Goal: Task Accomplishment & Management: Use online tool/utility

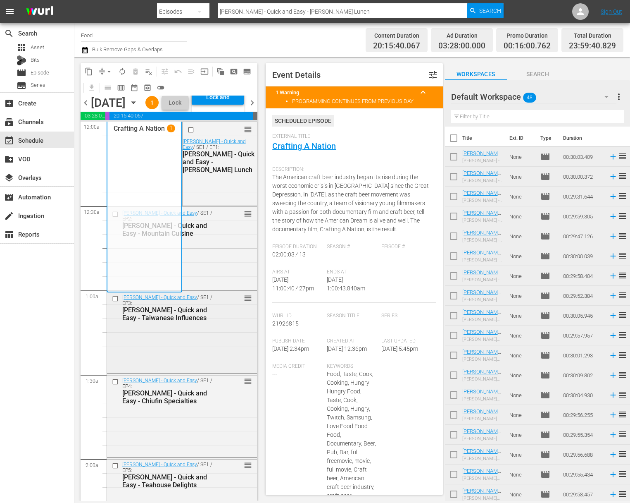
click at [211, 364] on div "Martin Yan - Quick and Easy / SE1 / EP3: Martin Yan - Quick and Easy - Taiwanes…" at bounding box center [182, 331] width 150 height 81
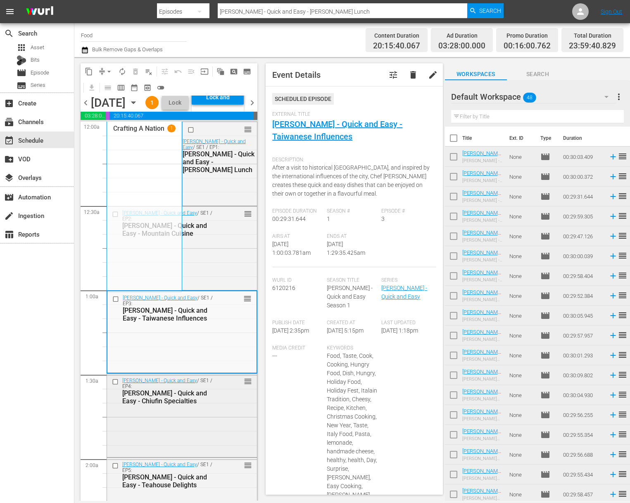
click at [188, 407] on div "Martin Yan - Quick and Easy / SE1 / EP4: Martin Yan - Quick and Easy - Chiufin …" at bounding box center [182, 391] width 150 height 34
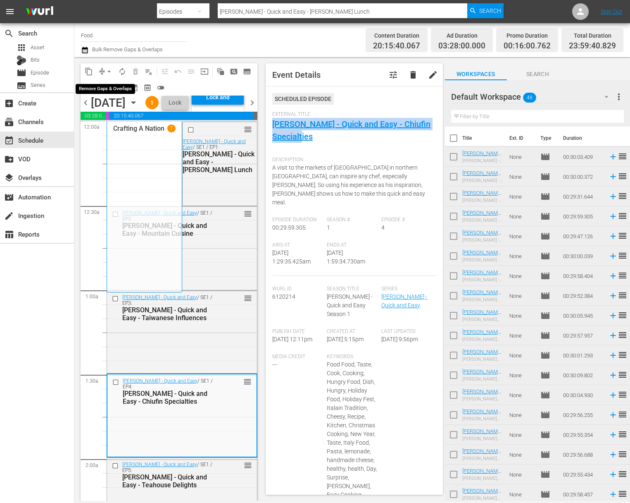
click at [105, 70] on span "arrow_drop_down" at bounding box center [109, 71] width 8 height 8
click at [108, 71] on span "arrow_drop_down" at bounding box center [109, 71] width 8 height 8
click at [106, 69] on span "arrow_drop_down" at bounding box center [109, 71] width 8 height 8
click at [121, 93] on li "Align to Midnight" at bounding box center [109, 88] width 87 height 14
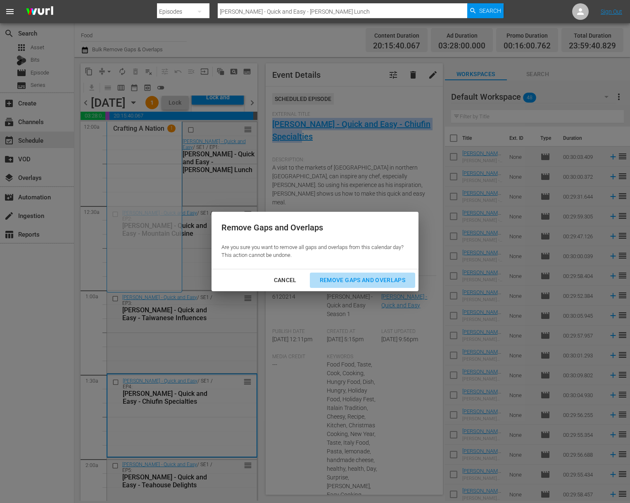
click at [364, 273] on button "Remove Gaps and Overlaps" at bounding box center [362, 279] width 105 height 15
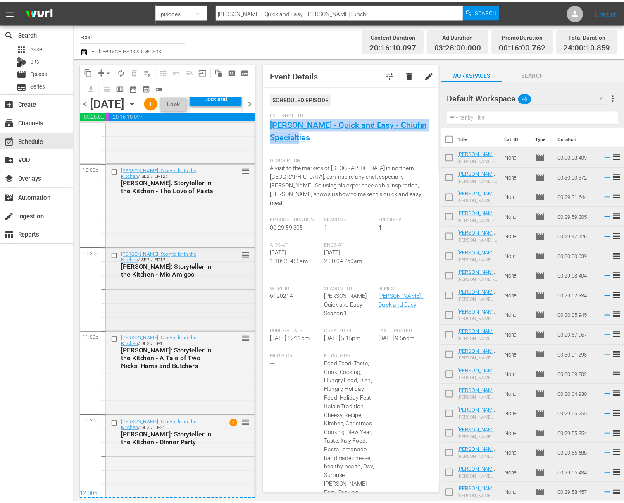
scroll to position [3694, 0]
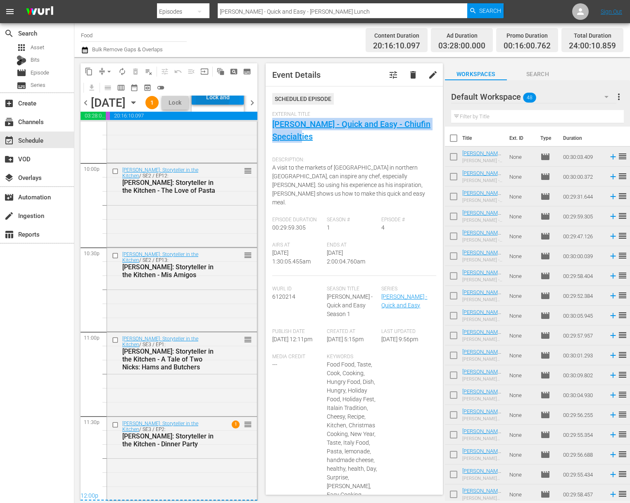
click at [236, 105] on div "Lock and Publish" at bounding box center [218, 97] width 44 height 15
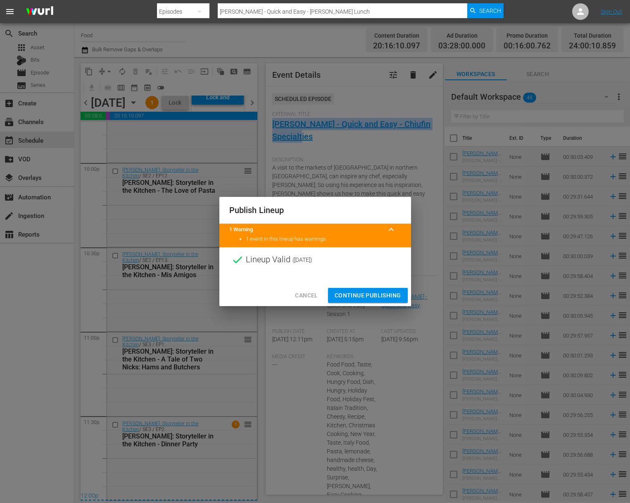
click at [370, 290] on span "Continue Publishing" at bounding box center [368, 295] width 67 height 10
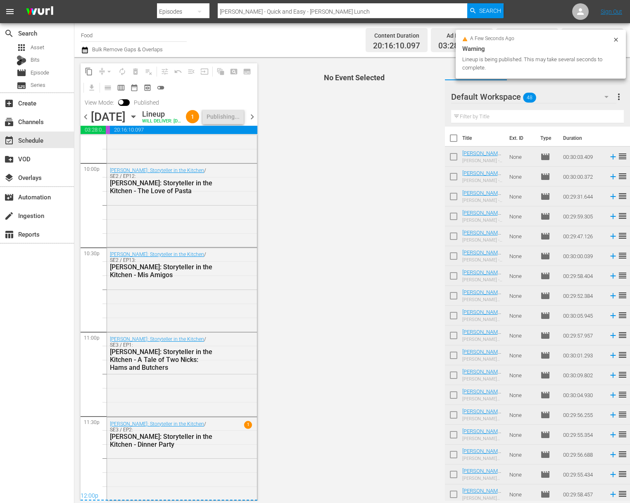
click at [615, 95] on span "more_vert" at bounding box center [619, 97] width 10 height 10
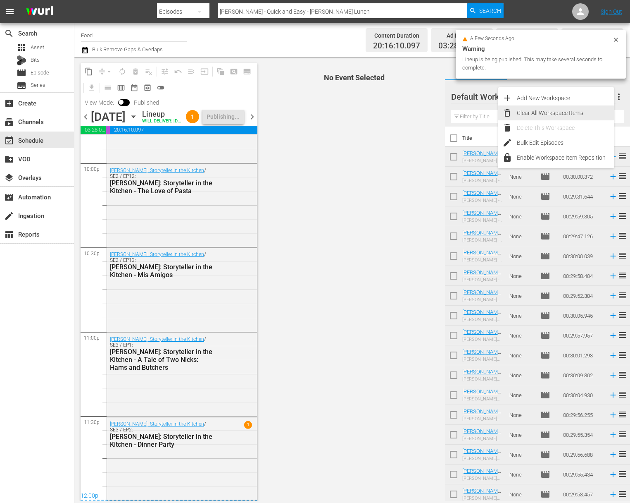
click at [563, 117] on div "Clear All Workspace Items" at bounding box center [565, 112] width 97 height 15
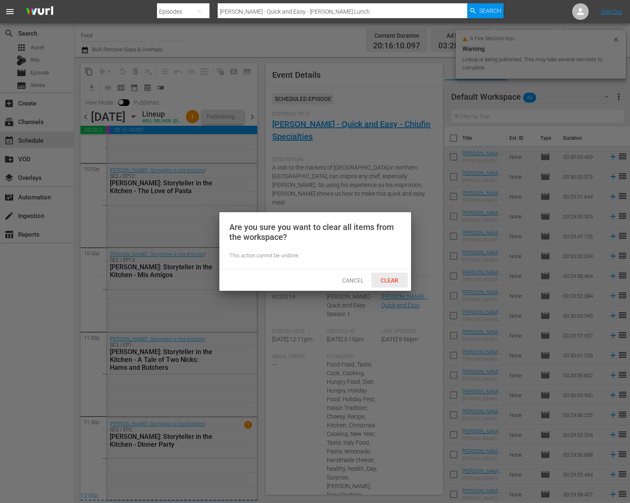
click at [388, 279] on span "Clear" at bounding box center [389, 280] width 31 height 7
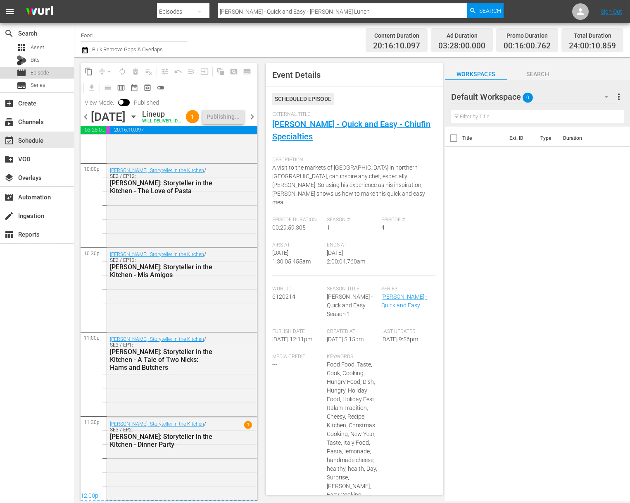
click at [42, 73] on span "Episode" at bounding box center [40, 73] width 19 height 8
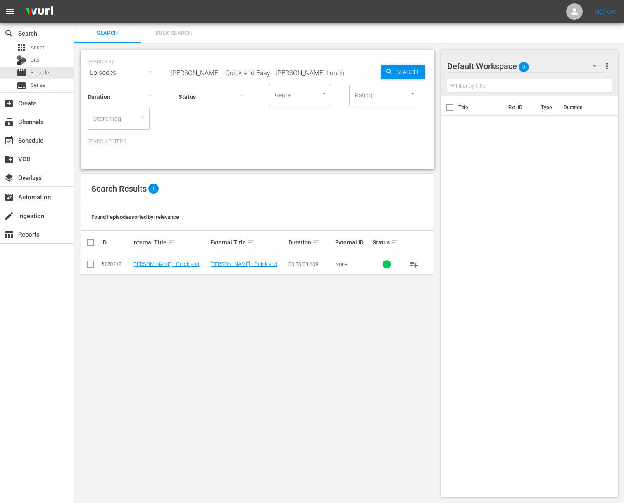
click at [224, 64] on input "Martin Yan - Quick and Easy - Workman’s Lunch" at bounding box center [275, 73] width 212 height 20
paste input "[PERSON_NAME]'s Real Good Food - Spring Break with No Regrets"
click at [390, 75] on icon "button" at bounding box center [389, 71] width 7 height 7
click at [411, 262] on span "playlist_add" at bounding box center [414, 264] width 10 height 10
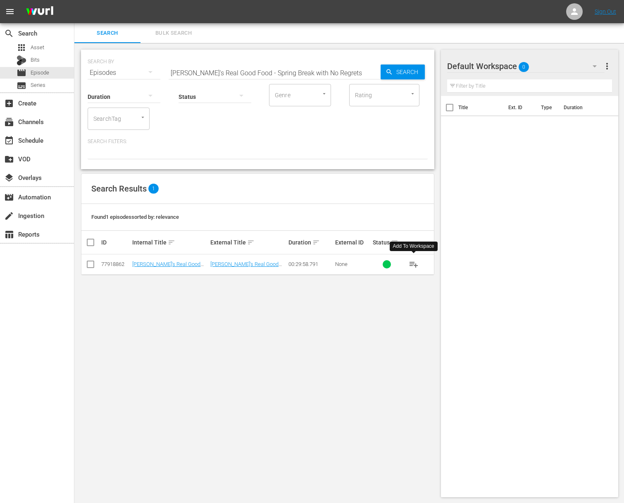
click at [411, 262] on span "playlist_add" at bounding box center [414, 264] width 10 height 10
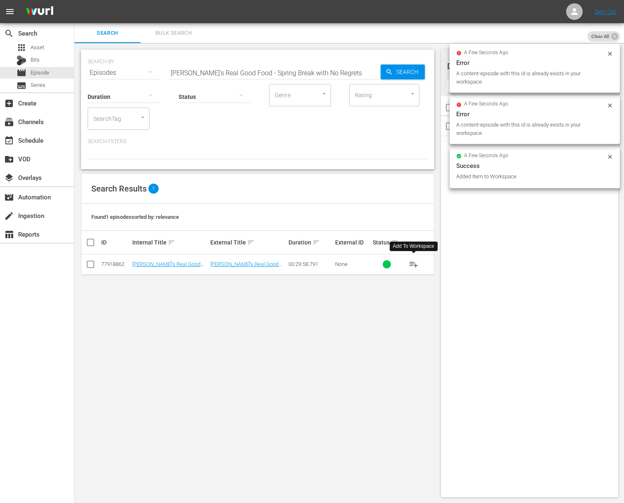
click at [279, 69] on input "[PERSON_NAME]'s Real Good Food - Spring Break with No Regrets" at bounding box center [275, 73] width 212 height 20
paste input "It's My Party"
click at [402, 74] on span "Search" at bounding box center [409, 71] width 32 height 15
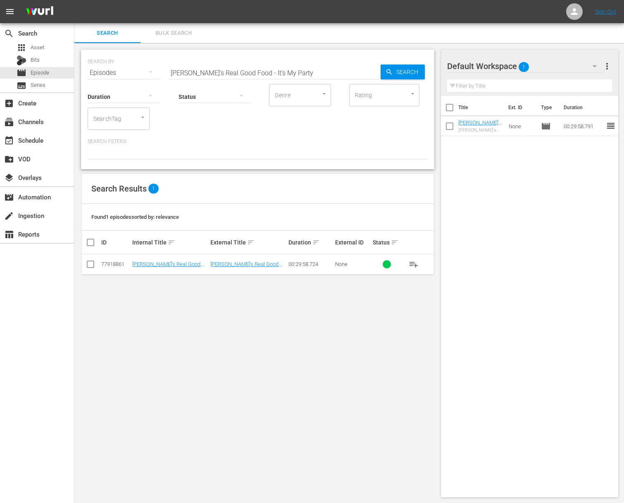
click at [415, 263] on span "playlist_add" at bounding box center [414, 264] width 10 height 10
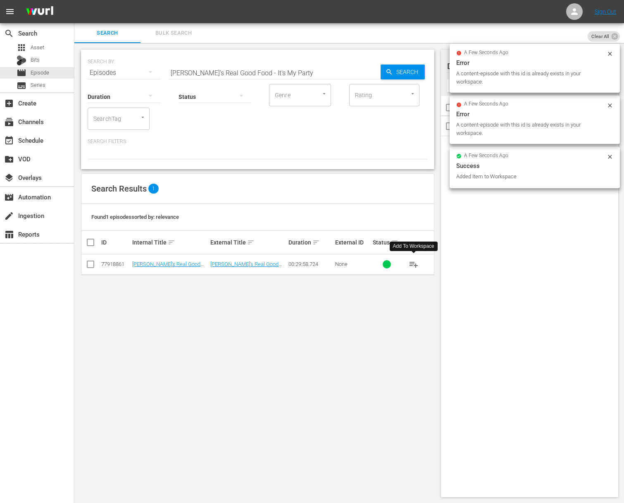
click at [291, 76] on input "Ellie's Real Good Food - It's My Party" at bounding box center [275, 73] width 212 height 20
paste input "Teeny Kitchen"
click at [416, 74] on span "Search" at bounding box center [409, 71] width 32 height 15
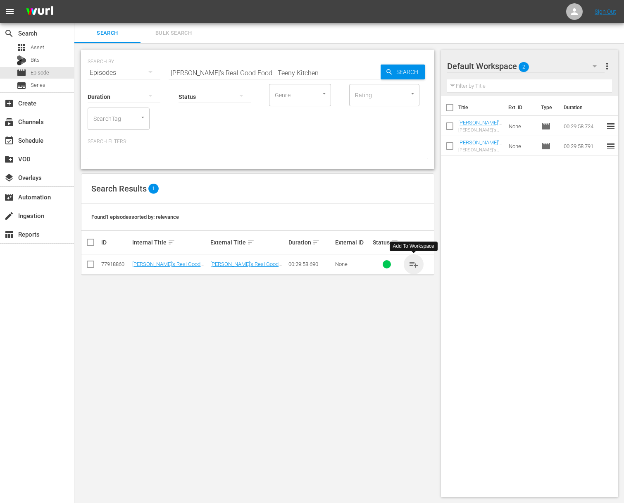
click at [416, 265] on span "playlist_add" at bounding box center [414, 264] width 10 height 10
click at [415, 265] on span "playlist_add" at bounding box center [414, 264] width 10 height 10
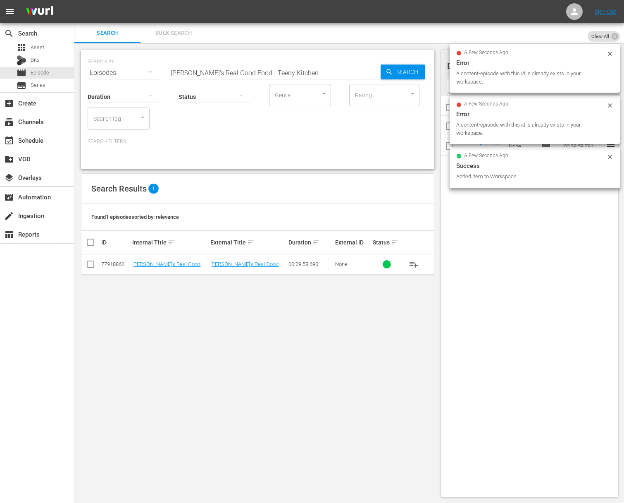
click at [299, 74] on input "Ellie's Real Good Food - Teeny Kitchen" at bounding box center [275, 73] width 212 height 20
paste input "Herbivore VS Carnivore"
click at [420, 71] on span "Search" at bounding box center [409, 71] width 32 height 15
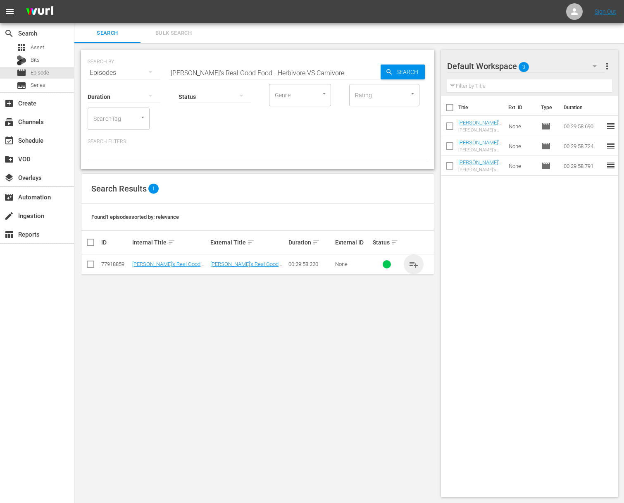
click at [414, 265] on span "playlist_add" at bounding box center [414, 264] width 10 height 10
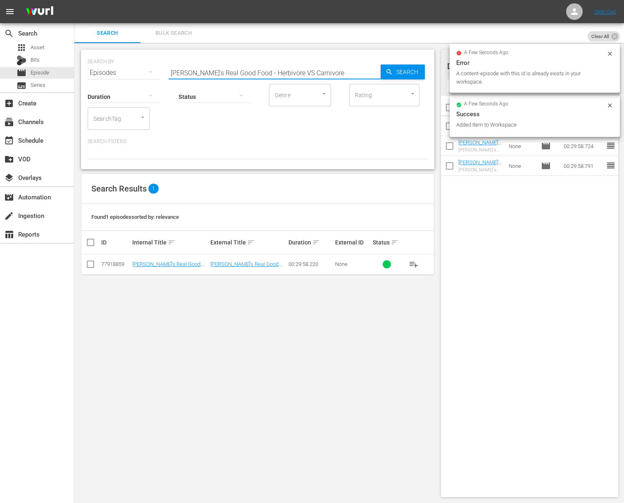
click at [242, 68] on input "Ellie's Real Good Food - Herbivore VS Carnivore" at bounding box center [275, 73] width 212 height 20
paste input "Crazy Schedule Dinner Challeng"
click at [398, 69] on span "Search" at bounding box center [409, 71] width 32 height 15
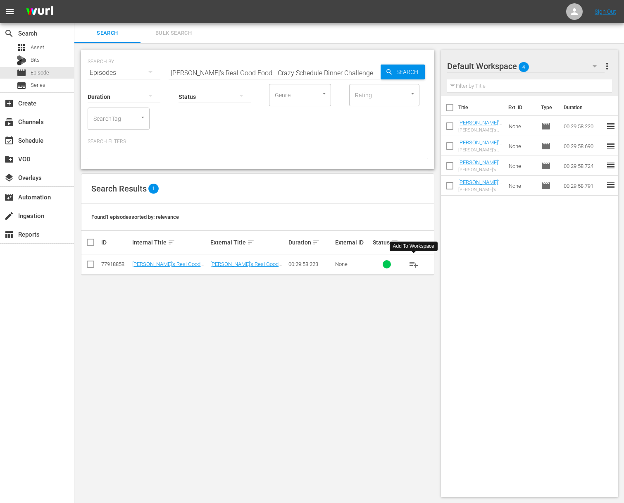
click at [412, 264] on span "playlist_add" at bounding box center [414, 264] width 10 height 10
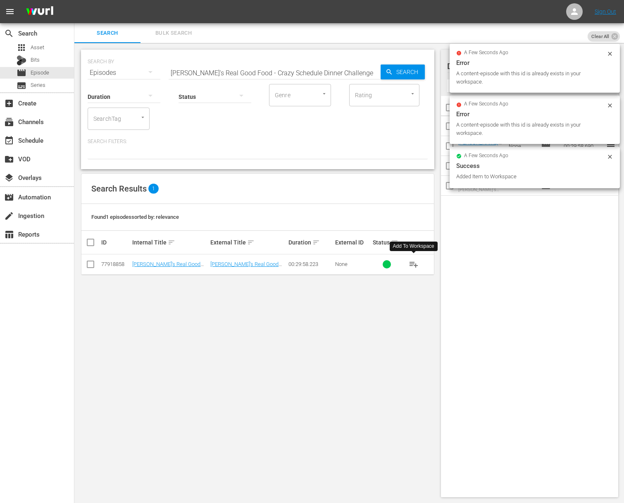
click at [239, 73] on input "Ellie's Real Good Food - Crazy Schedule Dinner Challenge" at bounding box center [275, 73] width 212 height 20
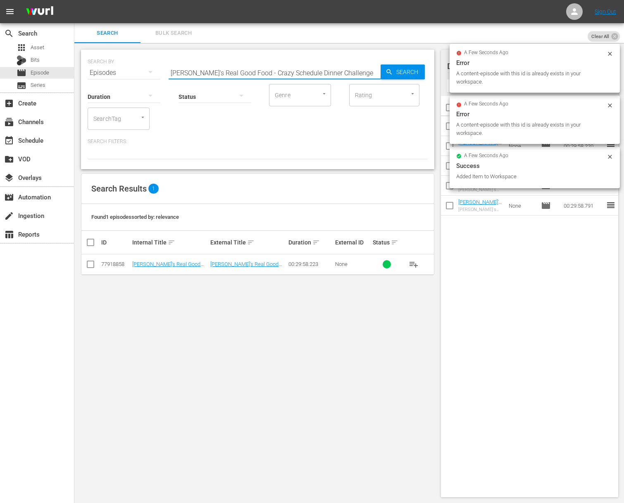
paste input "Sweet Tooth Satisfiers"
click at [400, 71] on span "Search" at bounding box center [409, 71] width 32 height 15
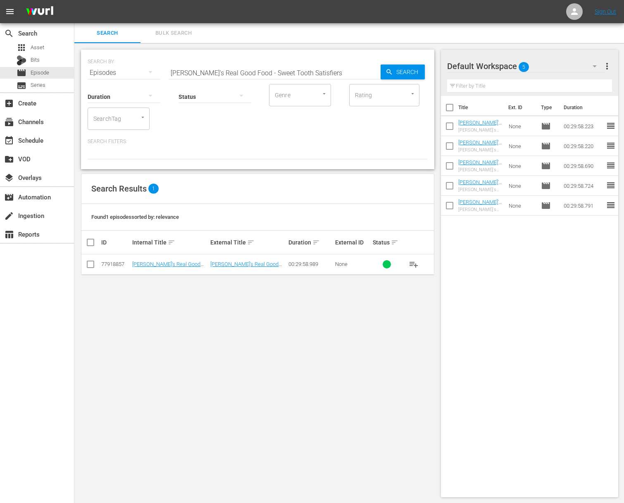
click at [414, 264] on span "playlist_add" at bounding box center [414, 264] width 10 height 10
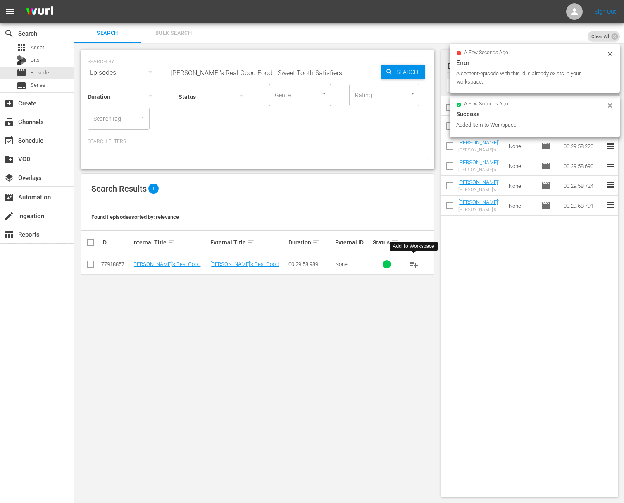
click at [264, 67] on input "Ellie's Real Good Food - Sweet Tooth Satisfiers" at bounding box center [275, 73] width 212 height 20
paste input "Gluten Free Home"
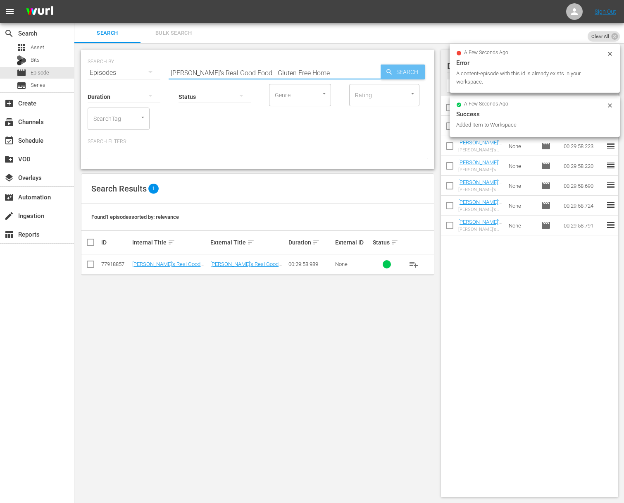
click at [394, 71] on span "Search" at bounding box center [409, 71] width 32 height 15
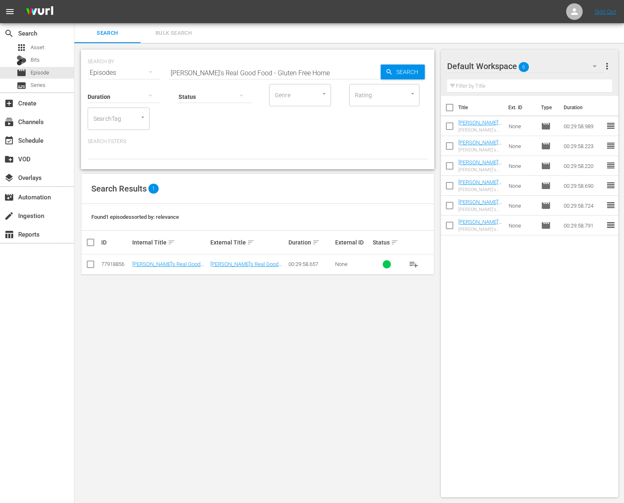
click at [414, 261] on span "playlist_add" at bounding box center [414, 264] width 10 height 10
click at [413, 262] on span "playlist_add" at bounding box center [414, 264] width 10 height 10
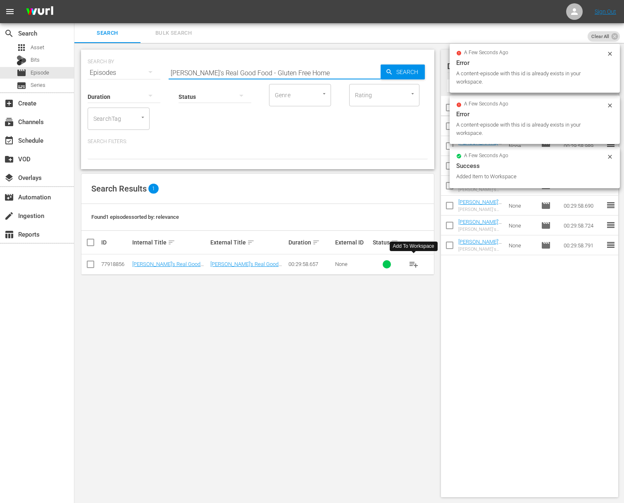
click at [293, 70] on input "Ellie's Real Good Food - Gluten Free Home" at bounding box center [275, 73] width 212 height 20
paste input "Ellie's Real Good Food - Office Food Overhaul"
click at [318, 72] on input "Ellie's Real Good Food - Gluten Free HomeaEllie's Real Good Food - Office Food …" at bounding box center [275, 73] width 212 height 20
paste input "text"
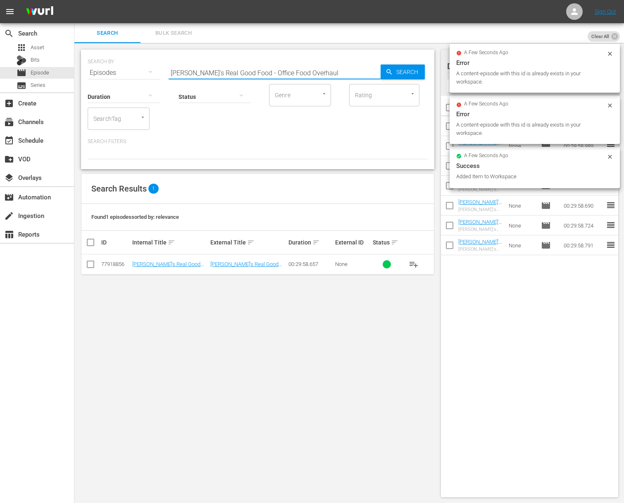
scroll to position [0, 0]
click at [395, 71] on span "Search" at bounding box center [409, 71] width 32 height 15
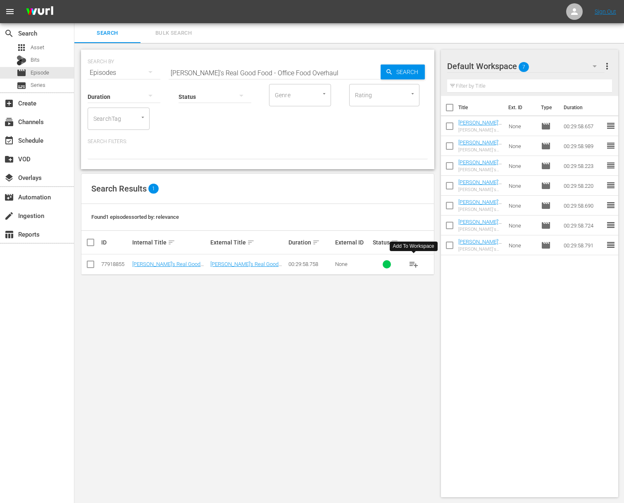
click at [414, 265] on span "playlist_add" at bounding box center [414, 264] width 10 height 10
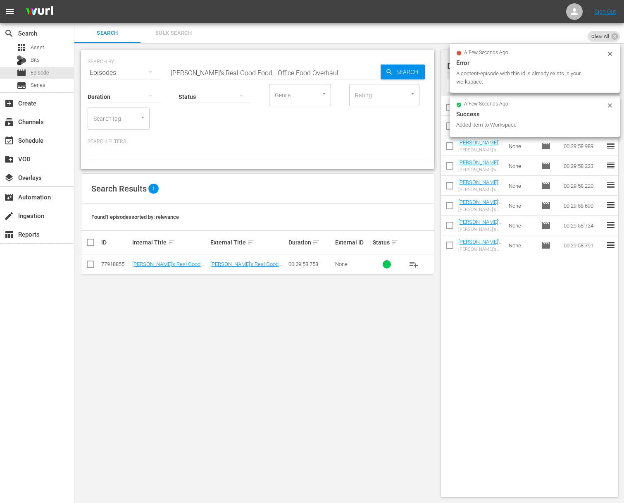
click at [329, 64] on input "Ellie's Real Good Food - Office Food Overhaul" at bounding box center [275, 73] width 212 height 20
paste input "No Brainer Breakfasts"
click at [386, 73] on icon "button" at bounding box center [389, 71] width 7 height 7
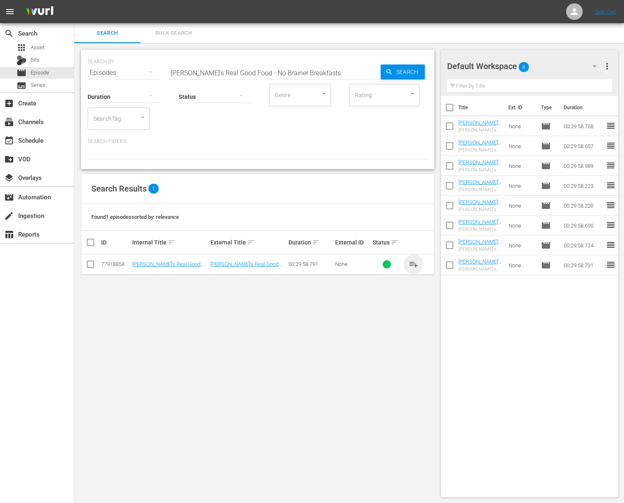
click at [415, 267] on span "playlist_add" at bounding box center [414, 264] width 10 height 10
click at [410, 261] on span "playlist_add" at bounding box center [414, 264] width 10 height 10
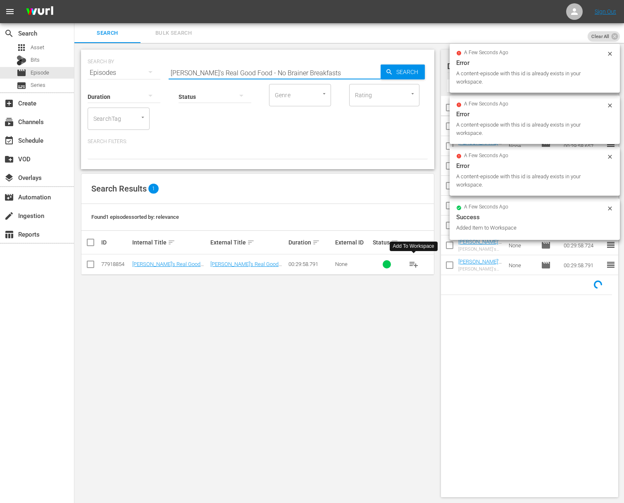
click at [288, 73] on input "Ellie's Real Good Food - No Brainer Breakfasts" at bounding box center [275, 73] width 212 height 20
paste input "Cheese-loving Dad"
click at [392, 71] on icon "button" at bounding box center [389, 71] width 7 height 7
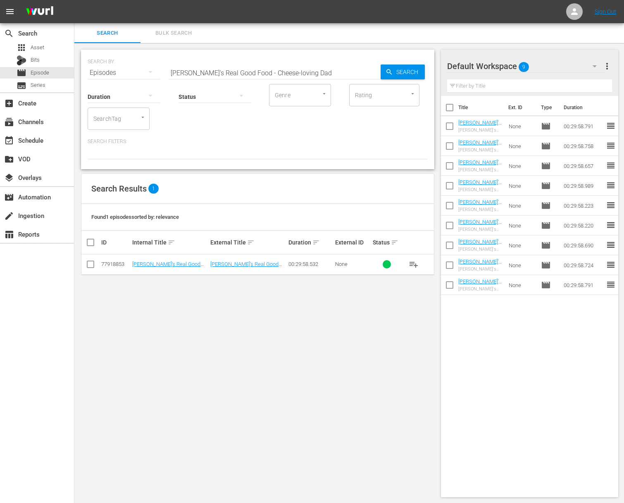
click at [414, 263] on span "playlist_add" at bounding box center [414, 264] width 10 height 10
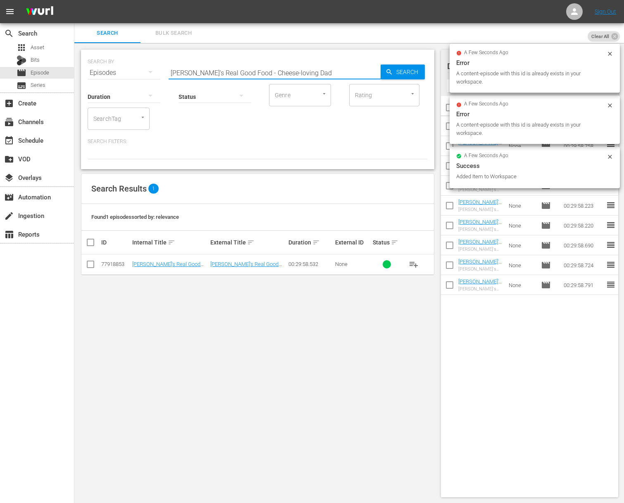
click at [360, 72] on input "Ellie's Real Good Food - Cheese-loving Dad" at bounding box center [275, 73] width 212 height 20
paste input "arbo-diem"
click at [416, 74] on span "Search" at bounding box center [409, 71] width 32 height 15
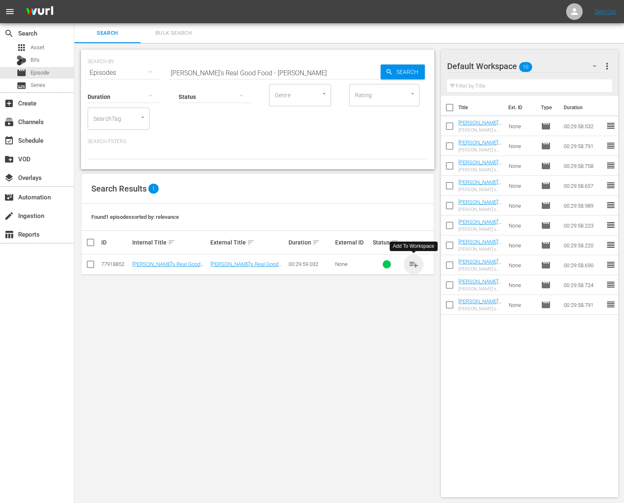
click at [412, 261] on span "playlist_add" at bounding box center [414, 264] width 10 height 10
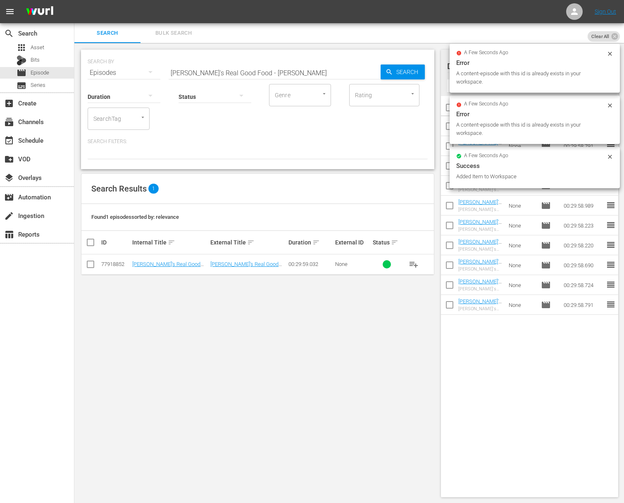
click at [268, 70] on input "Ellie's Real Good Food - Carbo-diem" at bounding box center [275, 73] width 212 height 20
paste input "Say Yes to Chocolate"
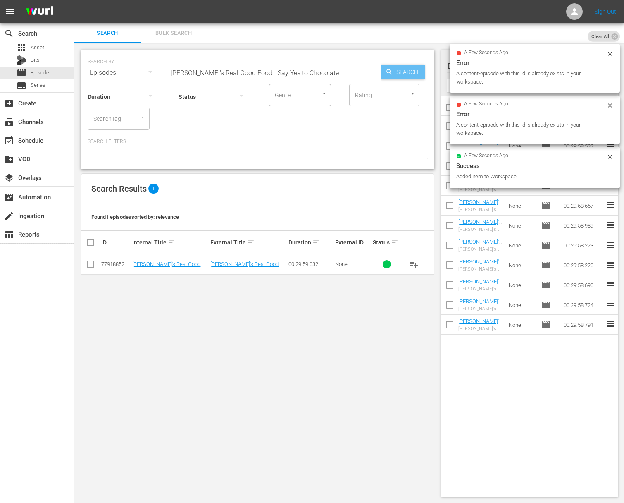
click at [402, 73] on span "Search" at bounding box center [409, 71] width 32 height 15
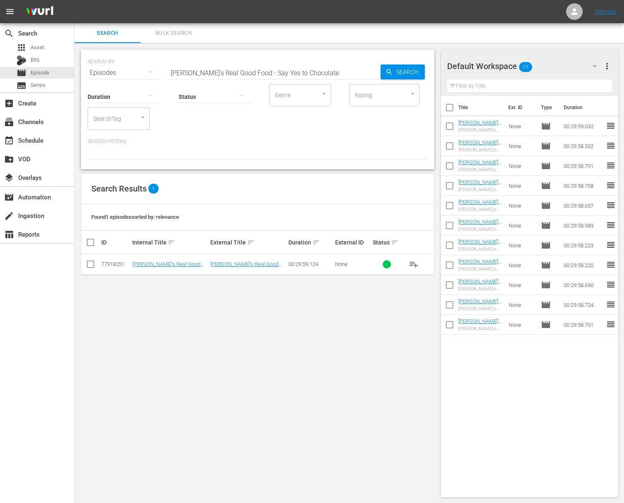
click at [415, 264] on span "playlist_add" at bounding box center [414, 264] width 10 height 10
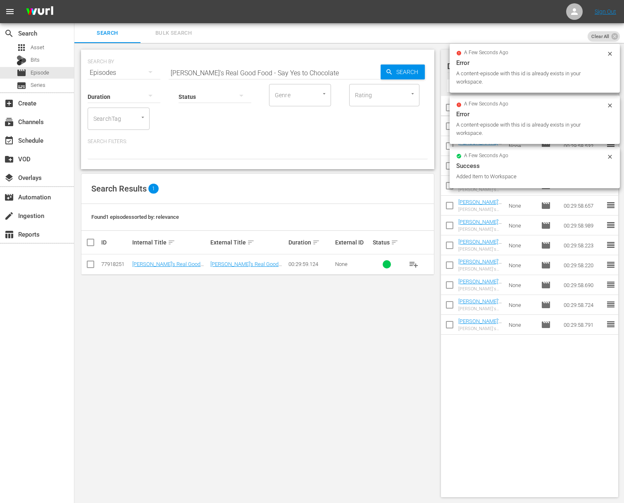
click at [325, 71] on input "Ellie's Real Good Food - Say Yes to Chocolate" at bounding box center [275, 73] width 212 height 20
paste input "Ellie's Real Good Food - Busy Mom Seeks… Help!"
click at [384, 73] on div "Search" at bounding box center [403, 71] width 44 height 15
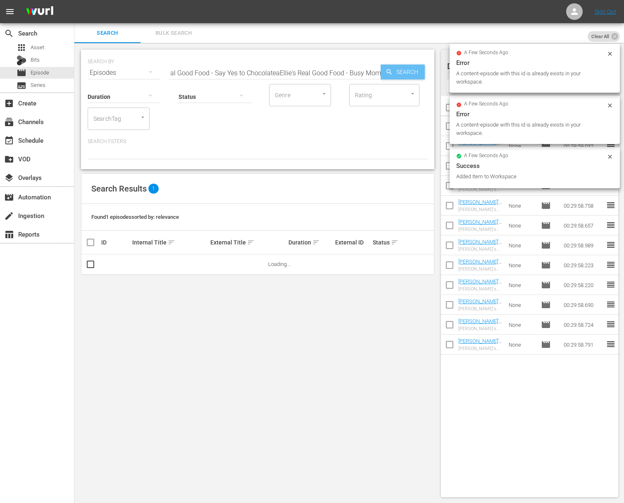
scroll to position [0, 0]
click at [345, 73] on input "Ellie's Real Good Food - Say Yes to ChocolateaEllie's Real Good Food - Busy Mom…" at bounding box center [275, 73] width 212 height 20
paste input "text"
click at [390, 72] on icon "button" at bounding box center [389, 71] width 7 height 7
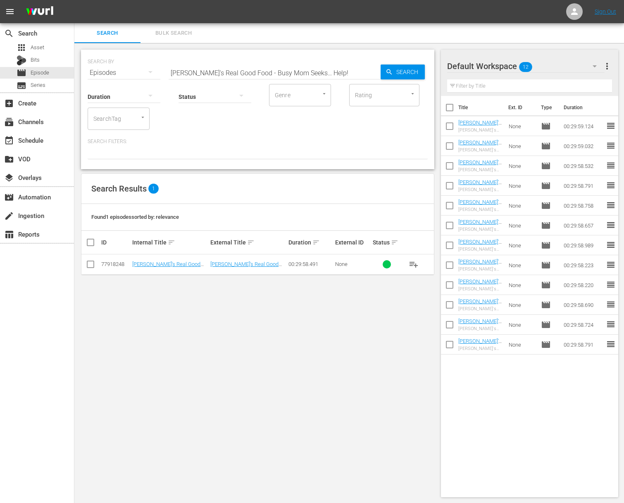
click at [412, 261] on span "playlist_add" at bounding box center [414, 264] width 10 height 10
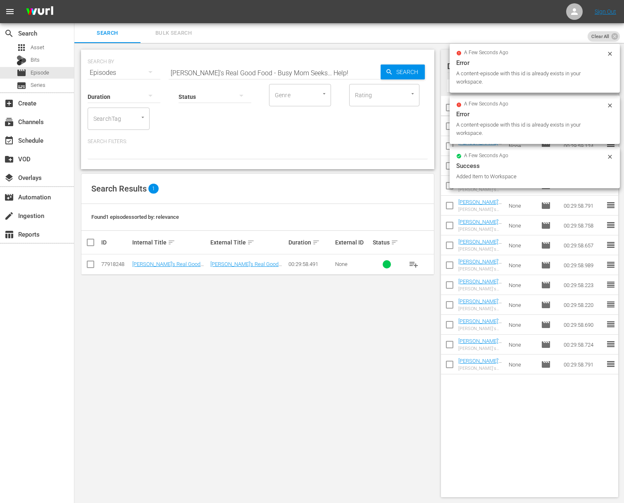
click at [307, 69] on input "Ellie's Real Good Food - Busy Mom Seeks… Help!" at bounding box center [275, 73] width 212 height 20
paste input "Chefs A'Field: Kids On The Farm - Rockfish Round-Up: Chef Robert Wiedmaier , Ch…"
click at [400, 72] on span "Search" at bounding box center [409, 71] width 32 height 15
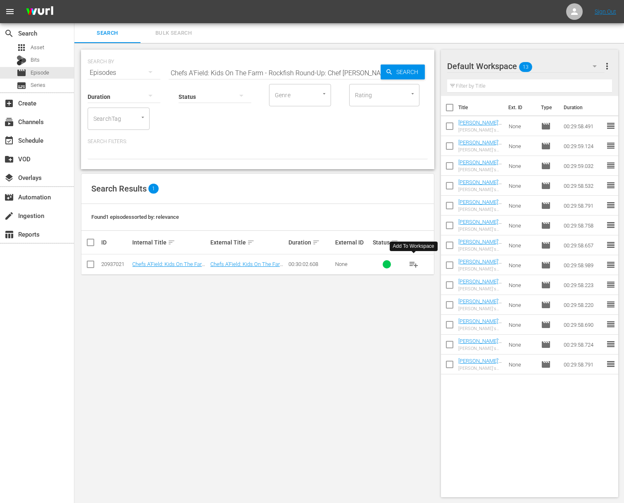
click at [414, 264] on span "playlist_add" at bounding box center [414, 264] width 10 height 10
click at [413, 264] on span "playlist_add" at bounding box center [414, 264] width 10 height 10
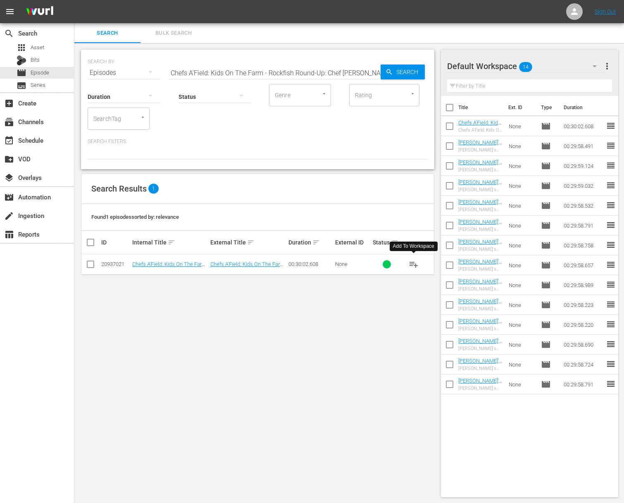
click at [413, 264] on span "playlist_add" at bounding box center [414, 264] width 10 height 10
click at [417, 265] on span "playlist_add" at bounding box center [414, 264] width 10 height 10
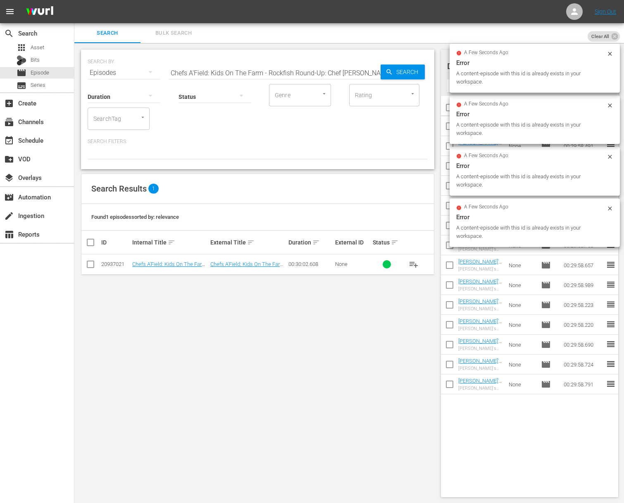
click at [295, 74] on input "Chefs A'Field: Kids On The Farm - Rockfish Round-Up: Chef Robert Wiedmaier , Ch…" at bounding box center [275, 73] width 212 height 20
paste input ""Walnut Shaking: Chef Michael Mina, Sacramento Valley & San Francisco"
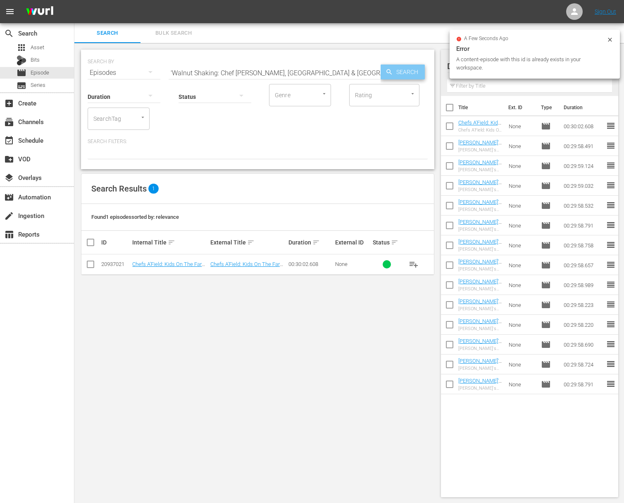
click at [386, 73] on icon "button" at bounding box center [389, 71] width 7 height 7
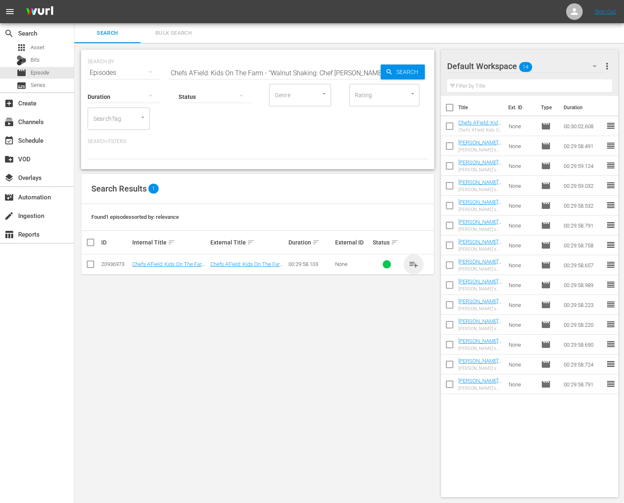
click at [412, 262] on span "playlist_add" at bounding box center [414, 264] width 10 height 10
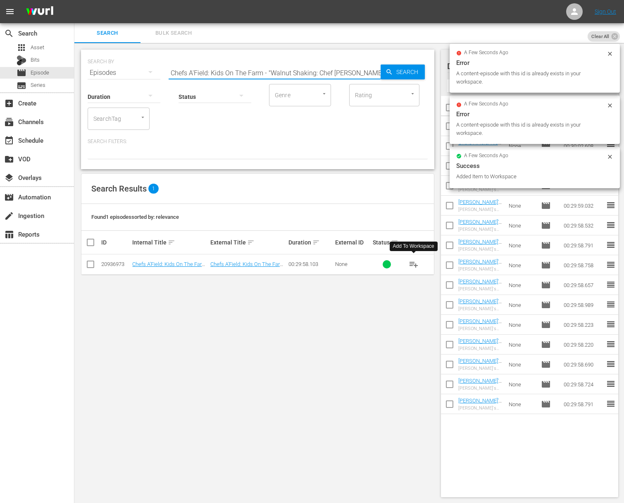
click at [331, 71] on input "Chefs A'Field: Kids On The Farm - "Walnut Shaking: Chef Michael Mina, Sacrament…" at bounding box center [275, 73] width 212 height 20
paste input "Chefs A'Field: Kids On The Farm - In Search of Avocados: Chef Richard Sandoval,…"
click at [331, 71] on input "Chefs A'Field: Kids On The Farm - "Walnut Shaking: ChefaChefs A'Field: Kids On …" at bounding box center [275, 73] width 212 height 20
paste input "In Search of Avocados: Chef Richard Sandoval, Mexico"
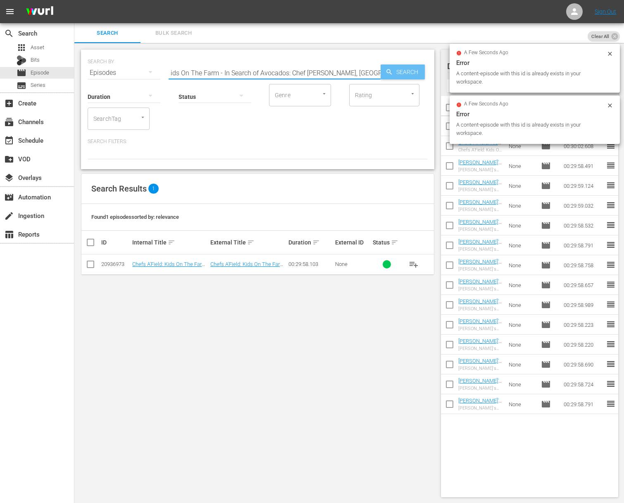
click at [395, 71] on span "Search" at bounding box center [409, 71] width 32 height 15
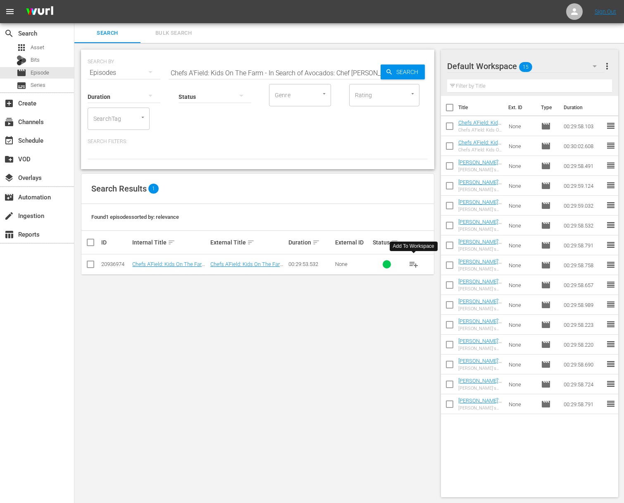
drag, startPoint x: 420, startPoint y: 262, endPoint x: 412, endPoint y: 262, distance: 7.5
click at [419, 263] on button "playlist_add" at bounding box center [414, 264] width 20 height 20
click at [412, 262] on span "playlist_add" at bounding box center [414, 264] width 10 height 10
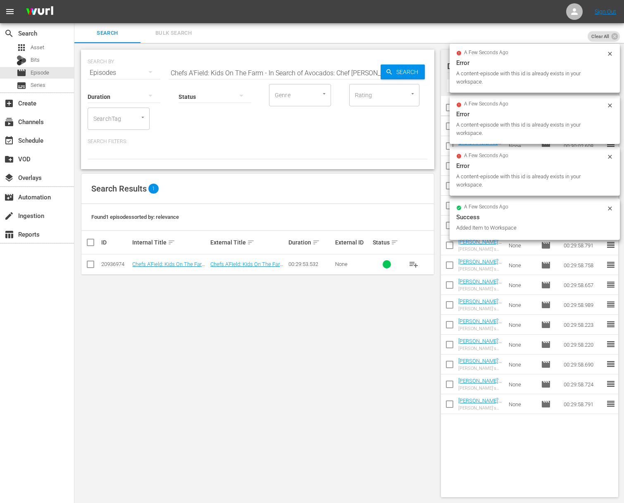
click at [260, 71] on input "Chefs A'Field: Kids On The Farm - In Search of Avocados: Chef Richard Sandoval,…" at bounding box center [275, 73] width 212 height 20
paste input "Chefs A'Field: Kids On The Farm - California Strawberries: Chefs Mitch & Steve …"
click at [257, 72] on input "Chefs A'Field: Kids On The FarmaChefs A'Field: Kids On The Farm - California St…" at bounding box center [275, 73] width 212 height 20
paste input "Chefs A'Field: Kids On The Farm - California Strawberries: Chefs Mitch & Steve …"
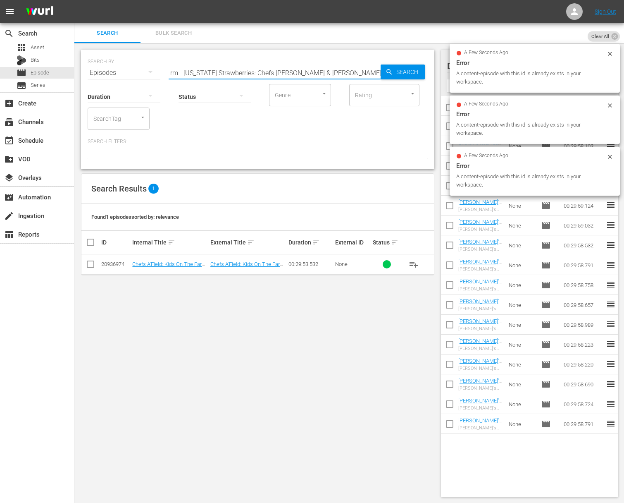
click at [277, 72] on input "Chefs A'Field: Kids On The FarmaChefs A'Field: Kids On The Farm - California St…" at bounding box center [275, 73] width 212 height 20
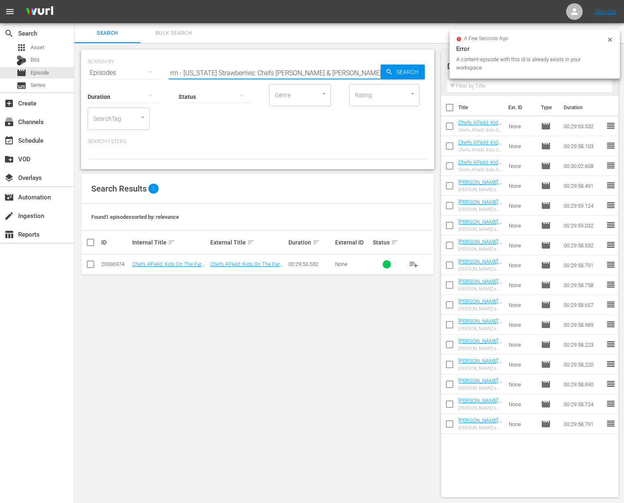
paste input "- California Strawberries: Chefs Mitch & Steve Rosenthal, San Francisco."
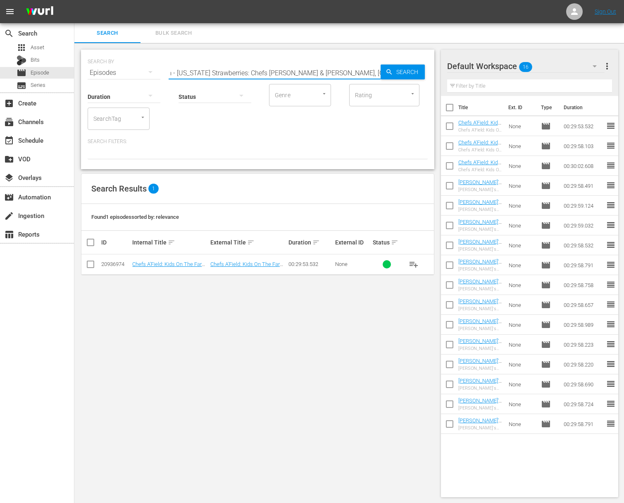
click at [421, 75] on span "Search" at bounding box center [409, 71] width 32 height 15
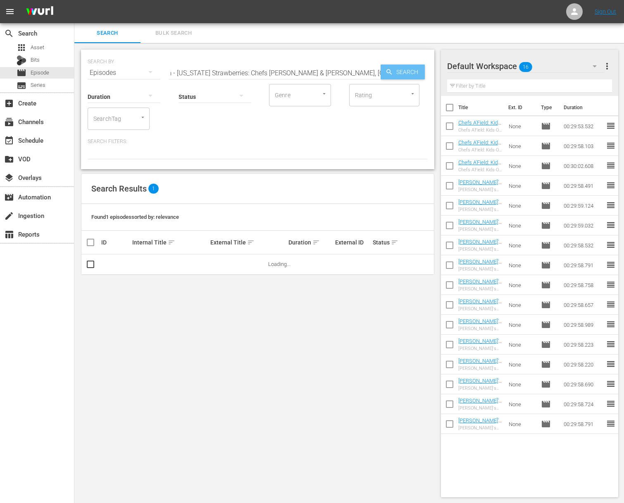
scroll to position [0, 0]
click at [396, 69] on span "Search" at bounding box center [409, 71] width 32 height 15
click at [417, 262] on span "playlist_add" at bounding box center [414, 264] width 10 height 10
click at [415, 262] on span "playlist_add" at bounding box center [414, 264] width 10 height 10
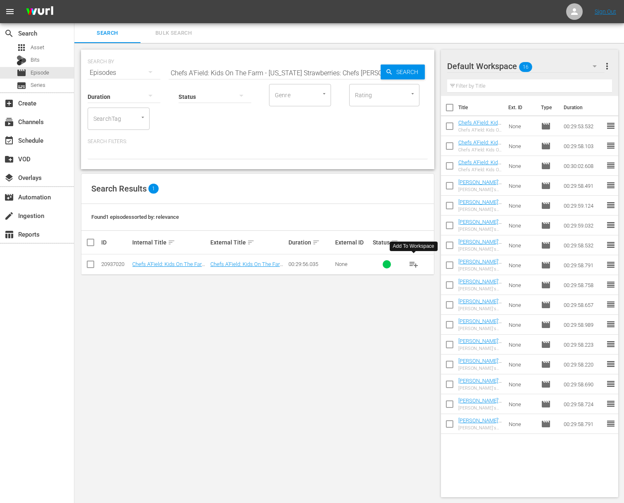
click at [415, 262] on span "playlist_add" at bounding box center [414, 264] width 10 height 10
click at [413, 264] on span "playlist_add" at bounding box center [414, 264] width 10 height 10
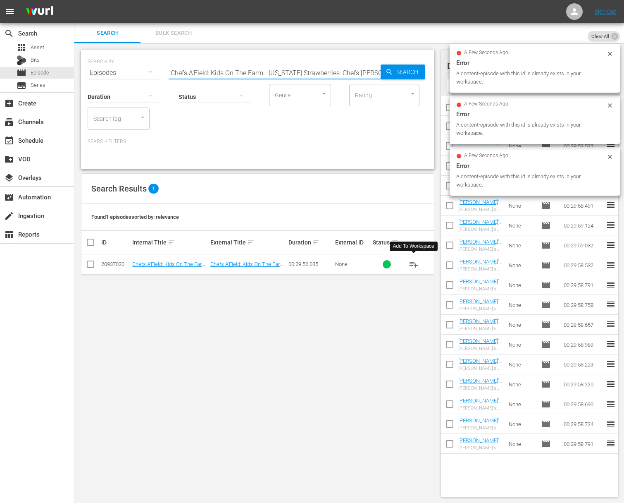
click at [300, 78] on div "Search ID, Title, Description, Keywords, or Category Chefs A'Field: Kids On The…" at bounding box center [275, 73] width 212 height 20
paste input "Ellie's Real Good Food - Keeping It Real"
click at [309, 67] on input "Chefs A'Field: Kids On The Farm - California Strawberries: Chefs Mitch & Steve …" at bounding box center [275, 73] width 212 height 20
paste input "Ellie's Real Good Food - Keeping It Real"
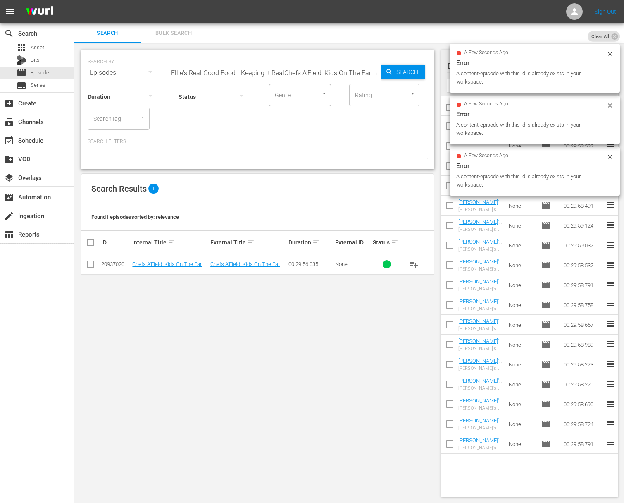
click at [310, 76] on input "aEllie's Real Good Food - Keeping It RealChefs A'Field: Kids On The Farm - Cali…" at bounding box center [275, 73] width 212 height 20
paste input "Ellie's Real Good Food - Keeping It Real"
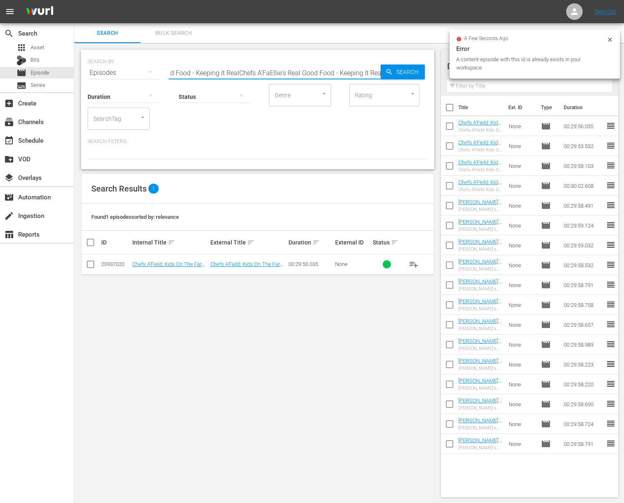
click at [310, 76] on input "aEllie's Real Good Food - Keeping It RealChefs A'FaEllie's Real Good Food - Kee…" at bounding box center [275, 73] width 212 height 20
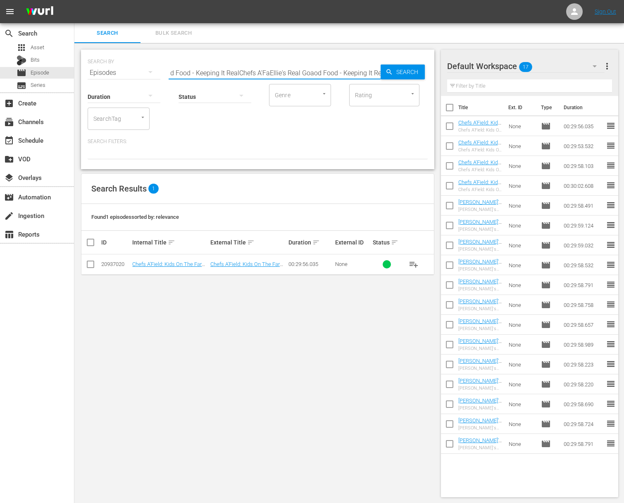
paste input "Ellie's Real Good Food - Keeping It Real"
click at [308, 74] on input "aEllie's Real Good Food - Keeping It RealChefs A'FaEllie's Real GoaEllie's Real…" at bounding box center [275, 73] width 212 height 20
paste input "text"
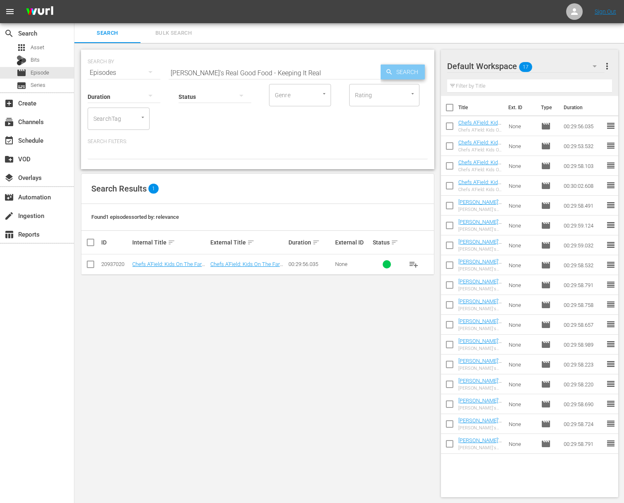
click at [400, 72] on span "Search" at bounding box center [409, 71] width 32 height 15
click at [414, 263] on span "playlist_add" at bounding box center [414, 264] width 10 height 10
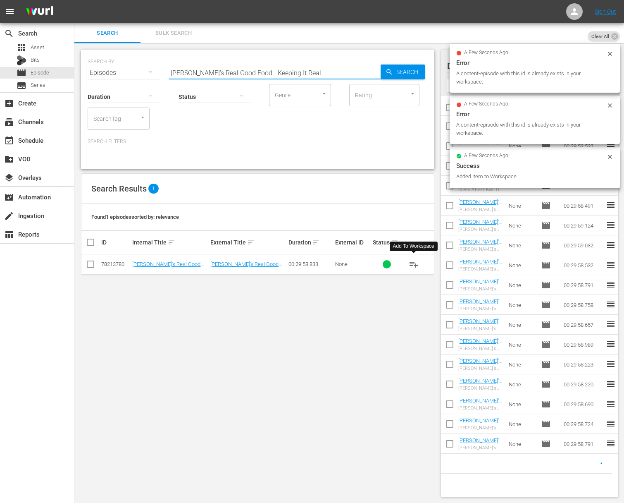
click at [274, 72] on input "Ellie's Real Good Food - Keeping It Real" at bounding box center [275, 73] width 212 height 20
paste input "Desserts With Benefits"
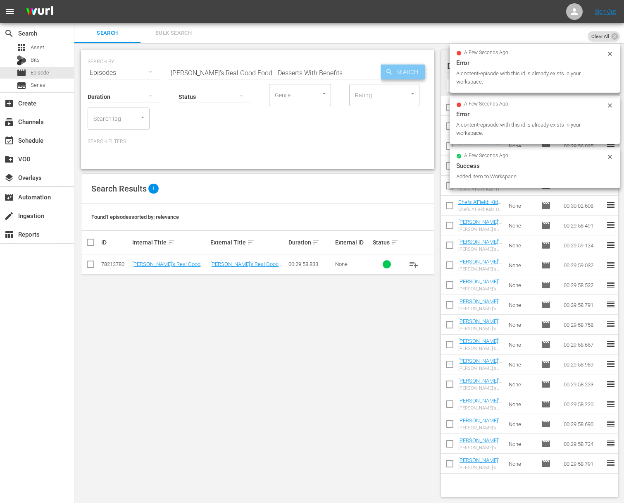
click at [394, 72] on span "Search" at bounding box center [409, 71] width 32 height 15
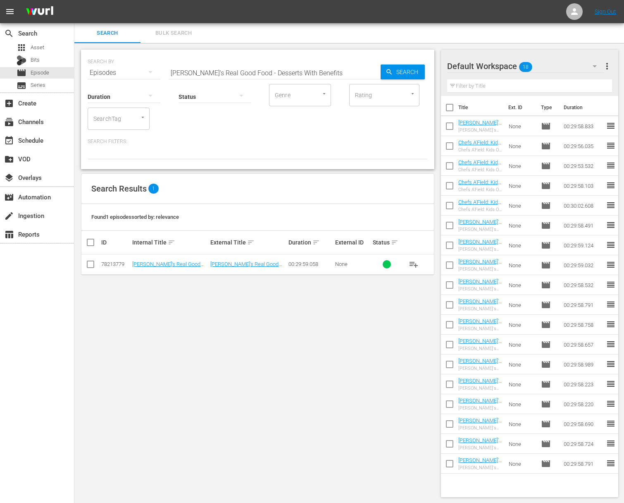
click at [413, 262] on span "playlist_add" at bounding box center [414, 264] width 10 height 10
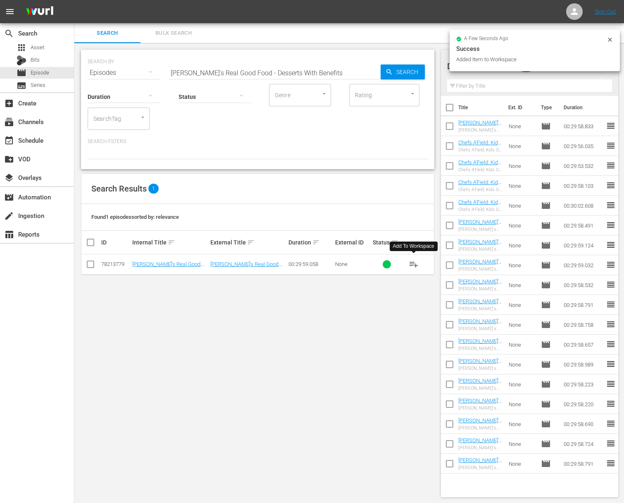
click at [413, 261] on span "playlist_add" at bounding box center [414, 264] width 10 height 10
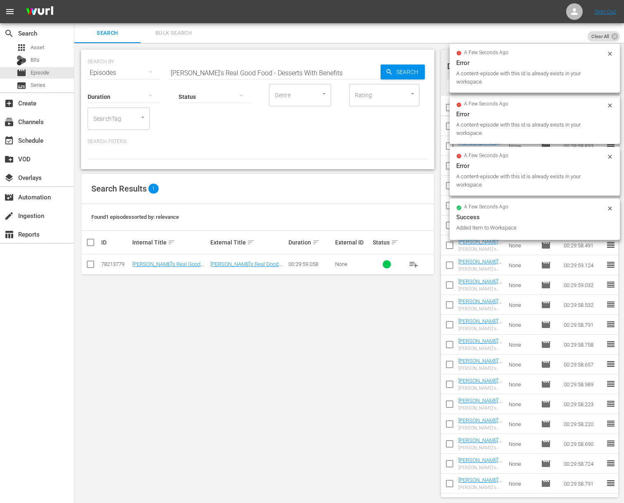
click at [318, 63] on input "Ellie's Real Good Food - Desserts With Benefits" at bounding box center [275, 73] width 212 height 20
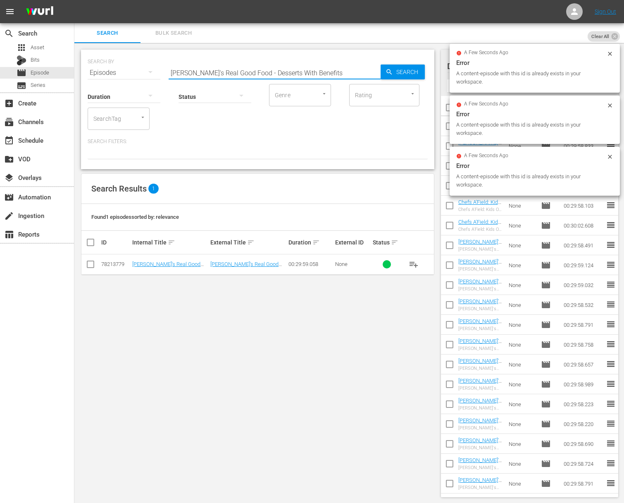
paste input "Great Grain"
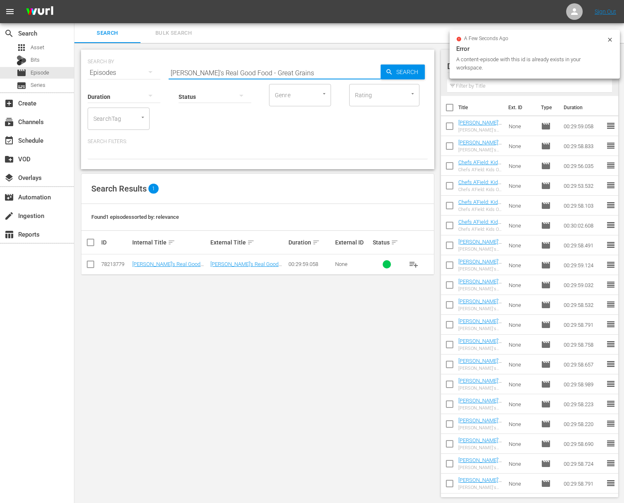
click at [379, 70] on input "Ellie's Real Good Food - Great Grains" at bounding box center [275, 73] width 212 height 20
click at [392, 70] on icon "button" at bounding box center [389, 71] width 7 height 7
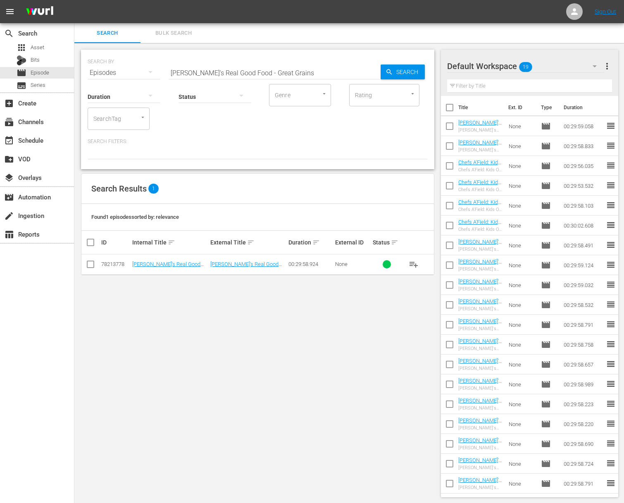
click at [415, 264] on span "playlist_add" at bounding box center [414, 264] width 10 height 10
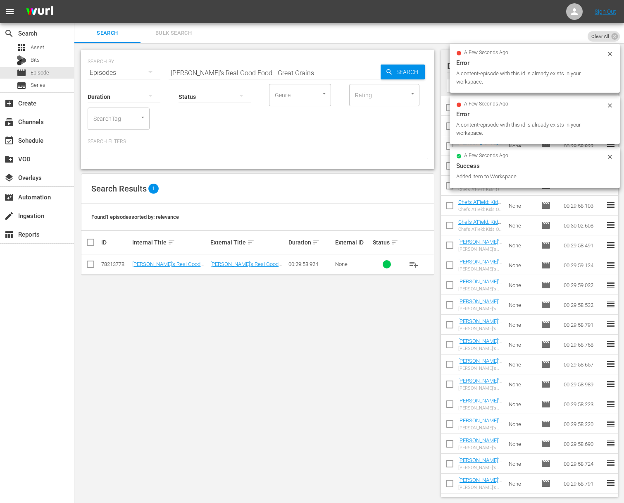
click at [303, 71] on input "Ellie's Real Good Food - Great Grains" at bounding box center [275, 73] width 212 height 20
paste input "One Basket, One Week, Zero Waste"
click at [402, 72] on span "Search" at bounding box center [409, 71] width 32 height 15
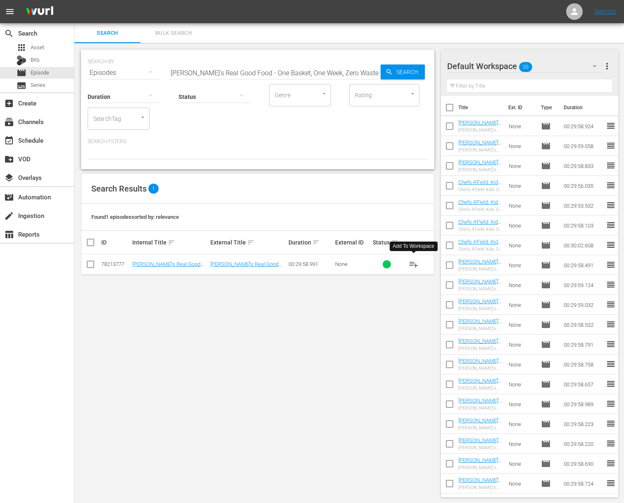
click at [415, 262] on span "playlist_add" at bounding box center [414, 264] width 10 height 10
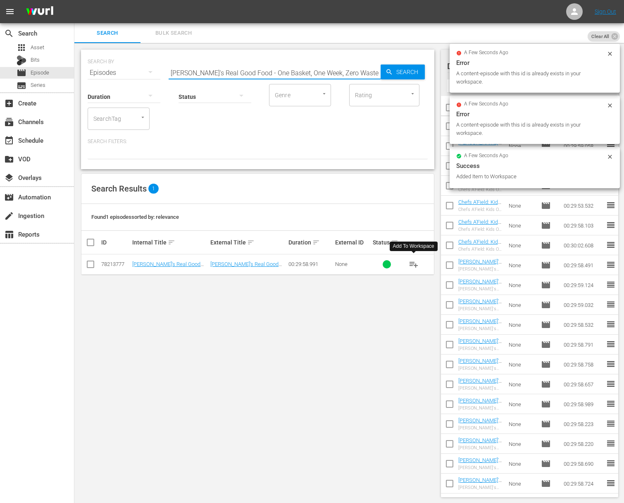
click at [318, 72] on input "Ellie's Real Good Food - One Basket, One Week, Zero Waste" at bounding box center [275, 73] width 212 height 20
paste input "Unboring Salads"
click at [389, 74] on icon "button" at bounding box center [389, 71] width 7 height 7
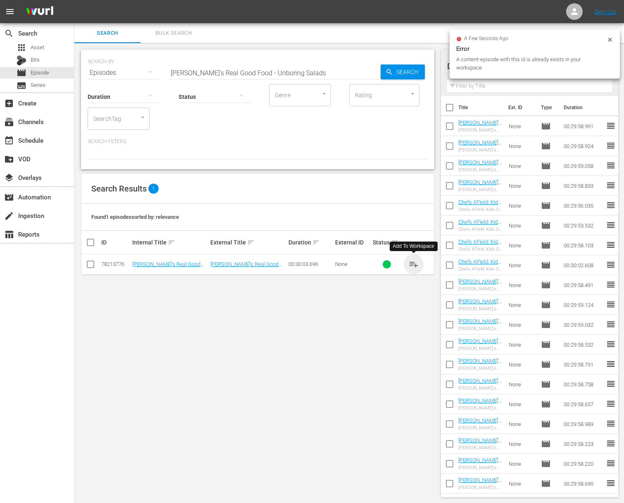
click at [414, 264] on span "playlist_add" at bounding box center [414, 264] width 10 height 10
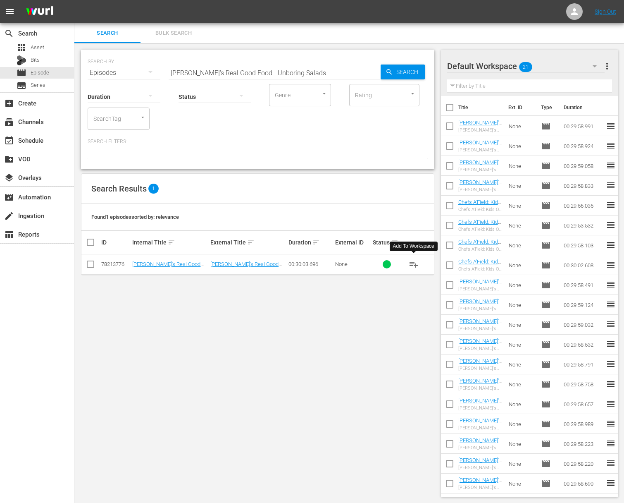
click at [414, 264] on span "playlist_add" at bounding box center [414, 264] width 10 height 10
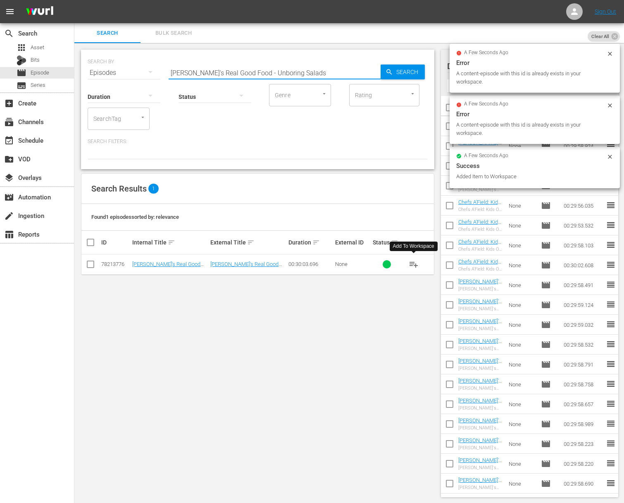
click at [292, 74] on input "Ellie's Real Good Food - Unboring Salads" at bounding box center [275, 73] width 212 height 20
paste input "How To Fish"
click at [401, 69] on span "Search" at bounding box center [409, 71] width 32 height 15
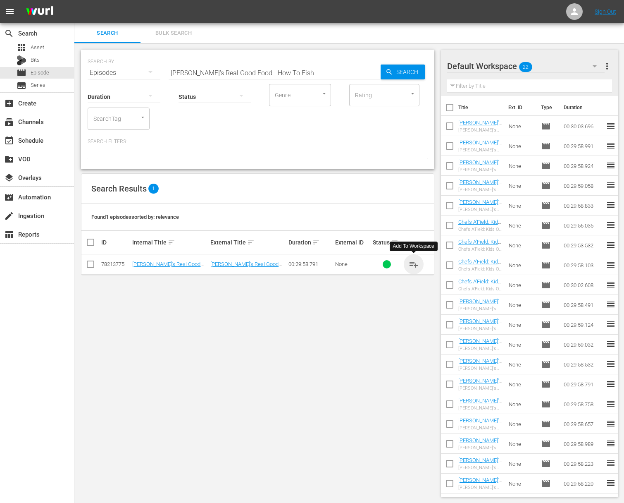
click at [414, 264] on span "playlist_add" at bounding box center [414, 264] width 10 height 10
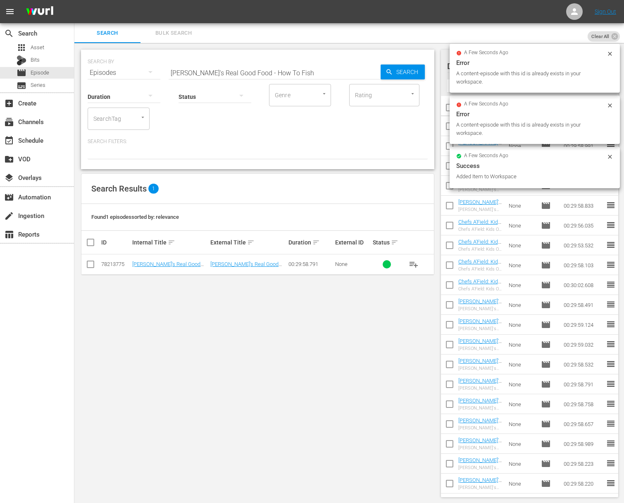
click at [298, 63] on input "Ellie's Real Good Food - How To Fish" at bounding box center [275, 73] width 212 height 20
click at [292, 73] on input "Ellie's Real Good Food - How To Fish" at bounding box center [275, 73] width 212 height 20
paste input "Ellie's Real Good Food - Snack Attack"
click at [281, 74] on input "Ellie's Real Good Food - How To FishaEllie's Real Good Food - Snack Attack" at bounding box center [275, 73] width 212 height 20
paste input "Ellie's Real Good Food - Snack Attack"
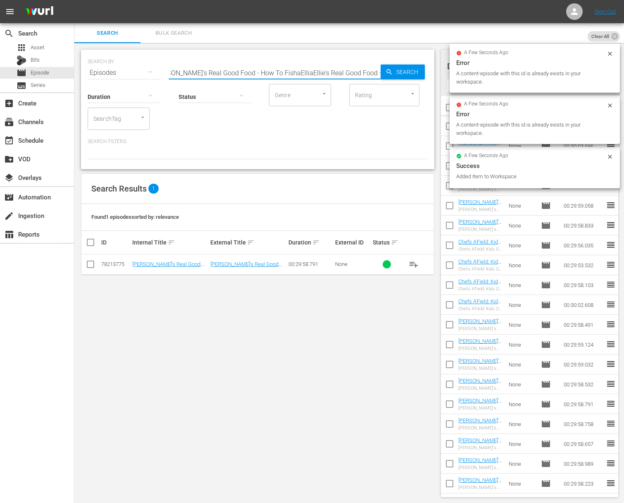
click at [281, 74] on input "Ellie's Real Good Food - How To FishaElliaEllie's Real Good Food - Snack Attack…" at bounding box center [275, 73] width 212 height 20
paste input "Ellie's Real Good Food - Snack Attack"
click at [276, 71] on input "Ellie's Real Good Food - How To FishaElliaElliaEllie's Real Good Food - Snack A…" at bounding box center [275, 73] width 212 height 20
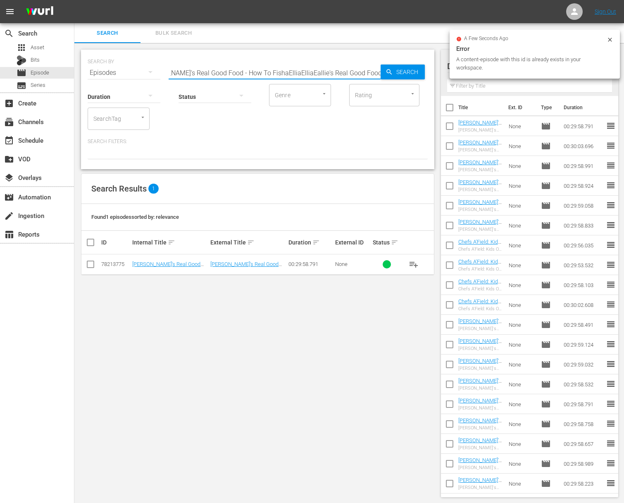
paste input "Ellie's Real Good Food - Snack Attack"
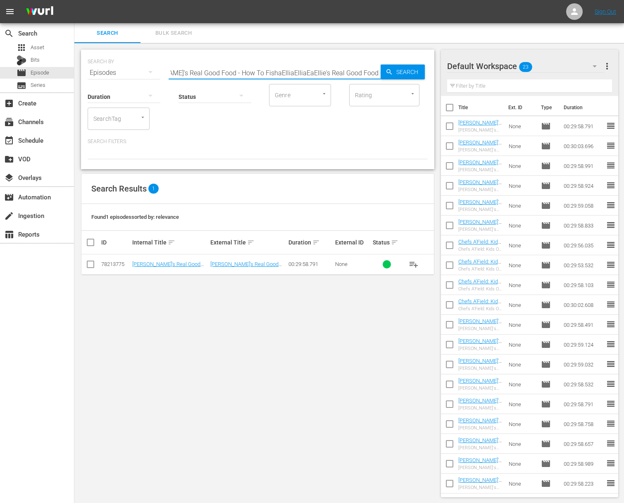
click at [276, 71] on input "Ellie's Real Good Food - How To FishaElliaElliaEaEllie's Real Good Food - Snack…" at bounding box center [275, 73] width 212 height 20
click at [345, 75] on input "Ellie's Real Good Food - How To FishaElliaElliaEaEllie's Real Good Food - Snack…" at bounding box center [275, 73] width 212 height 20
paste input "text"
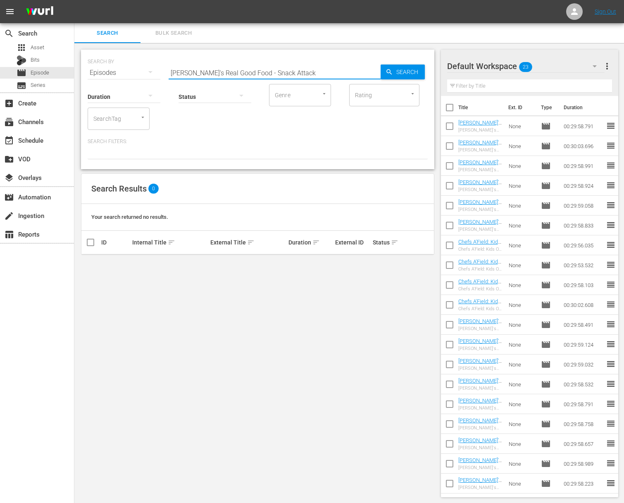
click at [434, 75] on div "SEARCH BY Search By Episodes Search ID, Title, Description, Keywords, or Catego…" at bounding box center [257, 273] width 367 height 460
click at [407, 75] on span "Search" at bounding box center [409, 71] width 32 height 15
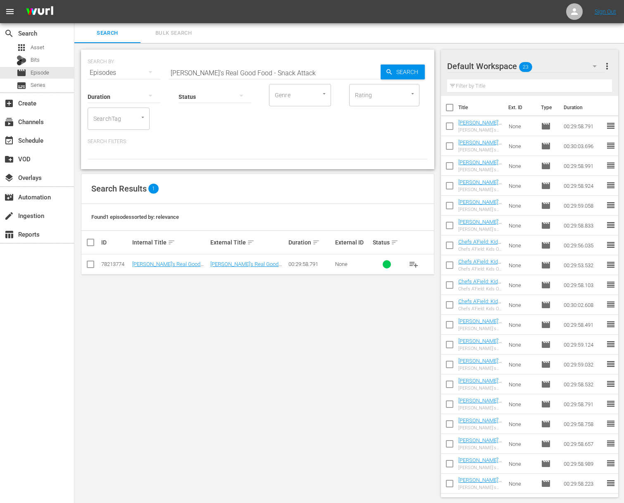
click at [414, 264] on span "playlist_add" at bounding box center [414, 264] width 10 height 10
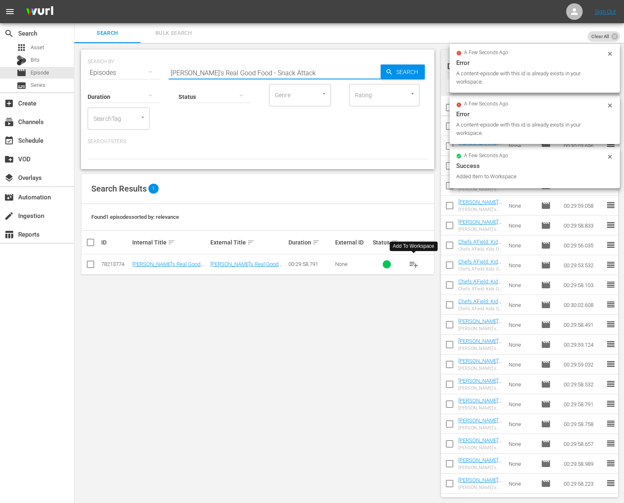
click at [293, 72] on input "Ellie's Real Good Food - Snack Attack" at bounding box center [275, 73] width 212 height 20
paste input "Ellie's Real Good Food - Better Brunch"
click at [288, 72] on input "Ellie's Real Good Food - Snack AttackaEllie's Real Good Food - Better Brunch" at bounding box center [275, 73] width 212 height 20
paste input "text"
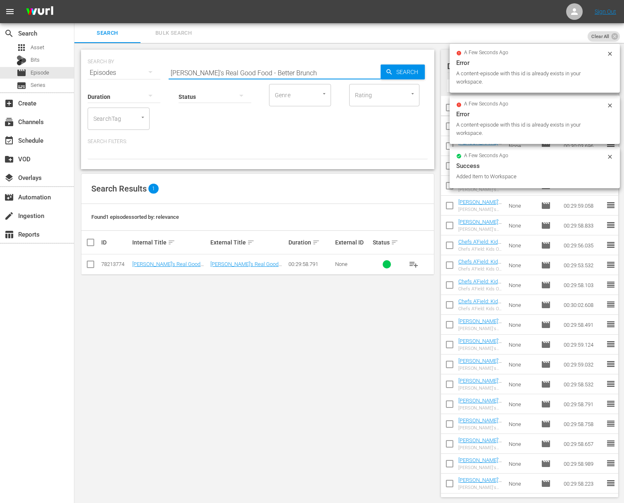
scroll to position [0, 0]
click at [414, 69] on span "Search" at bounding box center [409, 71] width 32 height 15
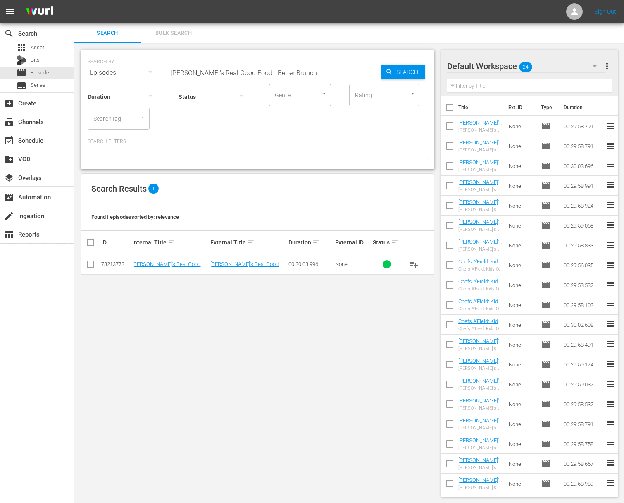
click at [414, 264] on span "playlist_add" at bounding box center [414, 264] width 10 height 10
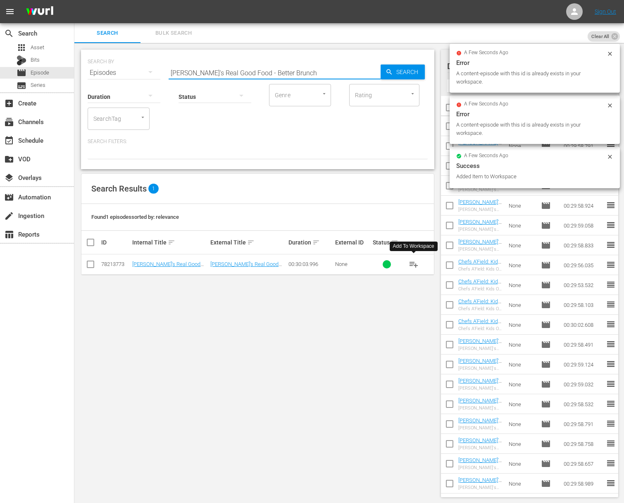
click at [283, 70] on input "Ellie's Real Good Food - Better Brunch" at bounding box center [275, 73] width 212 height 20
paste input "Ellie's Real Good Food - Raw Vs Cooked"
click at [281, 71] on input "Ellie's Real Good Food - Better BrunchaEllie's Real Good Food - Raw Vs Cooked" at bounding box center [275, 73] width 212 height 20
paste input "text"
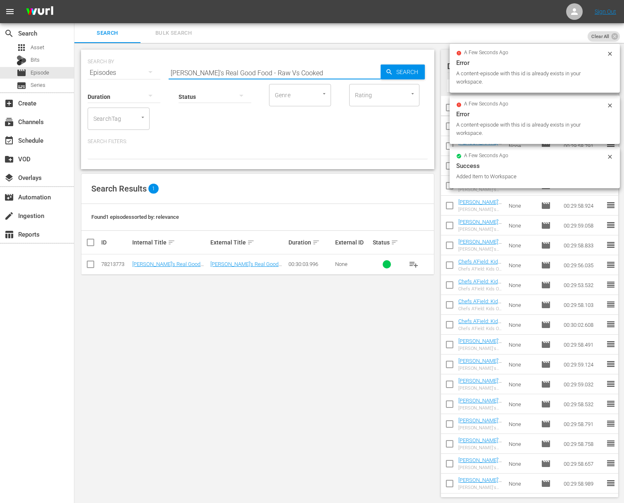
scroll to position [0, 0]
click at [369, 75] on input "Ellie's Real Good Food - Raw Vs Cooked" at bounding box center [275, 73] width 212 height 20
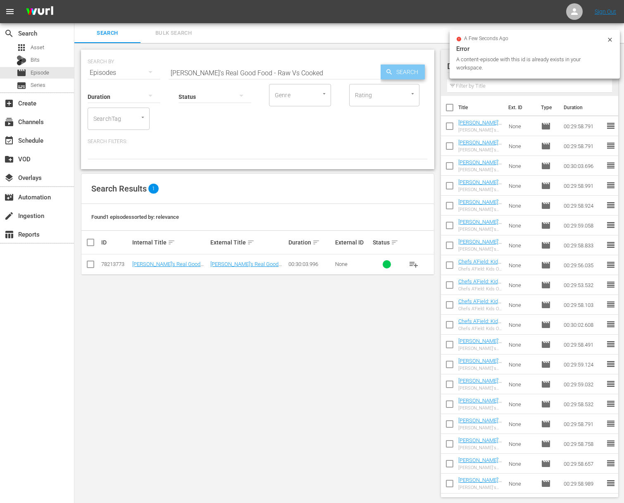
click at [385, 74] on div "Search" at bounding box center [403, 71] width 44 height 15
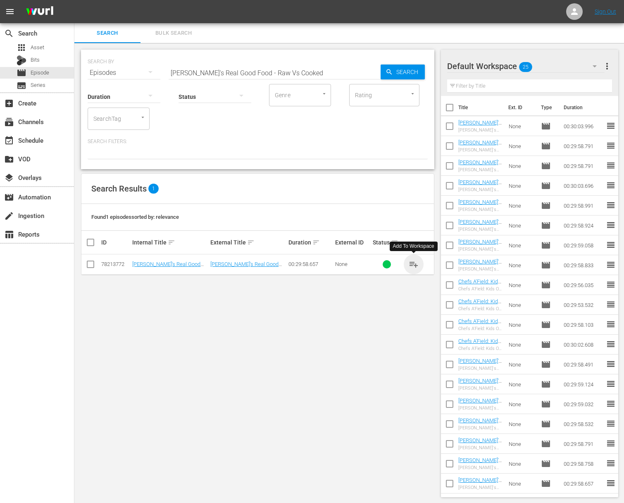
click at [414, 263] on span "playlist_add" at bounding box center [414, 264] width 10 height 10
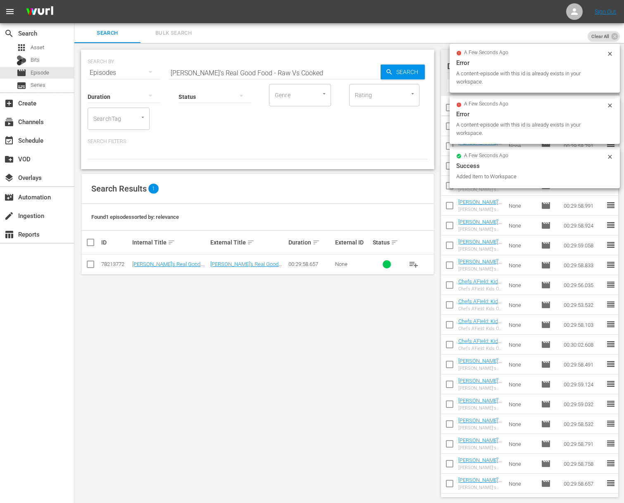
click at [238, 73] on input "Ellie's Real Good Food - Raw Vs Cooked" at bounding box center [275, 73] width 212 height 20
paste input "Big Flavor, Less Salt"
click at [401, 74] on span "Search" at bounding box center [409, 71] width 32 height 15
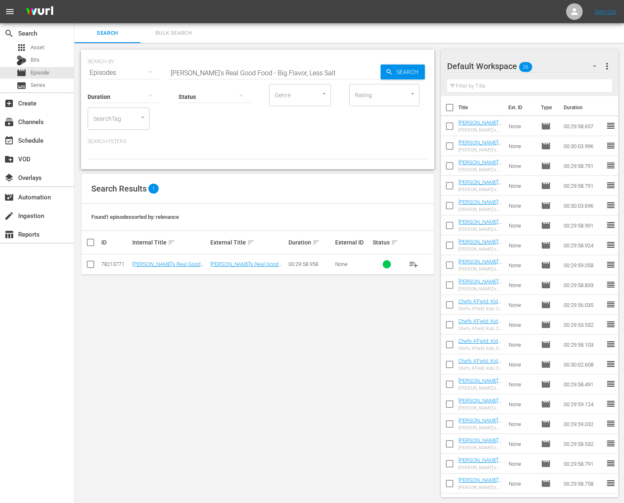
click at [414, 264] on span "playlist_add" at bounding box center [414, 264] width 10 height 10
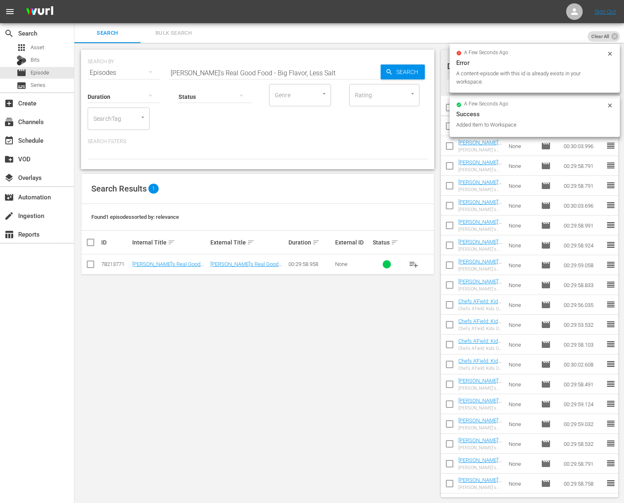
click at [199, 67] on input "Ellie's Real Good Food - Big Flavor, Less Salt" at bounding box center [275, 73] width 212 height 20
paste input "Satisfying & Complete With or Without Mea"
click at [354, 70] on input "Ellie's Real Good Food - Satisfying & Complete With or Without Meat" at bounding box center [275, 73] width 212 height 20
click at [393, 70] on span "Search" at bounding box center [409, 71] width 32 height 15
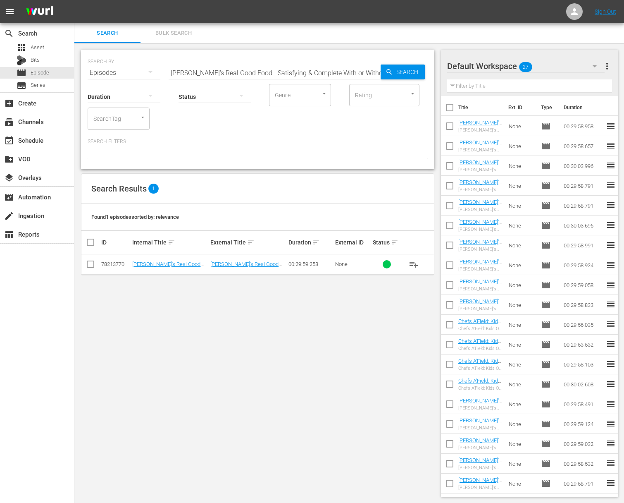
click at [416, 264] on span "playlist_add" at bounding box center [414, 264] width 10 height 10
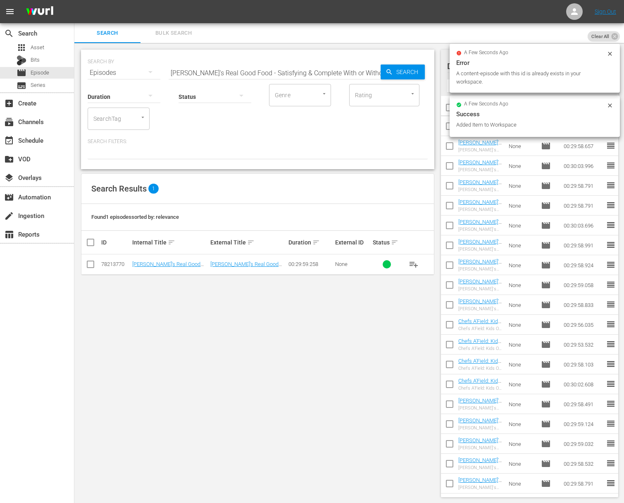
click at [272, 71] on input "Ellie's Real Good Food - Satisfying & Complete With or Without Meat" at bounding box center [275, 73] width 212 height 20
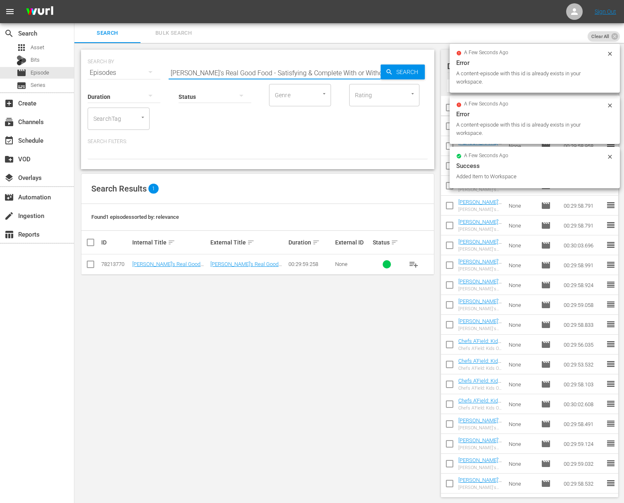
paste input "Beauty Food"
click at [409, 75] on span "Search" at bounding box center [409, 71] width 32 height 15
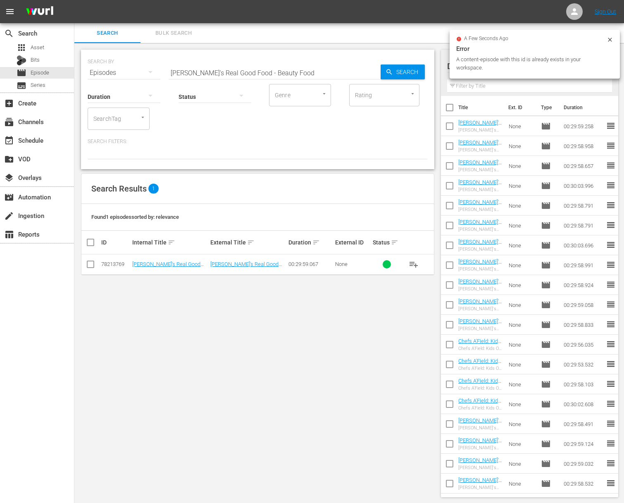
click at [414, 262] on span "playlist_add" at bounding box center [414, 264] width 10 height 10
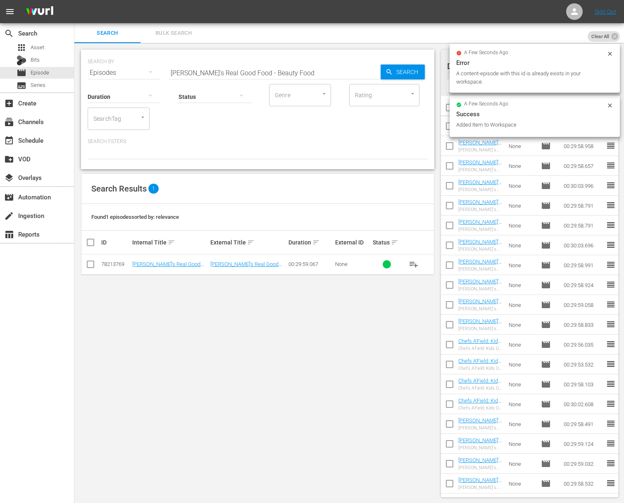
click at [269, 67] on input "Ellie's Real Good Food - Beauty Food" at bounding box center [275, 73] width 212 height 20
paste input "Veggie Love"
click at [385, 68] on div "Search" at bounding box center [403, 71] width 44 height 15
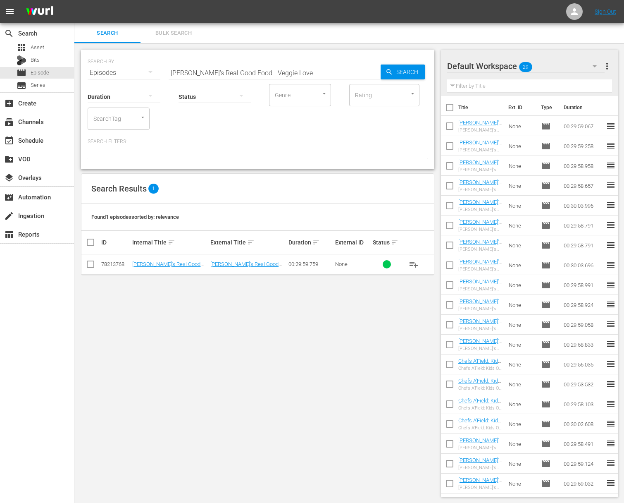
click at [413, 264] on span "playlist_add" at bounding box center [414, 264] width 10 height 10
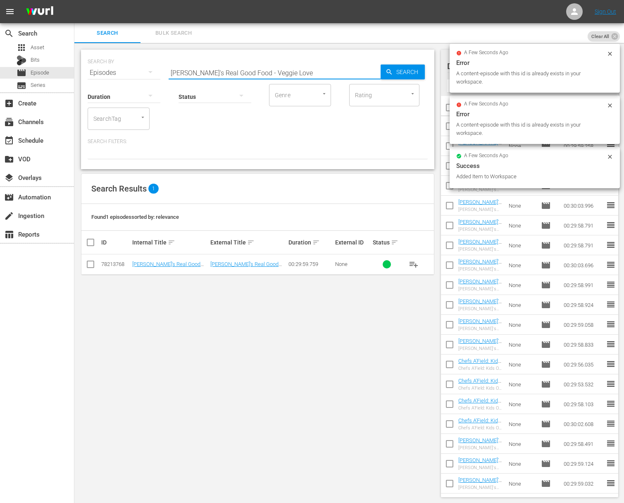
click at [216, 72] on input "Ellie's Real Good Food - Veggie Love" at bounding box center [275, 73] width 212 height 20
paste input "SuperFoods with Chef Walter Staib - Soy"
click at [422, 73] on span "Search" at bounding box center [409, 71] width 32 height 15
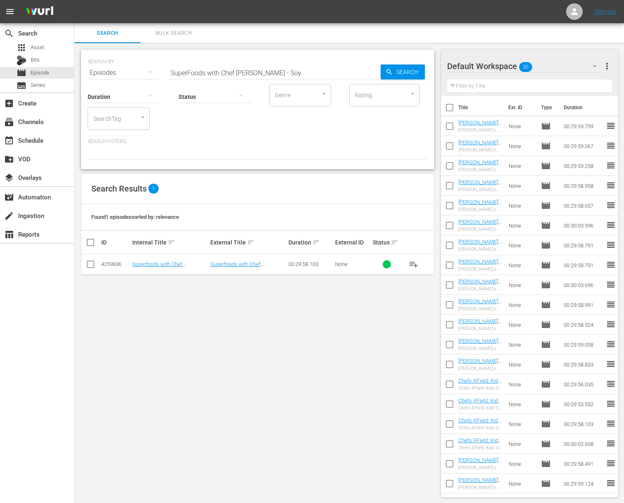
click at [417, 264] on span "playlist_add" at bounding box center [414, 264] width 10 height 10
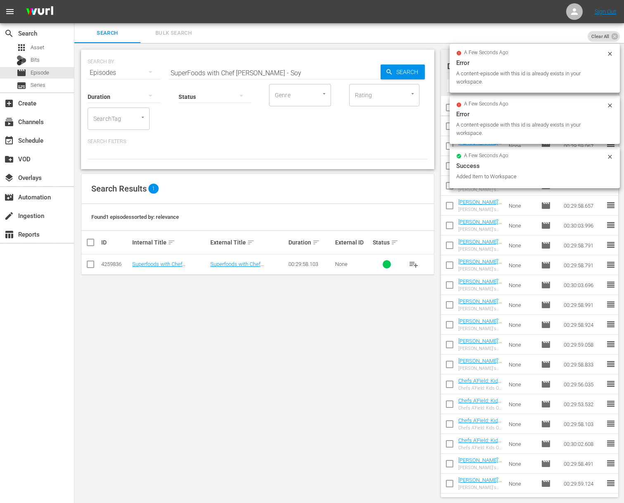
click at [249, 66] on input "SuperFoods with Chef Walter Staib - Soy" at bounding box center [275, 73] width 212 height 20
paste input "Dark Green Vegetables"
click at [403, 74] on span "Search" at bounding box center [409, 71] width 32 height 15
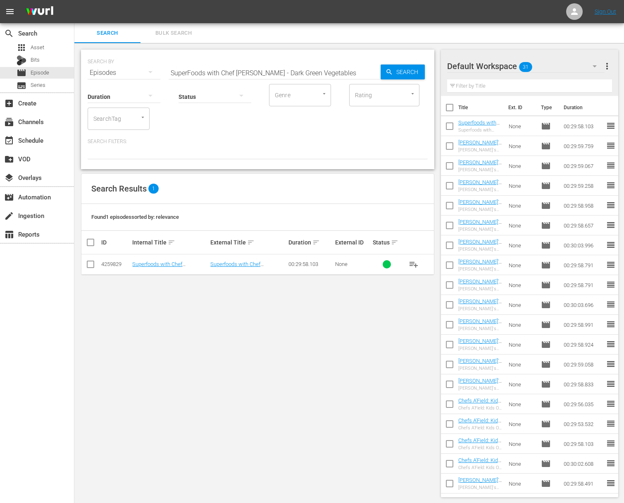
click at [414, 261] on span "playlist_add" at bounding box center [414, 264] width 10 height 10
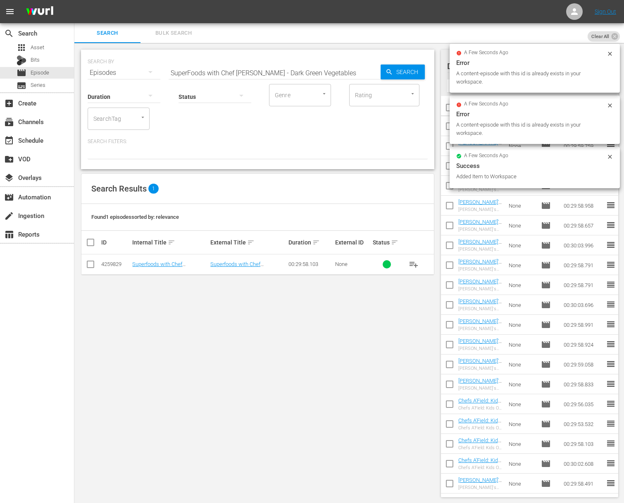
click at [260, 70] on input "SuperFoods with Chef Walter Staib - Dark Green Vegetables" at bounding box center [275, 73] width 212 height 20
paste input "Quinoa"
click at [416, 72] on span "Search" at bounding box center [409, 71] width 32 height 15
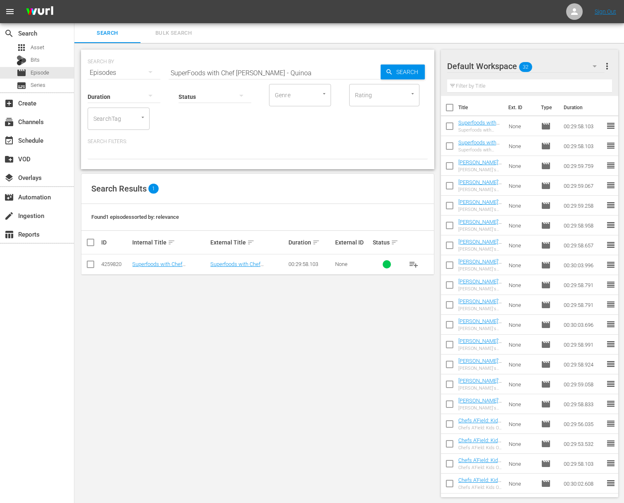
click at [415, 264] on span "playlist_add" at bounding box center [414, 264] width 10 height 10
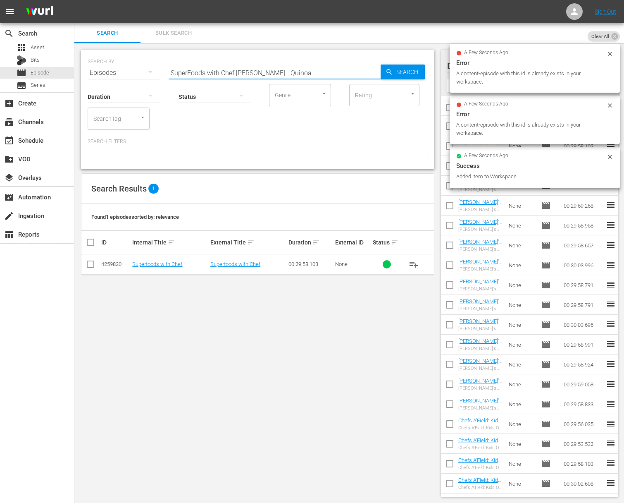
click at [218, 71] on input "SuperFoods with Chef Walter Staib - Quinoa" at bounding box center [275, 73] width 212 height 20
paste input "Salmon"
click at [391, 73] on icon "button" at bounding box center [389, 71] width 7 height 7
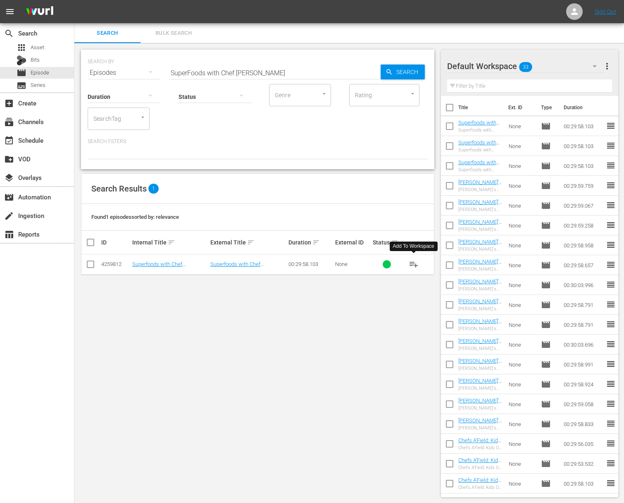
click at [412, 261] on span "playlist_add" at bounding box center [414, 264] width 10 height 10
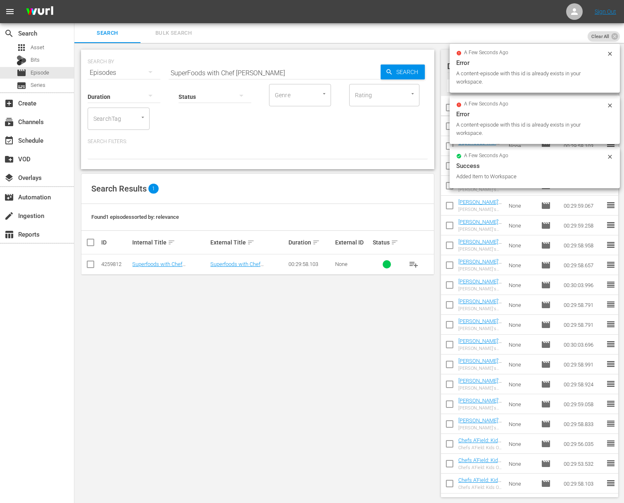
click at [218, 65] on input "SuperFoods with Chef Walter Staib - Salmon" at bounding box center [275, 73] width 212 height 20
paste input "Avocado"
click at [441, 71] on div "Default Workspace 34 Default more_vert Filter by Title" at bounding box center [530, 73] width 178 height 46
click at [407, 69] on span "Search" at bounding box center [409, 71] width 32 height 15
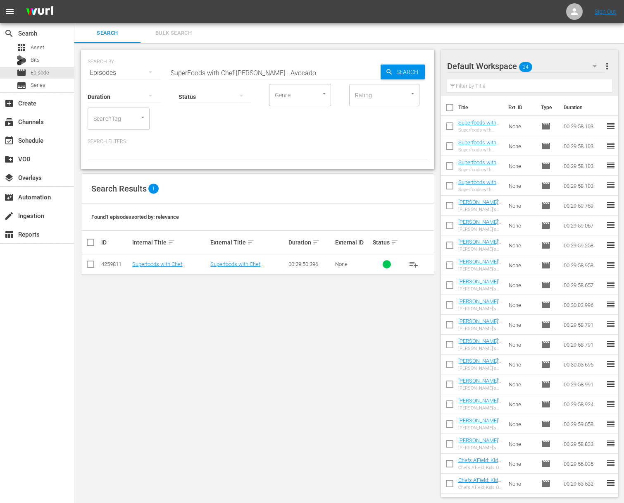
click at [414, 262] on span "playlist_add" at bounding box center [414, 264] width 10 height 10
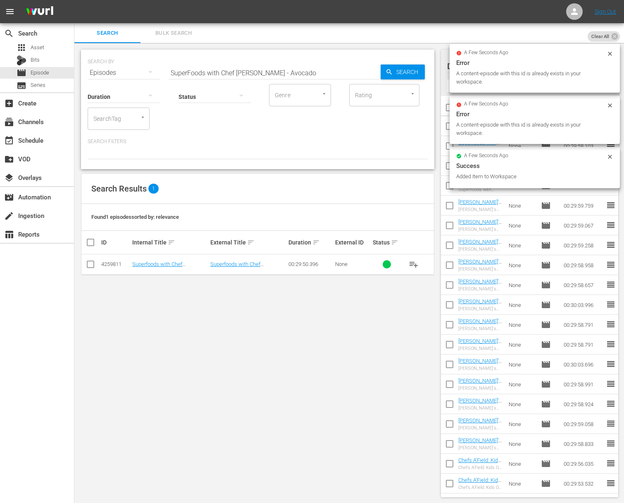
click at [234, 70] on input "SuperFoods with Chef Walter Staib - Avocado" at bounding box center [275, 73] width 212 height 20
paste input "SuperFoods with Chef Walter Staib - Turkey"
click at [233, 70] on input "SuperFoods with ChefaSuperFoods with Chef Walter Staib - Turkey Walter Staib - …" at bounding box center [275, 73] width 212 height 20
paste input "Walter Staib - Turkey"
click at [397, 69] on span "Search" at bounding box center [409, 71] width 32 height 15
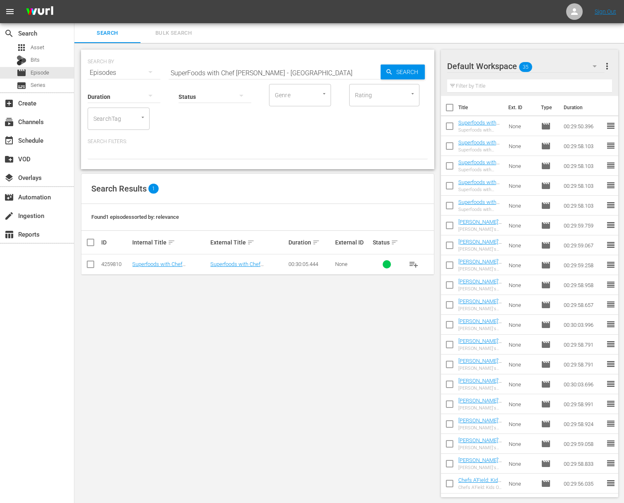
click at [416, 264] on span "playlist_add" at bounding box center [414, 264] width 10 height 10
click at [415, 264] on span "playlist_add" at bounding box center [414, 264] width 10 height 10
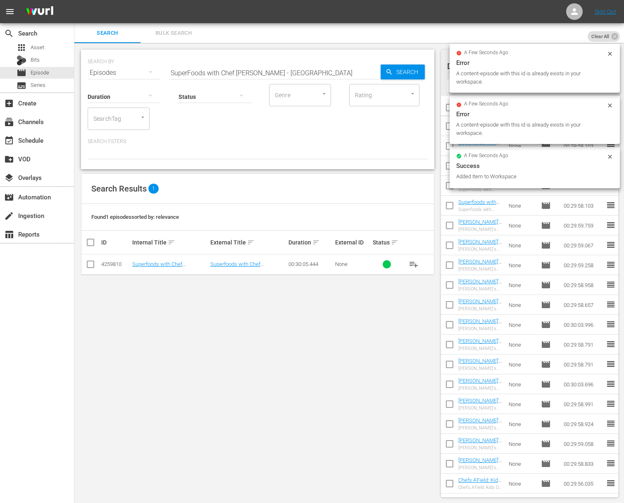
click at [233, 78] on div "Status" at bounding box center [215, 91] width 73 height 30
click at [242, 69] on input "SuperFoods with Chef Walter Staib - Turkey" at bounding box center [275, 73] width 212 height 20
paste input "Apples"
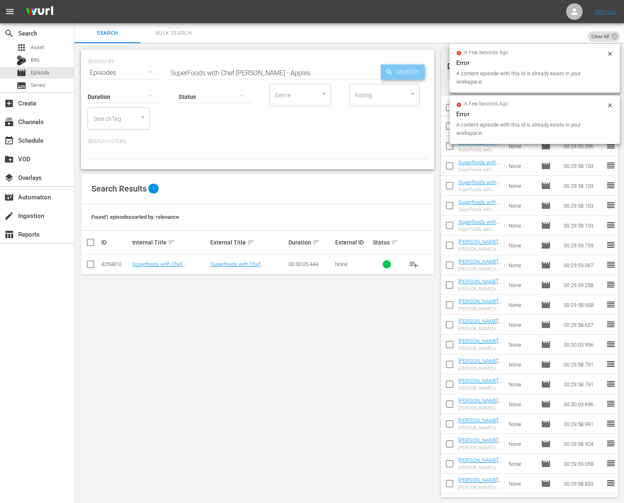
click at [414, 72] on span "Search" at bounding box center [409, 71] width 32 height 15
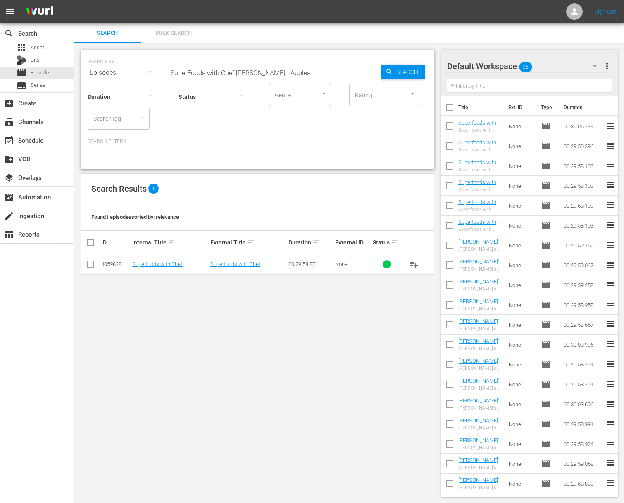
click at [411, 260] on span "playlist_add" at bounding box center [414, 264] width 10 height 10
click at [412, 262] on span "playlist_add" at bounding box center [414, 264] width 10 height 10
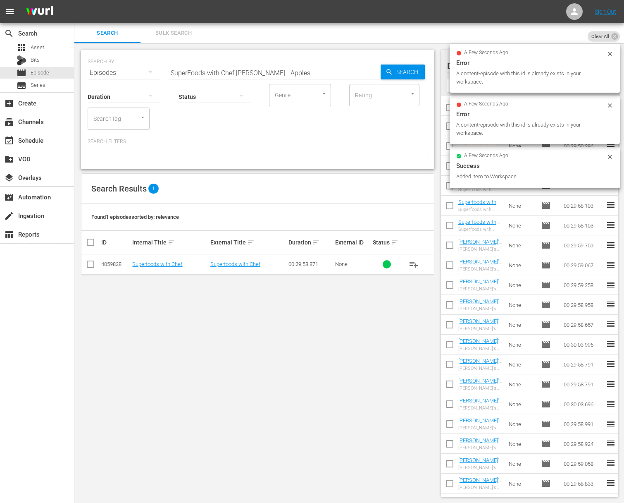
click at [235, 65] on input "SuperFoods with Chef Walter Staib - Apples" at bounding box center [275, 73] width 212 height 20
paste input "Nut"
click at [399, 70] on span "Search" at bounding box center [409, 71] width 32 height 15
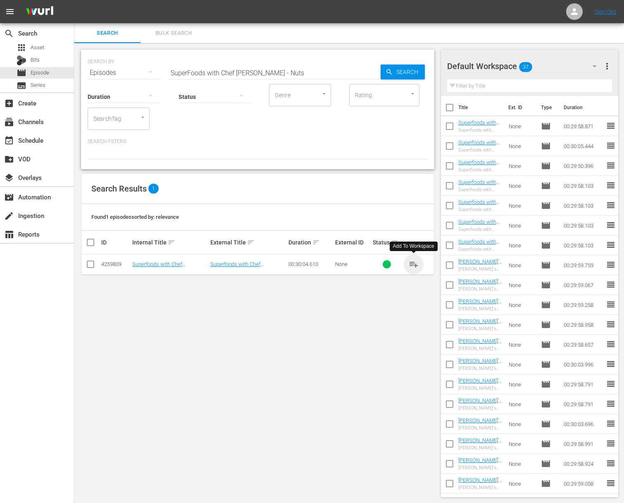
click at [414, 264] on span "playlist_add" at bounding box center [414, 264] width 10 height 10
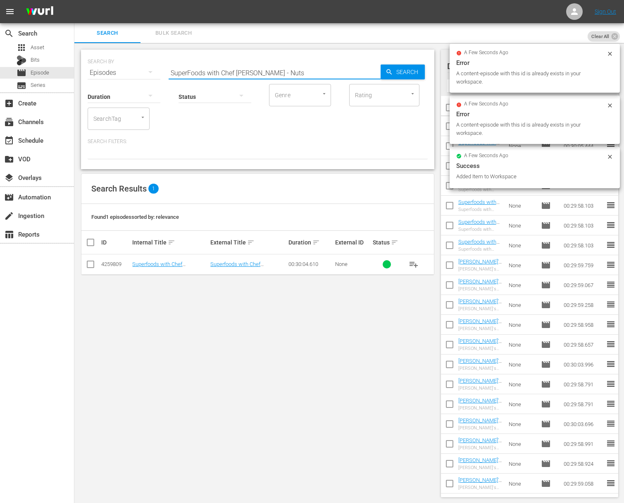
click at [275, 67] on input "SuperFoods with Chef Walter Staib - Nuts" at bounding box center [275, 73] width 212 height 20
paste input "Yogurt"
click at [420, 69] on span "Search" at bounding box center [409, 71] width 32 height 15
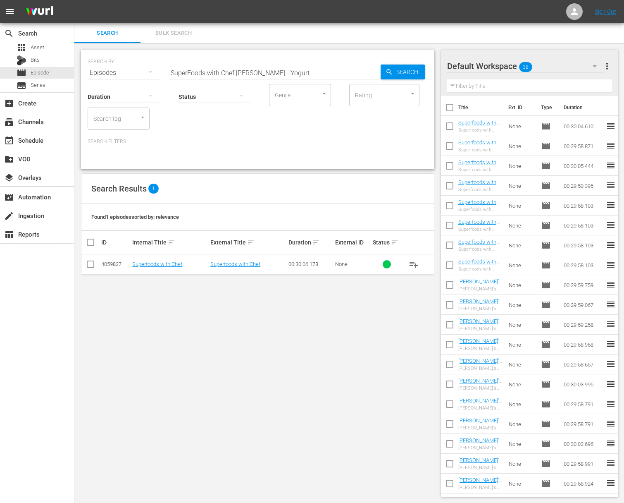
click at [416, 263] on span "playlist_add" at bounding box center [414, 264] width 10 height 10
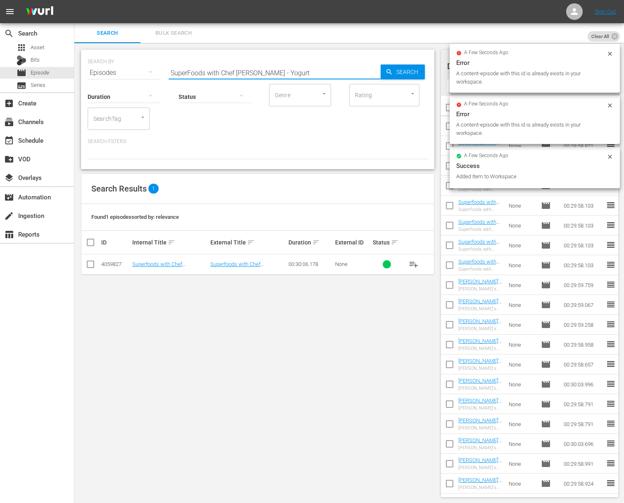
click at [280, 69] on input "SuperFoods with Chef Walter Staib - Yogurt" at bounding box center [275, 73] width 212 height 20
paste input "Chocolate and Dried Superfoods"
click at [421, 73] on span "Search" at bounding box center [409, 71] width 32 height 15
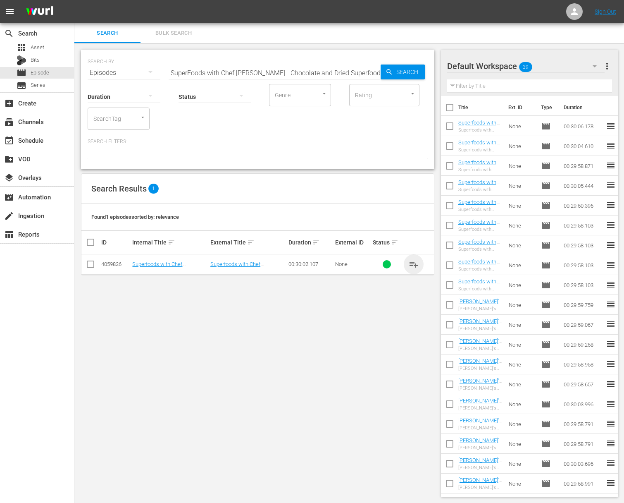
click at [414, 263] on span "playlist_add" at bounding box center [414, 264] width 10 height 10
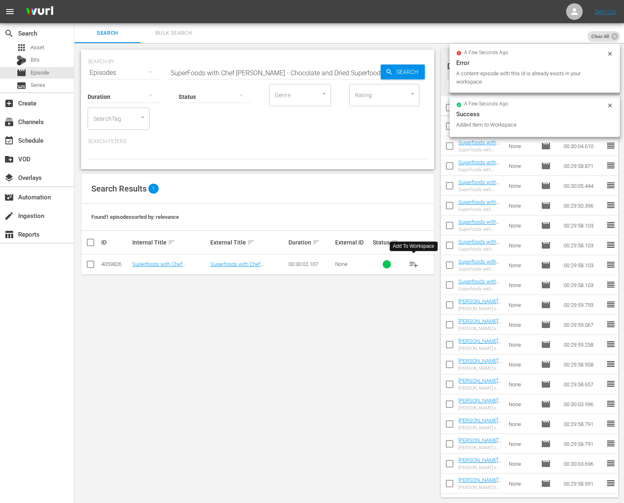
click at [260, 72] on input "SuperFoods with Chef Walter Staib - Chocolate and Dried Superfoods" at bounding box center [275, 73] width 212 height 20
paste input "Beans and Lentil"
click at [389, 72] on icon "button" at bounding box center [388, 71] width 5 height 5
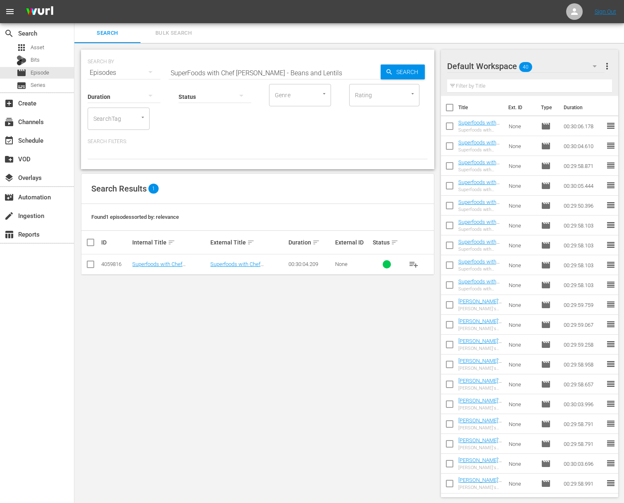
click at [414, 265] on span "playlist_add" at bounding box center [414, 264] width 10 height 10
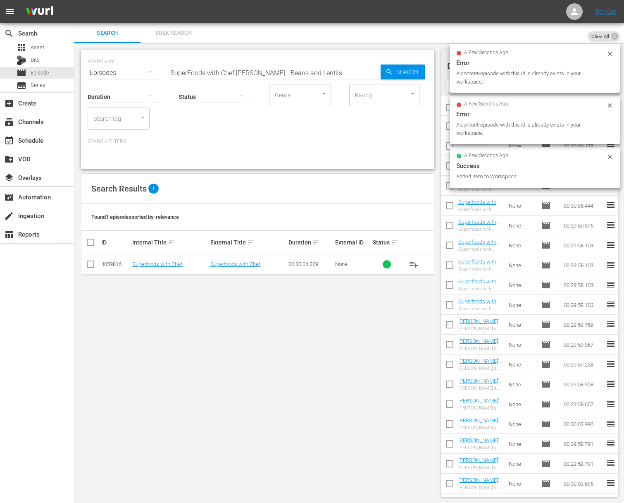
click at [274, 68] on input "SuperFoods with Chef Walter Staib - Beans and Lentils" at bounding box center [275, 73] width 212 height 20
paste input "Pomegrante"
click at [394, 70] on span "Search" at bounding box center [409, 71] width 32 height 15
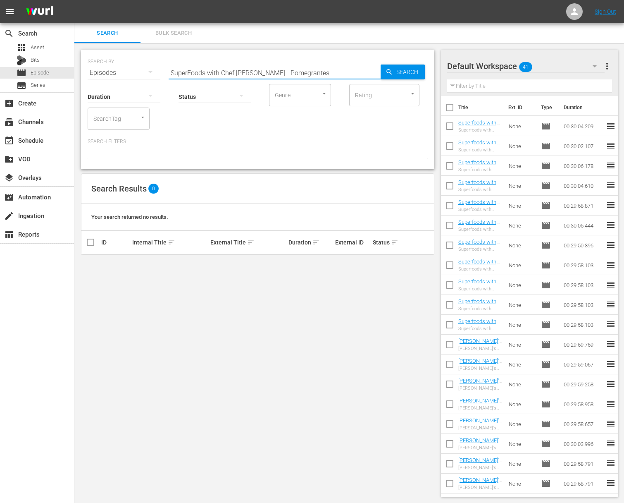
drag, startPoint x: 290, startPoint y: 74, endPoint x: 345, endPoint y: 79, distance: 55.6
click at [345, 79] on div "Search ID, Title, Description, Keywords, or Category SuperFoods with Chef Walte…" at bounding box center [275, 73] width 212 height 20
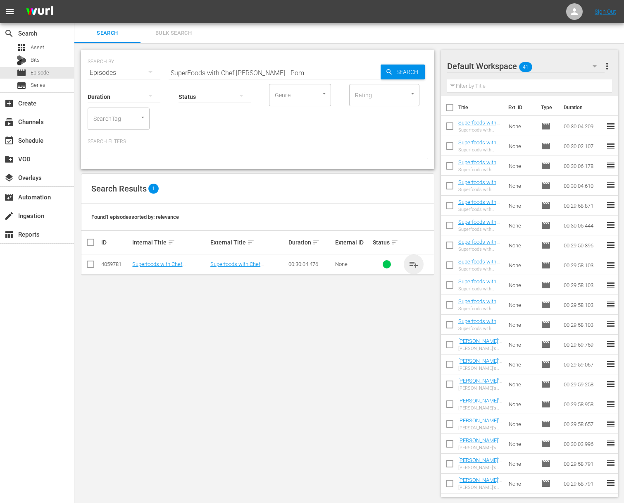
click at [412, 263] on span "playlist_add" at bounding box center [414, 264] width 10 height 10
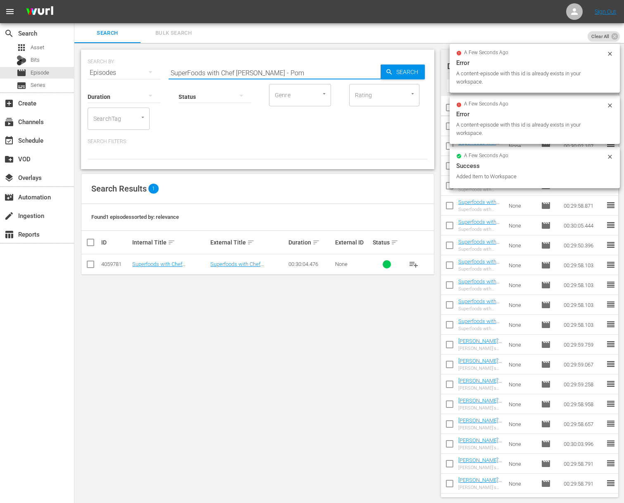
click at [239, 73] on input "SuperFoods with Chef Walter Staib - Pom" at bounding box center [275, 73] width 212 height 20
paste input "Tomatoes"
click at [401, 74] on span "Search" at bounding box center [409, 71] width 32 height 15
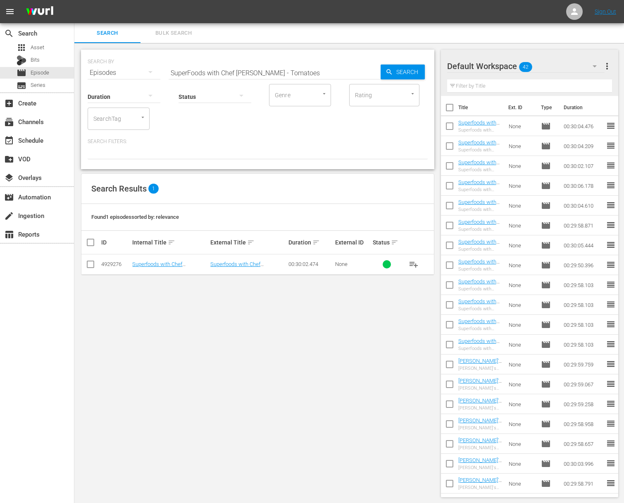
click at [414, 262] on span "playlist_add" at bounding box center [414, 264] width 10 height 10
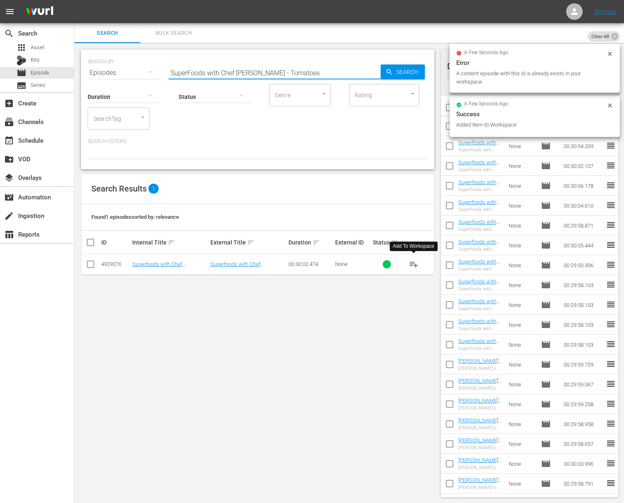
click at [275, 66] on input "SuperFoods with Chef Walter Staib - Tomatoes" at bounding box center [275, 73] width 212 height 20
paste input "Nick Stellino: Storyteller in the Kitchen - Il Cenone"
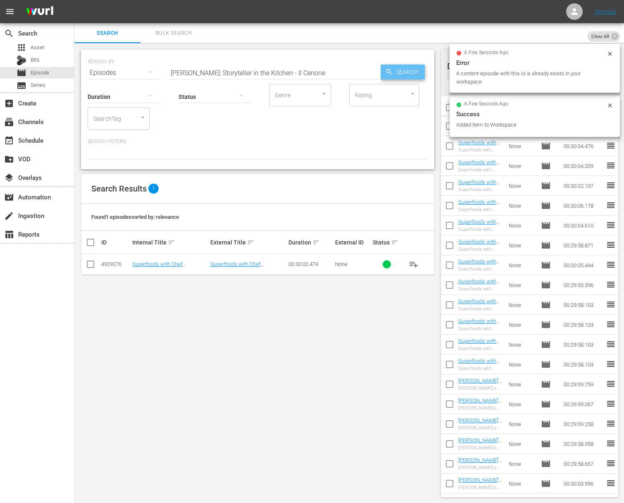
click at [398, 67] on span "Search" at bounding box center [409, 71] width 32 height 15
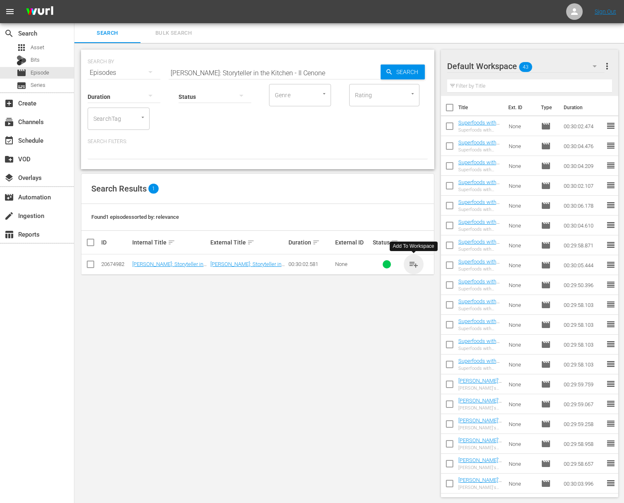
click at [410, 263] on span "playlist_add" at bounding box center [414, 264] width 10 height 10
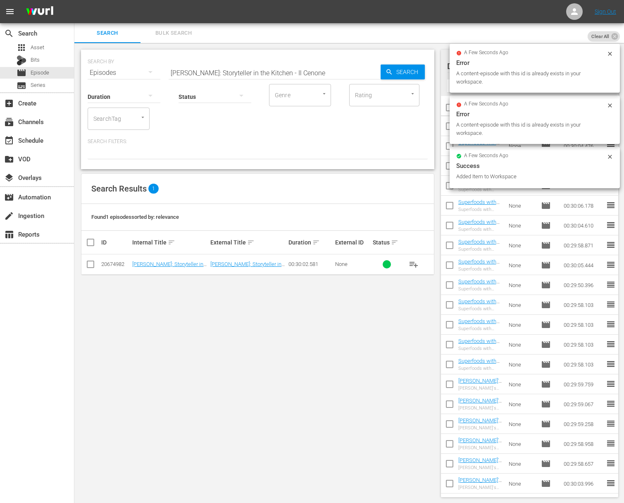
click at [241, 72] on input "Nick Stellino: Storyteller in the Kitchen - Il Cenone" at bounding box center [275, 73] width 212 height 20
paste input "Mangia with Music"
click at [404, 72] on span "Search" at bounding box center [409, 71] width 32 height 15
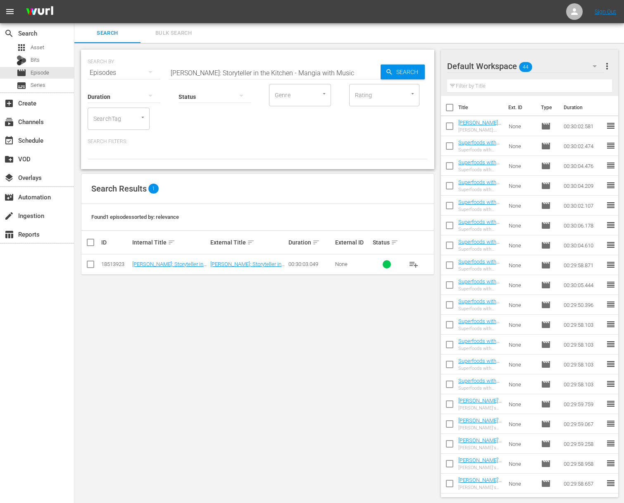
click at [414, 263] on span "playlist_add" at bounding box center [414, 264] width 10 height 10
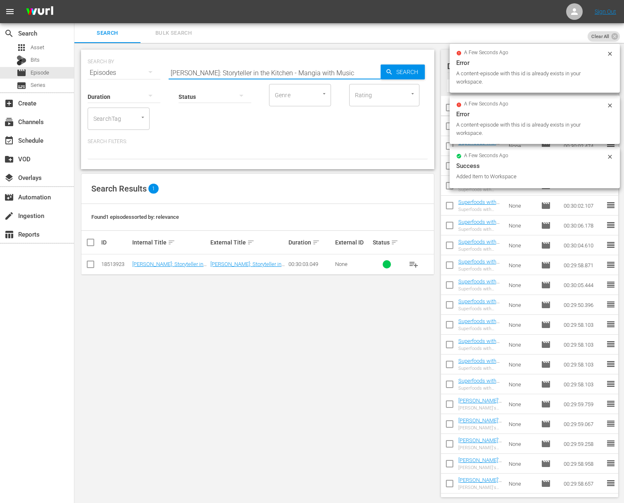
click at [236, 71] on input "Nick Stellino: Storyteller in the Kitchen - Mangia with Music" at bounding box center [275, 73] width 212 height 20
paste input "Travel Bird"
click at [387, 72] on icon "button" at bounding box center [388, 71] width 5 height 5
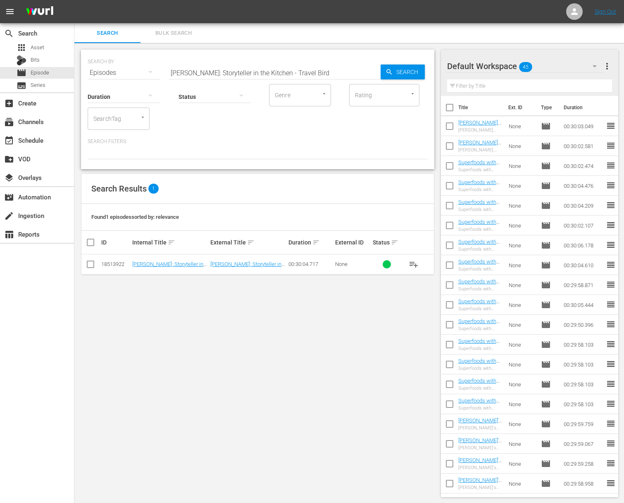
click at [412, 263] on span "playlist_add" at bounding box center [414, 264] width 10 height 10
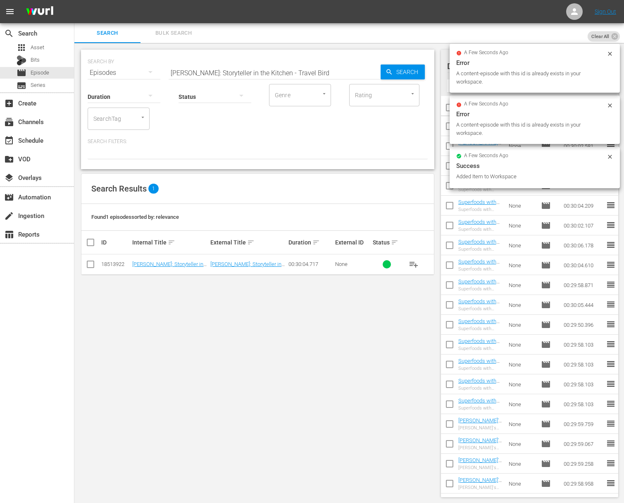
click at [234, 74] on input "Nick Stellino: Storyteller in the Kitchen - Travel Bird" at bounding box center [275, 73] width 212 height 20
paste input "He Still Speaks With The Fishes"
click at [388, 74] on icon "button" at bounding box center [389, 71] width 7 height 7
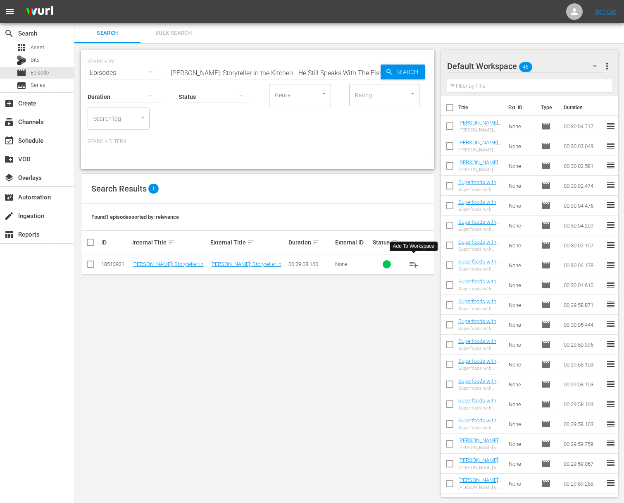
click at [414, 262] on span "playlist_add" at bounding box center [414, 264] width 10 height 10
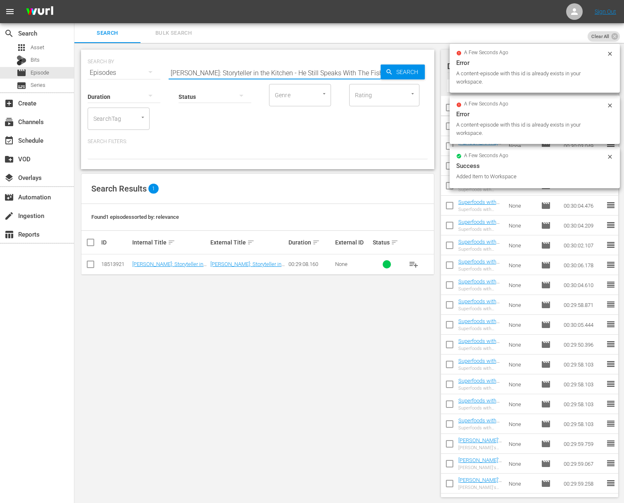
click at [308, 72] on input "Nick Stellino: Storyteller in the Kitchen - He Still Speaks With The Fishes" at bounding box center [275, 73] width 212 height 20
paste input "Nick Stellino: Storyteller in the Kitchen - He Speaks With The Fishes"
click at [308, 73] on input "Nick Stellino: Storyteller in the Kitchen - He Still aNick Stellino: Storytelle…" at bounding box center [275, 73] width 212 height 20
paste input "text"
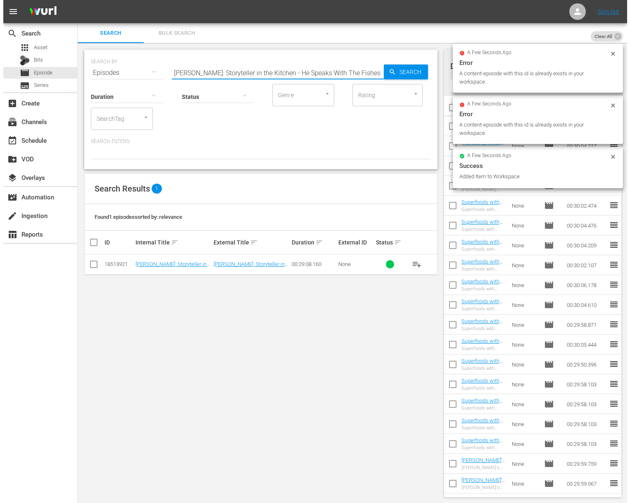
scroll to position [0, 0]
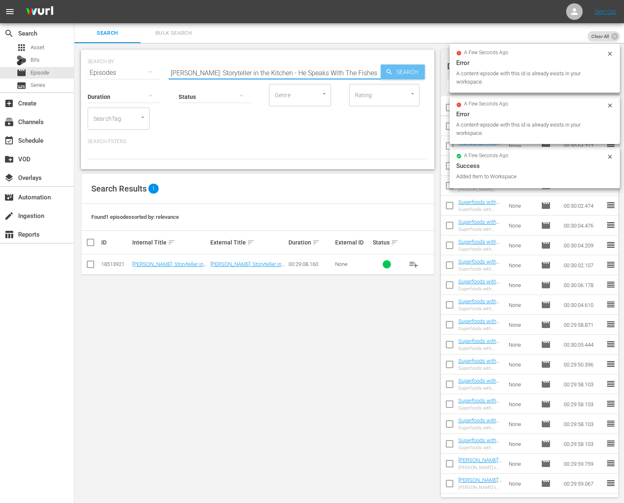
type input "Nick Stellino: Storyteller in the Kitchen - He Speaks With The Fishes"
click at [386, 71] on icon "button" at bounding box center [388, 71] width 5 height 5
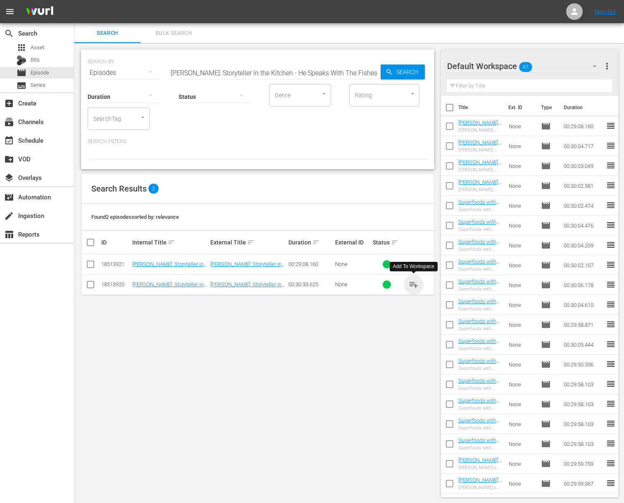
click at [414, 284] on span "playlist_add" at bounding box center [414, 284] width 10 height 10
click at [36, 138] on div "event_available Schedule" at bounding box center [23, 138] width 46 height 7
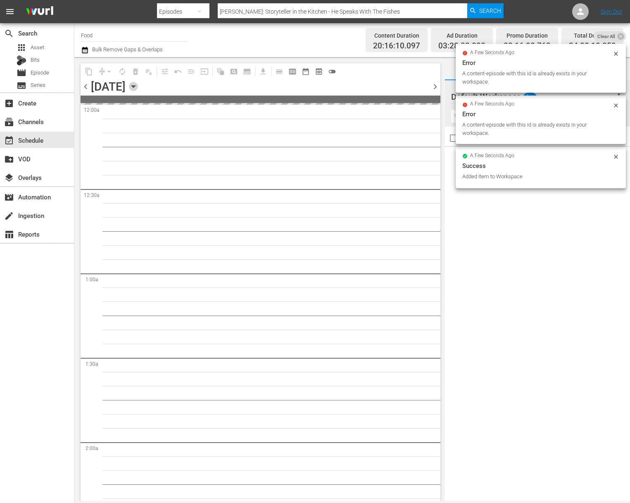
click at [138, 85] on icon "button" at bounding box center [133, 86] width 9 height 9
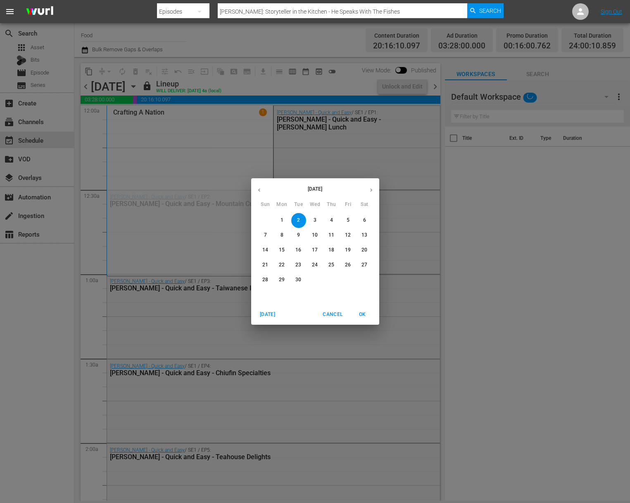
click at [317, 218] on span "3" at bounding box center [315, 220] width 15 height 7
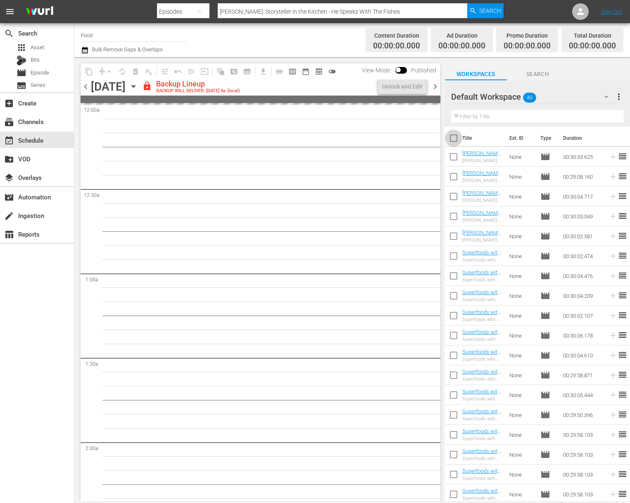
click at [453, 139] on input "checkbox" at bounding box center [453, 139] width 17 height 17
checkbox input "true"
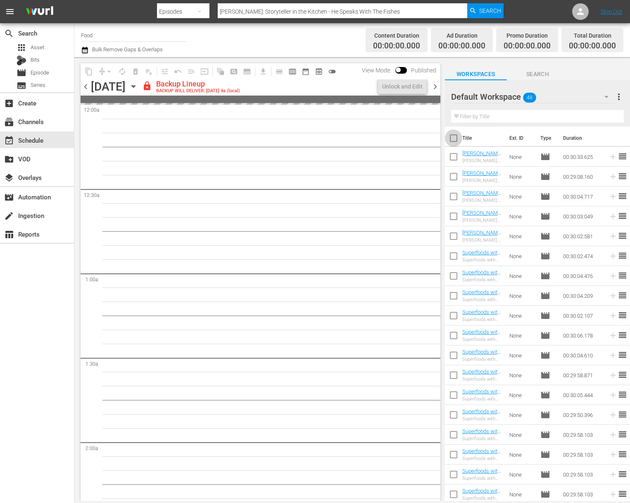
checkbox input "true"
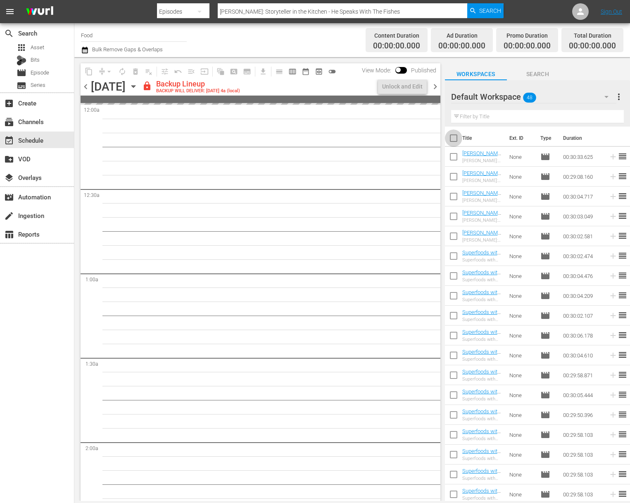
checkbox input "true"
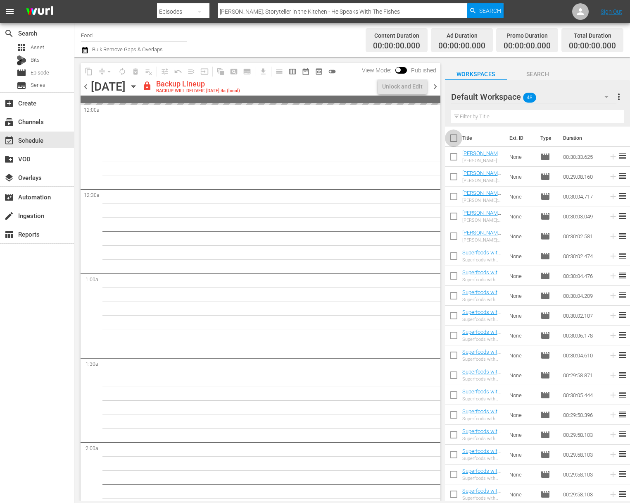
checkbox input "true"
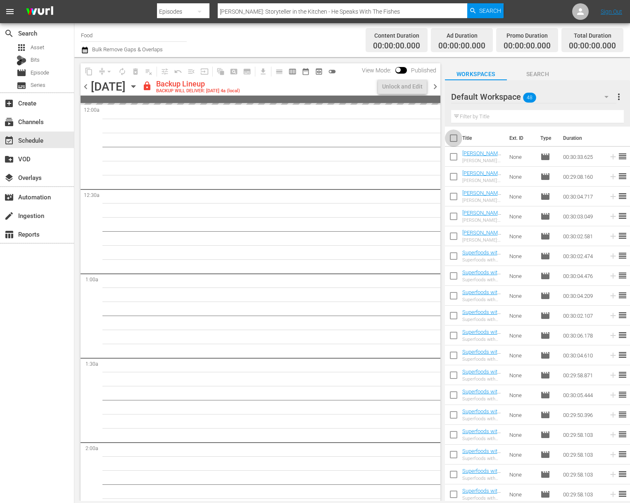
checkbox input "true"
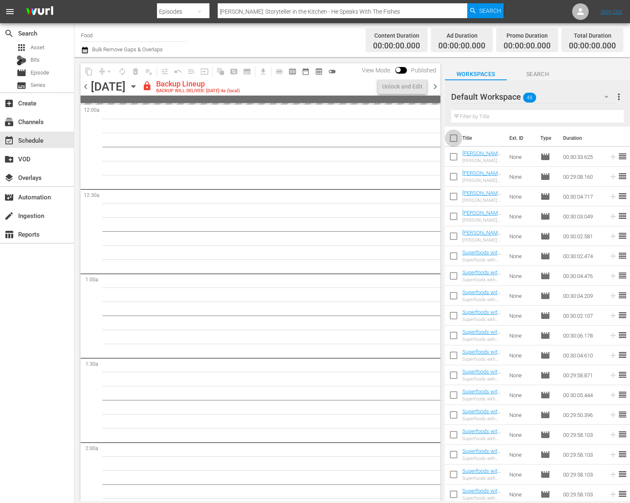
checkbox input "true"
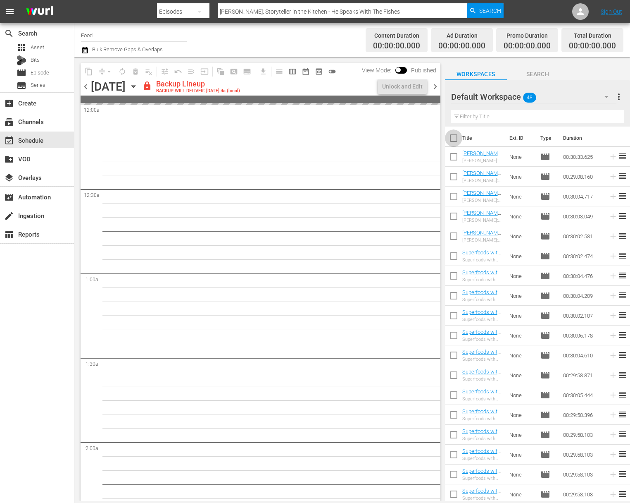
checkbox input "true"
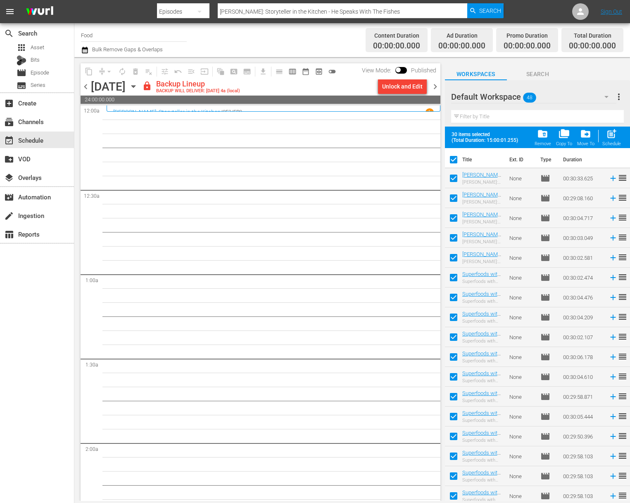
click at [405, 87] on div "Unlock and Edit" at bounding box center [402, 86] width 40 height 15
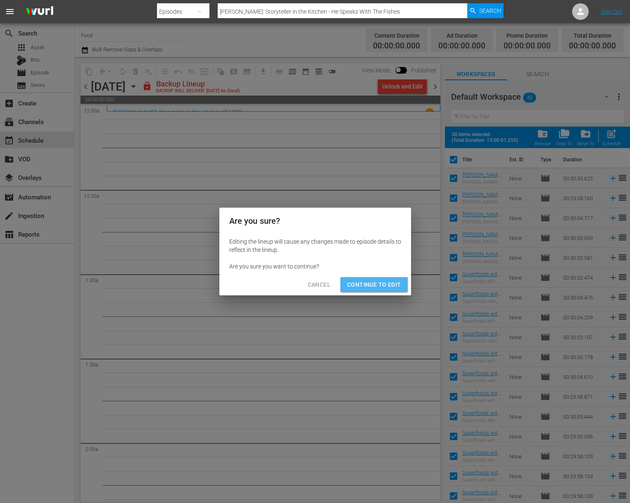
click at [391, 291] on button "Continue to Edit" at bounding box center [374, 284] width 67 height 15
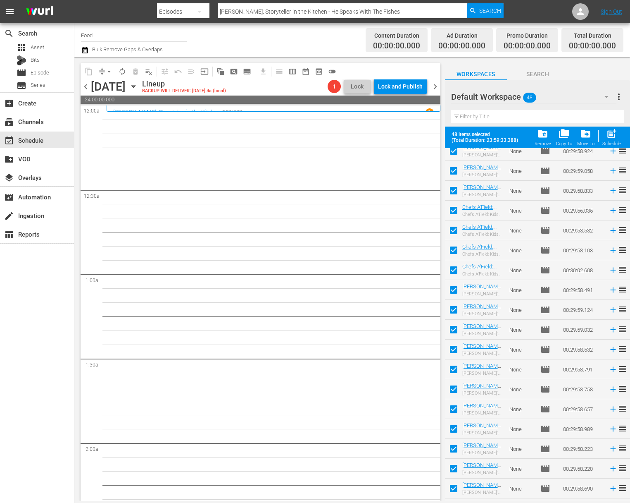
scroll to position [619, 0]
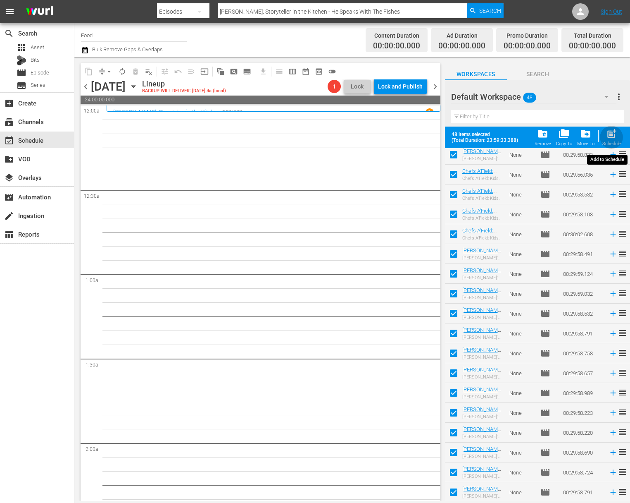
click at [613, 133] on span "post_add" at bounding box center [611, 133] width 11 height 11
checkbox input "false"
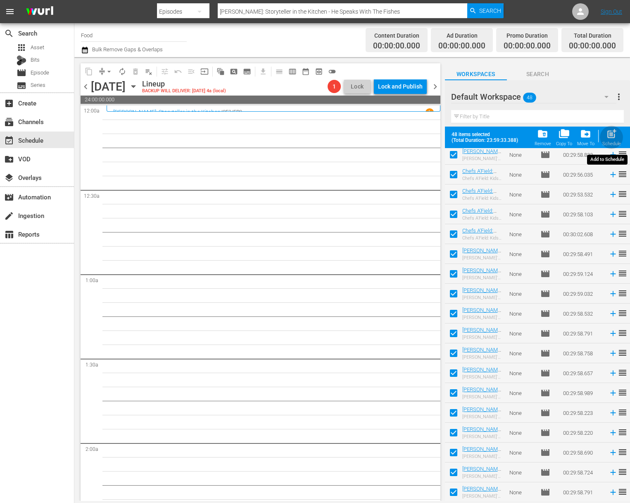
checkbox input "false"
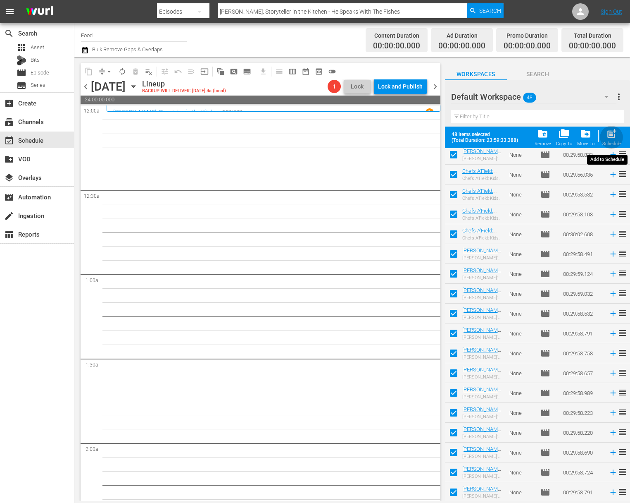
checkbox input "false"
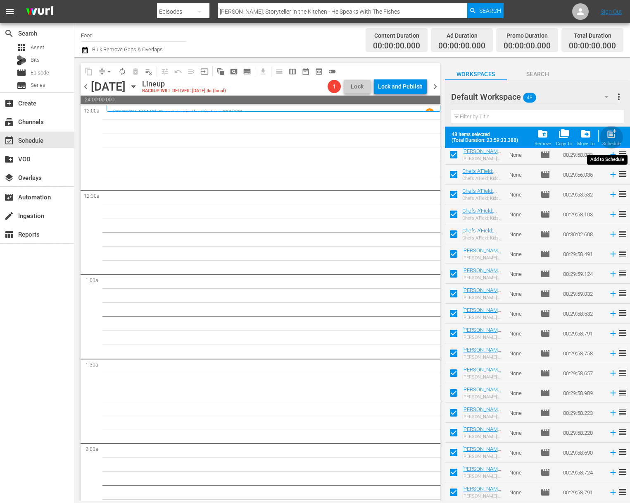
checkbox input "false"
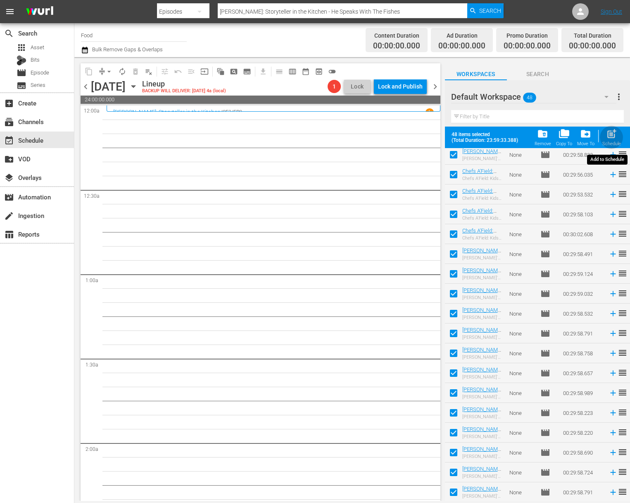
checkbox input "false"
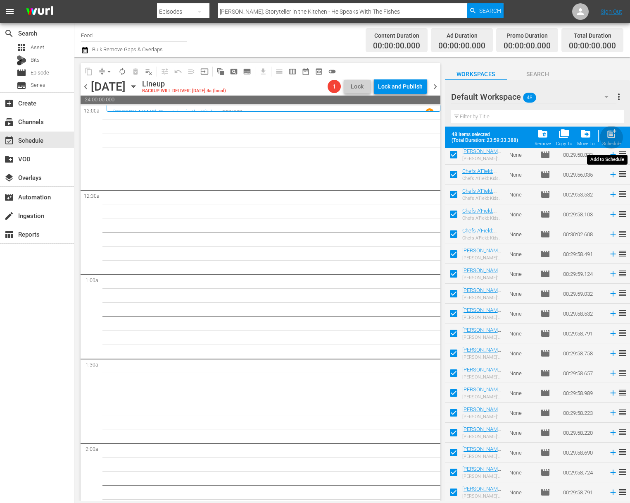
checkbox input "false"
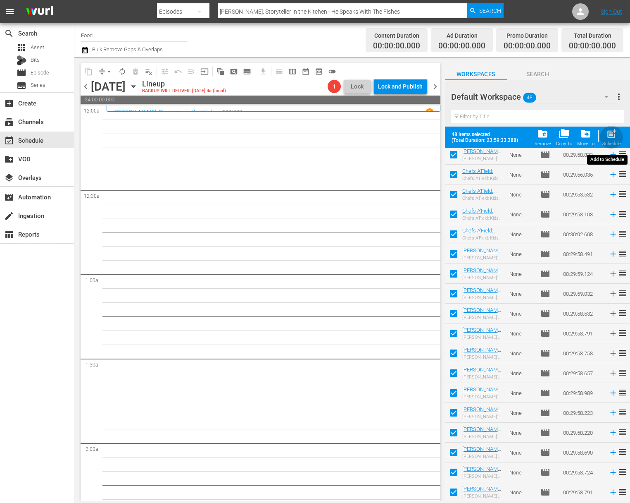
checkbox input "false"
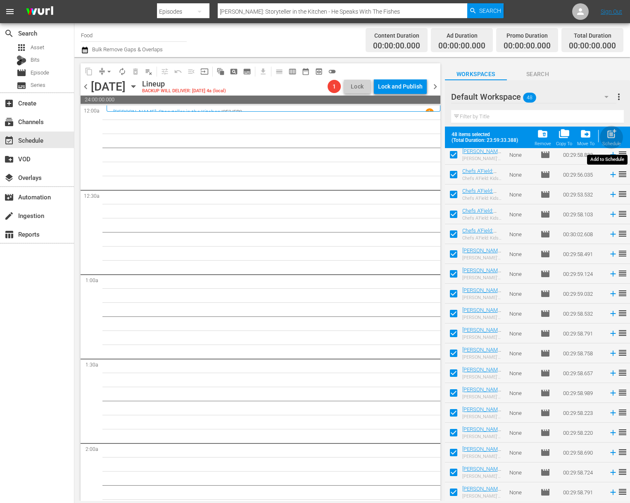
checkbox input "false"
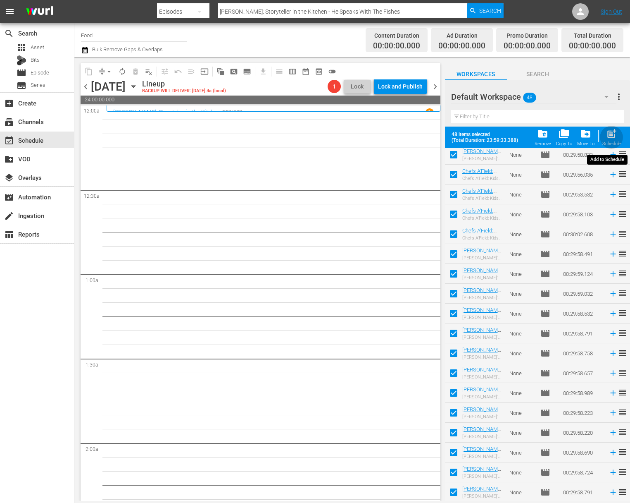
checkbox input "false"
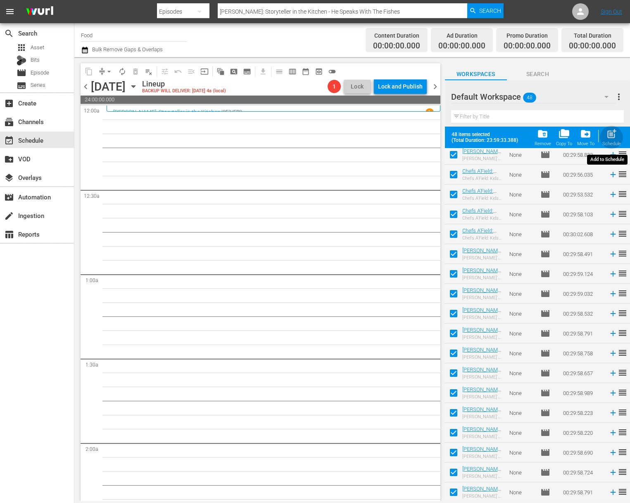
checkbox input "false"
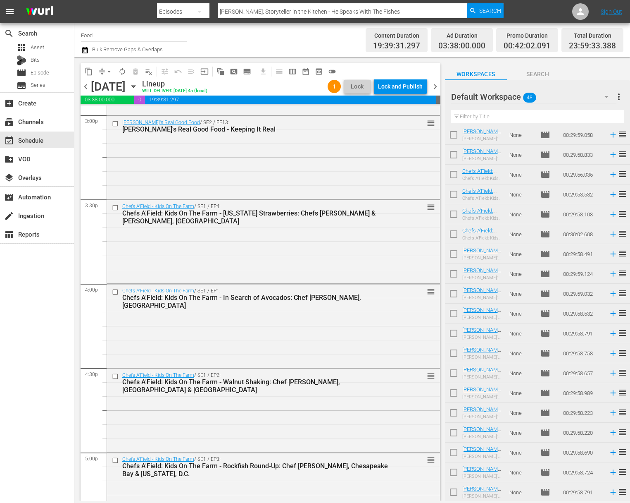
scroll to position [2571, 0]
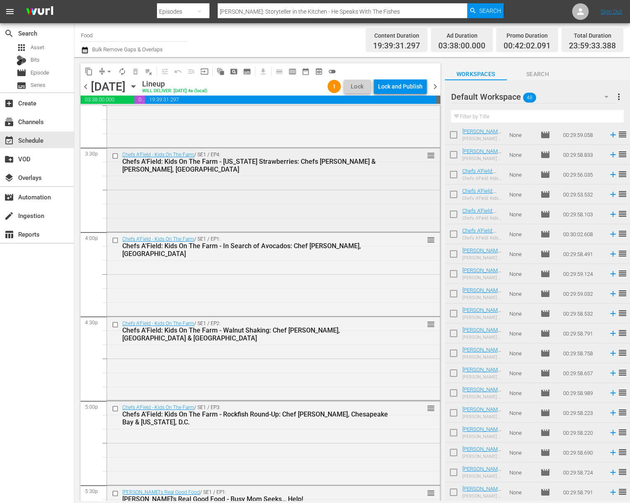
click at [172, 202] on div "Chefs A'Field - Kids On The Farm / SE1 / EP4: Chefs A'Field: Kids On The Farm -…" at bounding box center [273, 189] width 333 height 82
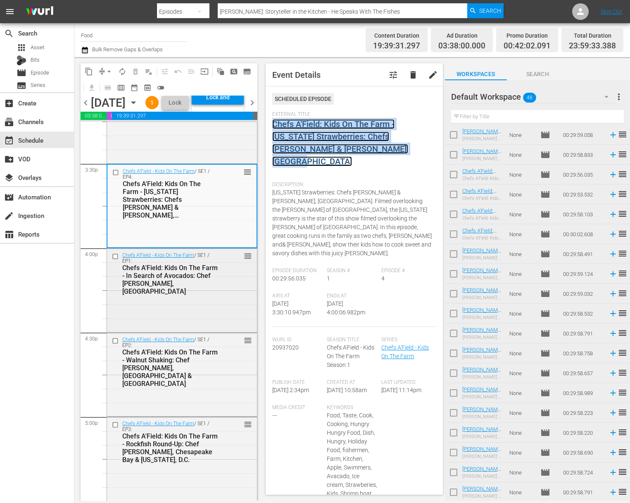
click at [244, 260] on span "reorder" at bounding box center [248, 255] width 8 height 9
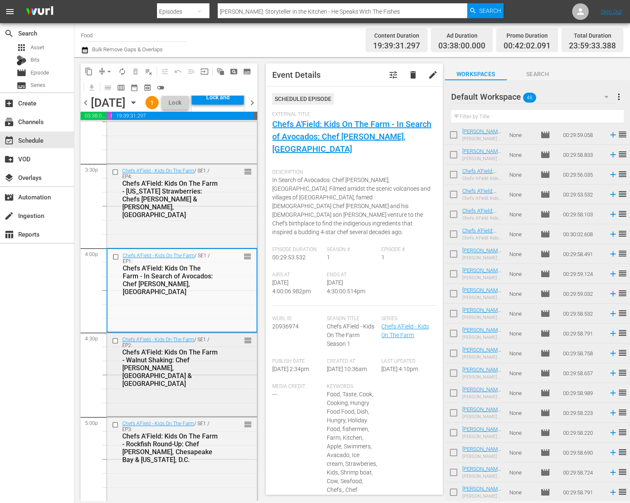
click at [203, 387] on div "Chefs A'Field: Kids On The Farm - Walnut Shaking: Chef Michael Mina, Sacramento…" at bounding box center [170, 367] width 96 height 39
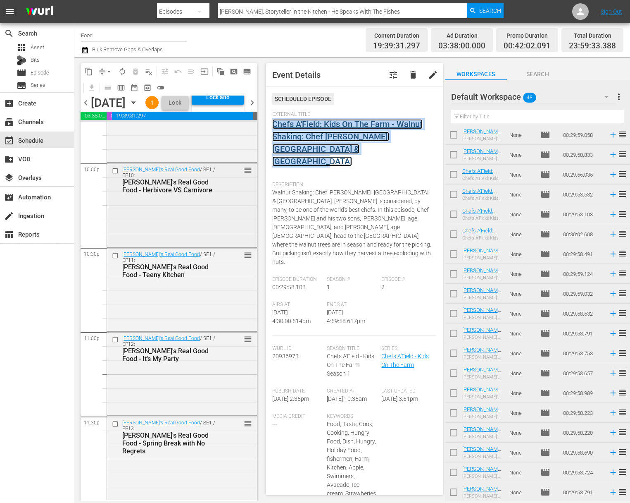
scroll to position [3694, 0]
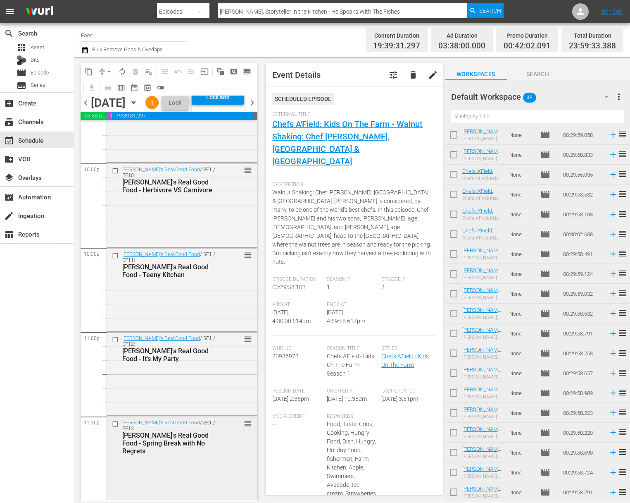
click at [225, 442] on div "Ellie's Real Good Food / SE1 / EP13: Ellie's Real Good Food - Spring Break with…" at bounding box center [182, 437] width 150 height 42
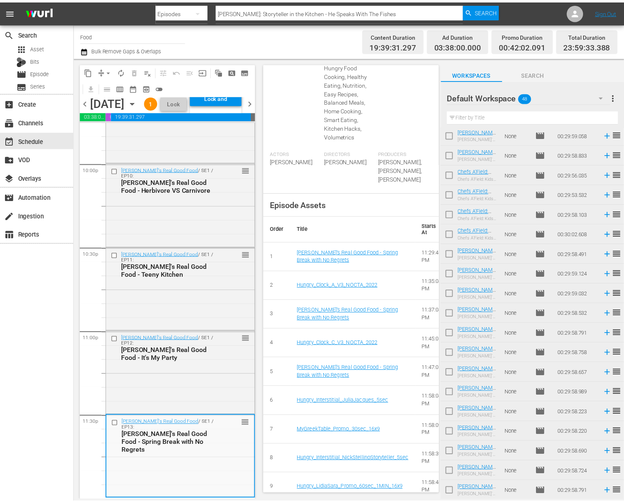
scroll to position [0, 0]
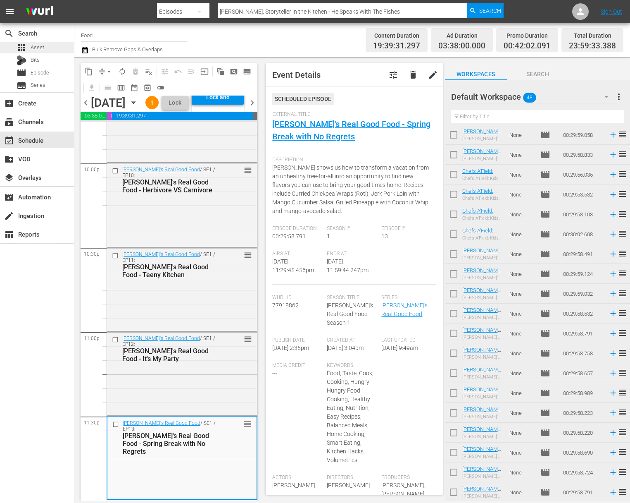
click at [45, 43] on div "apps Asset" at bounding box center [37, 48] width 74 height 12
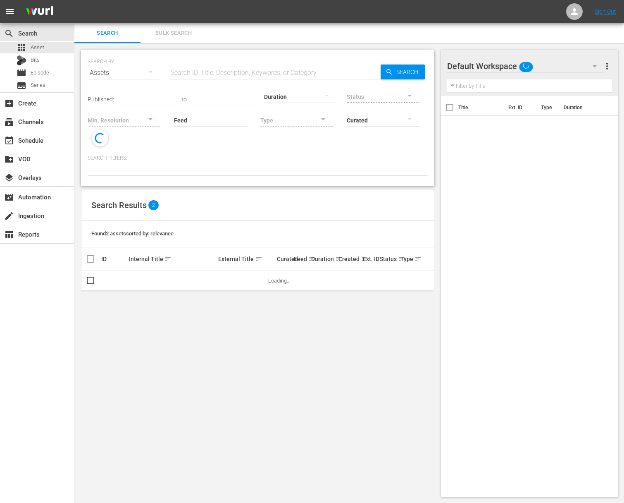
click at [200, 70] on input "text" at bounding box center [275, 73] width 212 height 20
type input "15sec"
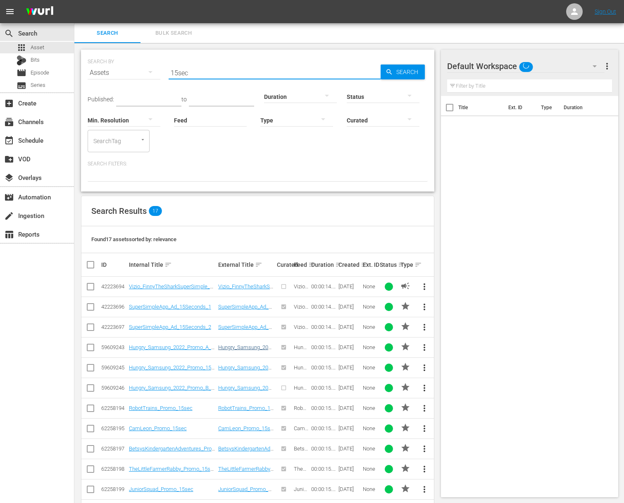
scroll to position [133, 0]
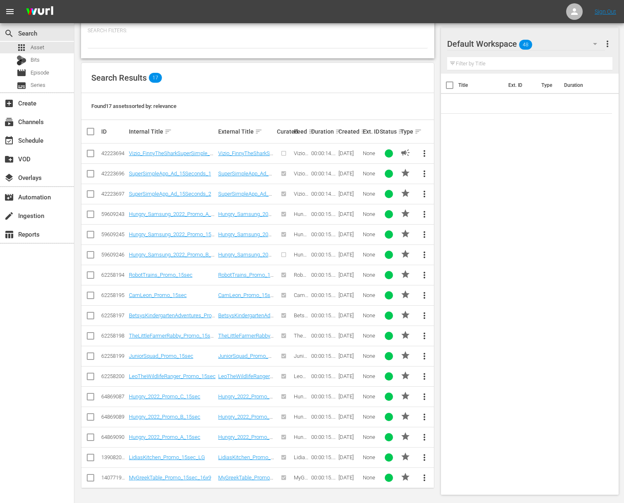
drag, startPoint x: 89, startPoint y: 476, endPoint x: 91, endPoint y: 468, distance: 8.4
click at [89, 476] on input "checkbox" at bounding box center [91, 479] width 10 height 10
checkbox input "true"
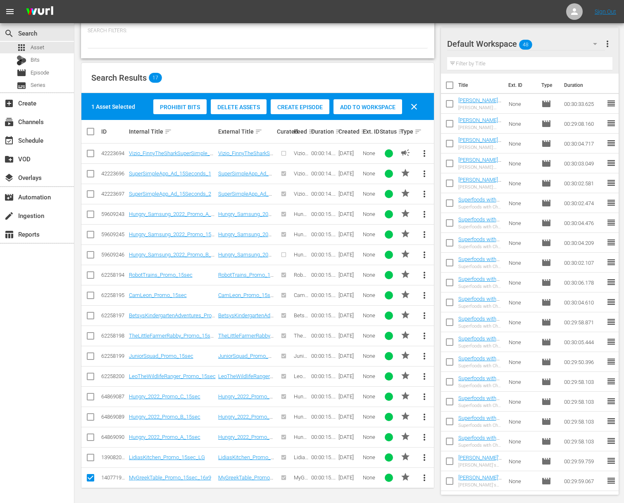
click at [91, 459] on input "checkbox" at bounding box center [91, 459] width 10 height 10
checkbox input "true"
click at [369, 109] on span "Add to Workspace" at bounding box center [367, 107] width 69 height 7
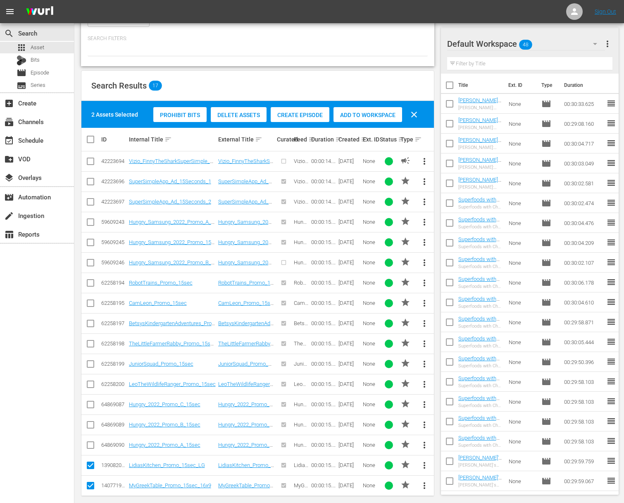
scroll to position [0, 0]
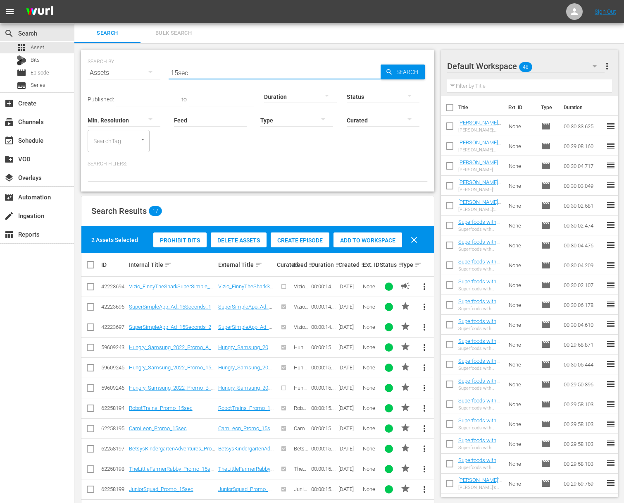
drag, startPoint x: 194, startPoint y: 75, endPoint x: 154, endPoint y: 67, distance: 40.8
click at [154, 67] on div "SEARCH BY Search By Assets Search ID, Title, Description, Keywords, or Category…" at bounding box center [258, 68] width 340 height 30
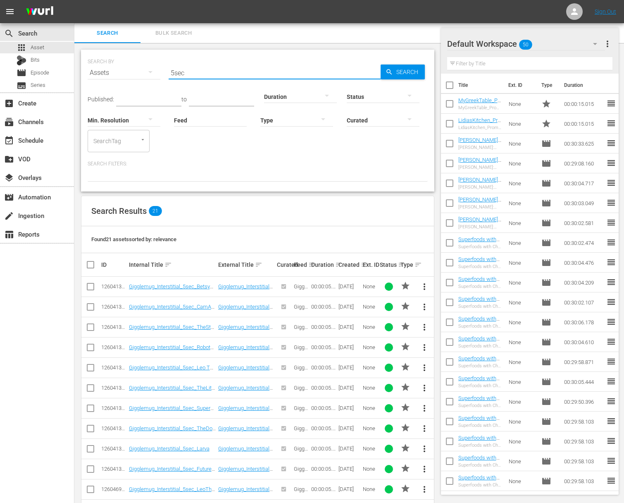
scroll to position [214, 0]
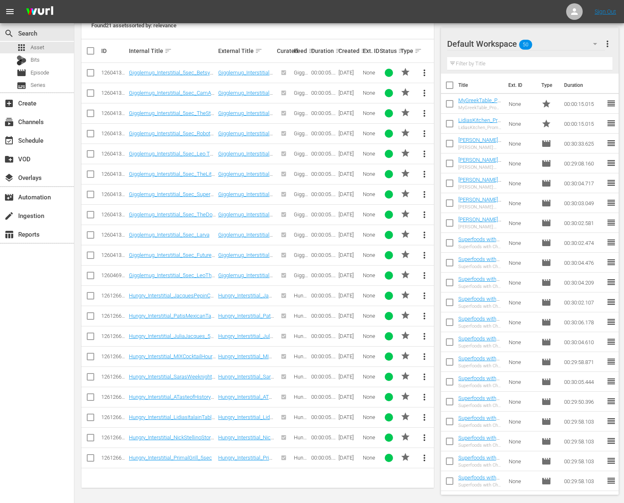
type input "5sec"
click at [91, 456] on input "checkbox" at bounding box center [91, 459] width 10 height 10
checkbox input "true"
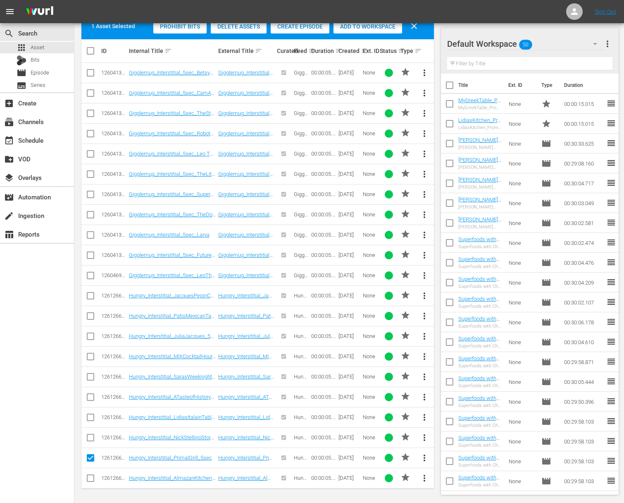
click at [91, 295] on input "checkbox" at bounding box center [91, 297] width 10 height 10
checkbox input "true"
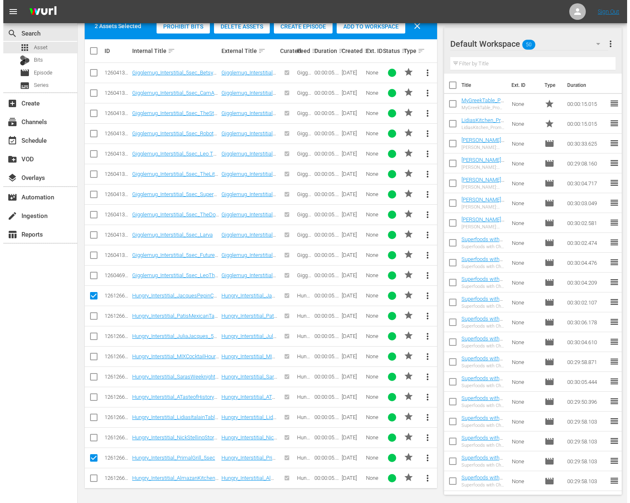
scroll to position [0, 0]
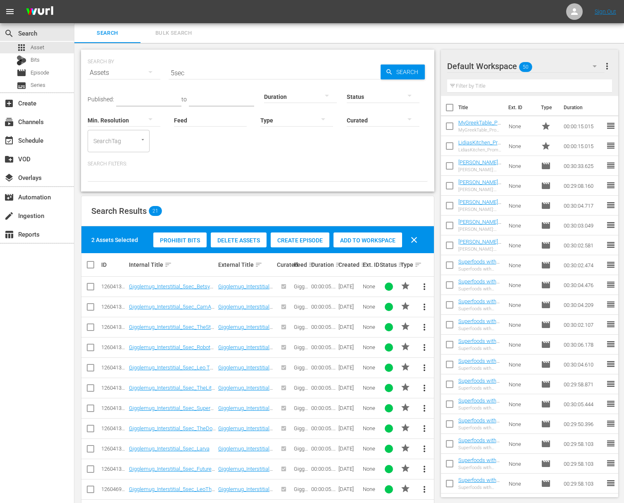
click at [366, 239] on span "Add to Workspace" at bounding box center [367, 240] width 69 height 7
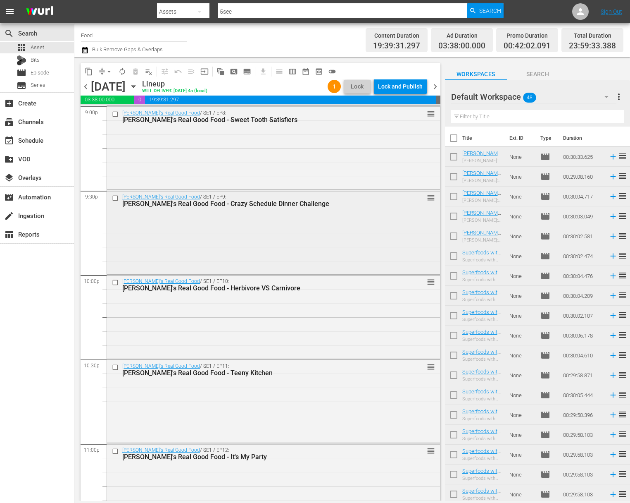
scroll to position [3651, 0]
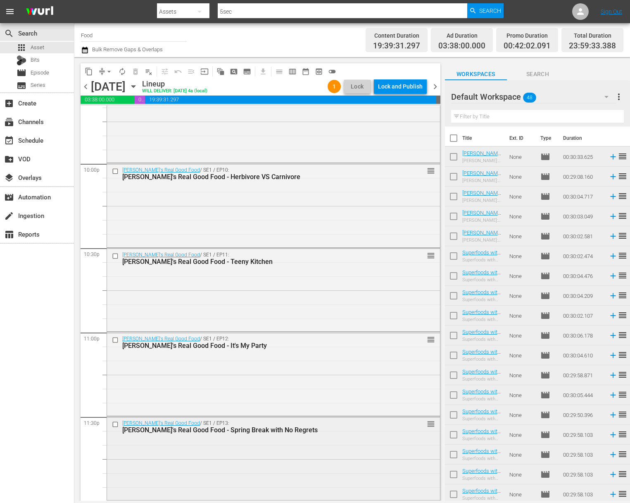
click at [278, 440] on div "Ellie's Real Good Food / SE1 / EP13: Ellie's Real Good Food - Spring Break with…" at bounding box center [273, 457] width 333 height 82
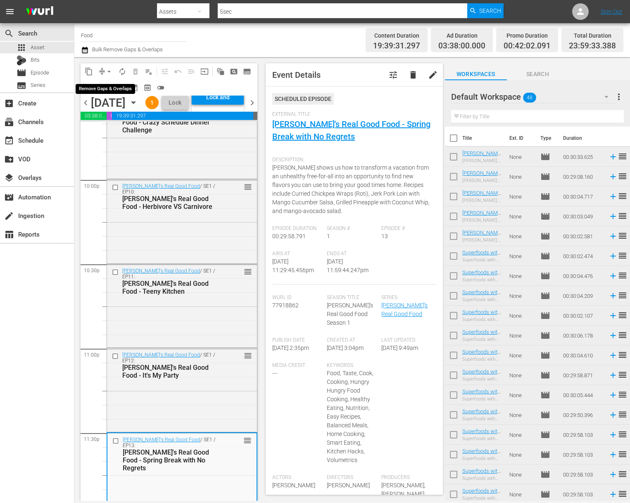
click at [104, 67] on button "arrow_drop_down" at bounding box center [108, 71] width 13 height 13
click at [123, 124] on ul "Align to Midnight Align to First Episode Align to End of Previous Day" at bounding box center [109, 102] width 87 height 48
click at [123, 117] on li "Align to End of Previous Day" at bounding box center [109, 116] width 87 height 14
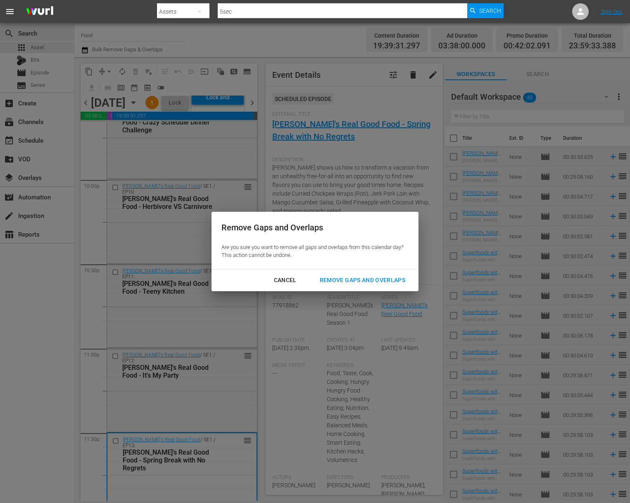
click at [367, 277] on div "Remove Gaps and Overlaps" at bounding box center [362, 280] width 99 height 10
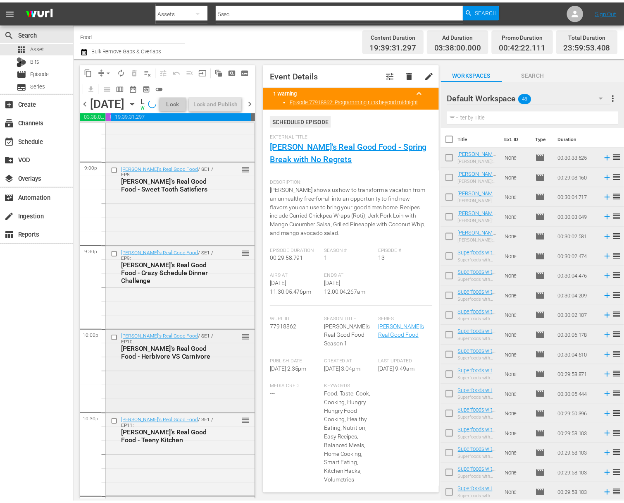
scroll to position [3694, 0]
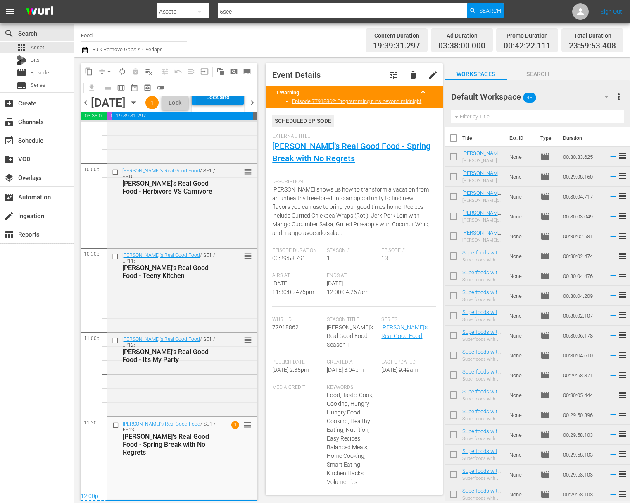
click at [229, 105] on div "Lock and Publish" at bounding box center [218, 97] width 44 height 15
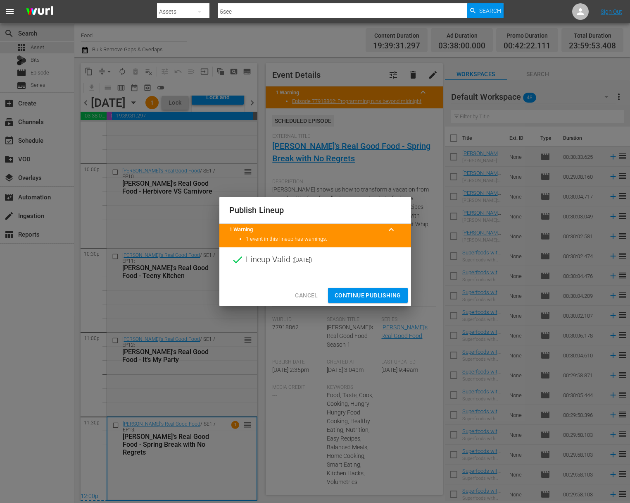
click at [375, 298] on span "Continue Publishing" at bounding box center [368, 295] width 67 height 10
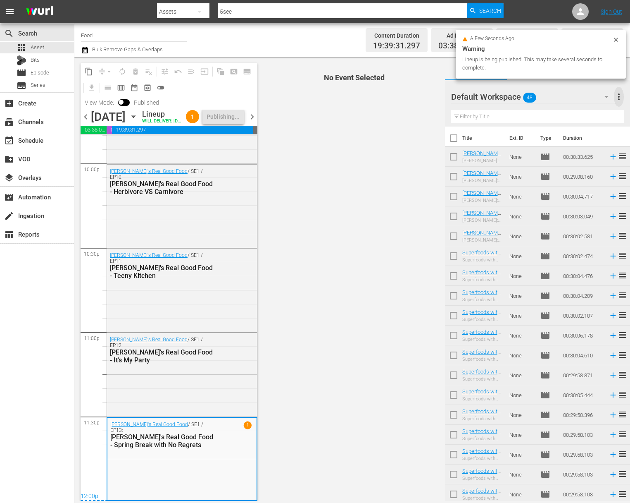
click at [622, 95] on span "more_vert" at bounding box center [619, 97] width 10 height 10
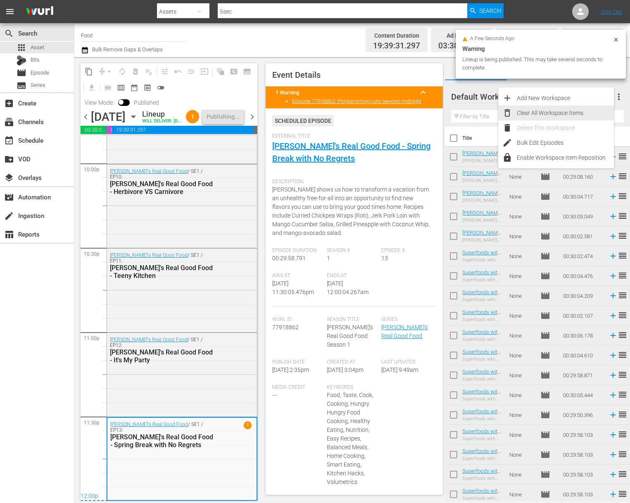
click at [552, 117] on div "Clear All Workspace Items" at bounding box center [565, 112] width 97 height 15
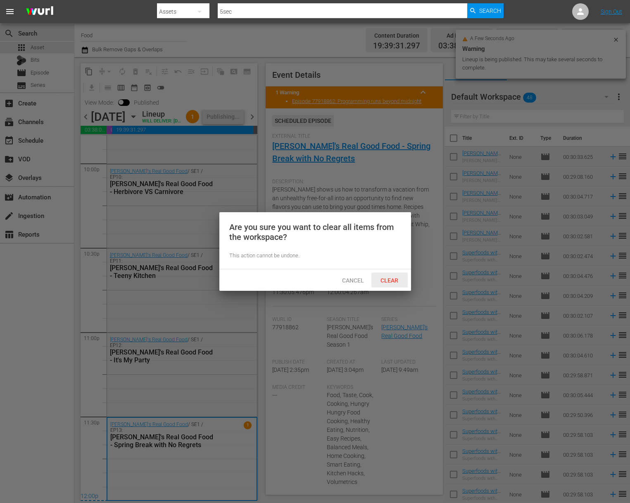
click at [384, 282] on span "Clear" at bounding box center [389, 280] width 31 height 7
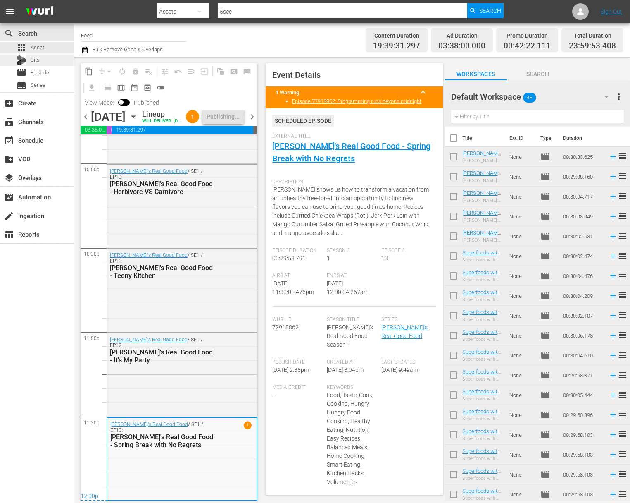
click at [34, 65] on div "Bits" at bounding box center [28, 61] width 23 height 12
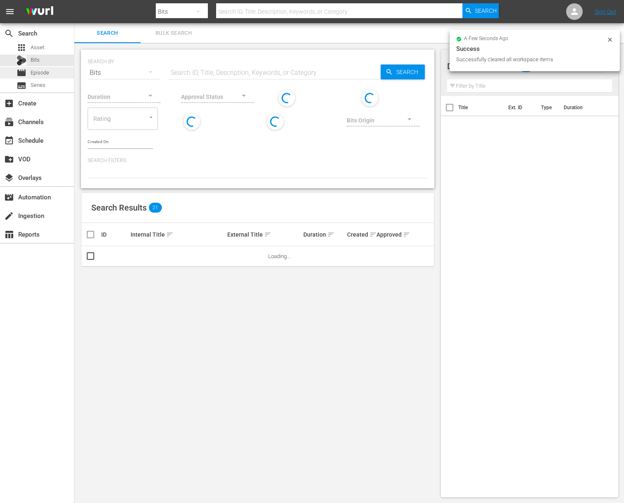
click at [41, 74] on span "Episode" at bounding box center [40, 73] width 19 height 8
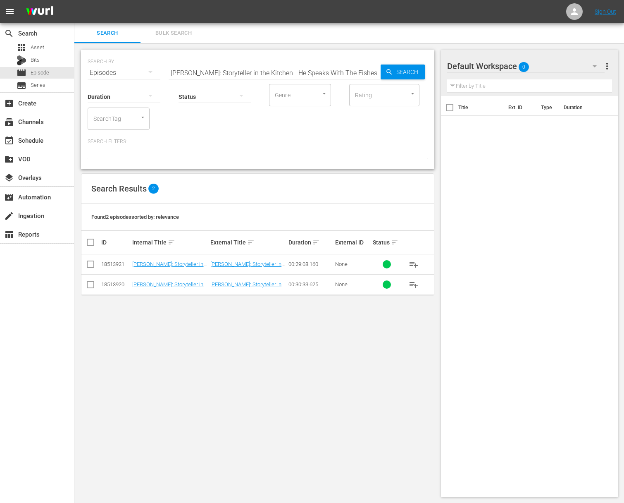
click at [221, 66] on input "Nick Stellino: Storyteller in the Kitchen - He Speaks With The Fishes" at bounding box center [275, 73] width 212 height 20
paste input "A Taste of History - Nourished by Nature - St. John’s, Newfoundland"
click at [381, 68] on div "Search" at bounding box center [403, 71] width 44 height 15
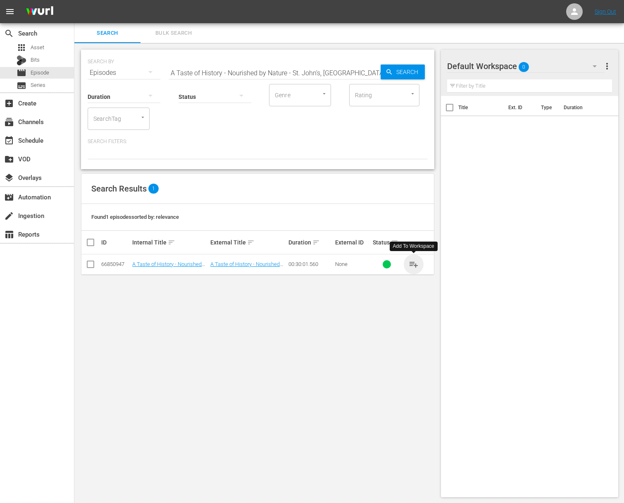
click at [414, 264] on span "playlist_add" at bounding box center [414, 264] width 10 height 10
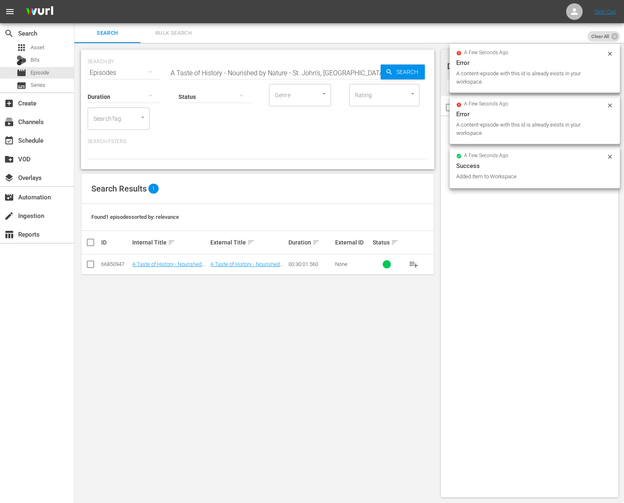
click at [262, 78] on input "A Taste of History - Nourished by Nature - St. John’s, Newfoundland" at bounding box center [275, 73] width 212 height 20
paste input "A Taste of History - A Pioneer Palate - Colorado Springs"
click at [262, 77] on input "A Taste of History - Nourished by Nature - St. John’s, NewfoundlandaA Taste of …" at bounding box center [275, 73] width 212 height 20
paste input "text"
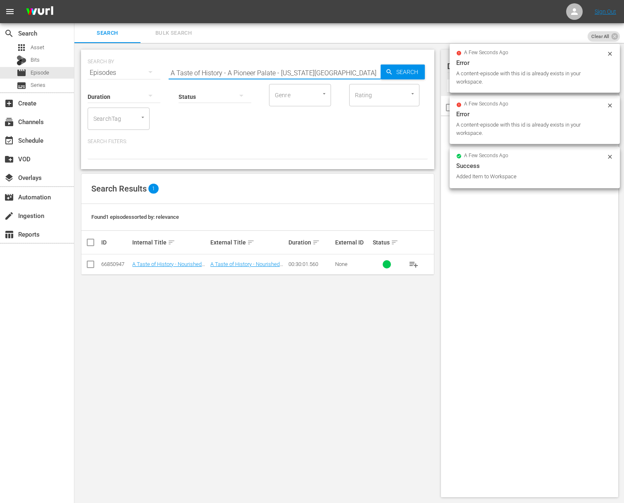
scroll to position [0, 0]
click at [394, 76] on span "Search" at bounding box center [409, 71] width 32 height 15
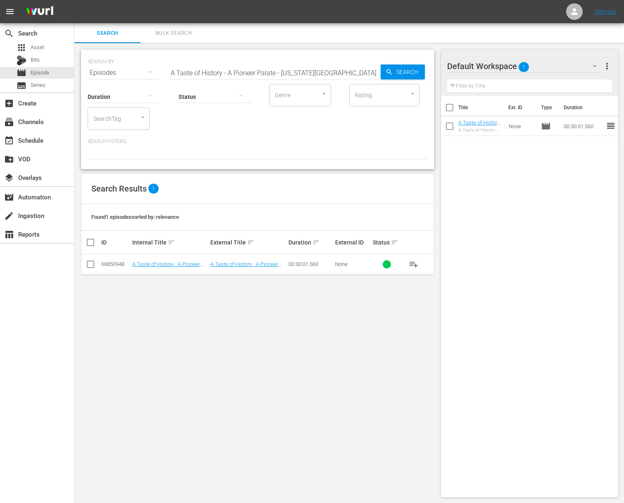
click at [414, 264] on span "playlist_add" at bounding box center [414, 264] width 10 height 10
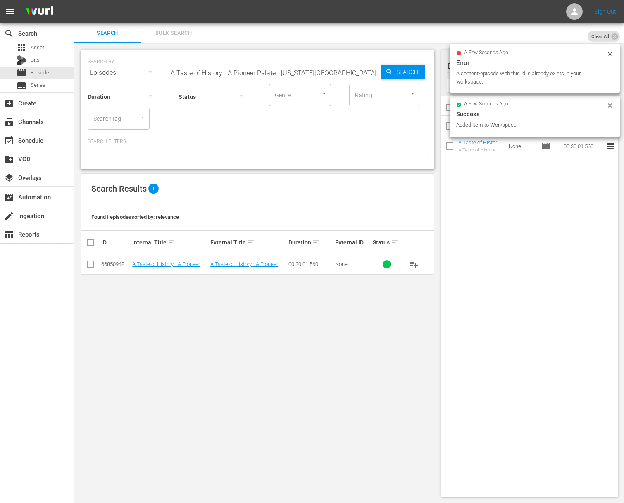
click at [245, 70] on input "A Taste of History - A Pioneer Palate - Colorado Springs" at bounding box center [275, 73] width 212 height 20
paste input "Danube River Adventure - Part 2"
click at [403, 70] on span "Search" at bounding box center [409, 71] width 32 height 15
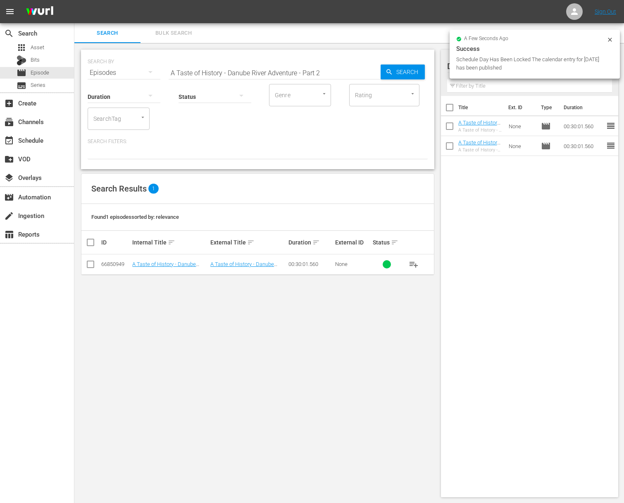
click at [414, 262] on span "playlist_add" at bounding box center [414, 264] width 10 height 10
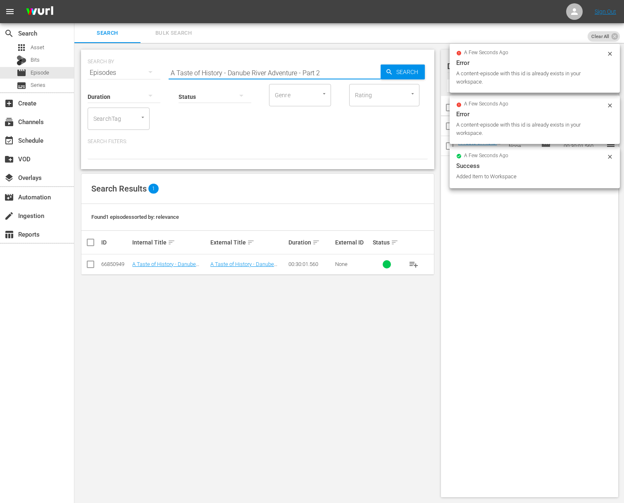
click at [276, 69] on input "A Taste of History - Danube River Adventure - Part 2" at bounding box center [275, 73] width 212 height 20
paste input "1"
click at [398, 69] on span "Search" at bounding box center [409, 71] width 32 height 15
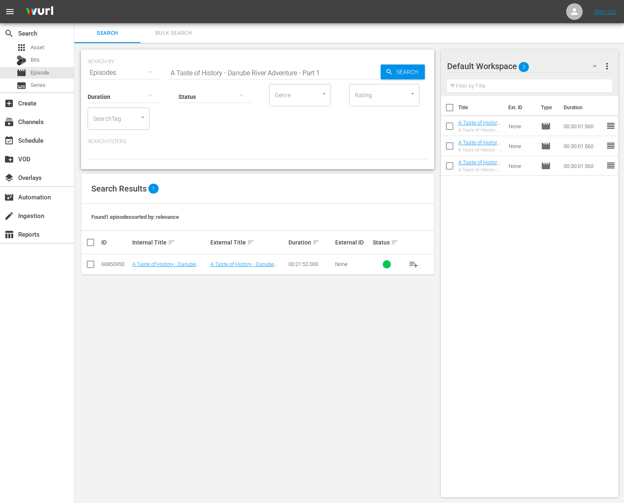
click at [415, 263] on span "playlist_add" at bounding box center [414, 264] width 10 height 10
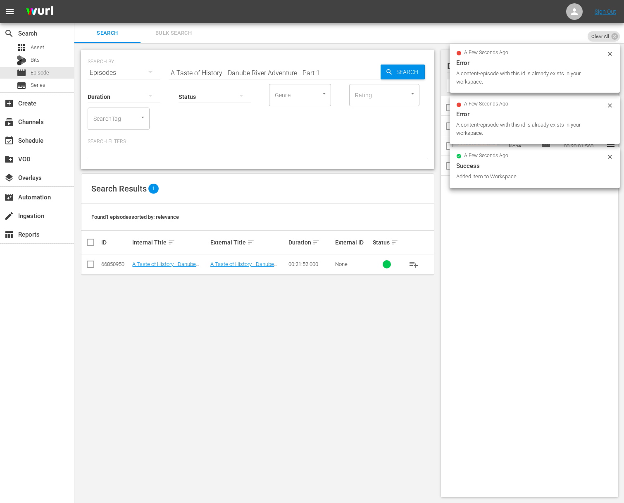
click at [256, 78] on div "Search ID, Title, Description, Keywords, or Category A Taste of History - Danub…" at bounding box center [275, 73] width 212 height 20
paste input "A Taste of History - Dushi Delights & Beachside Bites - Curacao, Caribbean"
click at [263, 75] on input "A Taste of History - Danube River Adventure - Part 1aA Taste of History - Dushi…" at bounding box center [275, 73] width 212 height 20
paste input "text"
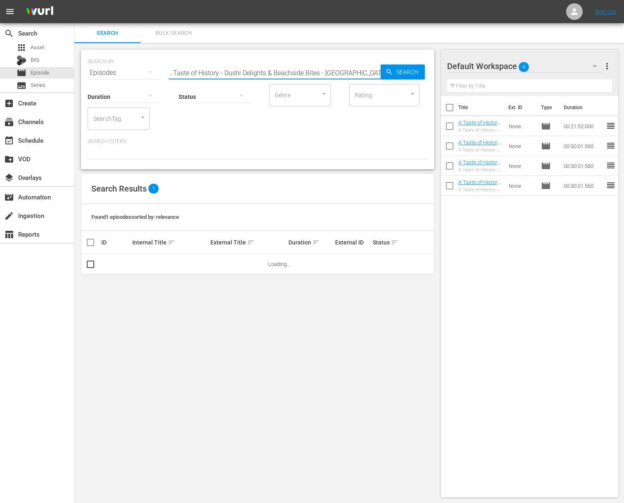
paste input "text"
drag, startPoint x: 379, startPoint y: 73, endPoint x: 397, endPoint y: 73, distance: 18.2
click at [381, 73] on div "SEARCH BY Search By Episodes Search ID, Title, Description, Keywords, or Catego…" at bounding box center [258, 68] width 340 height 30
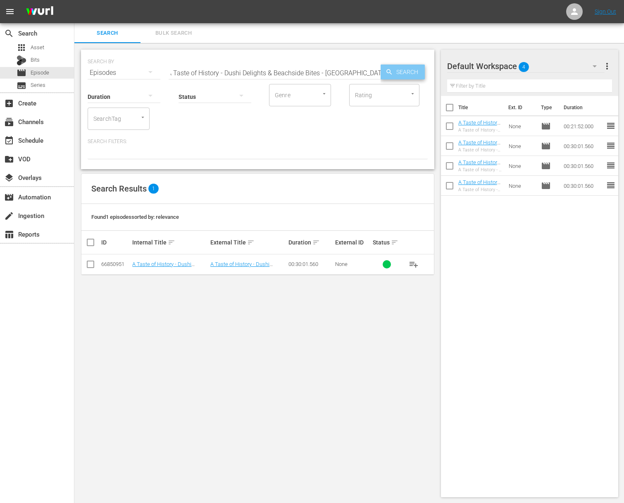
click at [397, 73] on span "Search" at bounding box center [409, 71] width 32 height 15
click at [411, 262] on span "playlist_add" at bounding box center [414, 264] width 10 height 10
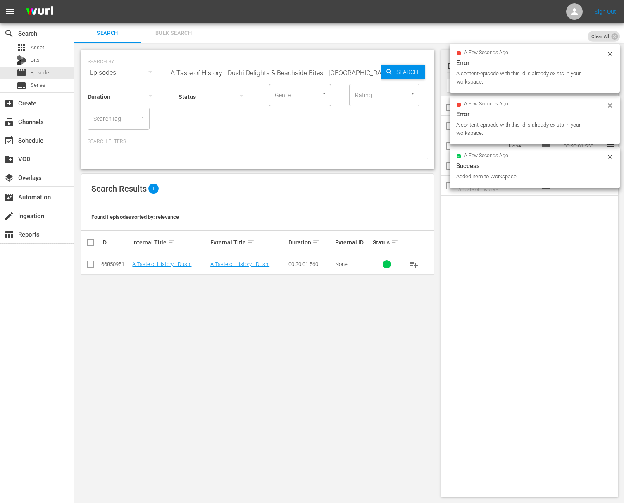
click at [281, 73] on input "A Taste of History - Dushi Delights & Beachside Bites - Curacao, Caribbean" at bounding box center [275, 73] width 212 height 20
paste input "Coastal Texas Treasure - Port Aransas, Texas"
click at [412, 71] on span "Search" at bounding box center [409, 71] width 32 height 15
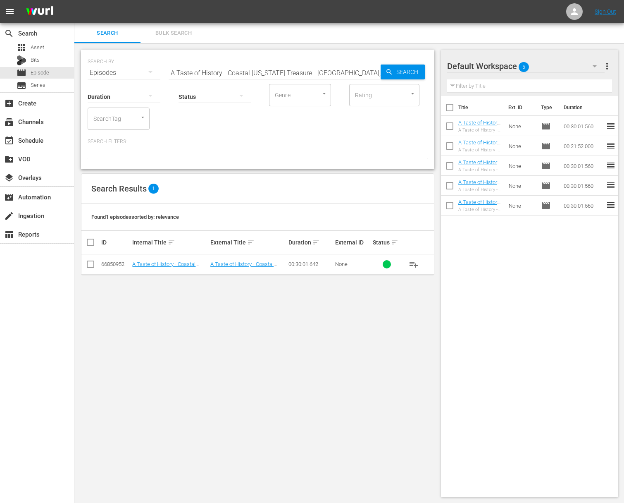
click at [414, 264] on span "playlist_add" at bounding box center [414, 264] width 10 height 10
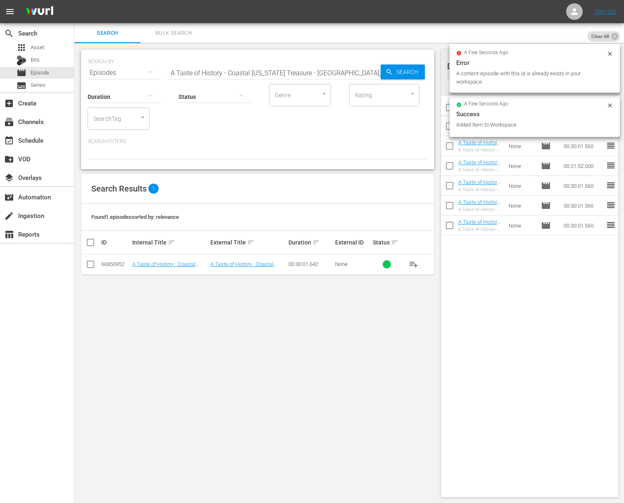
click at [241, 70] on input "A Taste of History - Coastal Texas Treasure - Port Aransas, Texas" at bounding box center [275, 73] width 212 height 20
paste input "Horses, & Hospitality - Nashville, Tennessee"
click at [377, 71] on input "A Taste of History - Horses, & Hospitality - Nashville, Tennessee" at bounding box center [275, 73] width 212 height 20
click at [388, 70] on icon "button" at bounding box center [389, 71] width 7 height 7
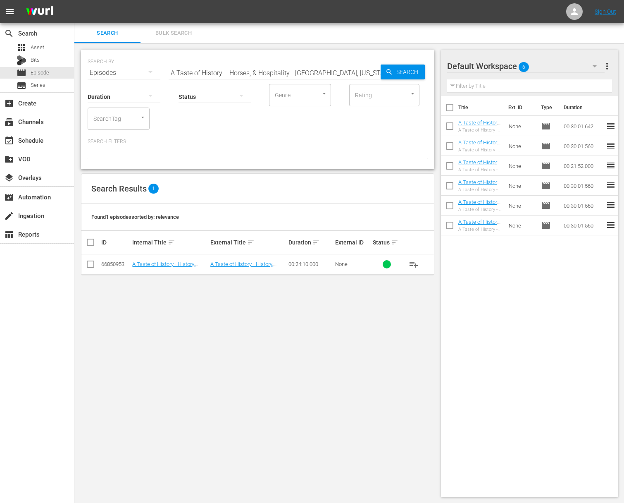
click at [414, 262] on span "playlist_add" at bounding box center [414, 264] width 10 height 10
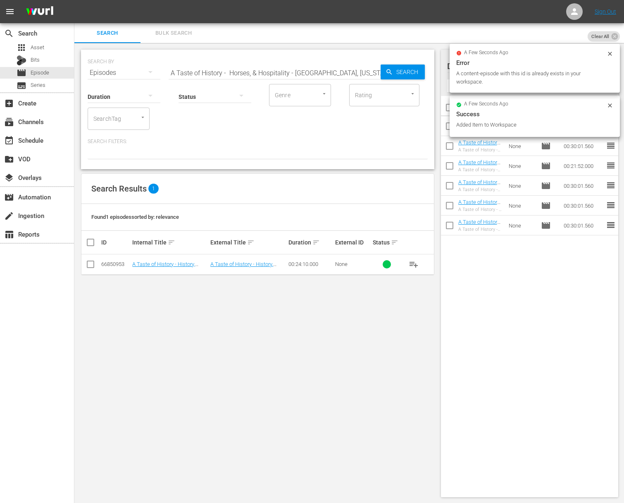
click at [257, 66] on input "A Taste of History - Horses, & Hospitality - Nashville, Tennessee" at bounding box center [275, 73] width 212 height 20
paste input "Rice & Resilience - Charleston, South Carolina"
click at [394, 69] on span "Search" at bounding box center [409, 71] width 32 height 15
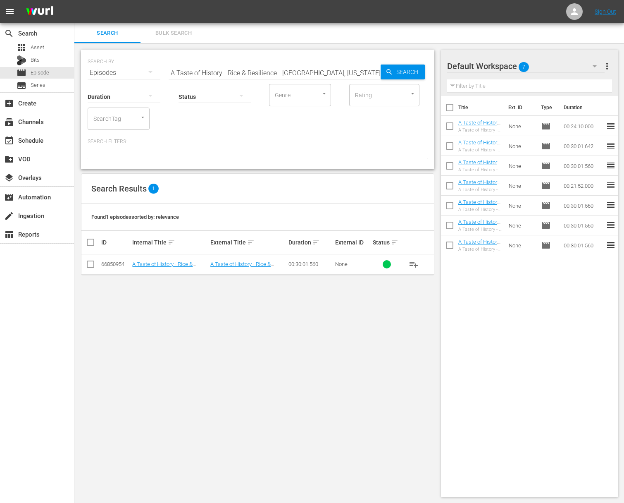
click at [413, 264] on span "playlist_add" at bounding box center [414, 264] width 10 height 10
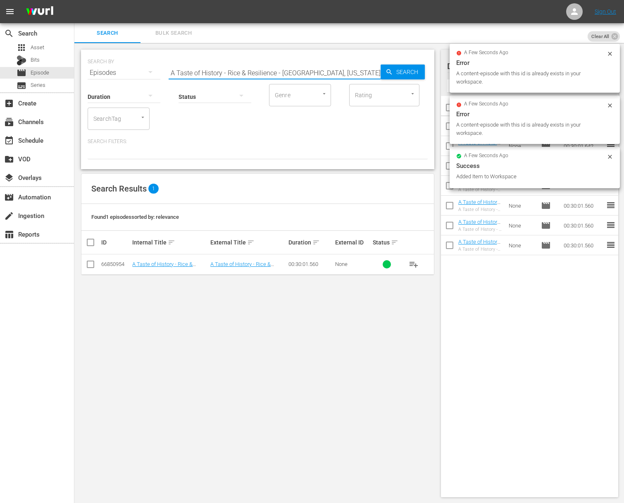
click at [257, 70] on input "A Taste of History - Rice & Resilience - Charleston, South Carolina" at bounding box center [275, 73] width 212 height 20
paste input "A Taste of History - Savoring [GEOGRAPHIC_DATA] - The Spirit of Mezcal"
click at [293, 72] on input "A Taste of History - Rice & ResaA Taste of History - Savoring Oaxaca - The Spir…" at bounding box center [275, 73] width 212 height 20
paste input "Savoring Oaxaca - The Spirit of Mezcal"
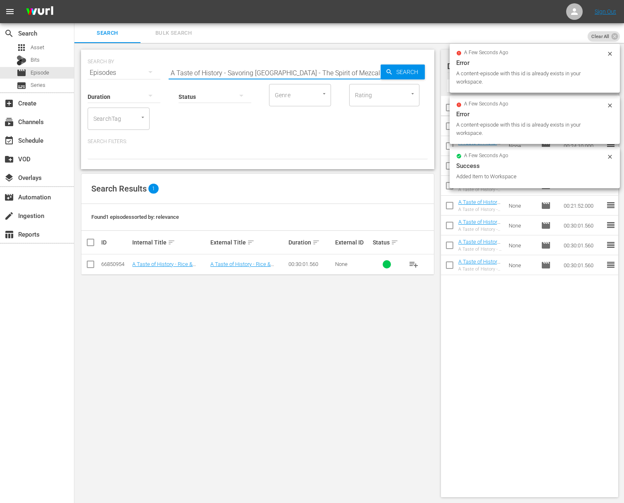
scroll to position [0, 0]
click at [403, 70] on span "Search" at bounding box center [409, 71] width 32 height 15
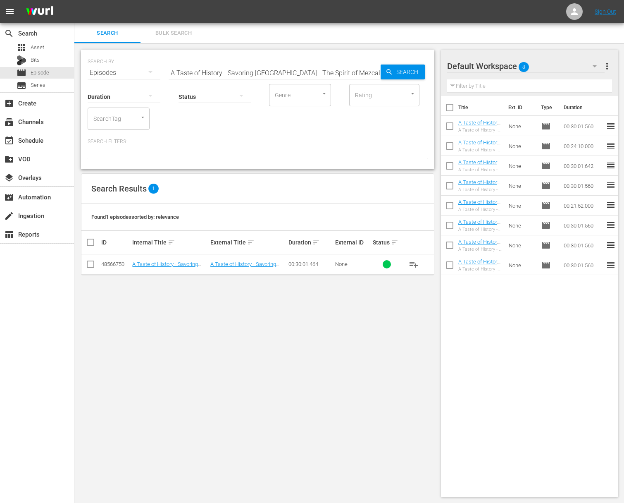
click at [414, 262] on span "playlist_add" at bounding box center [414, 264] width 10 height 10
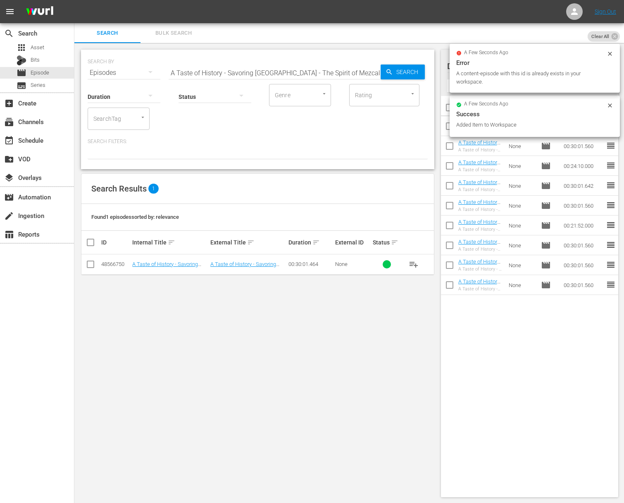
click at [303, 70] on input "A Taste of History - Savoring [GEOGRAPHIC_DATA] - The Spirit of Mezcal" at bounding box center [275, 73] width 212 height 20
paste input "Applejack - The Original Colonial Elixir"
click at [413, 72] on span "Search" at bounding box center [409, 71] width 32 height 15
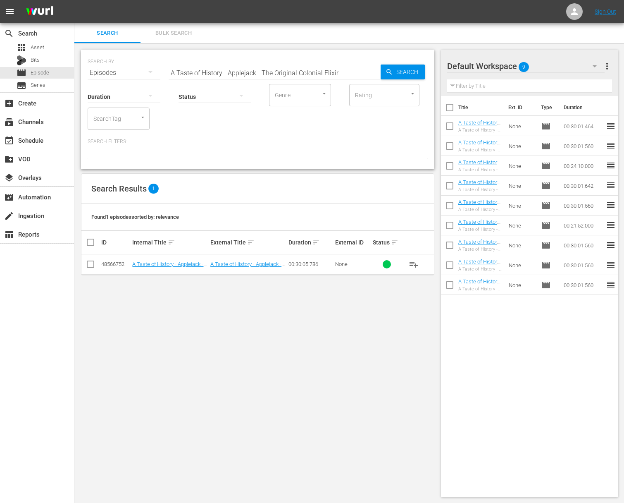
click at [413, 261] on span "playlist_add" at bounding box center [414, 264] width 10 height 10
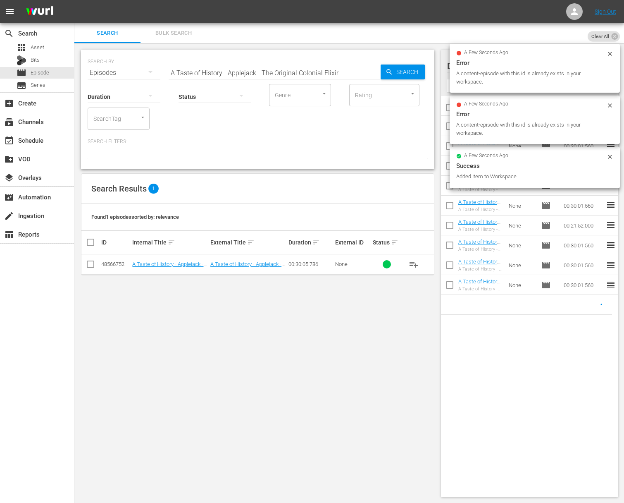
click at [296, 69] on input "A Taste of History - Applejack - The Original Colonial Elixir" at bounding box center [275, 73] width 212 height 20
paste input "Roots of Creole Cooking in St Lucia"
click at [388, 74] on icon "button" at bounding box center [389, 71] width 7 height 7
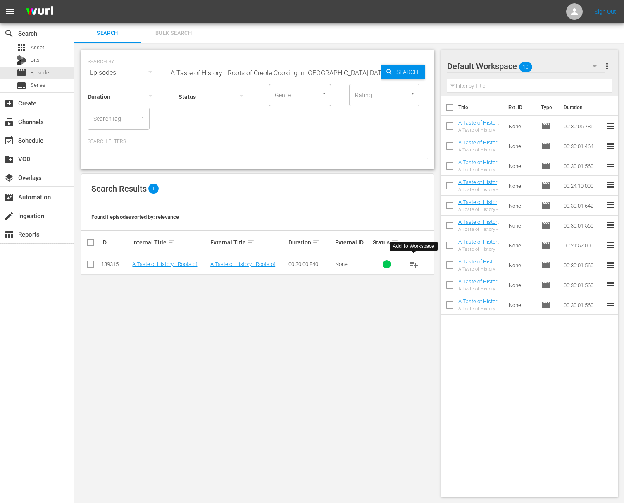
click at [412, 264] on span "playlist_add" at bounding box center [414, 264] width 10 height 10
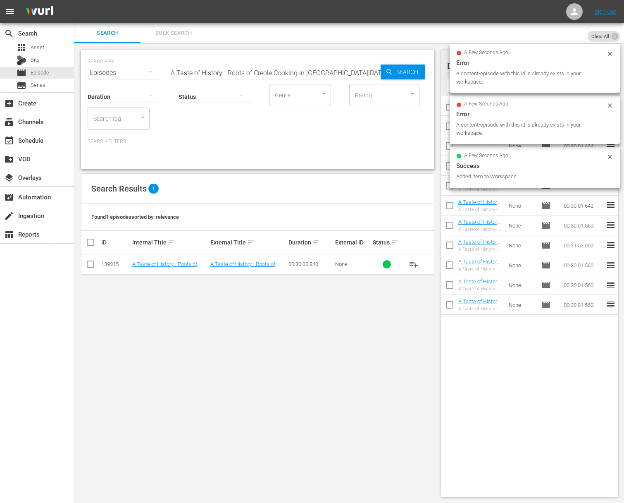
click at [256, 70] on input "A Taste of History - Roots of Creole Cooking in [GEOGRAPHIC_DATA][DATE]" at bounding box center [275, 73] width 212 height 20
paste input "Back to The Black Forest"
click at [411, 71] on span "Search" at bounding box center [409, 71] width 32 height 15
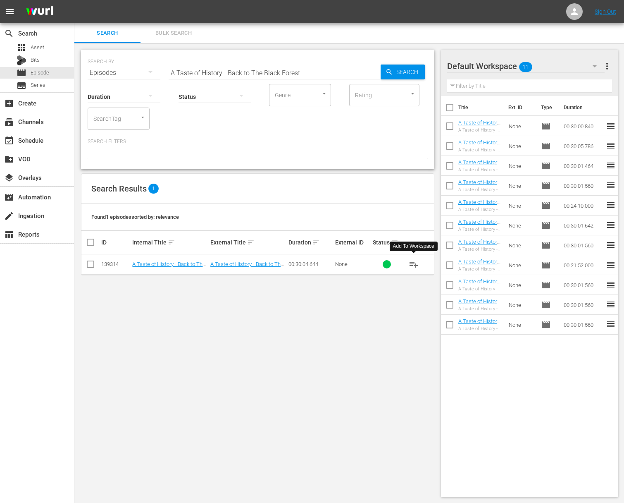
click at [417, 263] on span "playlist_add" at bounding box center [414, 264] width 10 height 10
click at [416, 264] on span "playlist_add" at bounding box center [414, 264] width 10 height 10
click at [244, 63] on input "A Taste of History - Back to The Black Forest" at bounding box center [275, 73] width 212 height 20
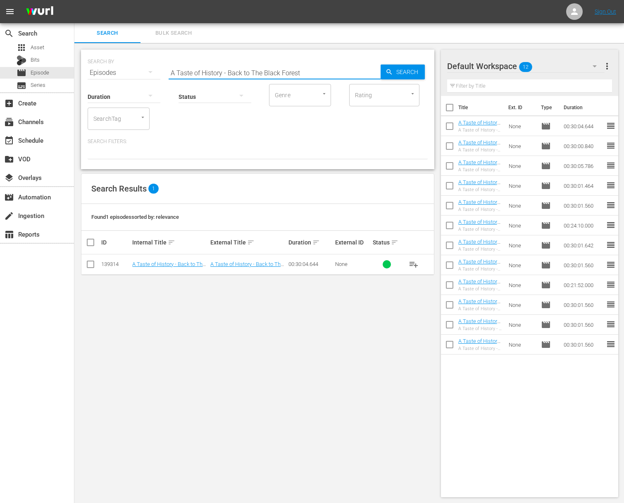
paste input "The Return of L' Hermione"
click at [386, 67] on div "Search" at bounding box center [403, 71] width 44 height 15
click at [415, 264] on span "playlist_add" at bounding box center [414, 264] width 10 height 10
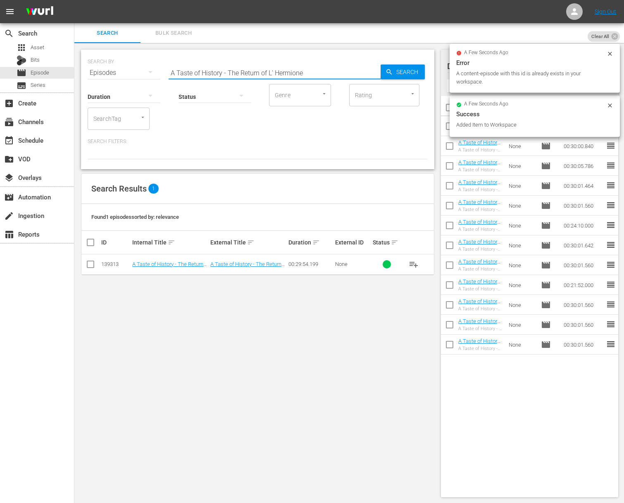
click at [257, 69] on input "A Taste of History - The Return of L' Hermione" at bounding box center [275, 73] width 212 height 20
paste input "Benjamin Franklin - at Home in London"
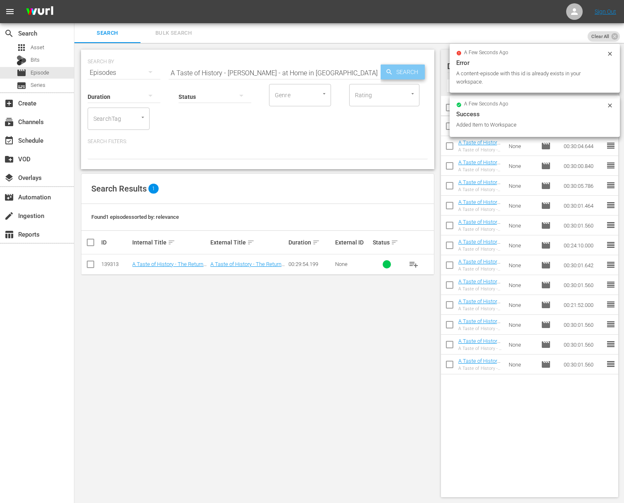
click at [419, 71] on span "Search" at bounding box center [409, 71] width 32 height 15
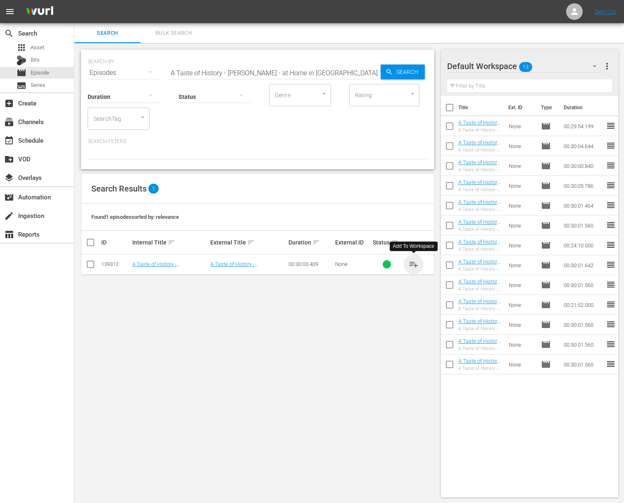
click at [412, 264] on span "playlist_add" at bounding box center [414, 264] width 10 height 10
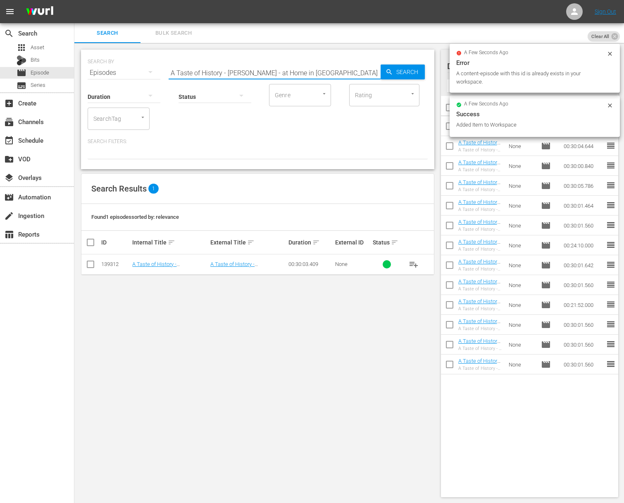
click at [317, 64] on input "A Taste of History - [PERSON_NAME] - at Home in [GEOGRAPHIC_DATA]" at bounding box center [275, 73] width 212 height 20
paste input "Discovering China's Past"
click at [402, 69] on span "Search" at bounding box center [409, 71] width 32 height 15
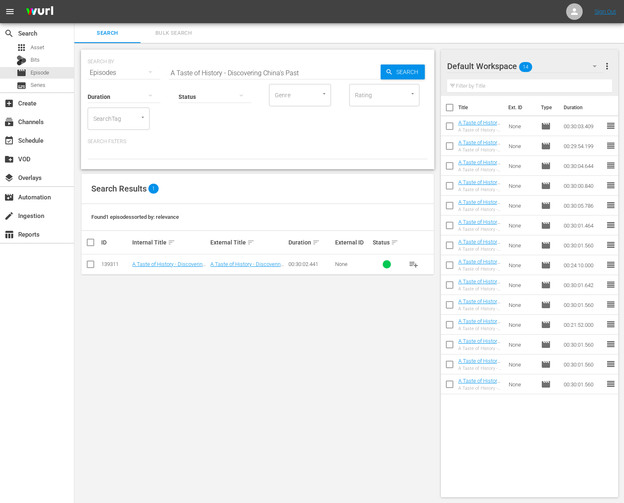
click at [414, 263] on span "playlist_add" at bounding box center [414, 264] width 10 height 10
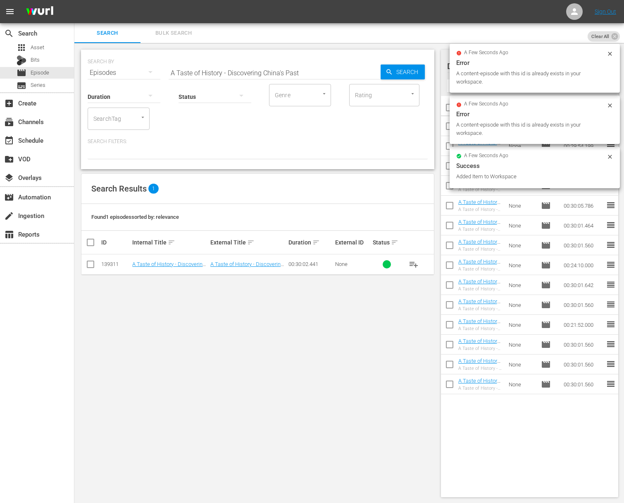
click at [319, 69] on input "A Taste of History - Discovering China's Past" at bounding box center [275, 73] width 212 height 20
paste input "Grenada - The Spice Island"
click at [407, 70] on span "Search" at bounding box center [409, 71] width 32 height 15
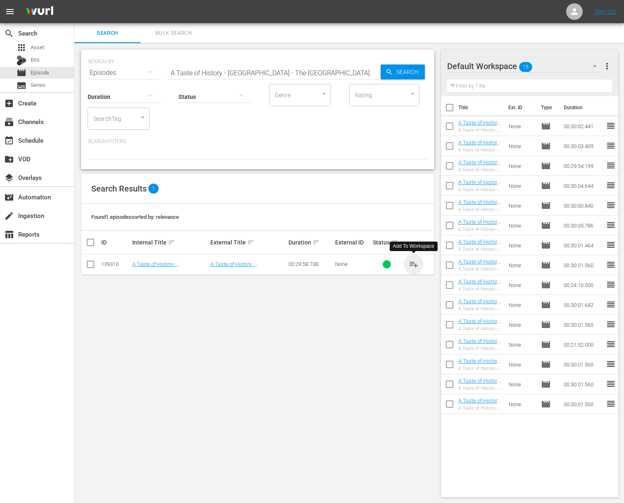
click at [414, 262] on span "playlist_add" at bounding box center [414, 264] width 10 height 10
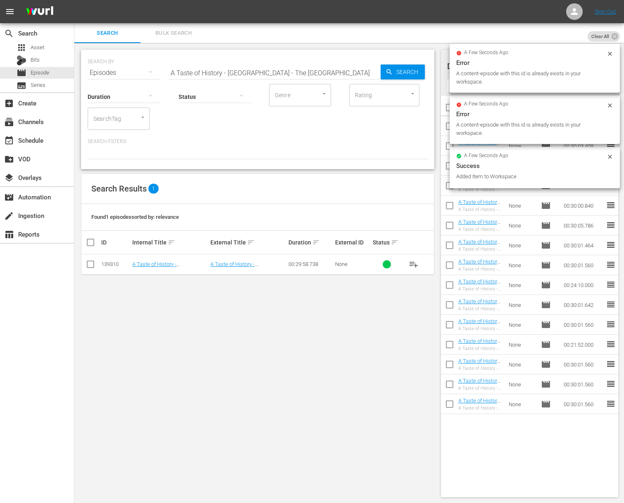
click at [283, 71] on input "A Taste of History - [GEOGRAPHIC_DATA] - The [GEOGRAPHIC_DATA]" at bounding box center [275, 73] width 212 height 20
paste input "Take to the Waters"
click at [408, 68] on span "Search" at bounding box center [409, 71] width 32 height 15
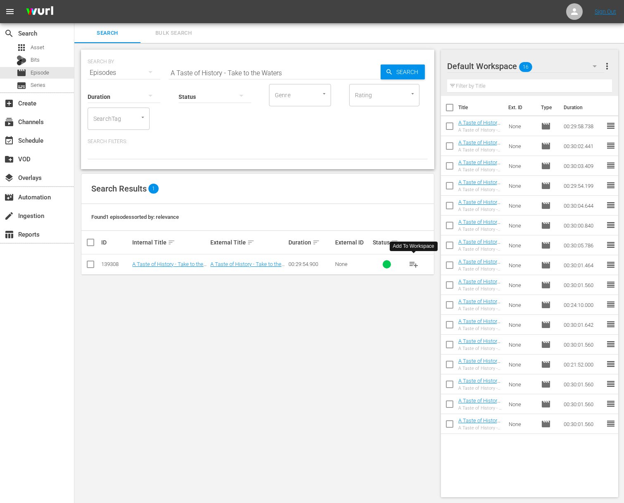
click at [414, 265] on span "playlist_add" at bounding box center [414, 264] width 10 height 10
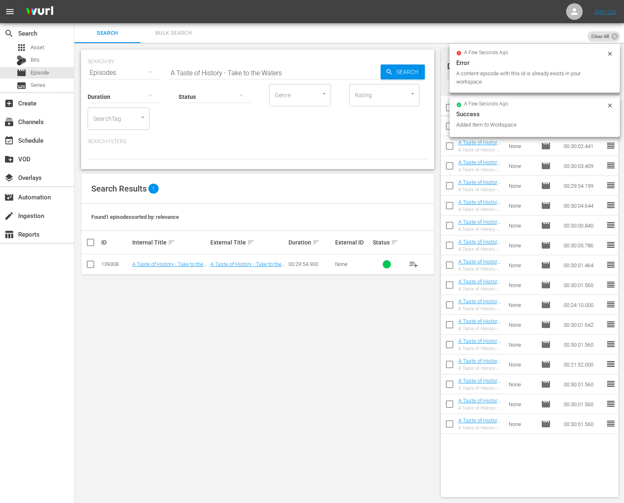
click at [329, 71] on input "A Taste of History - Take to the Waters" at bounding box center [275, 73] width 212 height 20
paste input "General Hand, Redcoat/Patriot"
click at [393, 72] on span "Search" at bounding box center [409, 71] width 32 height 15
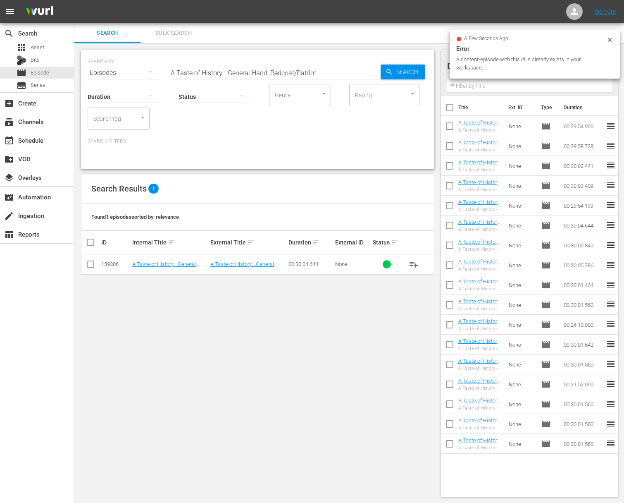
click at [412, 260] on span "playlist_add" at bounding box center [414, 264] width 10 height 10
click at [414, 262] on span "playlist_add" at bounding box center [414, 264] width 10 height 10
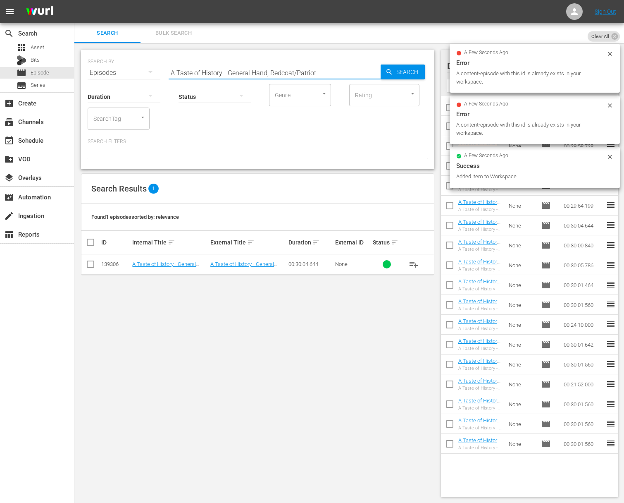
click at [308, 72] on input "A Taste of History - General Hand, Redcoat/Patriot" at bounding box center [275, 73] width 212 height 20
paste input "Fort Mifflin's River War"
click at [422, 71] on span "Search" at bounding box center [409, 71] width 32 height 15
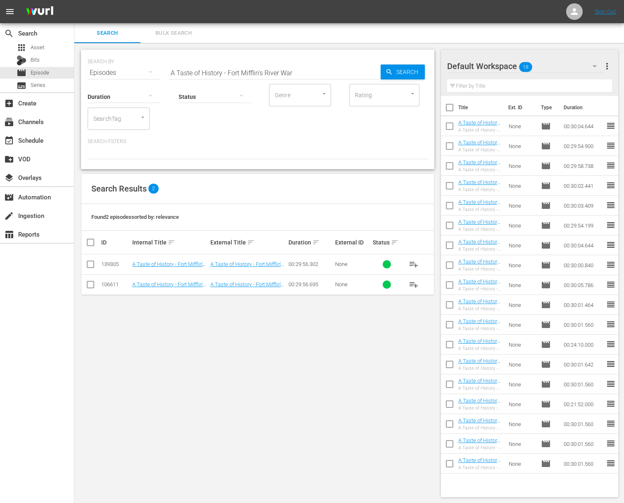
click at [419, 262] on button "playlist_add" at bounding box center [414, 264] width 20 height 20
click at [416, 263] on span "playlist_add" at bounding box center [414, 264] width 10 height 10
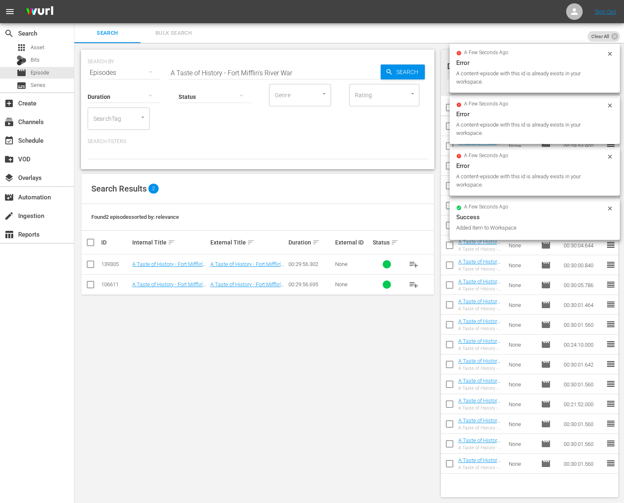
click at [280, 71] on input "A Taste of History - Fort Mifflin's River War" at bounding box center [275, 73] width 212 height 20
paste input "Artillery by the Book"
click at [411, 71] on span "Search" at bounding box center [409, 71] width 32 height 15
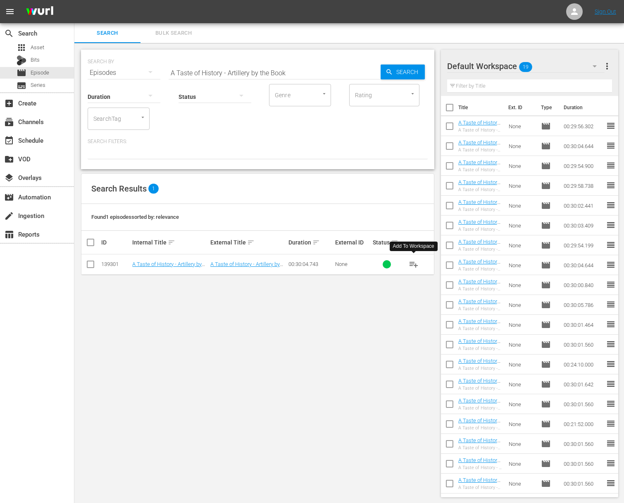
click at [412, 262] on span "playlist_add" at bounding box center [414, 264] width 10 height 10
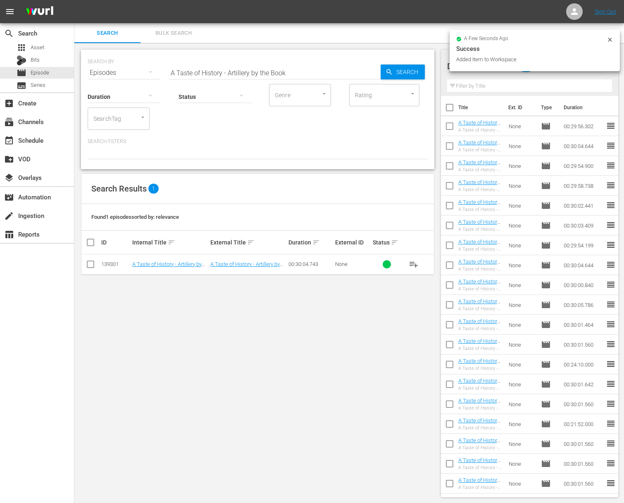
click at [297, 67] on input "A Taste of History - Artillery by the Book" at bounding box center [275, 73] width 212 height 20
paste input "Winning the War With Bread"
click at [411, 69] on span "Search" at bounding box center [409, 71] width 32 height 15
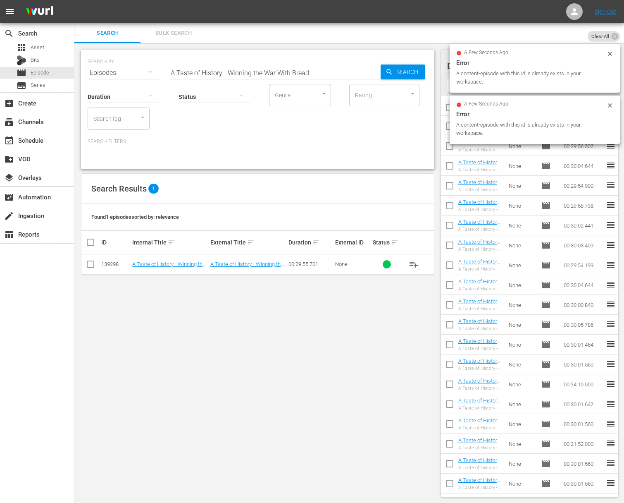
click at [415, 262] on span "playlist_add" at bounding box center [414, 264] width 10 height 10
click at [260, 67] on input "A Taste of History - Winning the War With Bread" at bounding box center [275, 73] width 212 height 20
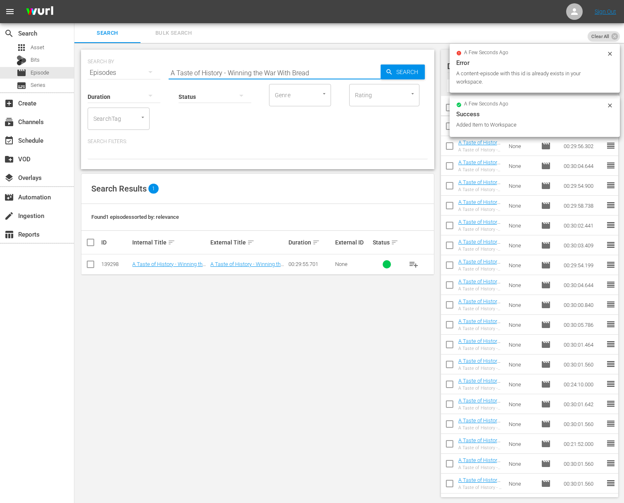
paste input "Philadelphia's City Tavern"
click at [388, 69] on icon "button" at bounding box center [388, 71] width 5 height 5
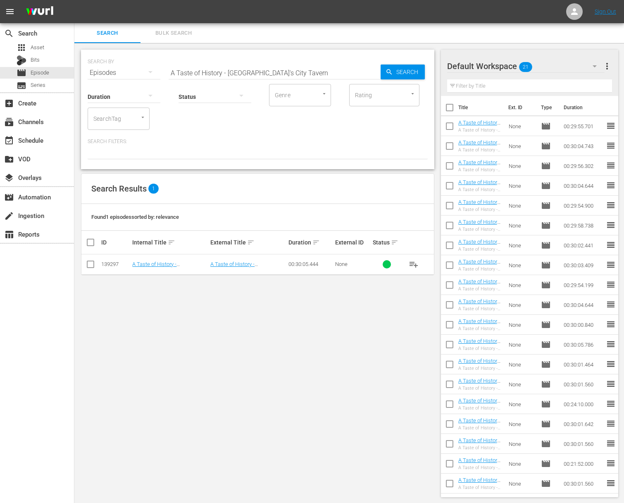
click at [414, 263] on span "playlist_add" at bounding box center [414, 264] width 10 height 10
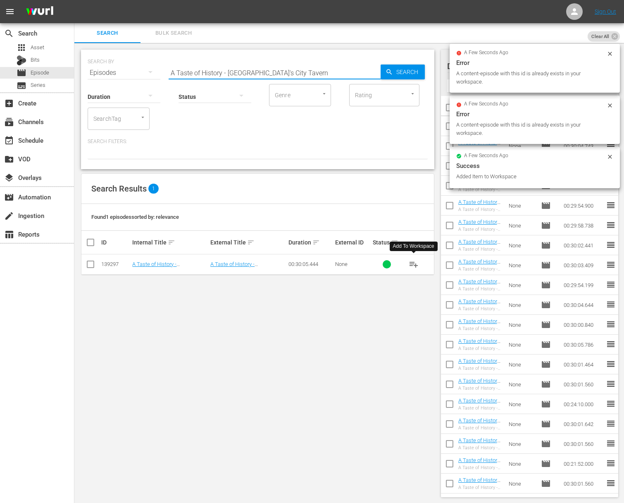
click at [286, 70] on input "A Taste of History - [GEOGRAPHIC_DATA]'s City Tavern" at bounding box center [275, 73] width 212 height 20
paste input "A Taste of History - Revolutionary Caribbean"
click at [284, 71] on input "A Taste of History - Philadelphia's City TaaA Taste of History - Revolutionary …" at bounding box center [275, 73] width 212 height 20
paste input "Revolutionary Caribbea"
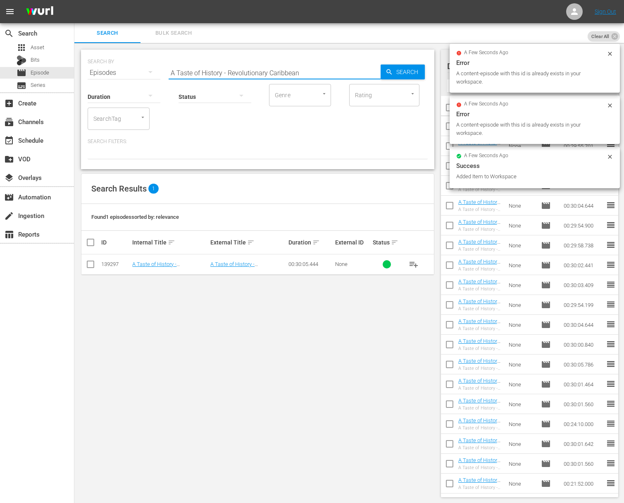
scroll to position [0, 0]
click at [419, 72] on span "Search" at bounding box center [409, 71] width 32 height 15
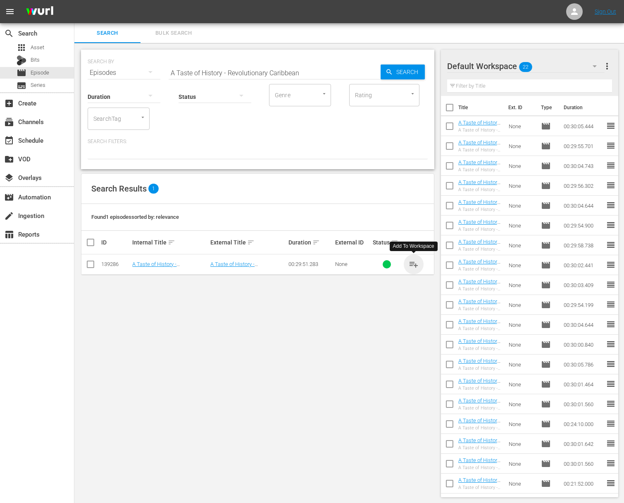
click at [414, 263] on span "playlist_add" at bounding box center [414, 264] width 10 height 10
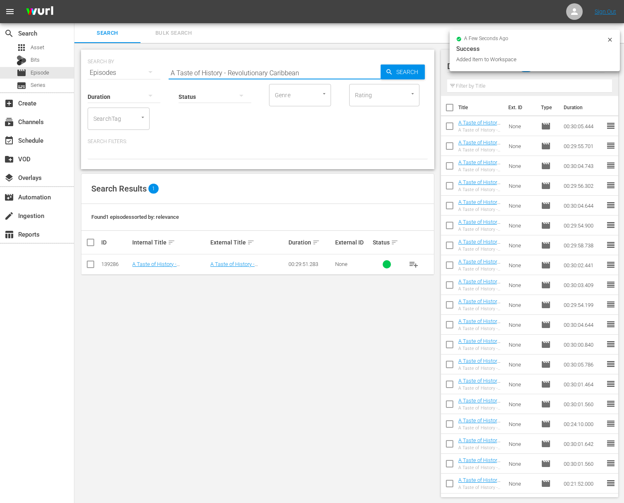
click at [282, 70] on input "A Taste of History - Revolutionary Caribbean" at bounding box center [275, 73] width 212 height 20
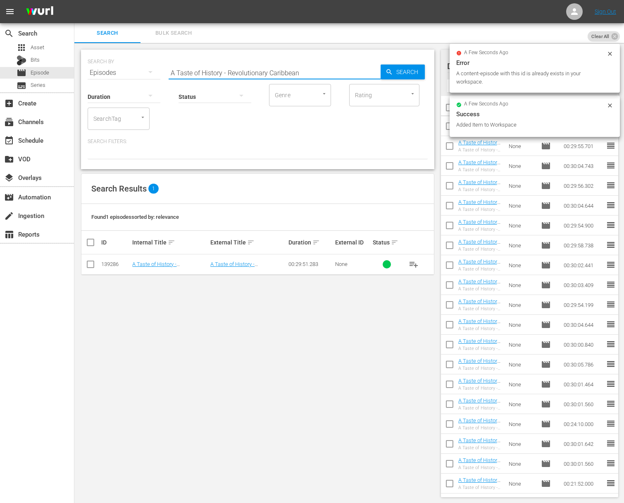
paste input "Original Sushi"
click at [401, 74] on span "Search" at bounding box center [409, 71] width 32 height 15
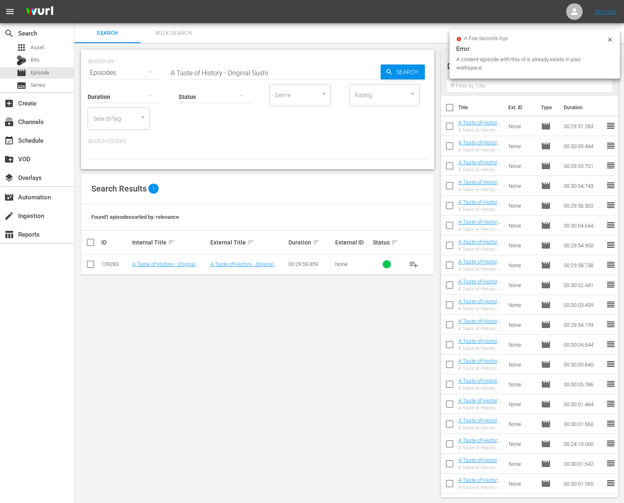
click at [414, 261] on span "playlist_add" at bounding box center [414, 264] width 10 height 10
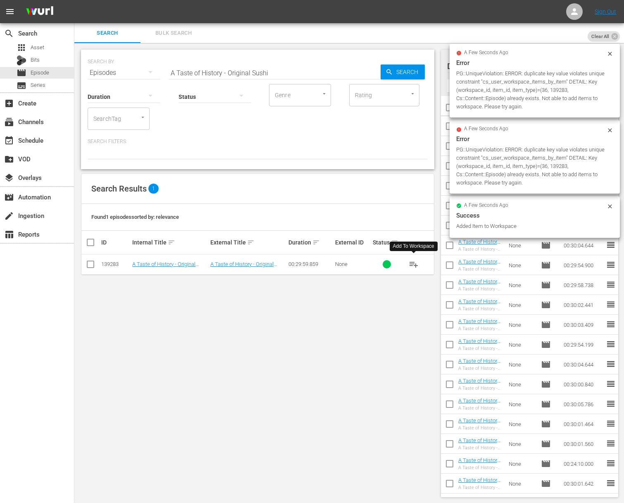
click at [234, 74] on input "A Taste of History - Original Sushi" at bounding box center [275, 73] width 212 height 20
paste input "Under the Vine and Figtree"
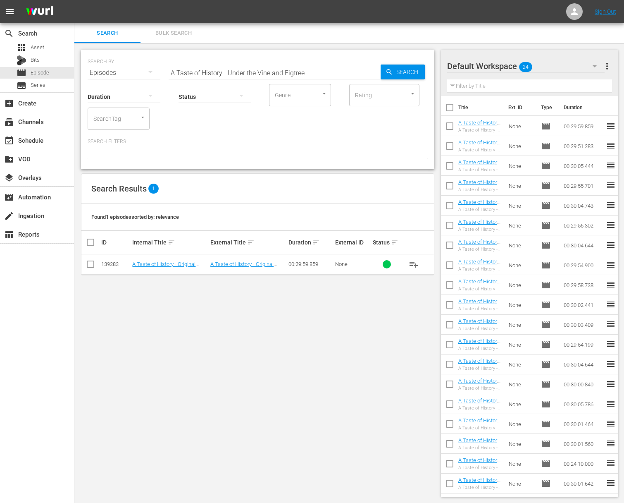
click at [427, 67] on div "SEARCH BY Search By Episodes Search ID, Title, Description, Keywords, or Catego…" at bounding box center [258, 68] width 340 height 30
click at [414, 69] on span "Search" at bounding box center [409, 71] width 32 height 15
click at [417, 267] on span "playlist_add" at bounding box center [414, 264] width 10 height 10
click at [416, 265] on span "playlist_add" at bounding box center [414, 264] width 10 height 10
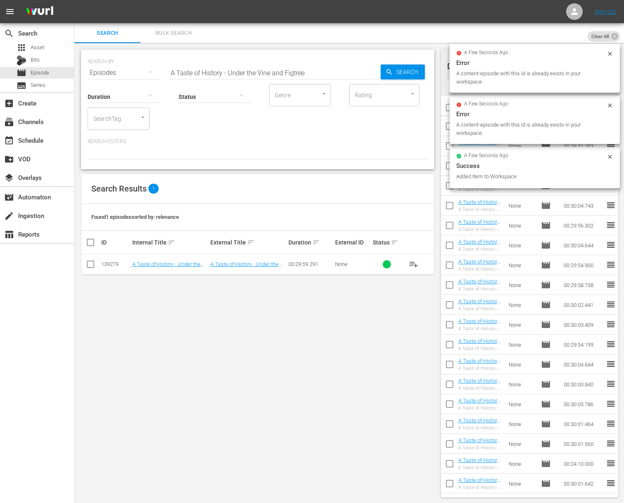
click at [323, 69] on input "A Taste of History - Under the Vine and Figtree" at bounding box center [275, 73] width 212 height 20
paste input "Original Americans"
click at [386, 72] on icon "button" at bounding box center [389, 71] width 7 height 7
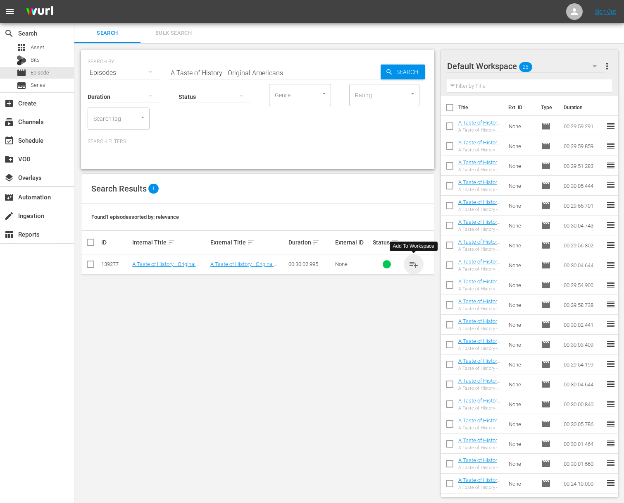
click at [413, 263] on span "playlist_add" at bounding box center [414, 264] width 10 height 10
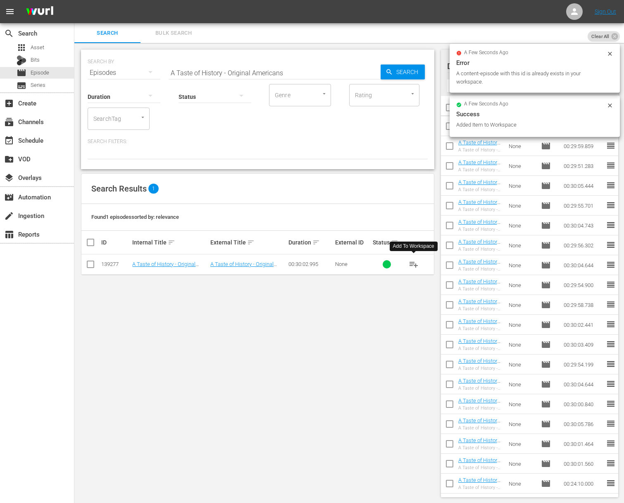
click at [301, 74] on input "A Taste of History - Original Americans" at bounding box center [275, 73] width 212 height 20
paste input "Trekking South Africa"
click at [381, 72] on div "Search" at bounding box center [403, 71] width 44 height 15
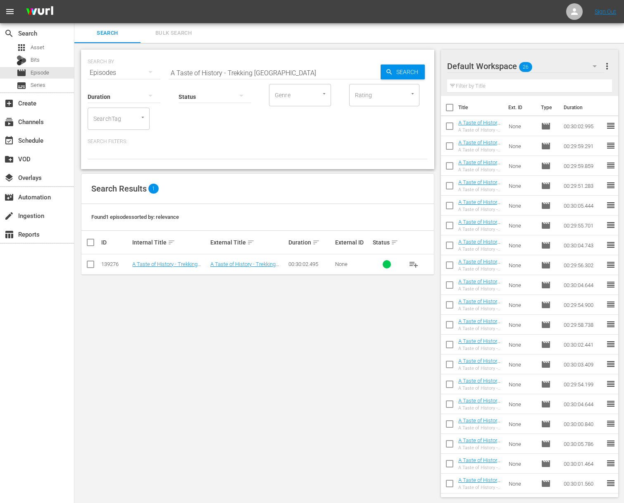
click at [412, 264] on span "playlist_add" at bounding box center [414, 264] width 10 height 10
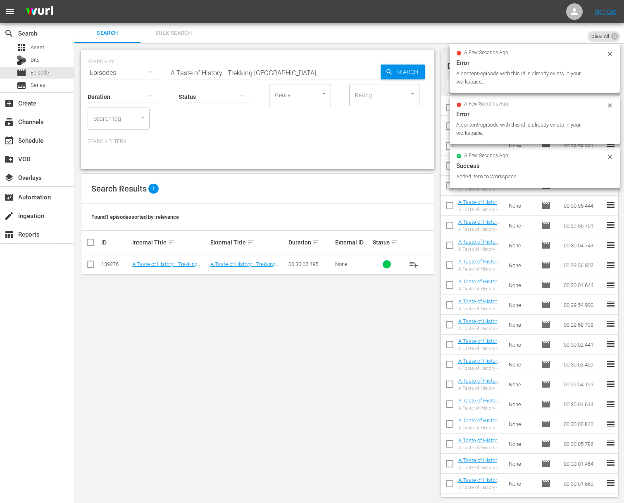
click at [295, 65] on input "A Taste of History - Trekking [GEOGRAPHIC_DATA]" at bounding box center [275, 73] width 212 height 20
paste input "Battle of NassauA Taste of History -"
click at [295, 74] on input "aA Taste of History - Battle of NassauA Taste of History - Trekking South Africa" at bounding box center [275, 73] width 212 height 20
paste input "A Taste of History - Battle of [GEOGRAPHIC_DATA]"
click at [423, 69] on span "Search" at bounding box center [409, 71] width 32 height 15
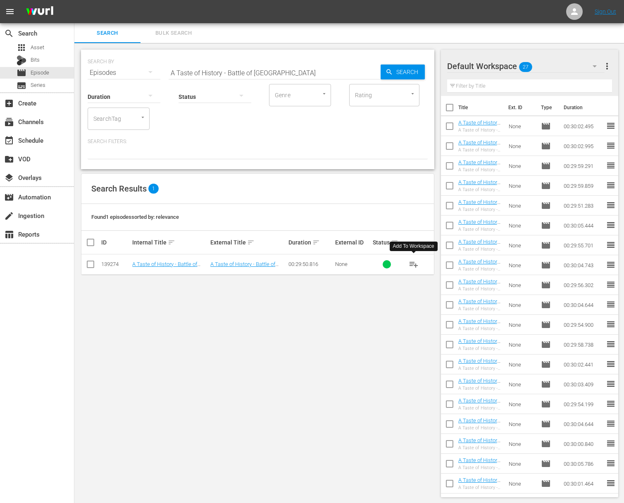
click at [411, 263] on span "playlist_add" at bounding box center [414, 264] width 10 height 10
click at [415, 263] on span "playlist_add" at bounding box center [414, 264] width 10 height 10
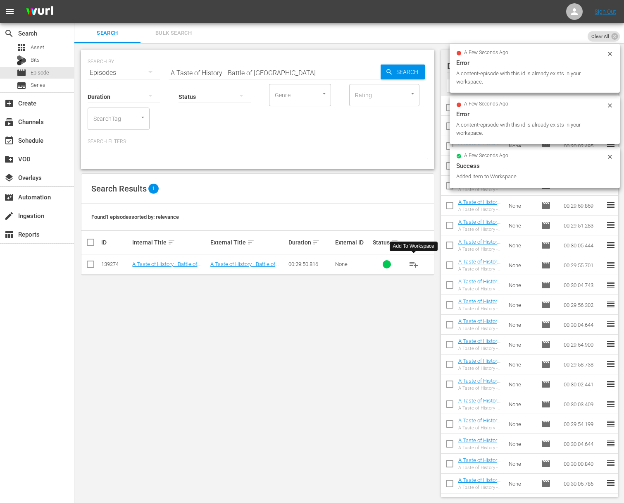
click at [272, 64] on input "A Taste of History - Battle of [GEOGRAPHIC_DATA]" at bounding box center [275, 73] width 212 height 20
paste input "King of Prussia"
click at [397, 69] on span "Search" at bounding box center [409, 71] width 32 height 15
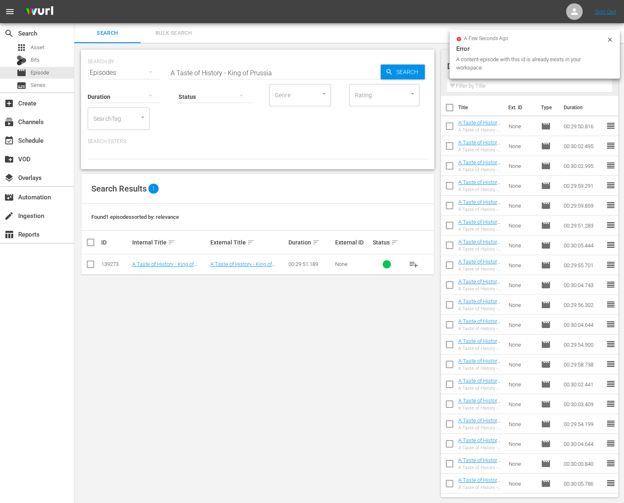
click at [415, 264] on span "playlist_add" at bounding box center [414, 264] width 10 height 10
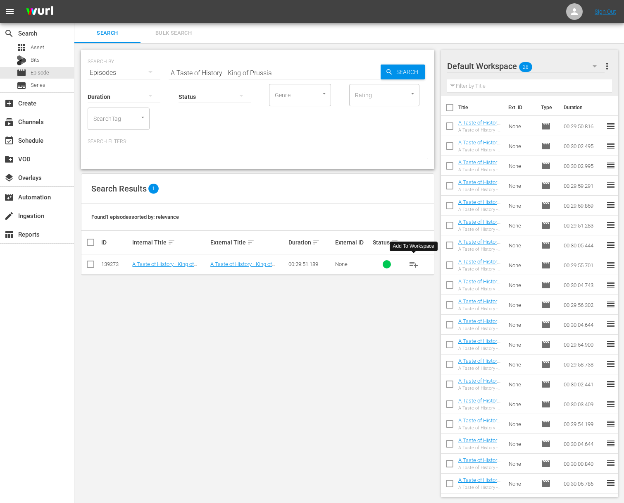
click at [415, 264] on span "playlist_add" at bounding box center [414, 264] width 10 height 10
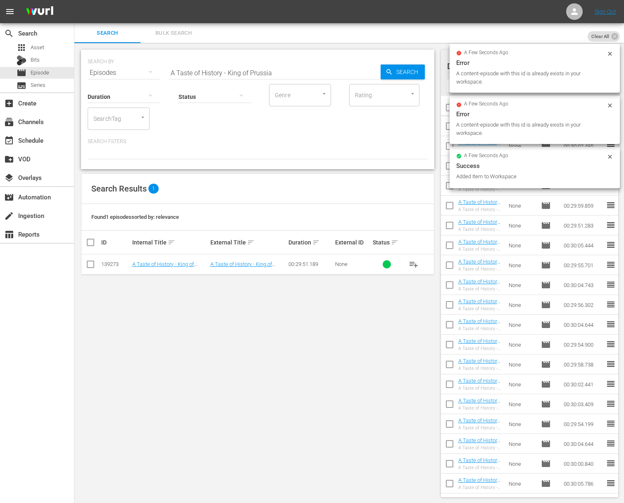
click at [302, 61] on div "SEARCH BY Search By Episodes Search ID, Title, Description, Keywords, or Catego…" at bounding box center [258, 68] width 340 height 30
click at [298, 71] on input "A Taste of History - King of Prussia" at bounding box center [275, 73] width 212 height 20
paste
click at [281, 71] on input "A Taste of History - King of PrussiaaA Taste of History - Chili Peppers: Fruit …" at bounding box center [275, 73] width 212 height 20
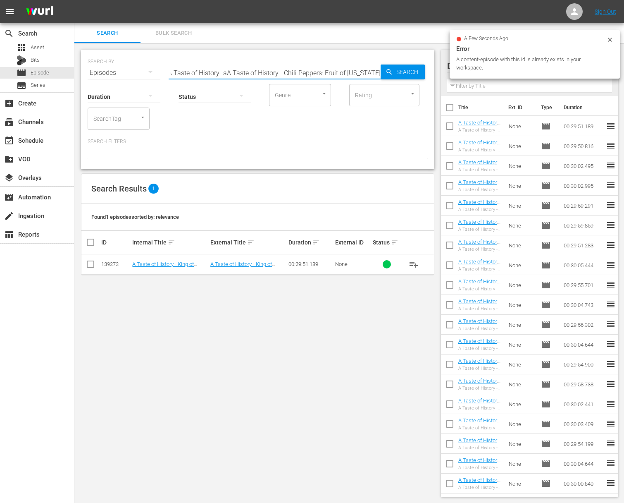
click at [280, 72] on input "A Taste of History - King of PrussiaaA Taste of History -aA Taste of History - …" at bounding box center [275, 73] width 212 height 20
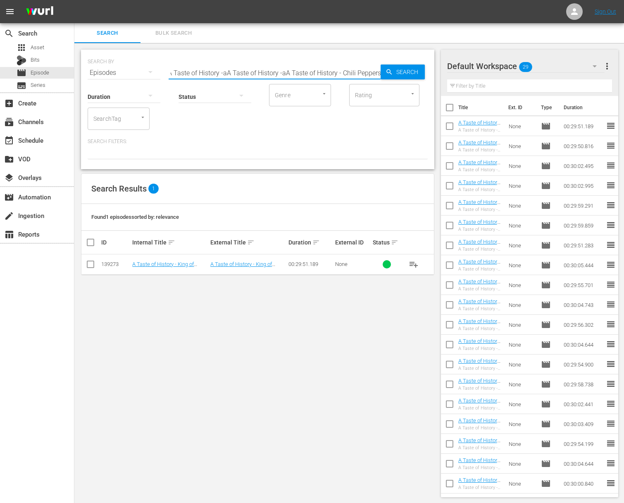
scroll to position [0, 167]
click at [250, 72] on input "A Taste of History - King of PrussiaaA Taste of History -aA Taste of History -a…" at bounding box center [275, 73] width 212 height 20
click at [376, 71] on input "A Taste of History - Chili Peppers: Fruit of [US_STATE]" at bounding box center [275, 73] width 212 height 20
click at [386, 71] on icon "button" at bounding box center [389, 71] width 7 height 7
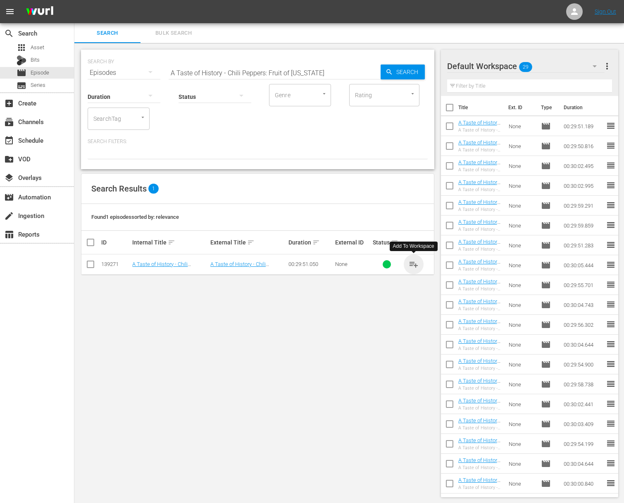
click at [414, 263] on span "playlist_add" at bounding box center [414, 264] width 10 height 10
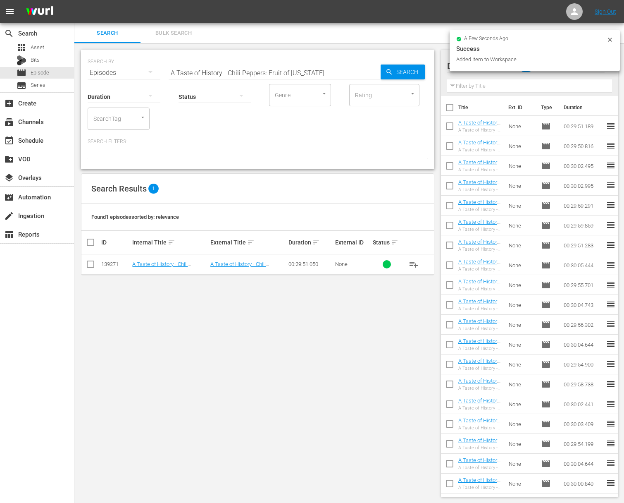
click at [283, 72] on input "A Taste of History - Chili Peppers: Fruit of [US_STATE]" at bounding box center [275, 73] width 212 height 20
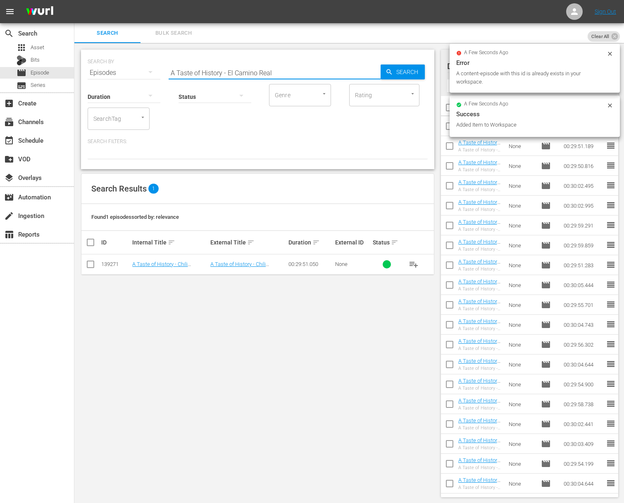
click at [420, 73] on span "Search" at bounding box center [409, 71] width 32 height 15
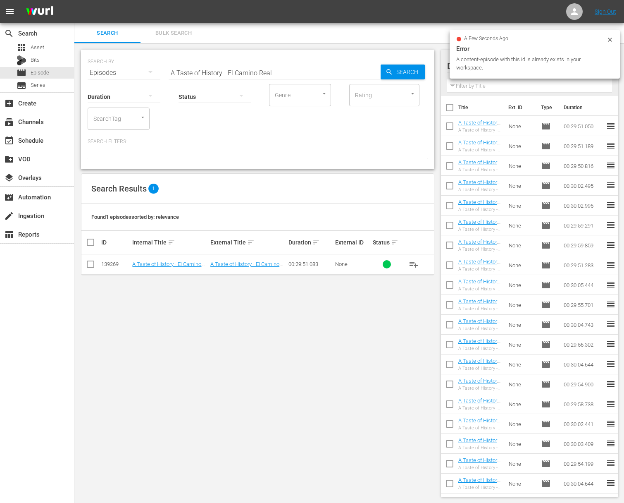
click at [415, 262] on span "playlist_add" at bounding box center [414, 264] width 10 height 10
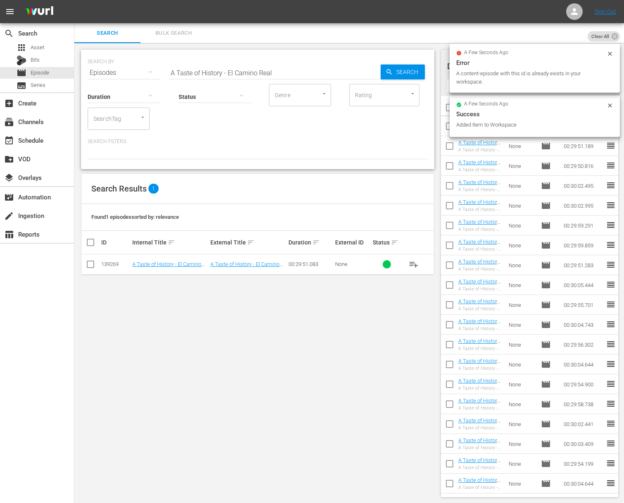
click at [253, 72] on input "A Taste of History - El Camino Real" at bounding box center [275, 73] width 212 height 20
click at [412, 71] on span "Search" at bounding box center [409, 71] width 32 height 15
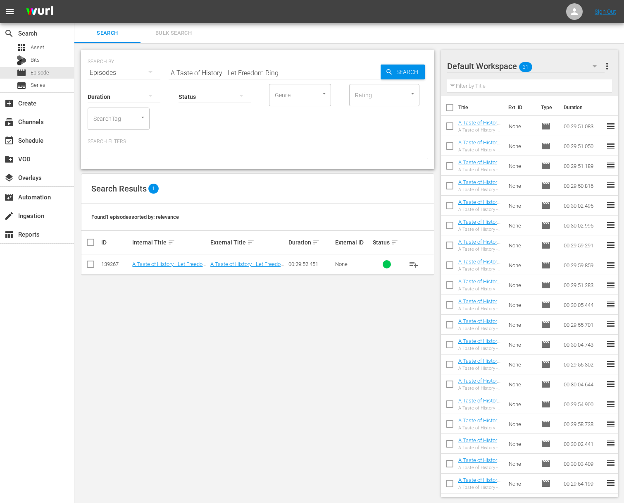
click at [412, 263] on span "playlist_add" at bounding box center [414, 264] width 10 height 10
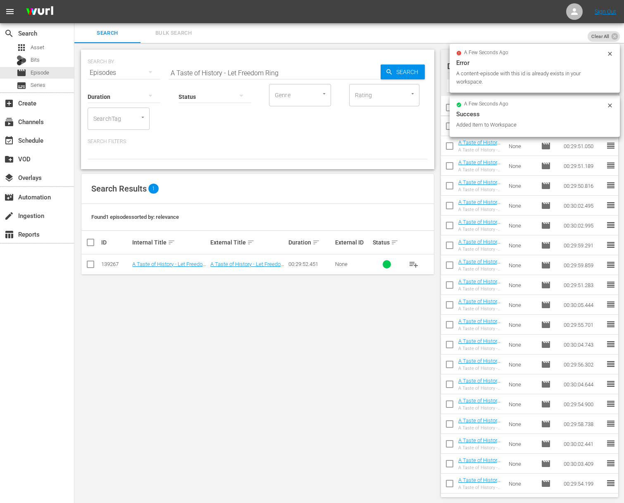
click at [247, 67] on input "A Taste of History - Let Freedom Ring" at bounding box center [275, 73] width 212 height 20
click at [393, 70] on span "Search" at bounding box center [409, 71] width 32 height 15
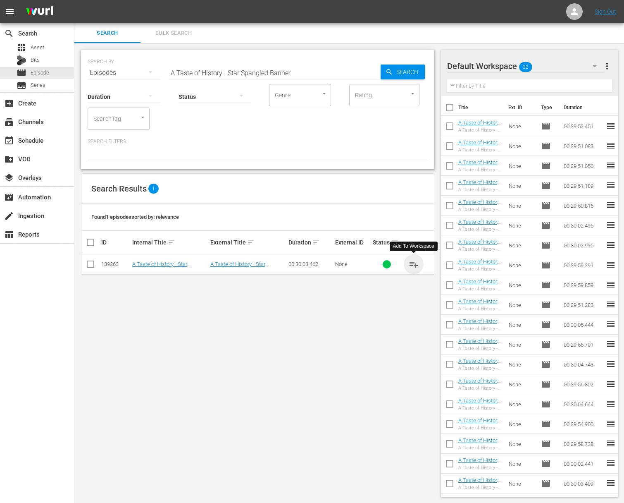
click at [415, 264] on span "playlist_add" at bounding box center [414, 264] width 10 height 10
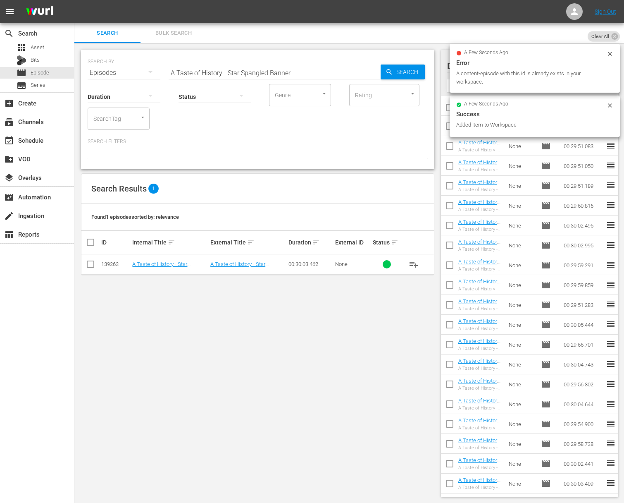
click at [281, 71] on input "A Taste of History - Star Spangled Banner" at bounding box center [275, 73] width 212 height 20
click at [276, 72] on input "A Taste of History - Star Spangled BanaA Taste of History - Engineering a Revol…" at bounding box center [275, 73] width 212 height 20
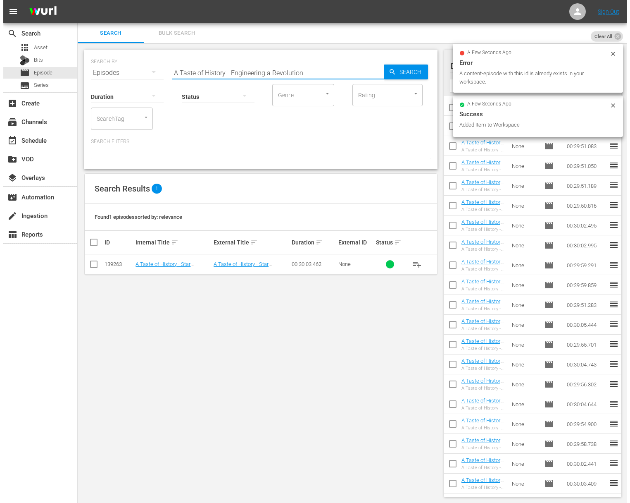
scroll to position [0, 0]
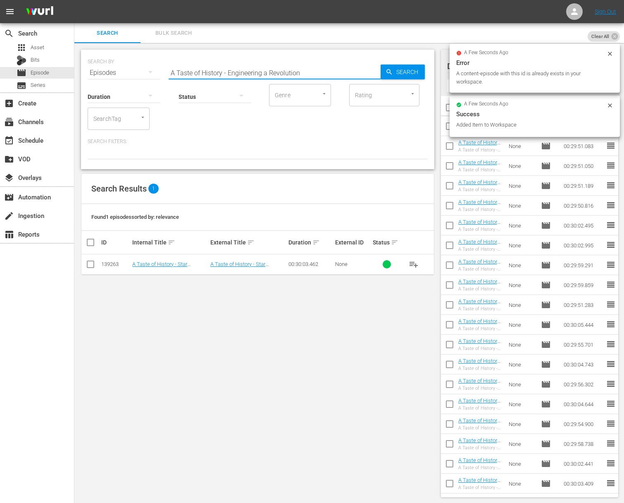
click at [405, 70] on span "Search" at bounding box center [409, 71] width 32 height 15
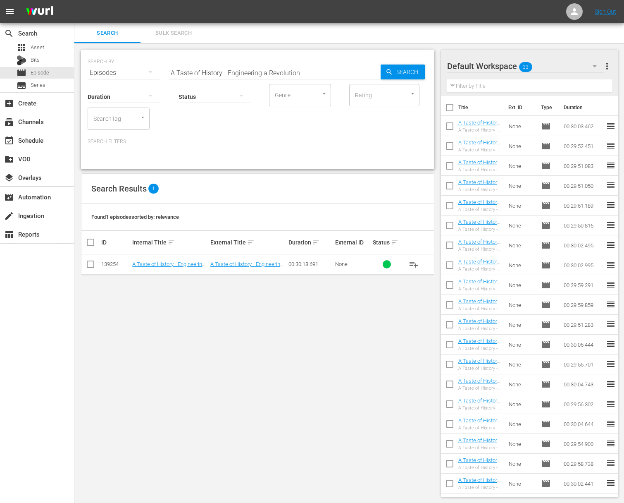
click at [413, 260] on span "playlist_add" at bounding box center [414, 264] width 10 height 10
click at [413, 263] on span "playlist_add" at bounding box center [414, 264] width 10 height 10
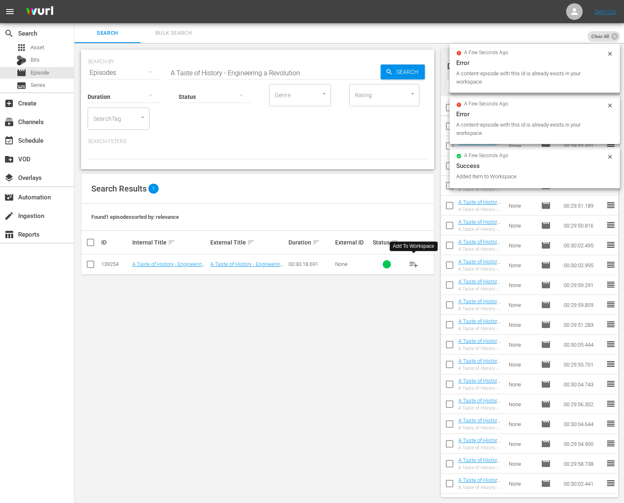
click at [223, 67] on input "A Taste of History - Engineering a Revolution" at bounding box center [275, 73] width 212 height 20
click at [225, 71] on input "aA Taste of History - The First Five PresidentsA Taste of History - Engineering…" at bounding box center [275, 73] width 212 height 20
click at [391, 73] on icon "button" at bounding box center [388, 71] width 5 height 5
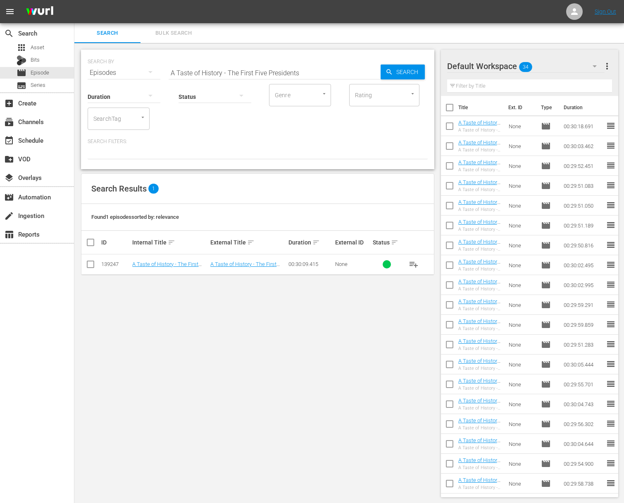
click at [414, 265] on span "playlist_add" at bounding box center [414, 264] width 10 height 10
click at [414, 264] on span "playlist_add" at bounding box center [414, 264] width 10 height 10
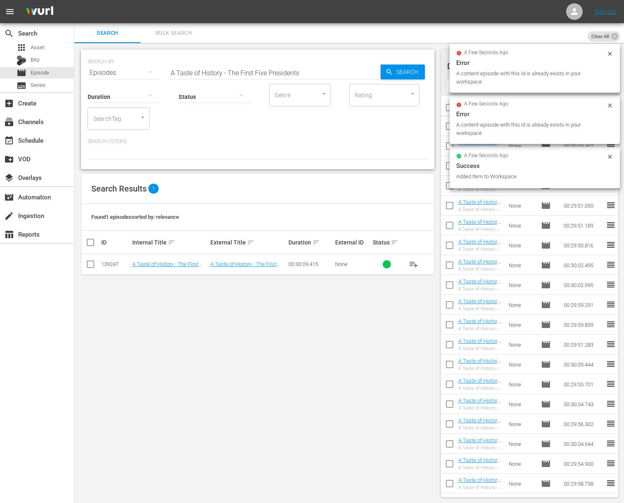
click at [246, 76] on div "Status" at bounding box center [215, 91] width 73 height 30
click at [248, 74] on input "A Taste of History - The First Five Presidents" at bounding box center [275, 73] width 212 height 20
click at [392, 74] on icon "button" at bounding box center [389, 71] width 7 height 7
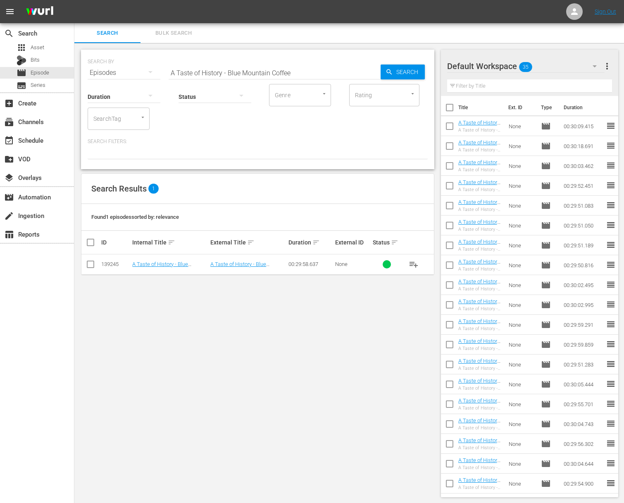
click at [413, 263] on span "playlist_add" at bounding box center [414, 264] width 10 height 10
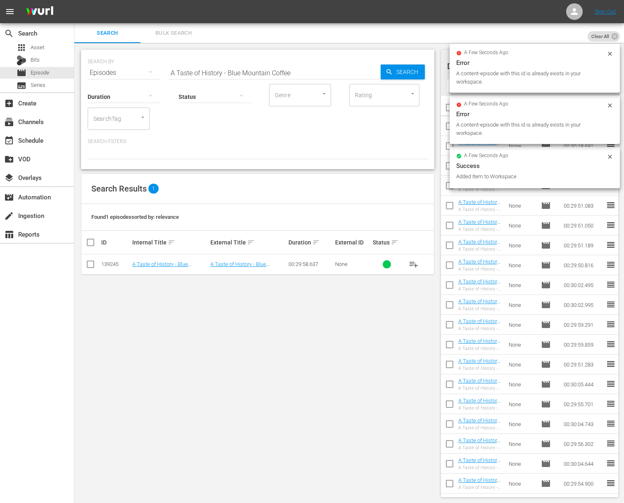
click at [306, 62] on div "SEARCH BY Search By Episodes Search ID, Title, Description, Keywords, or Catego…" at bounding box center [258, 68] width 340 height 30
click at [267, 69] on input "A Taste of History - Blue Mountain Coffee" at bounding box center [275, 73] width 212 height 20
click at [386, 68] on icon "button" at bounding box center [389, 71] width 7 height 7
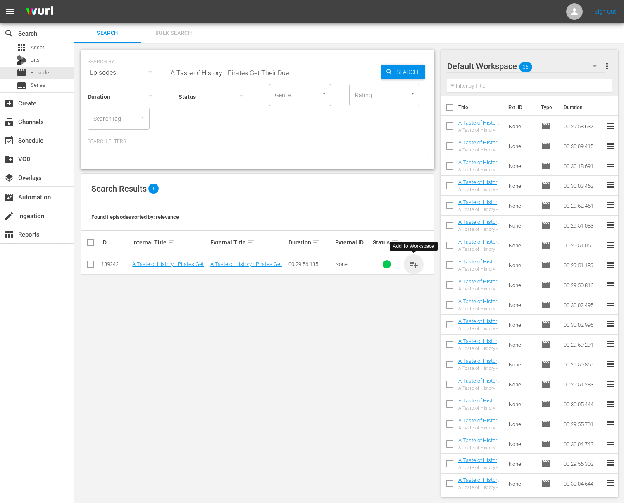
click at [411, 262] on span "playlist_add" at bounding box center [414, 264] width 10 height 10
click at [413, 263] on span "playlist_add" at bounding box center [414, 264] width 10 height 10
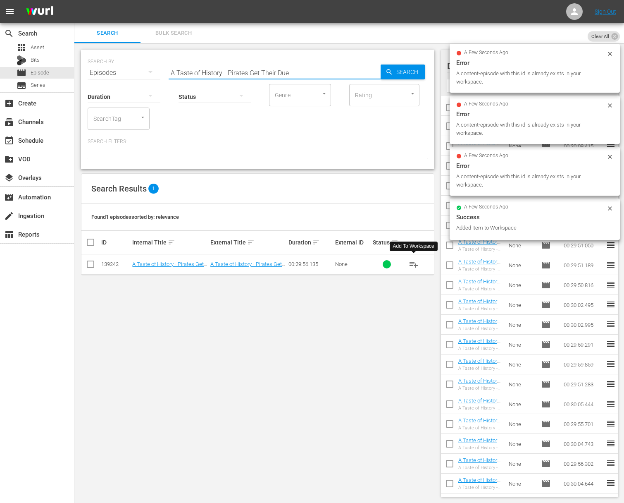
click at [237, 71] on input "A Taste of History - Pirates Get Their Due" at bounding box center [275, 73] width 212 height 20
click at [388, 72] on icon "button" at bounding box center [388, 71] width 5 height 5
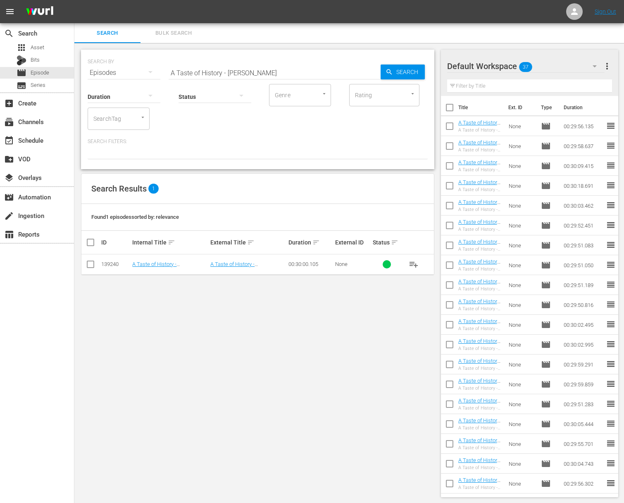
click at [416, 262] on span "playlist_add" at bounding box center [414, 264] width 10 height 10
click at [415, 262] on span "playlist_add" at bounding box center [414, 264] width 10 height 10
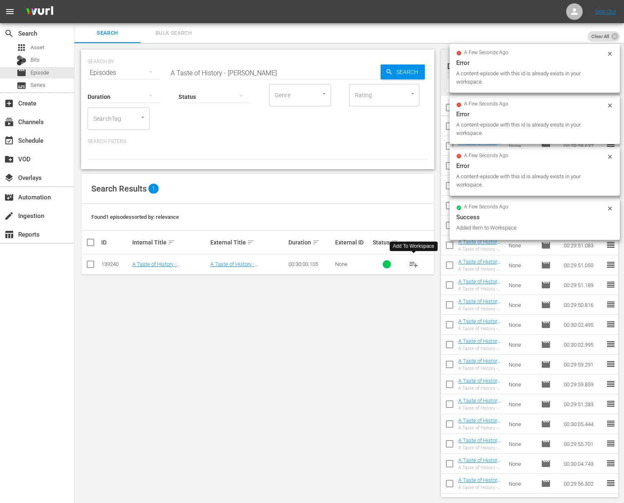
click at [230, 68] on input "A Taste of History - [PERSON_NAME]" at bounding box center [275, 73] width 212 height 20
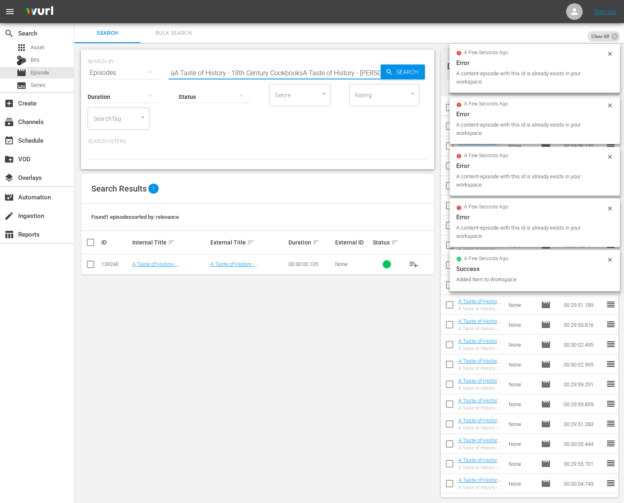
click at [229, 74] on input "aA Taste of History - 18th Century CookbooksA Taste of History - James Monroe" at bounding box center [275, 73] width 212 height 20
click at [363, 72] on input "A Taste of History - 18th Century Cookbooks" at bounding box center [275, 73] width 212 height 20
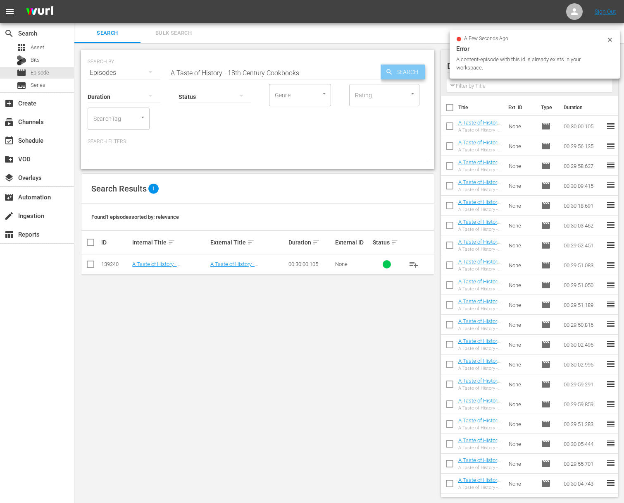
click at [381, 71] on div "Search" at bounding box center [403, 71] width 44 height 15
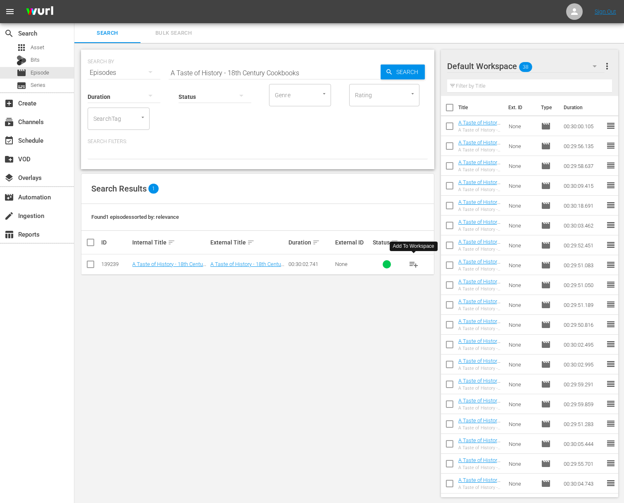
click at [415, 264] on span "playlist_add" at bounding box center [414, 264] width 10 height 10
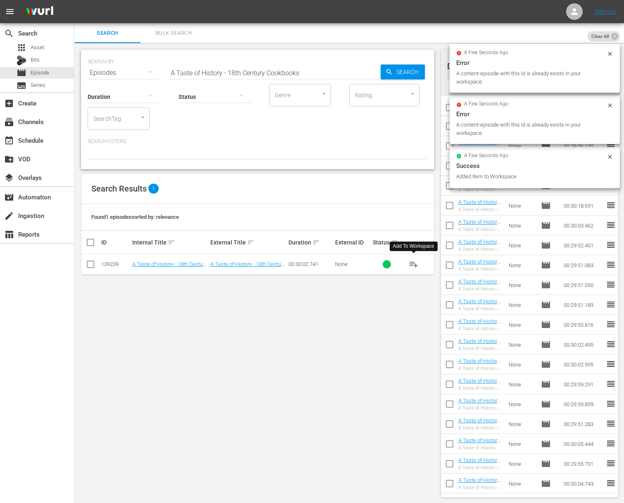
click at [228, 79] on div "Status" at bounding box center [215, 91] width 73 height 30
click at [236, 72] on input "A Taste of History - 18th Century Cookbooks" at bounding box center [275, 73] width 212 height 20
click at [381, 71] on div "Search" at bounding box center [403, 71] width 44 height 15
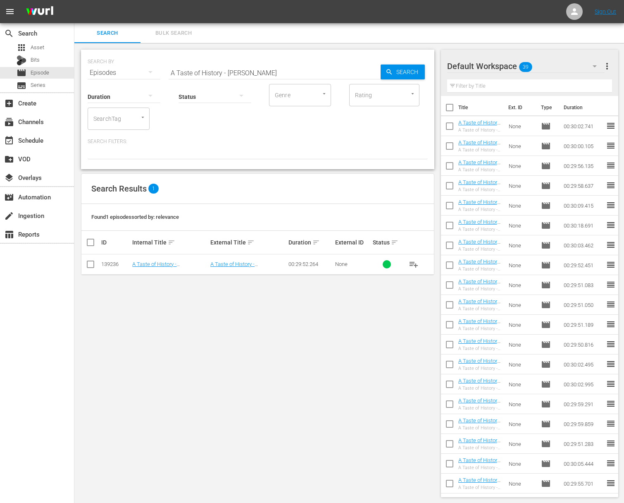
click at [414, 262] on span "playlist_add" at bounding box center [414, 264] width 10 height 10
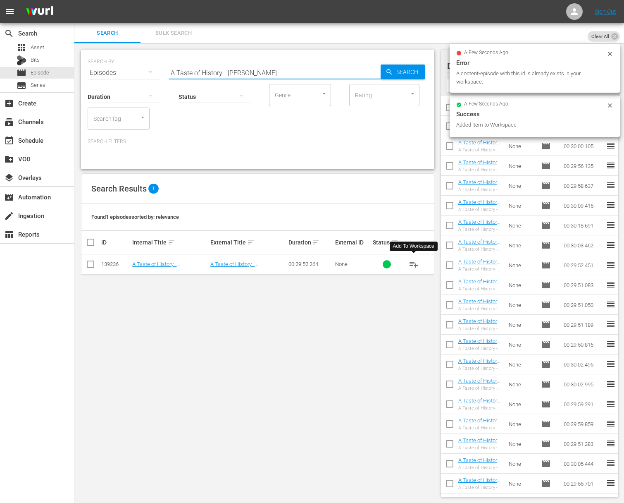
click at [252, 67] on input "A Taste of History - [PERSON_NAME]" at bounding box center [275, 73] width 212 height 20
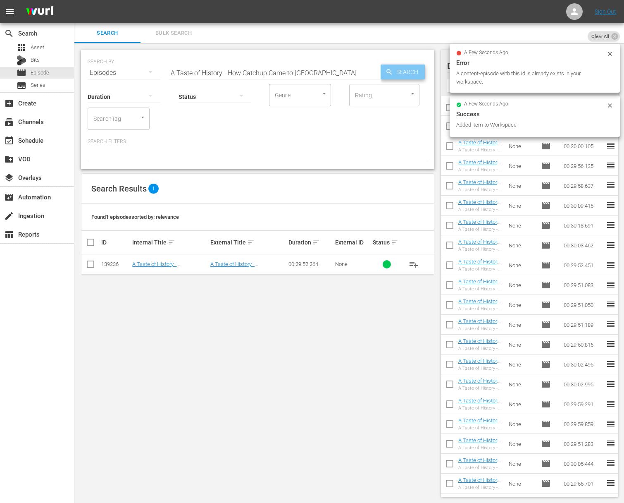
click at [395, 71] on span "Search" at bounding box center [409, 71] width 32 height 15
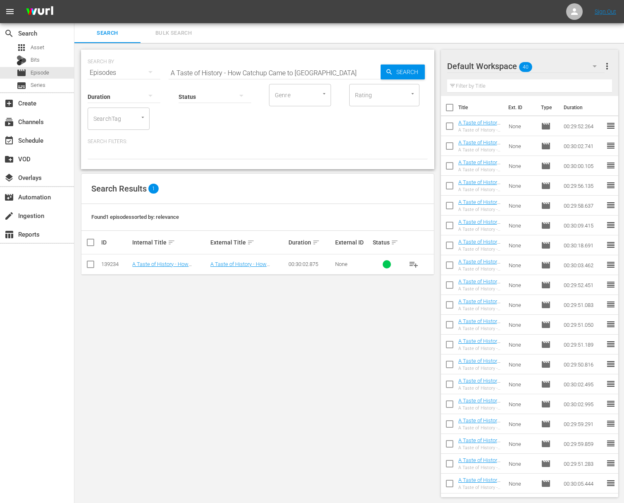
click at [414, 263] on span "playlist_add" at bounding box center [414, 264] width 10 height 10
drag, startPoint x: 414, startPoint y: 263, endPoint x: 23, endPoint y: 242, distance: 391.5
click at [414, 263] on span "playlist_add" at bounding box center [414, 264] width 10 height 10
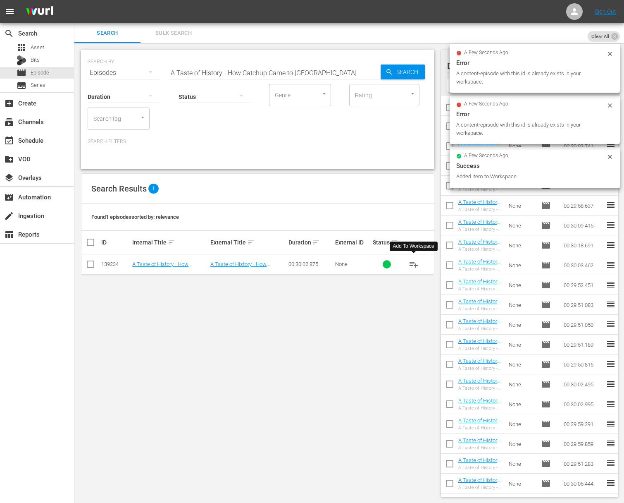
click at [233, 70] on input "A Taste of History - How Catchup Came to [GEOGRAPHIC_DATA]" at bounding box center [275, 73] width 212 height 20
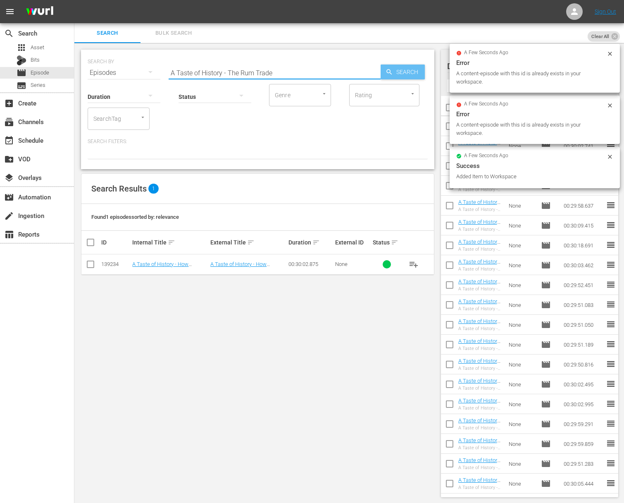
click at [397, 69] on span "Search" at bounding box center [409, 71] width 32 height 15
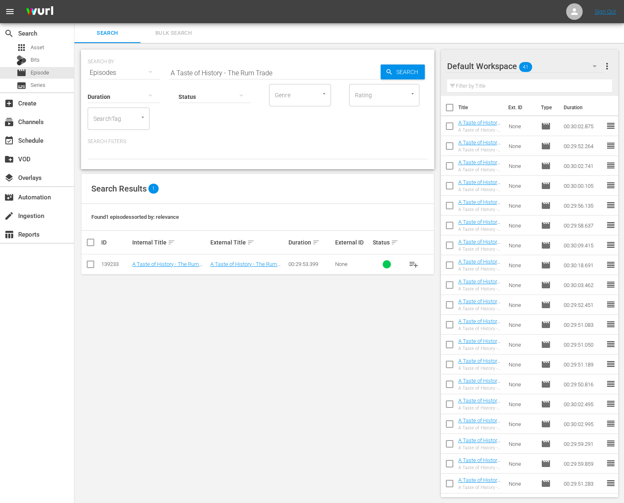
click at [414, 263] on span "playlist_add" at bounding box center [414, 264] width 10 height 10
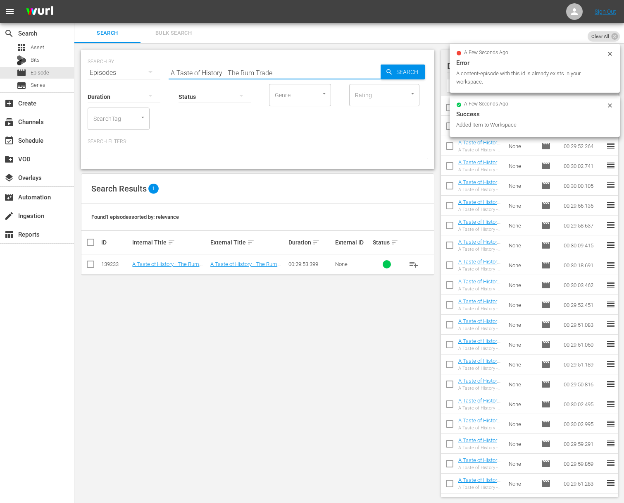
click at [222, 72] on input "A Taste of History - The Rum Trade" at bounding box center [275, 73] width 212 height 20
click at [216, 73] on input "A Taste of HistoryaA Taste of History - St. Lucia - The Rum Trade" at bounding box center [275, 73] width 212 height 20
click at [374, 69] on input "A Taste of History - [GEOGRAPHIC_DATA][PERSON_NAME]" at bounding box center [275, 73] width 212 height 20
click at [376, 69] on input "A Taste of History - [GEOGRAPHIC_DATA][PERSON_NAME]" at bounding box center [275, 73] width 212 height 20
type input "A Taste of History - [GEOGRAPHIC_DATA][PERSON_NAME]"
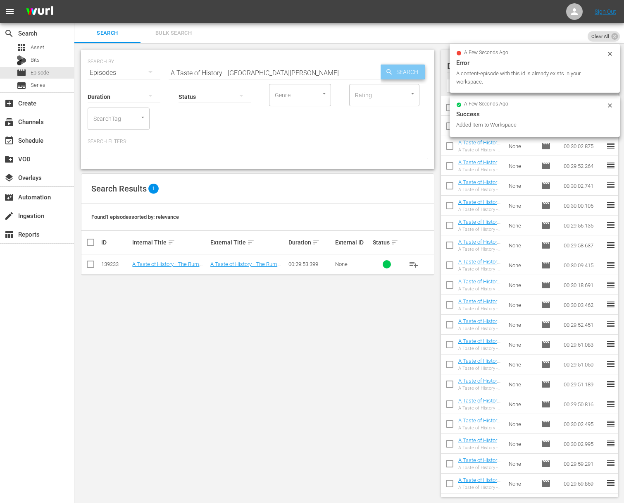
click at [388, 70] on icon "button" at bounding box center [389, 71] width 7 height 7
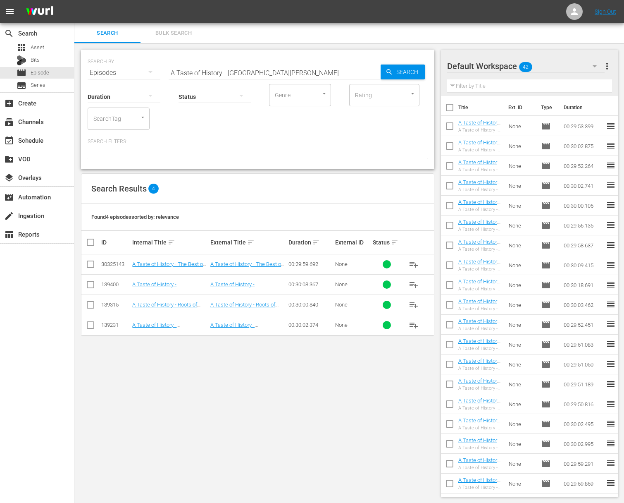
click at [414, 265] on span "playlist_add" at bounding box center [414, 264] width 10 height 10
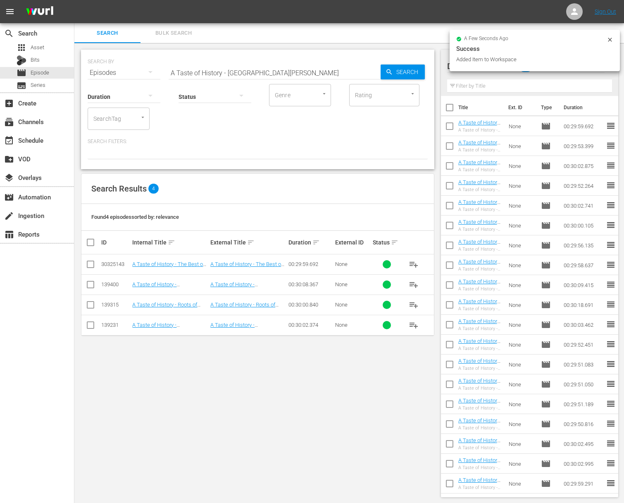
click at [607, 95] on div "Filter by Title" at bounding box center [529, 86] width 165 height 20
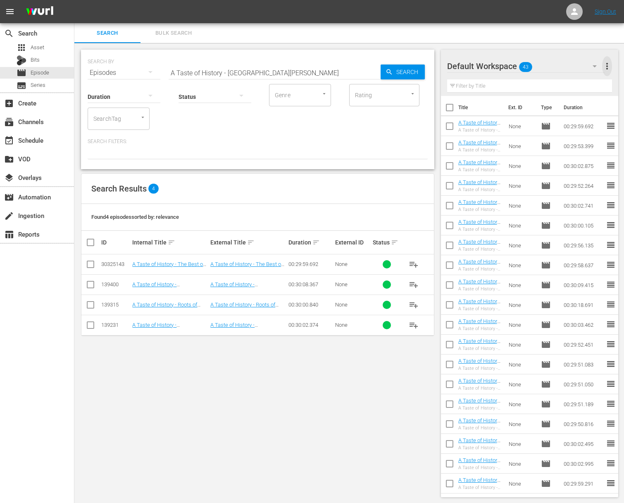
click at [608, 69] on span "more_vert" at bounding box center [607, 66] width 10 height 10
click at [468, 67] on div at bounding box center [477, 66] width 60 height 21
click at [452, 123] on input "checkbox" at bounding box center [449, 127] width 17 height 17
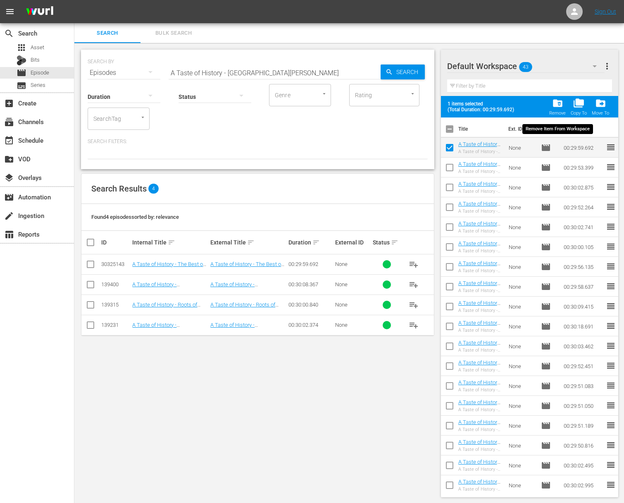
click at [560, 104] on span "folder_delete" at bounding box center [557, 103] width 11 height 11
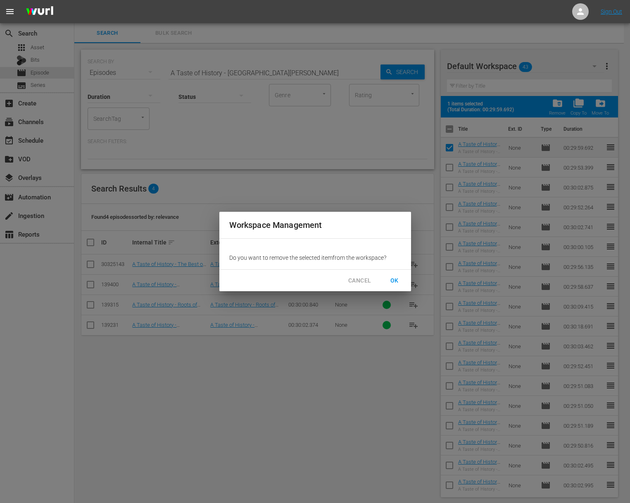
click at [392, 281] on span "OK" at bounding box center [394, 280] width 13 height 10
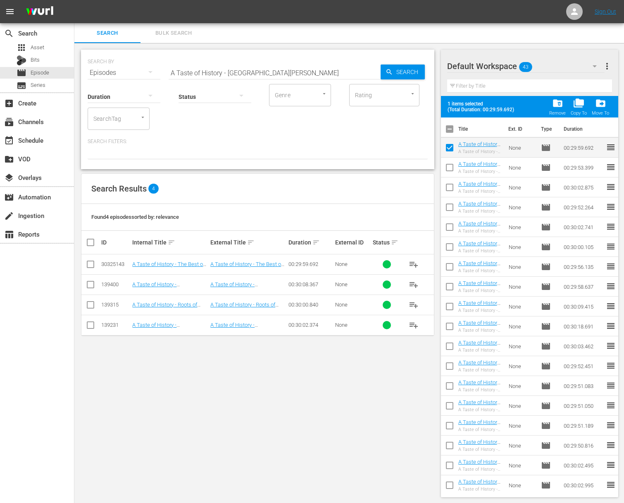
click at [414, 324] on span "playlist_add" at bounding box center [414, 325] width 10 height 10
checkbox input "false"
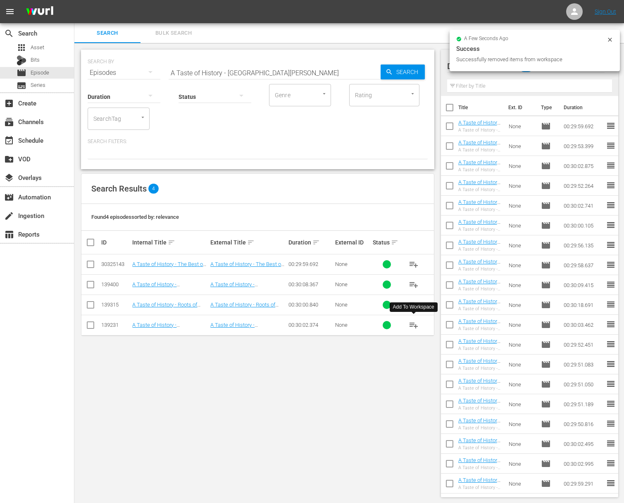
click at [414, 325] on span "playlist_add" at bounding box center [414, 325] width 10 height 10
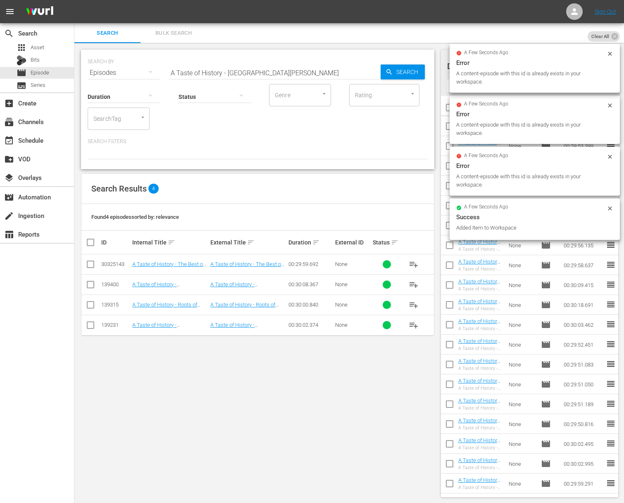
click at [238, 67] on input "A Taste of History - [GEOGRAPHIC_DATA][PERSON_NAME]" at bounding box center [275, 73] width 212 height 20
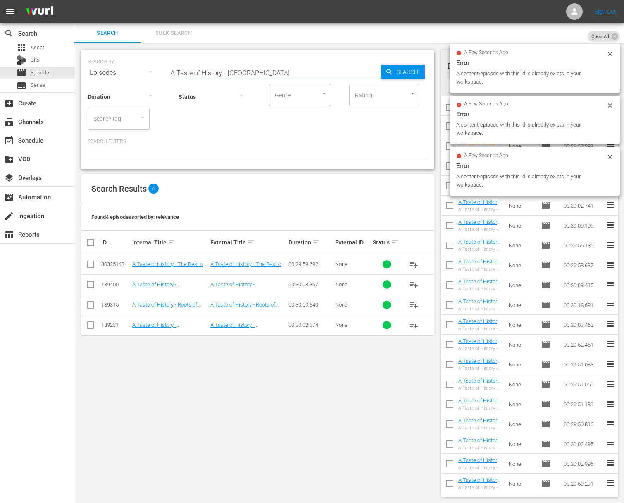
click at [396, 67] on span "Search" at bounding box center [409, 71] width 32 height 15
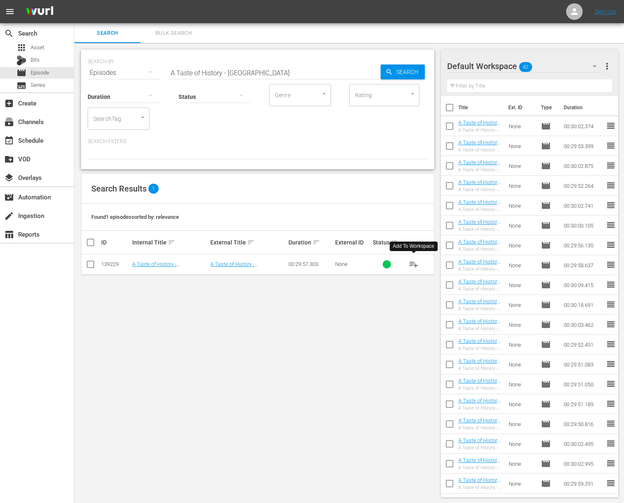
click at [411, 262] on span "playlist_add" at bounding box center [414, 264] width 10 height 10
click at [412, 262] on span "playlist_add" at bounding box center [414, 264] width 10 height 10
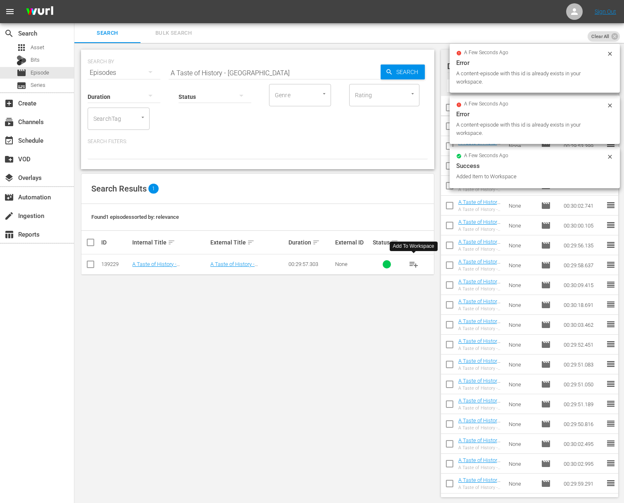
click at [225, 70] on input "A Taste of History - [GEOGRAPHIC_DATA]" at bounding box center [275, 73] width 212 height 20
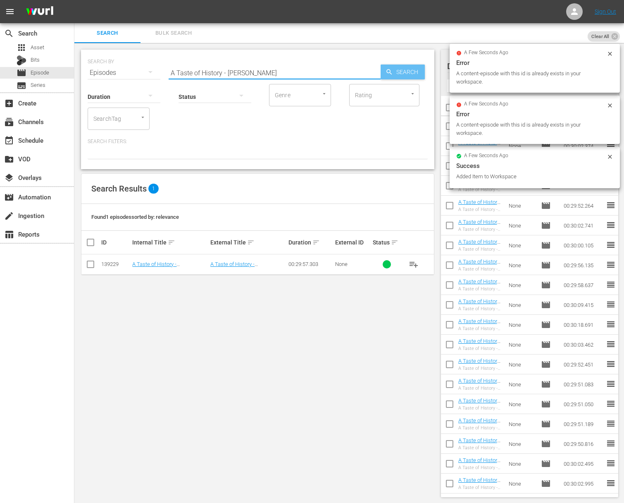
click at [425, 71] on div "SEARCH BY Search By Episodes Search ID, Title, Description, Keywords, or Catego…" at bounding box center [258, 68] width 340 height 30
click at [409, 71] on span "Search" at bounding box center [409, 71] width 32 height 15
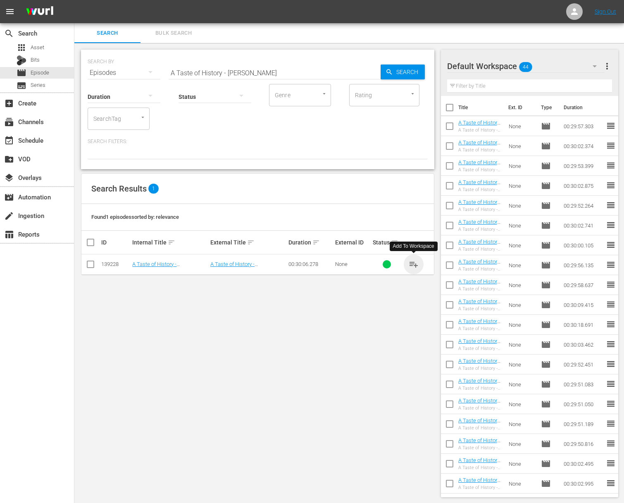
click at [415, 263] on span "playlist_add" at bounding box center [414, 264] width 10 height 10
drag, startPoint x: 415, startPoint y: 263, endPoint x: 43, endPoint y: 239, distance: 372.7
click at [415, 263] on span "playlist_add" at bounding box center [414, 264] width 10 height 10
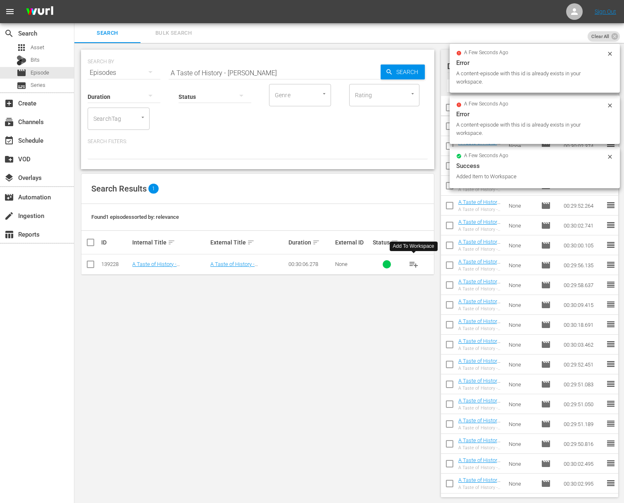
click at [302, 71] on input "A Taste of History - [PERSON_NAME]" at bounding box center [275, 73] width 212 height 20
click at [309, 72] on input "A Taste of History - John AdamsaA Taste of History - Longfellow's Poem" at bounding box center [275, 73] width 212 height 20
click at [384, 71] on div "Search" at bounding box center [403, 71] width 44 height 15
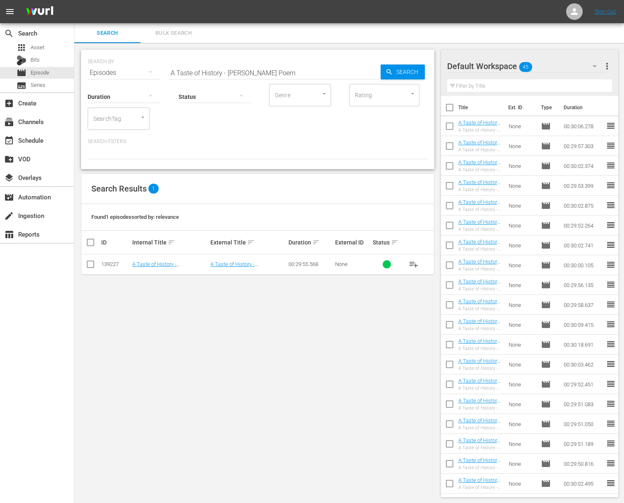
click at [414, 264] on span "playlist_add" at bounding box center [414, 264] width 10 height 10
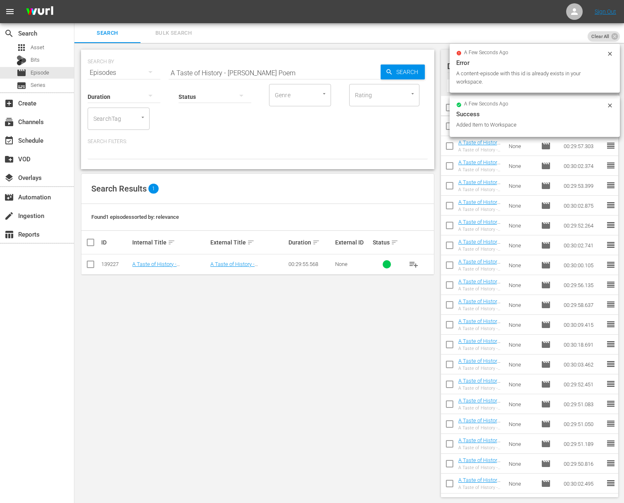
click at [249, 70] on input "A Taste of History - Longfellow's Poem" at bounding box center [275, 73] width 212 height 20
click at [274, 72] on input "A Taste of History - LongfelaA Taste of History - Freedom Traillow's Poem" at bounding box center [275, 73] width 212 height 20
click at [372, 72] on input "A Taste of History - Freedom Trail" at bounding box center [275, 73] width 212 height 20
type input "A Taste of History - Freedom Trail"
click at [396, 71] on span "Search" at bounding box center [409, 71] width 32 height 15
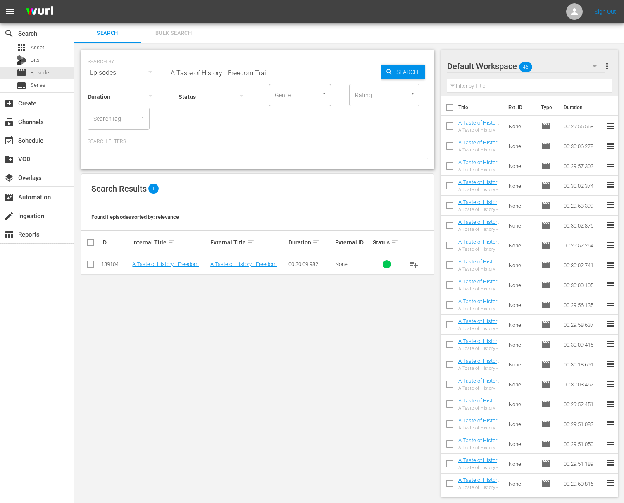
click at [412, 261] on span "playlist_add" at bounding box center [414, 264] width 10 height 10
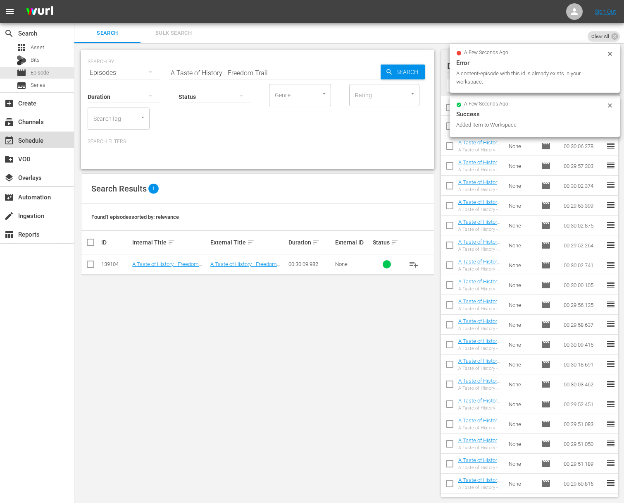
click at [34, 143] on div "event_available Schedule" at bounding box center [23, 138] width 46 height 7
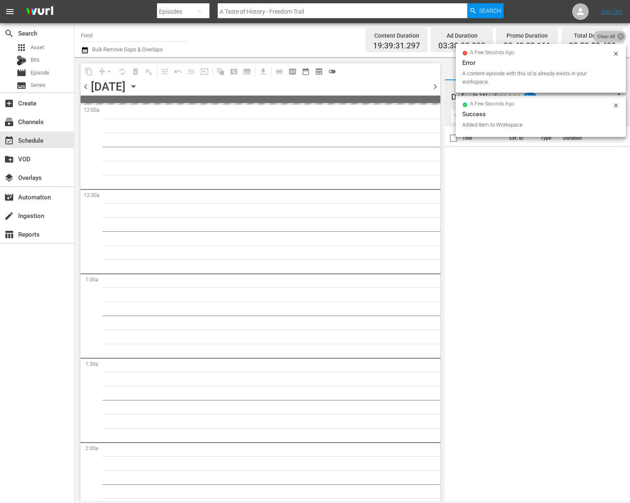
click at [622, 35] on icon at bounding box center [621, 36] width 8 height 8
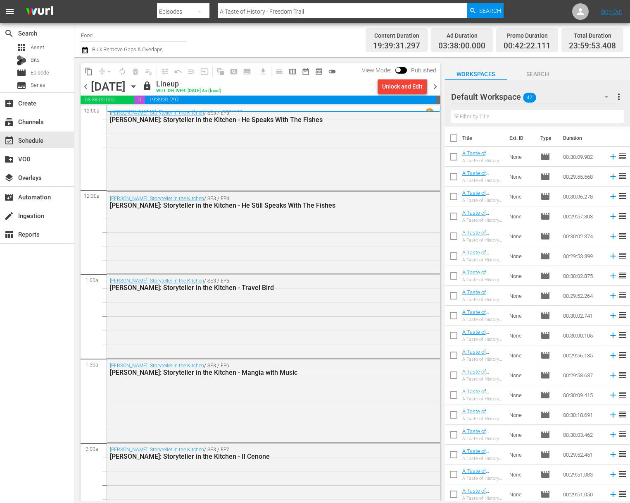
click at [138, 85] on icon "button" at bounding box center [133, 86] width 9 height 9
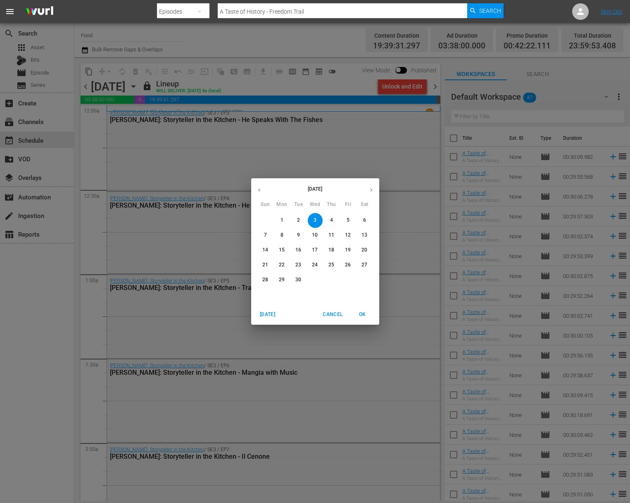
click at [331, 219] on p "4" at bounding box center [331, 220] width 3 height 7
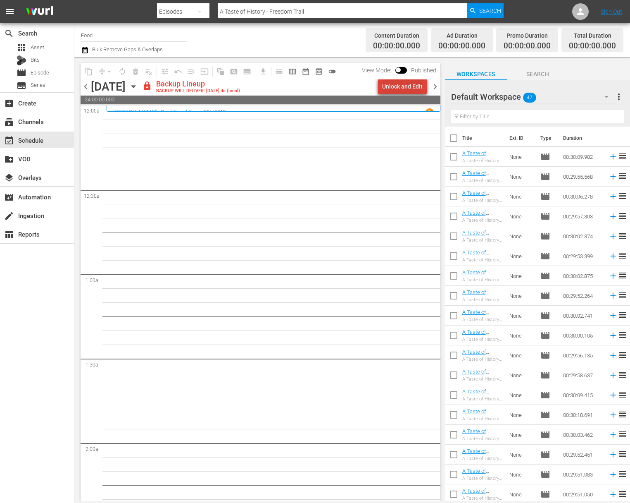
click at [409, 88] on div "Unlock and Edit" at bounding box center [402, 86] width 40 height 15
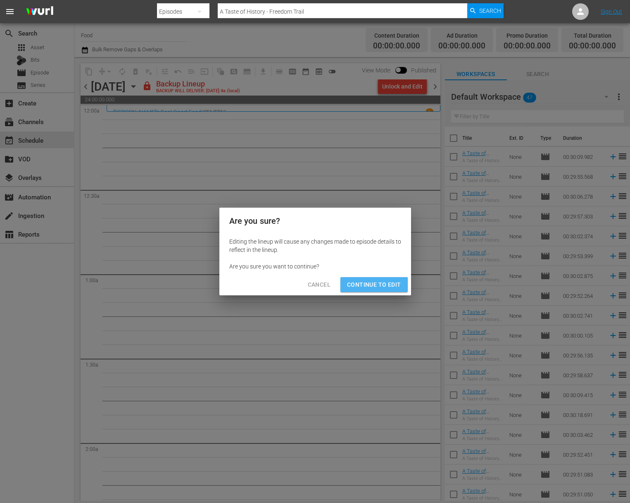
click at [383, 281] on span "Continue to Edit" at bounding box center [374, 284] width 54 height 10
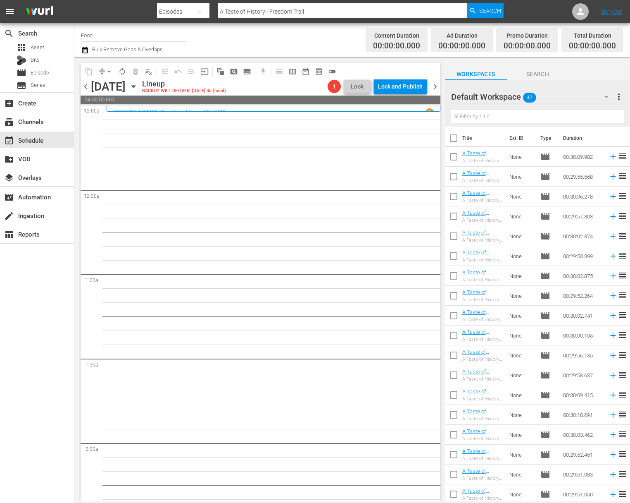
click at [453, 135] on input "checkbox" at bounding box center [453, 139] width 17 height 17
checkbox input "true"
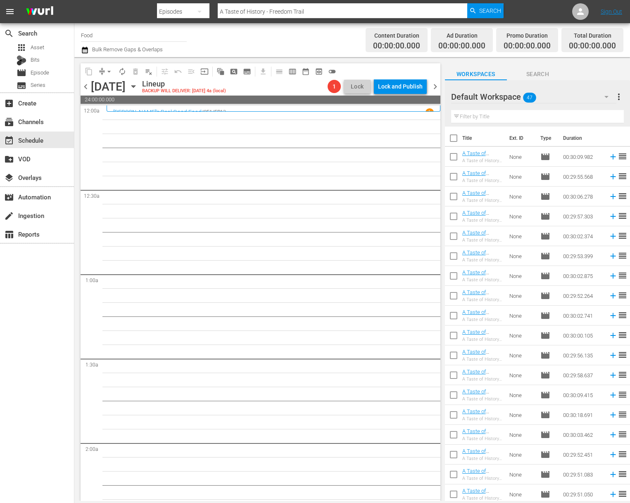
checkbox input "true"
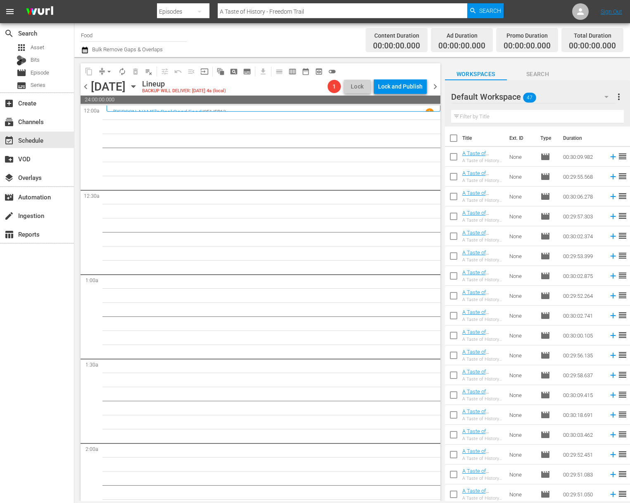
checkbox input "true"
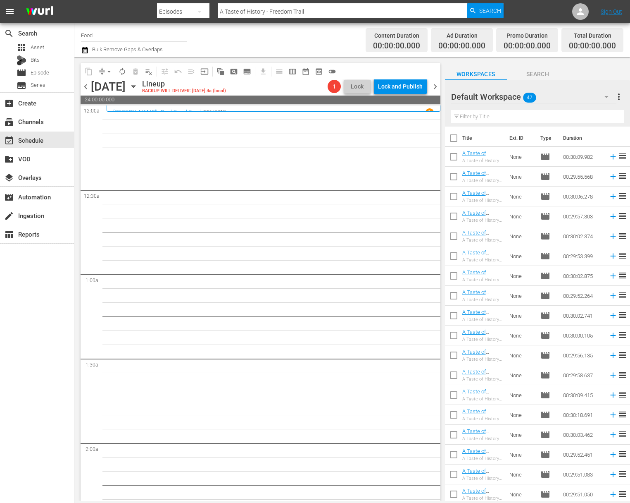
checkbox input "true"
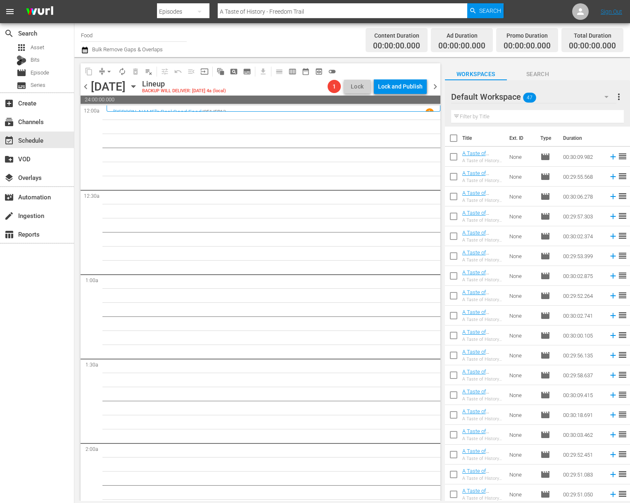
checkbox input "true"
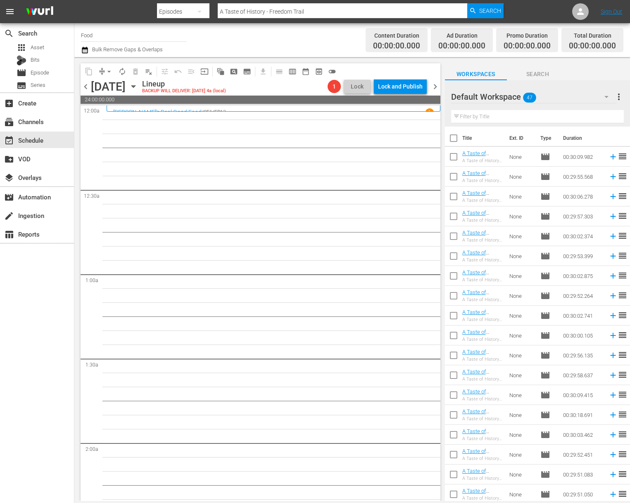
checkbox input "true"
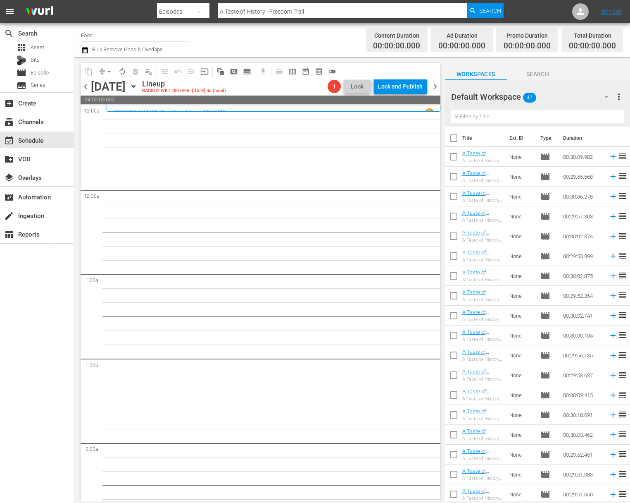
checkbox input "true"
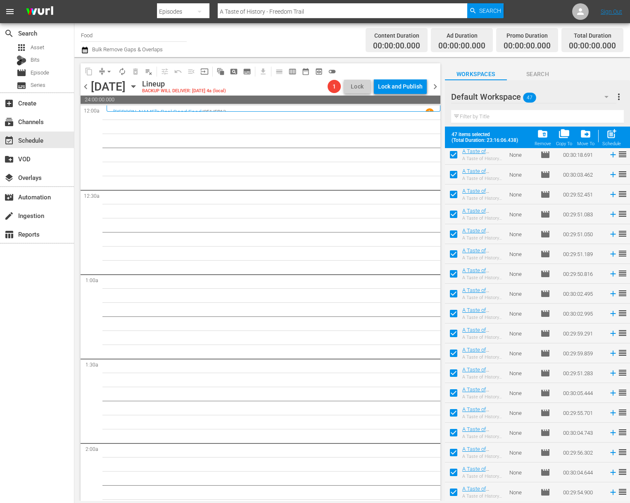
scroll to position [599, 0]
click at [613, 138] on span "post_add" at bounding box center [611, 133] width 11 height 11
checkbox input "false"
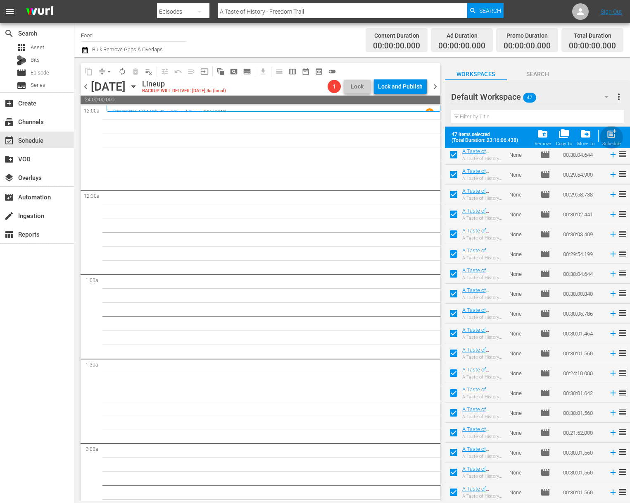
checkbox input "false"
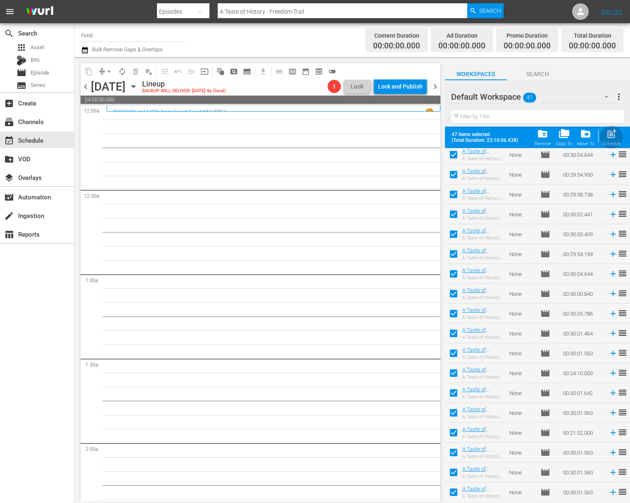
checkbox input "false"
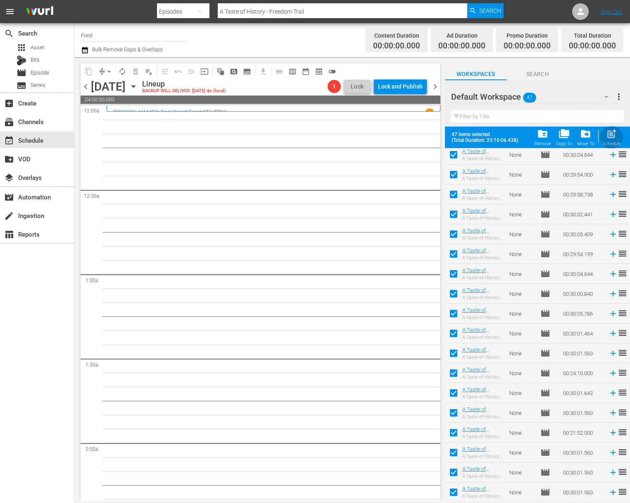
checkbox input "false"
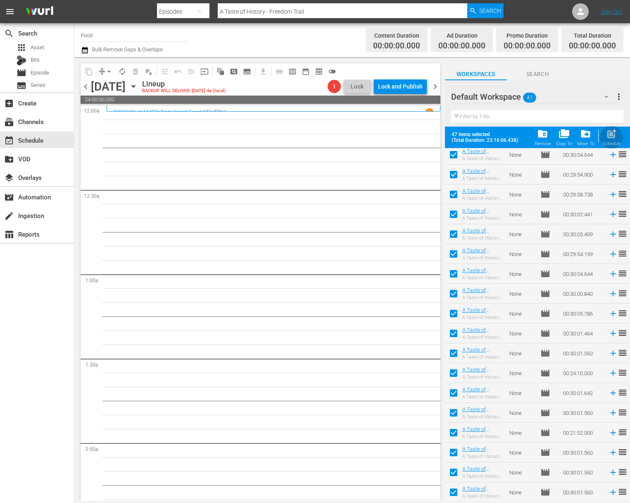
checkbox input "false"
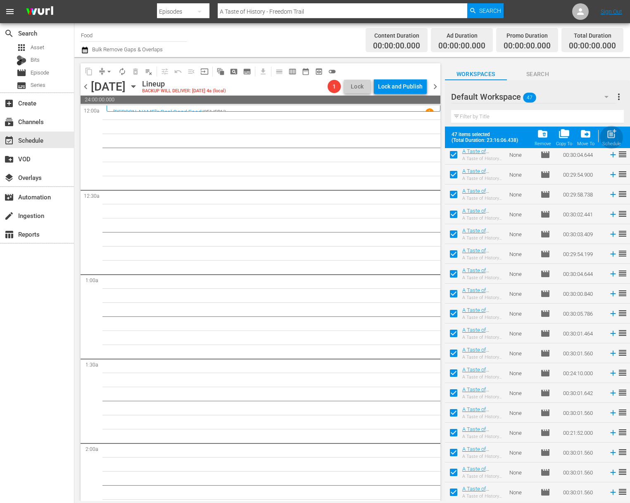
checkbox input "false"
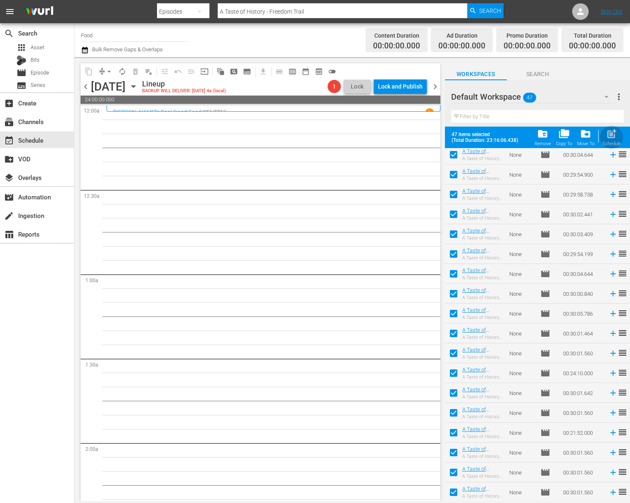
checkbox input "false"
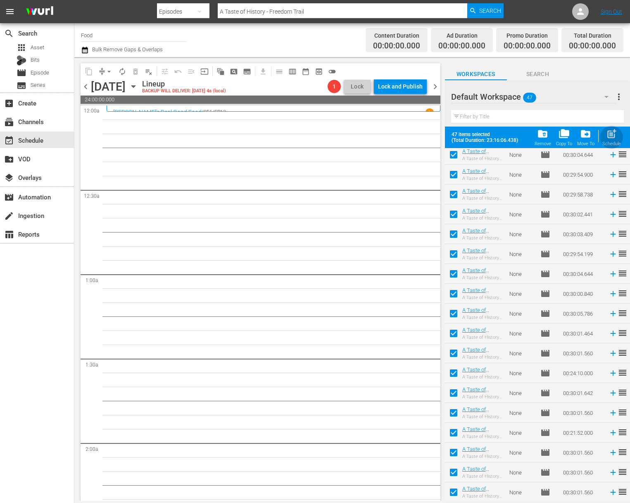
checkbox input "false"
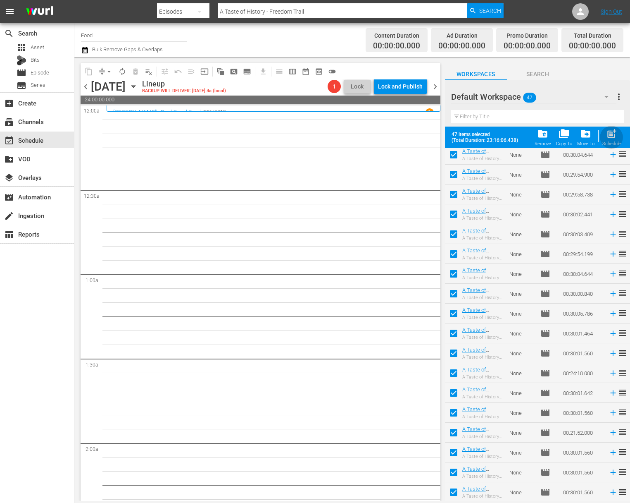
checkbox input "false"
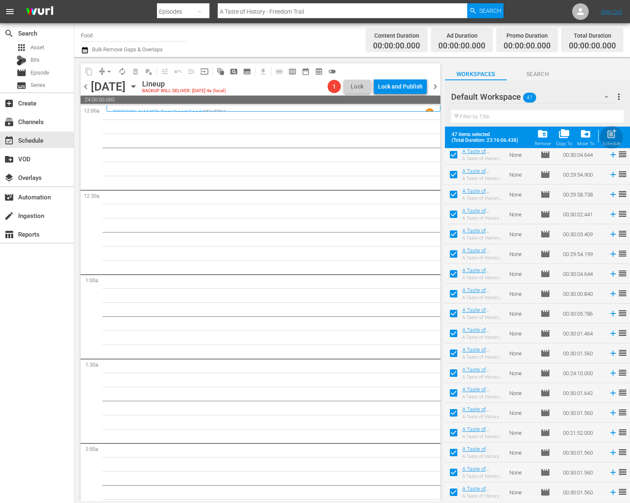
checkbox input "false"
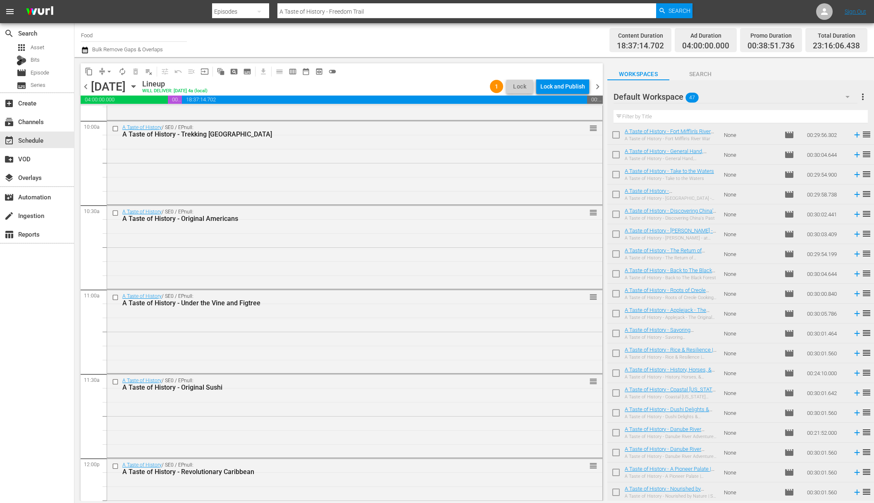
scroll to position [276, 0]
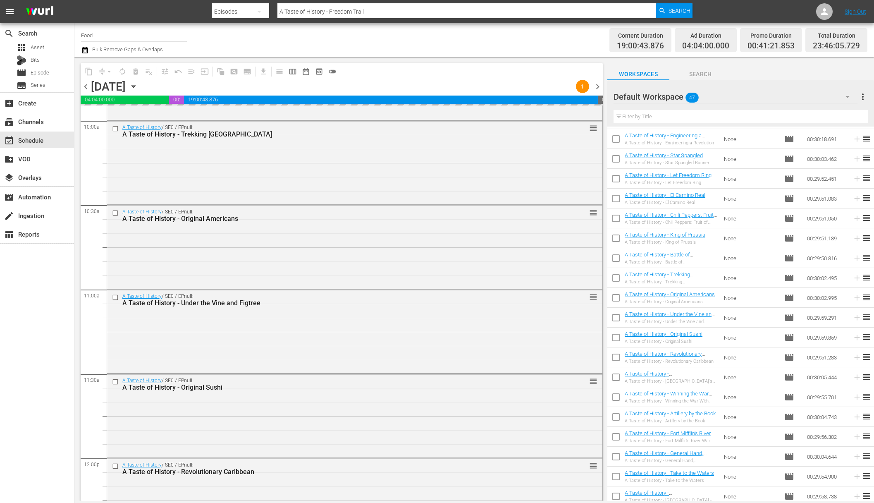
click at [630, 39] on div "Total Duration 23:46:05.729" at bounding box center [836, 40] width 62 height 24
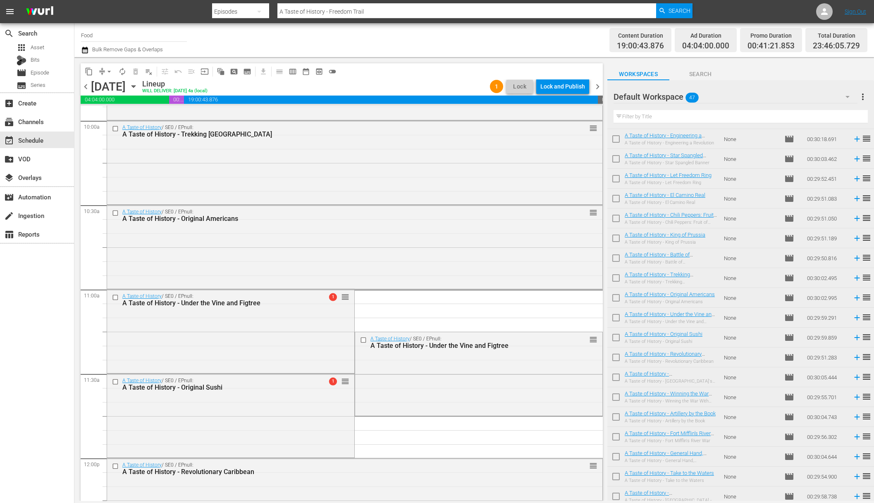
click at [110, 71] on span "arrow_drop_down" at bounding box center [109, 71] width 8 height 8
click at [115, 113] on li "Align to End of Previous Day" at bounding box center [109, 116] width 87 height 14
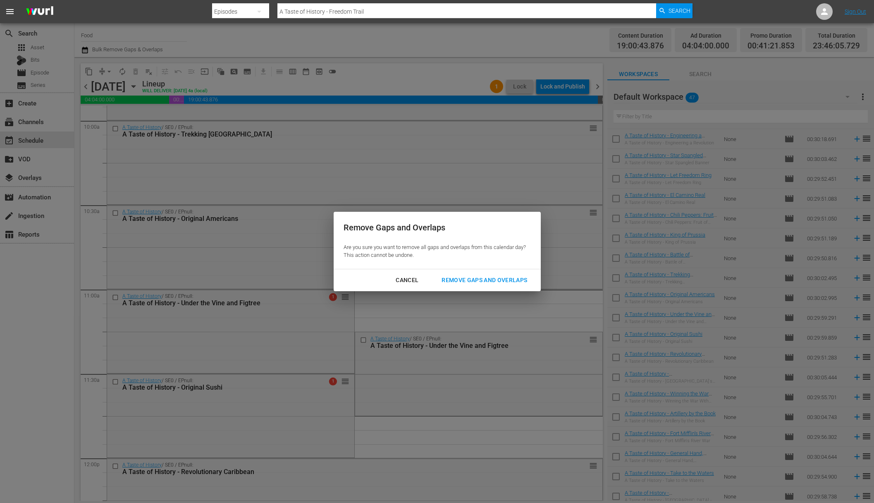
click at [504, 281] on div "Remove Gaps and Overlaps" at bounding box center [484, 280] width 99 height 10
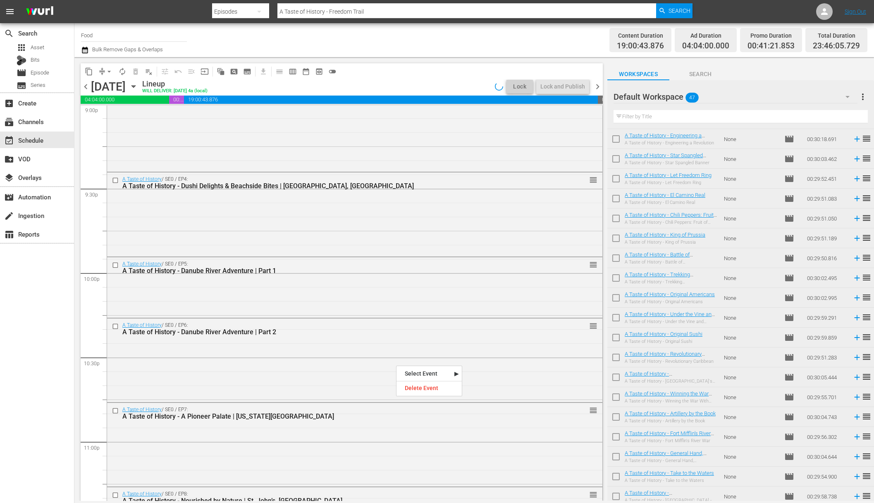
scroll to position [3651, 0]
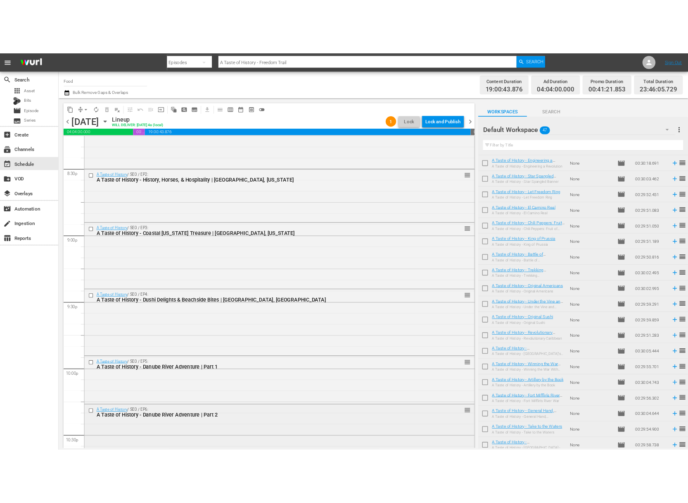
scroll to position [3408, 0]
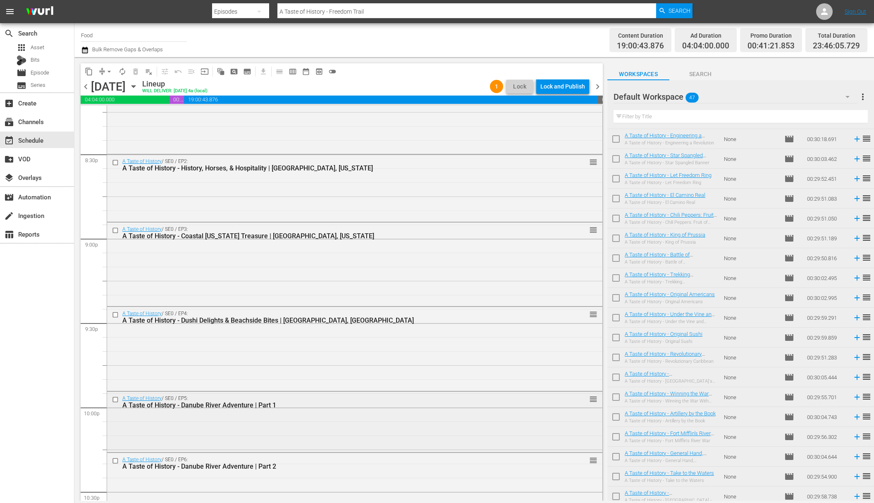
click at [192, 426] on div "A Taste of History / SE0 / EP5: A Taste of History - Danube River Adventure | P…" at bounding box center [354, 420] width 495 height 59
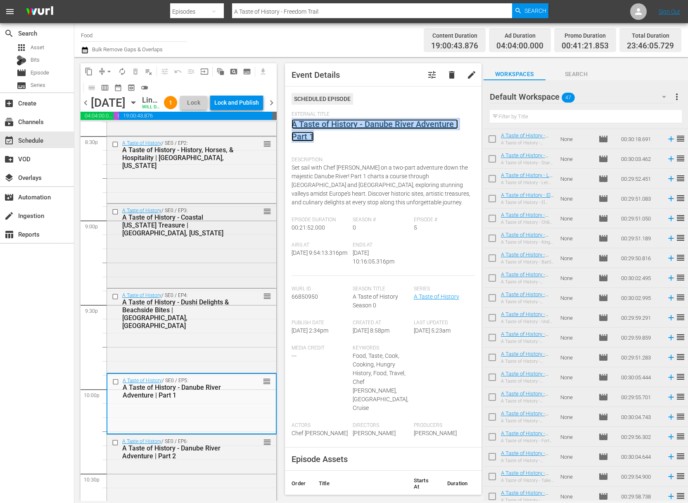
scroll to position [3482, 0]
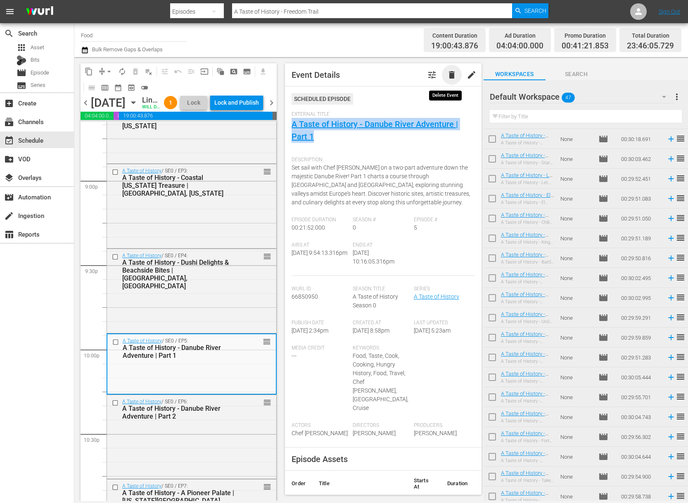
click at [449, 70] on span "delete" at bounding box center [452, 75] width 10 height 10
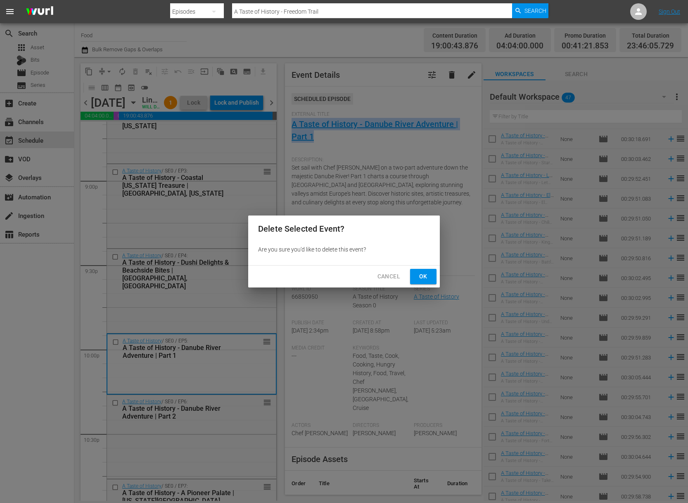
click at [425, 279] on span "Ok" at bounding box center [423, 276] width 13 height 10
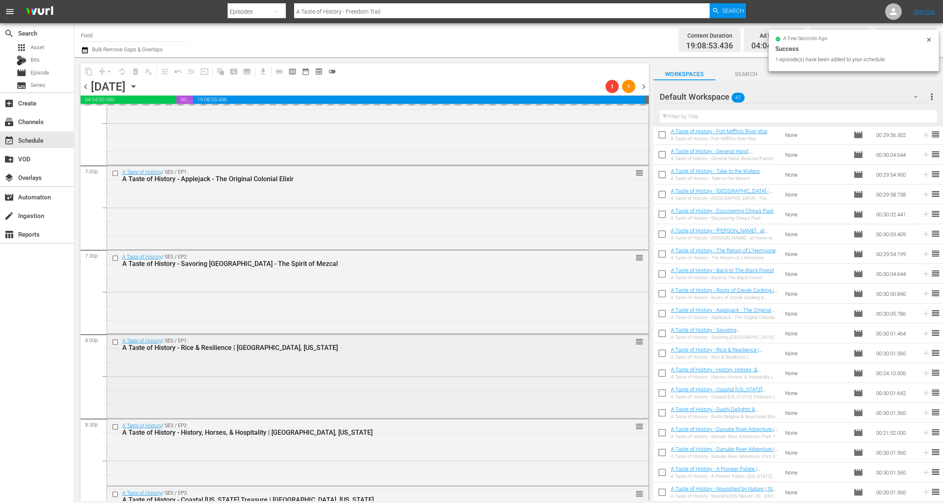
scroll to position [3223, 0]
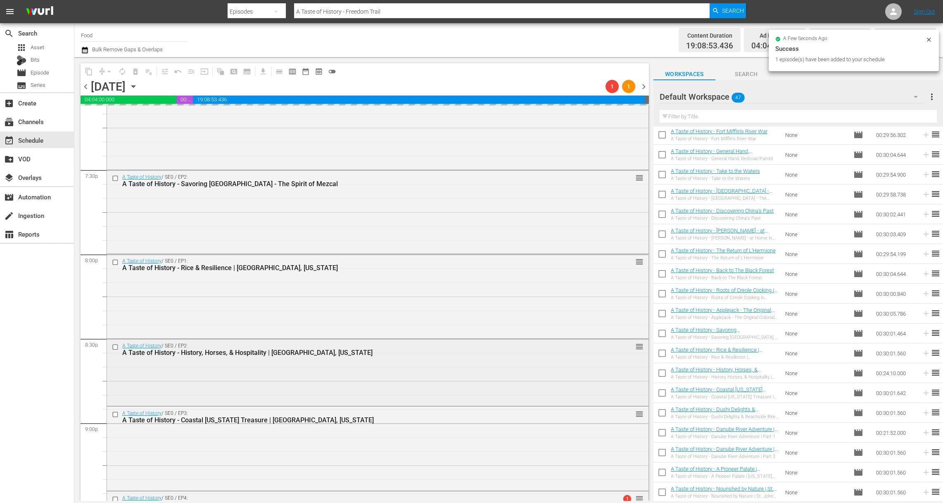
click at [437, 366] on div "A Taste of History / SE0 / EP2: A Taste of History - History, Horses, & Hospita…" at bounding box center [378, 371] width 542 height 65
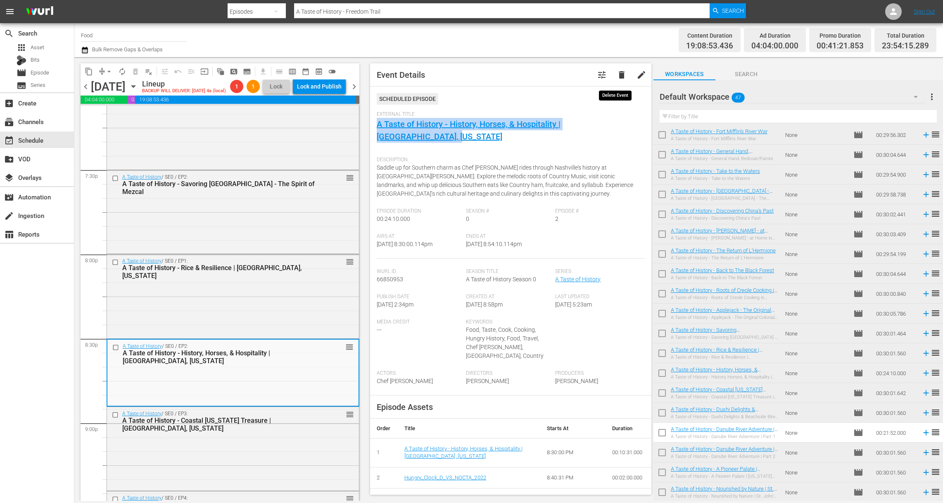
click at [617, 76] on span "delete" at bounding box center [622, 75] width 10 height 10
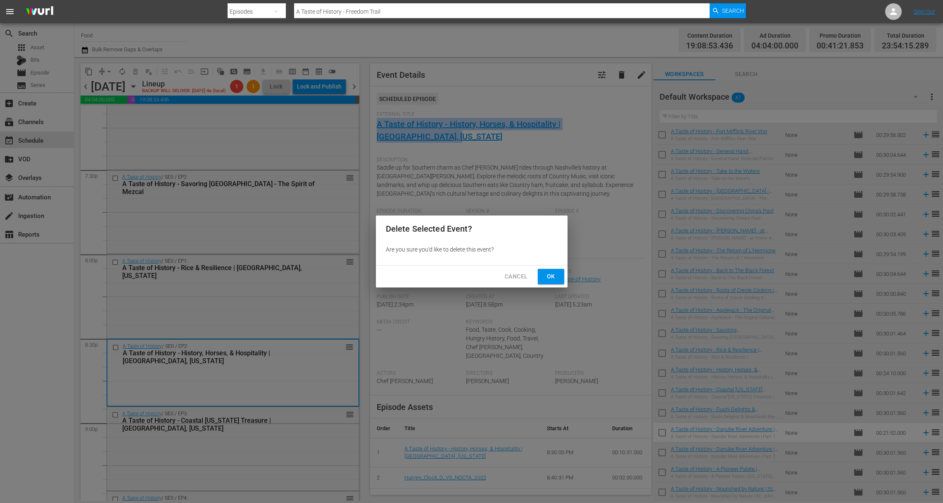
click at [545, 273] on span "Ok" at bounding box center [551, 276] width 13 height 10
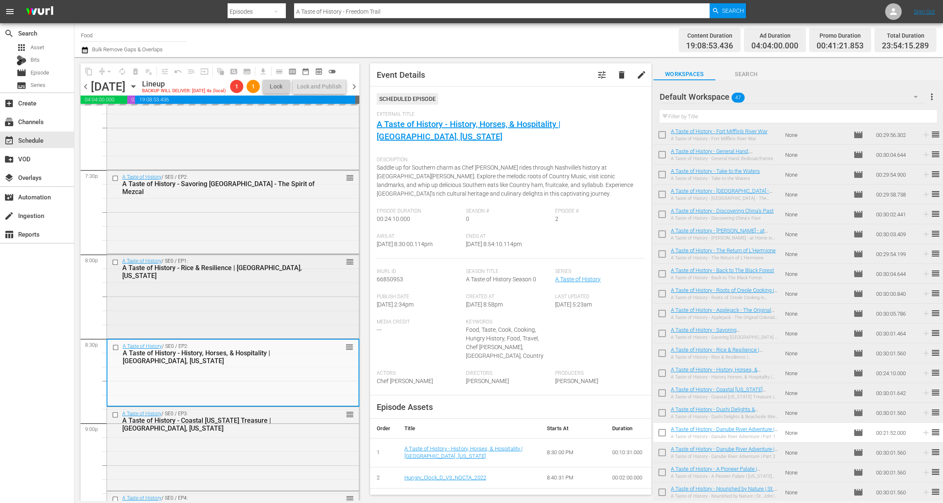
click at [265, 305] on div "A Taste of History / SE0 / EP1: A Taste of History - Rice & Resilience | Charle…" at bounding box center [233, 295] width 252 height 82
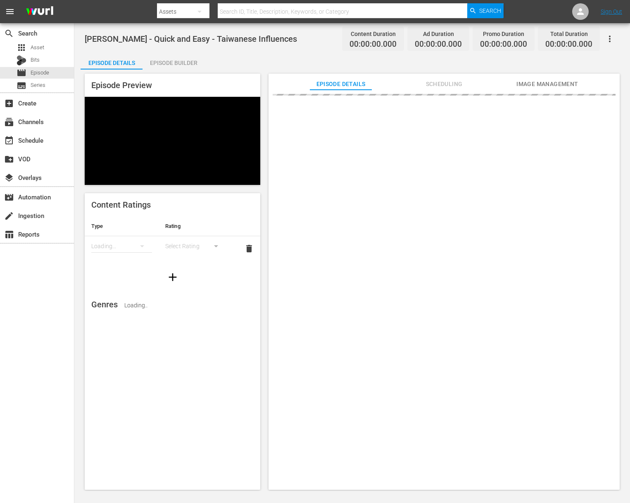
click at [165, 67] on div "Episode Builder" at bounding box center [174, 63] width 62 height 20
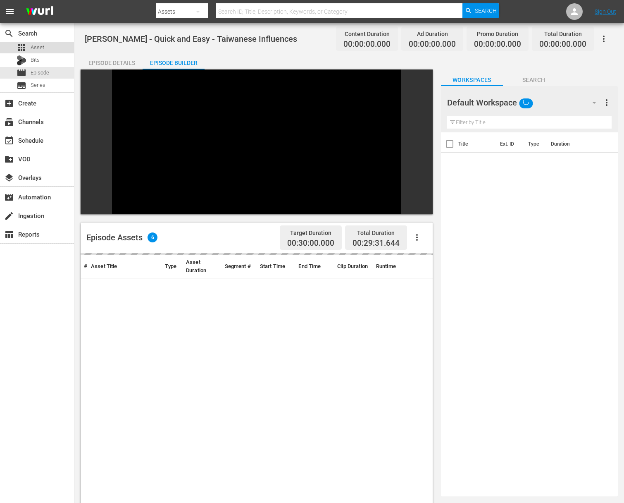
click at [43, 46] on span "Asset" at bounding box center [38, 47] width 14 height 8
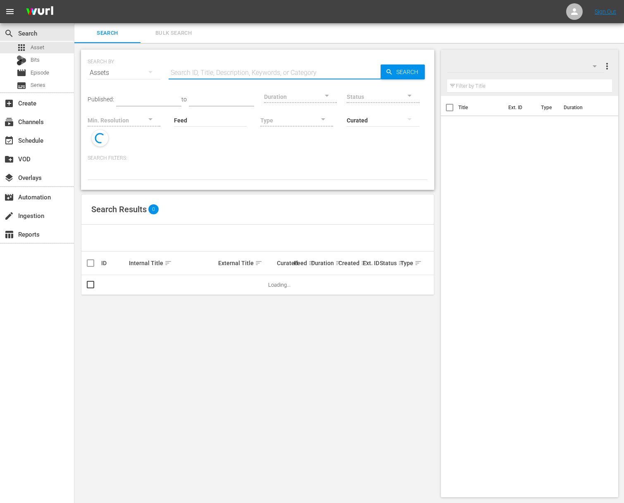
click at [201, 73] on input "text" at bounding box center [275, 73] width 212 height 20
type input "3"
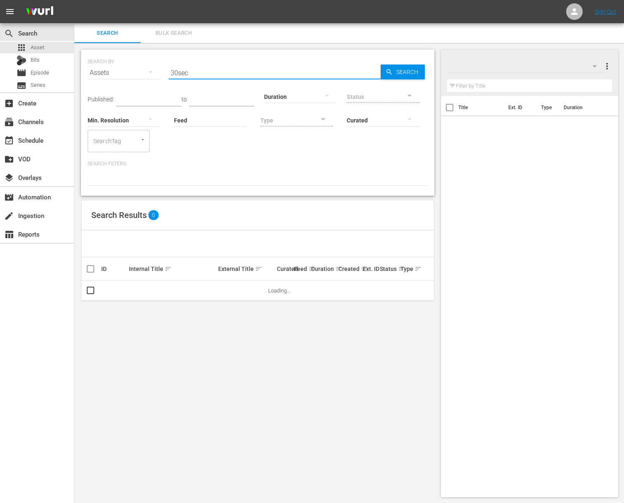
type input "30sec"
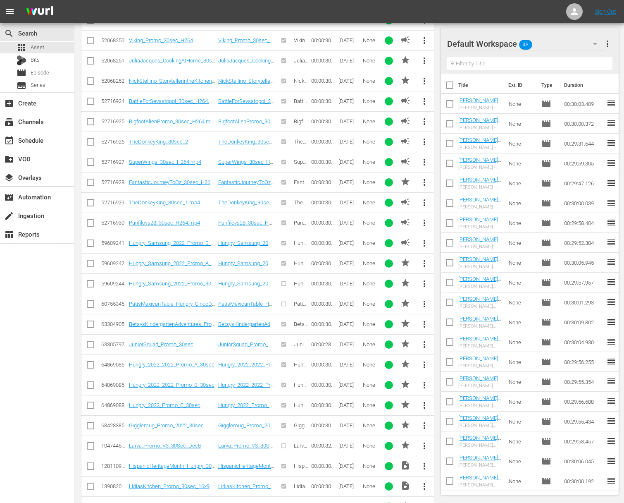
scroll to position [481, 0]
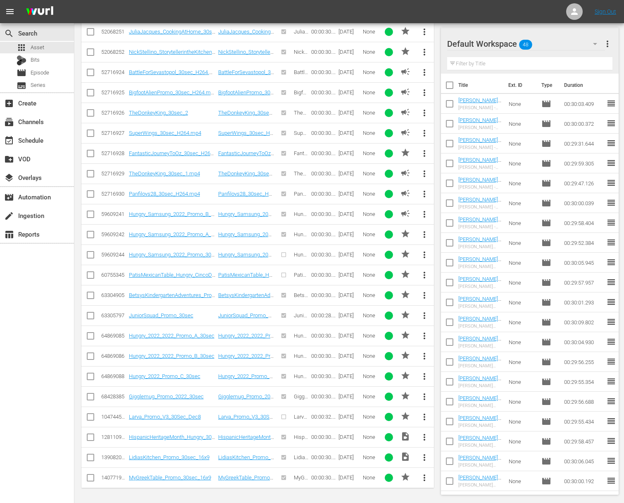
drag, startPoint x: 91, startPoint y: 459, endPoint x: 91, endPoint y: 479, distance: 20.2
click at [91, 460] on input "checkbox" at bounding box center [91, 459] width 10 height 10
checkbox input "true"
click at [91, 479] on input "checkbox" at bounding box center [91, 479] width 10 height 10
checkbox input "true"
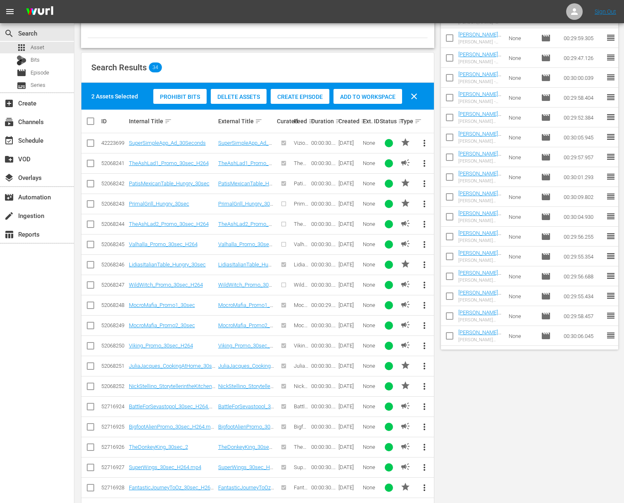
scroll to position [0, 0]
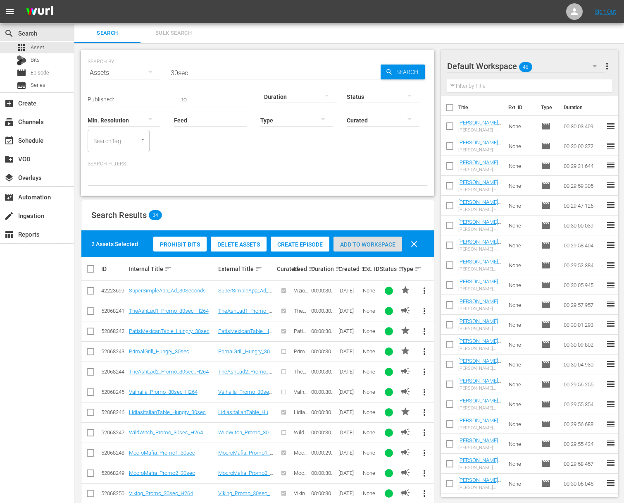
click at [353, 240] on div "Add to Workspace" at bounding box center [367, 244] width 69 height 16
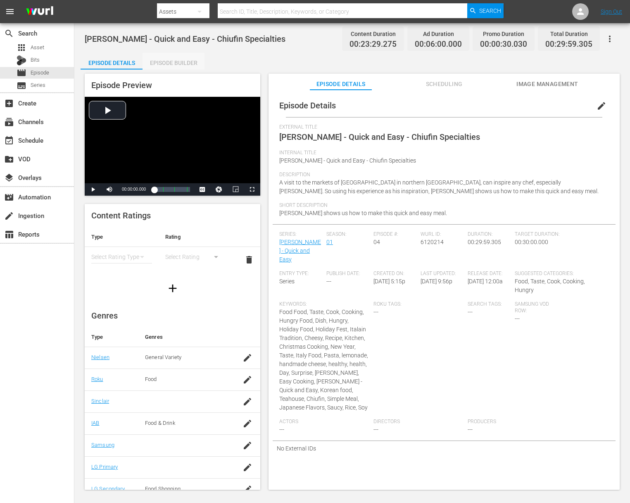
click at [183, 56] on div "Episode Builder" at bounding box center [174, 63] width 62 height 20
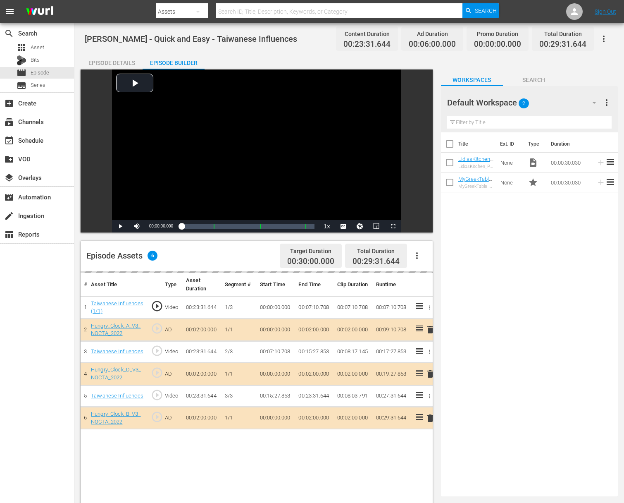
drag, startPoint x: 605, startPoint y: 161, endPoint x: 230, endPoint y: 4, distance: 407.2
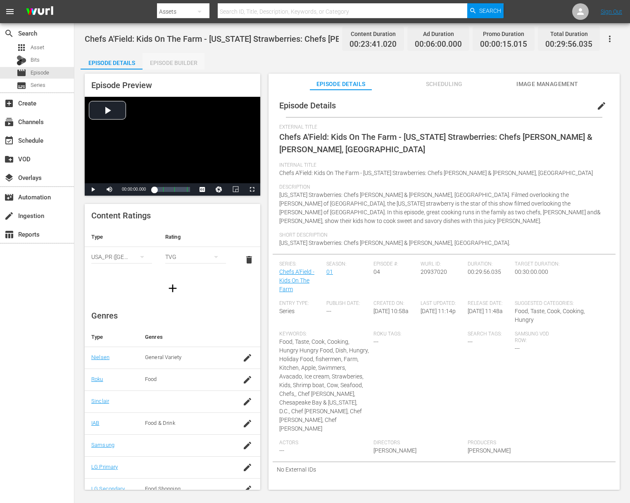
click at [183, 62] on div "Episode Builder" at bounding box center [174, 63] width 62 height 20
click at [183, 58] on div "Episode Builder" at bounding box center [174, 63] width 62 height 20
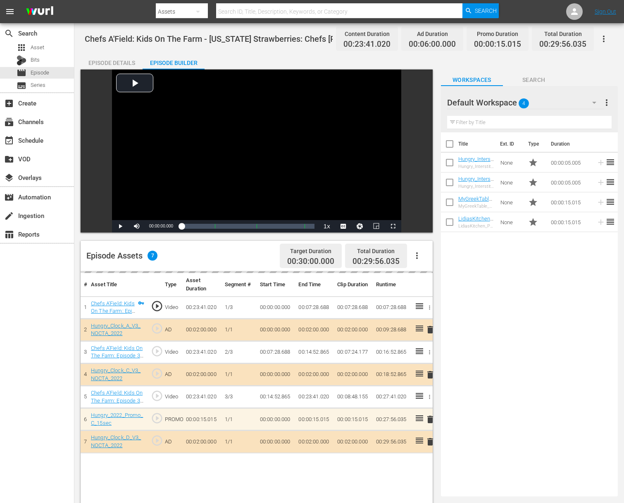
drag, startPoint x: 603, startPoint y: 182, endPoint x: 133, endPoint y: 1, distance: 503.5
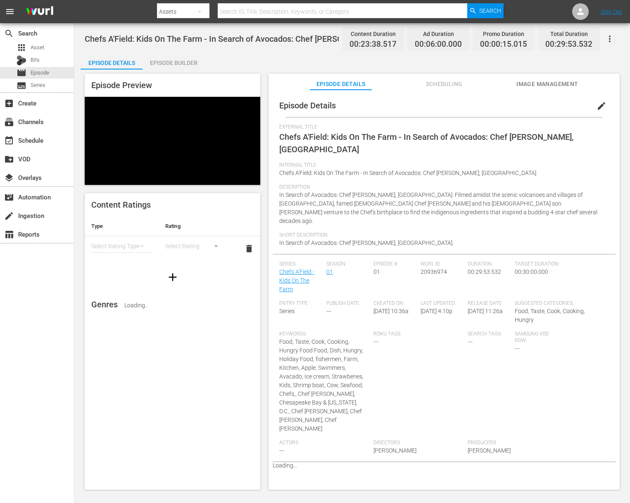
click at [180, 70] on div "Episode Preview Content Ratings Type Rating Select Rating Type Select Rating de…" at bounding box center [352, 282] width 543 height 426
click at [183, 62] on div "Episode Builder" at bounding box center [174, 63] width 62 height 20
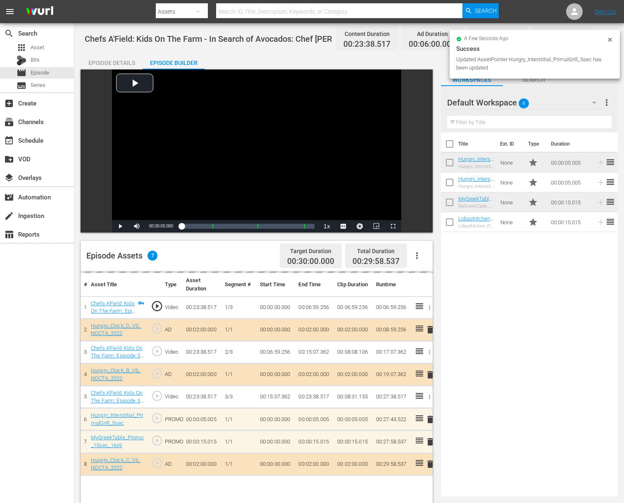
click at [431, 420] on td "delete" at bounding box center [427, 419] width 11 height 22
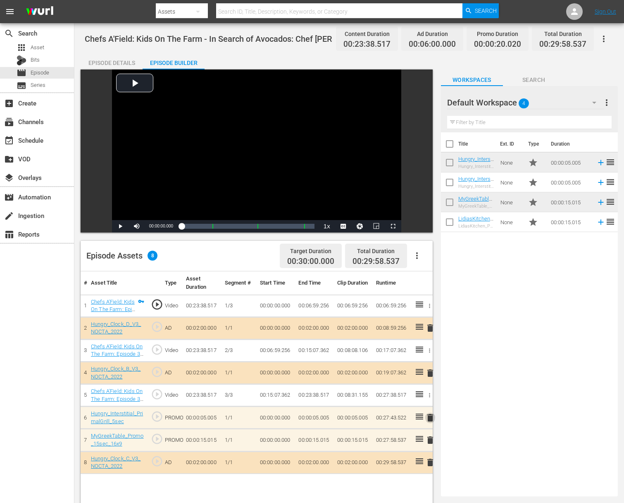
click at [429, 420] on span "delete" at bounding box center [430, 417] width 10 height 10
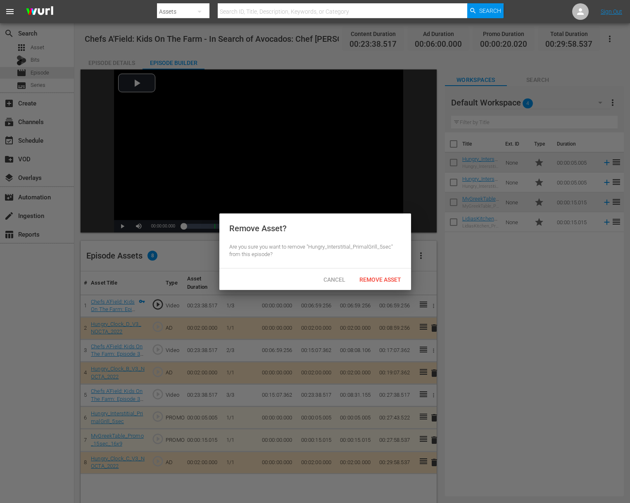
click at [392, 282] on span "Remove Asset" at bounding box center [380, 279] width 55 height 7
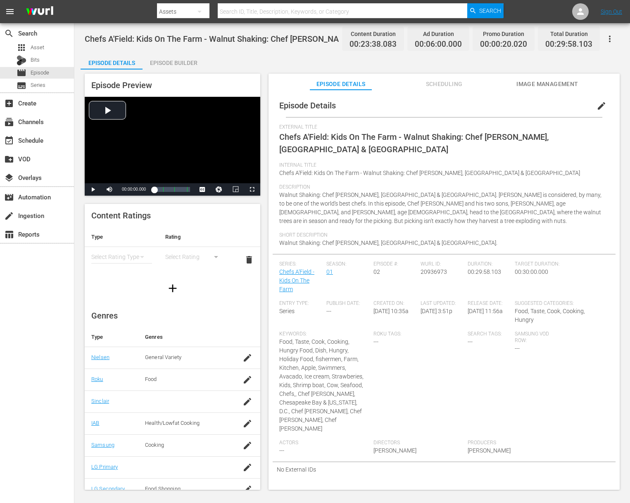
click at [186, 61] on div "Episode Builder" at bounding box center [174, 63] width 62 height 20
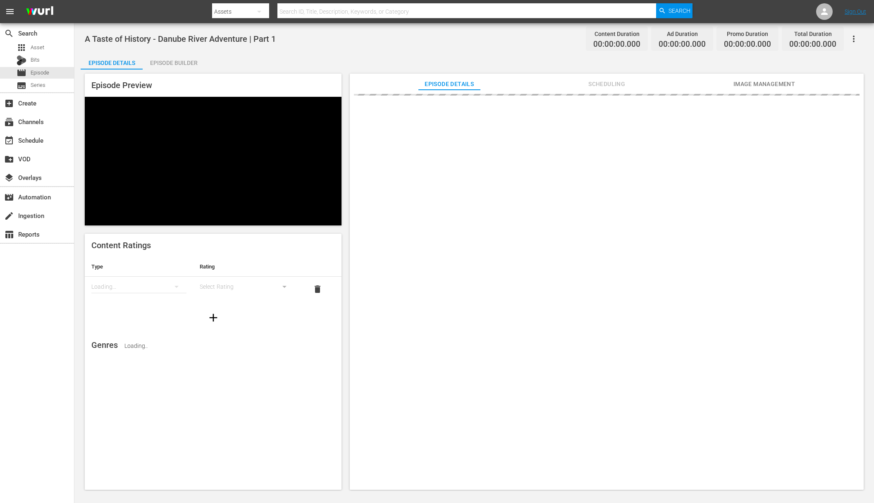
click at [185, 64] on div "Episode Builder" at bounding box center [174, 63] width 62 height 20
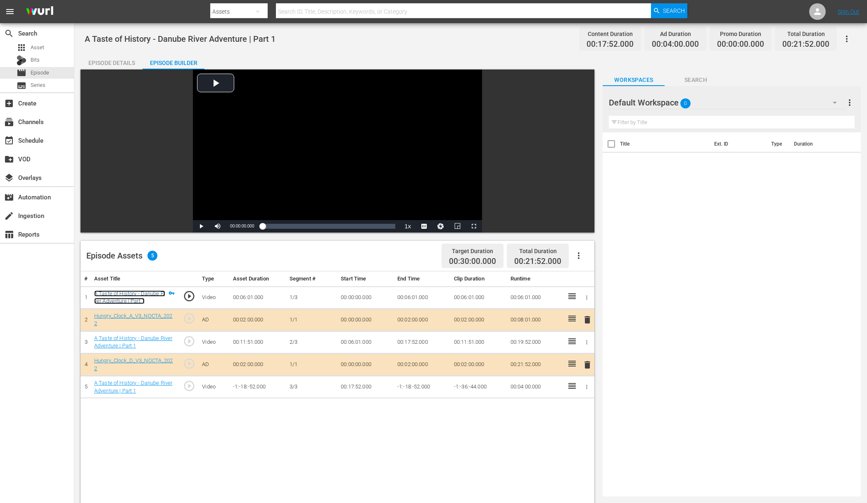
click at [131, 294] on link "A Taste of History - Danube River Adventure | Part 1" at bounding box center [129, 297] width 71 height 14
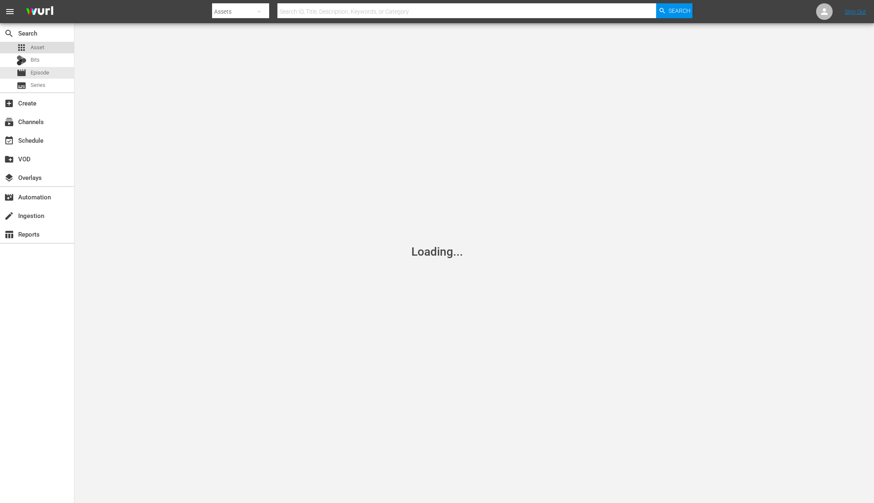
click at [38, 44] on span "Asset" at bounding box center [38, 47] width 14 height 8
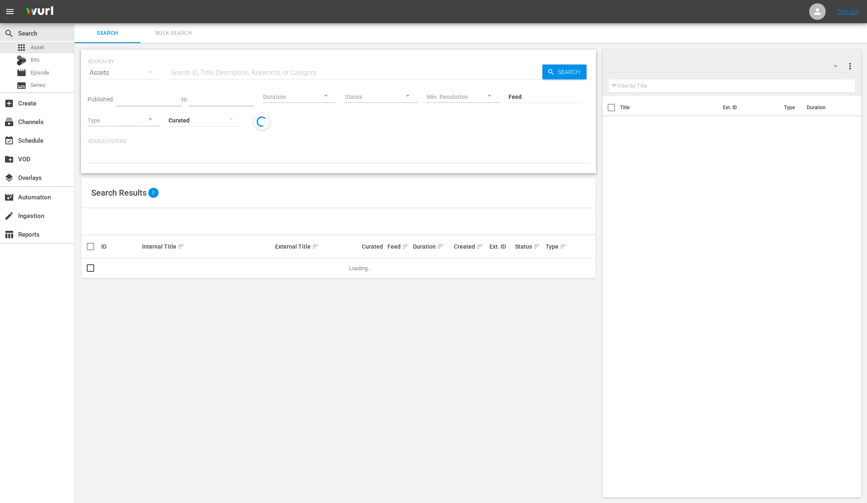
click at [185, 70] on input "text" at bounding box center [356, 73] width 374 height 20
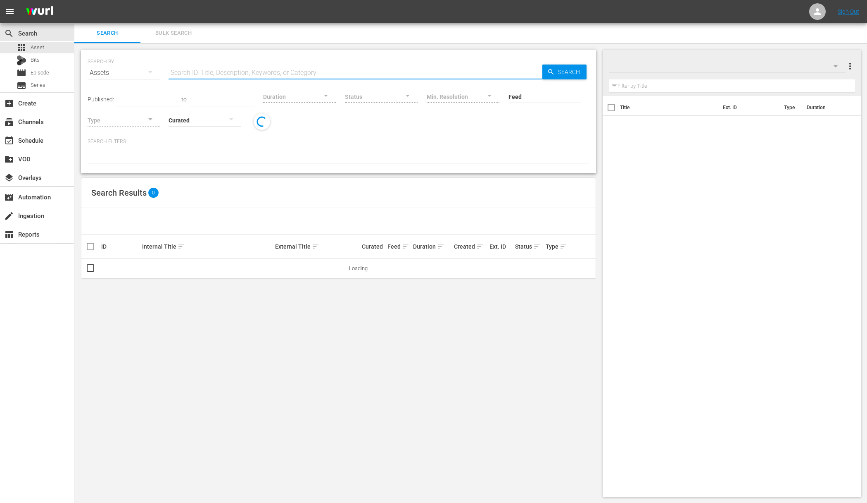
paste input "A Taste of History - Danube River Adventure - Part 1"
type input "A Taste of History - Danube River Adventure - Part 1"
click at [545, 68] on div "Search" at bounding box center [565, 71] width 44 height 15
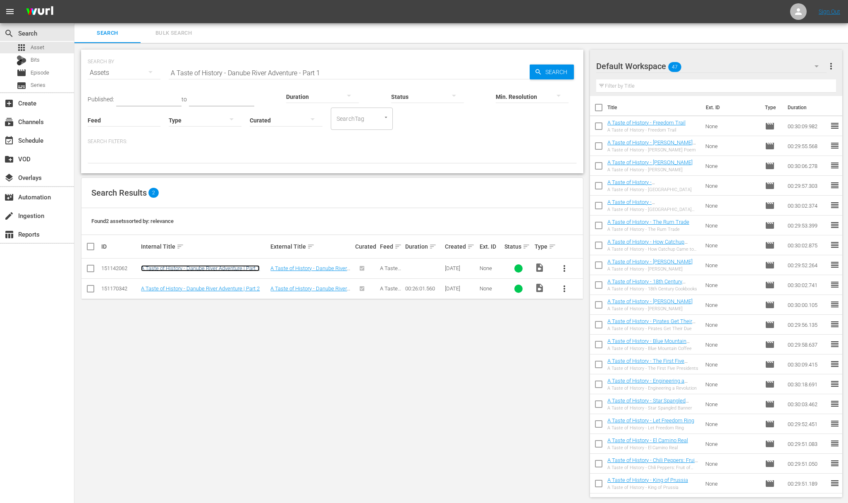
click at [174, 271] on link "A Taste of History - Danube River Adventure | Part 1" at bounding box center [200, 268] width 119 height 6
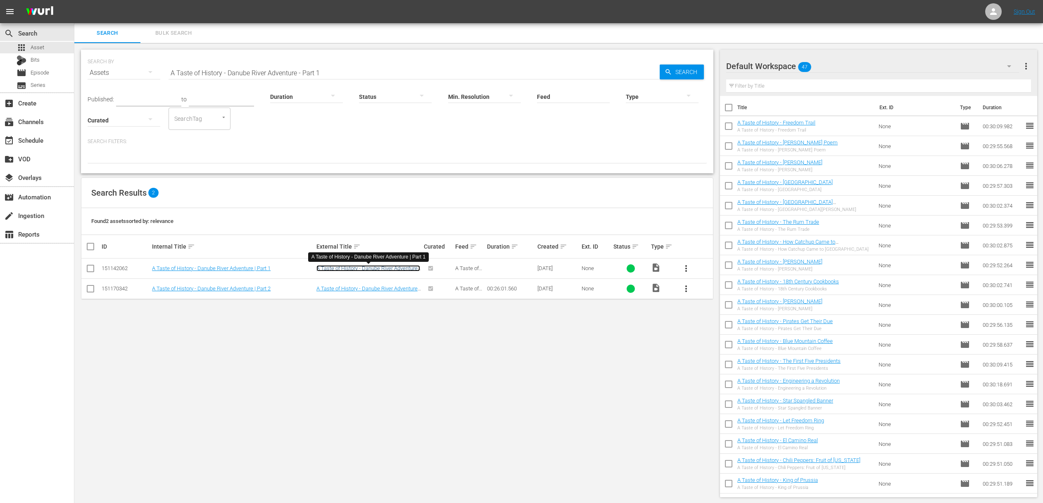
click at [372, 269] on link "A Taste of History - Danube River Adventure | Part 1" at bounding box center [369, 271] width 104 height 12
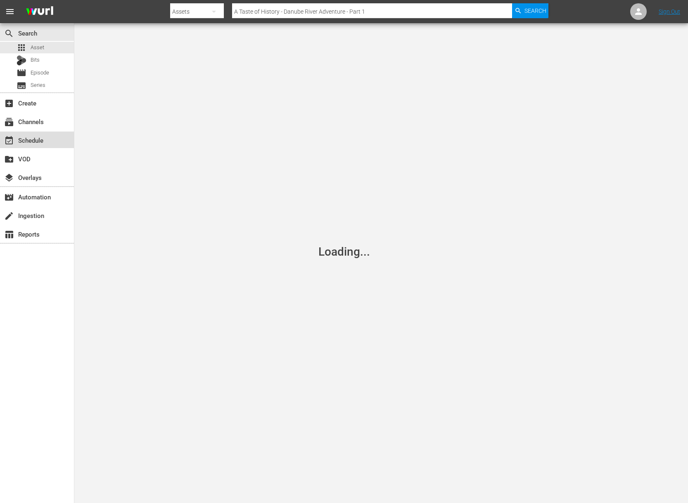
click at [37, 137] on div "event_available Schedule" at bounding box center [23, 138] width 46 height 7
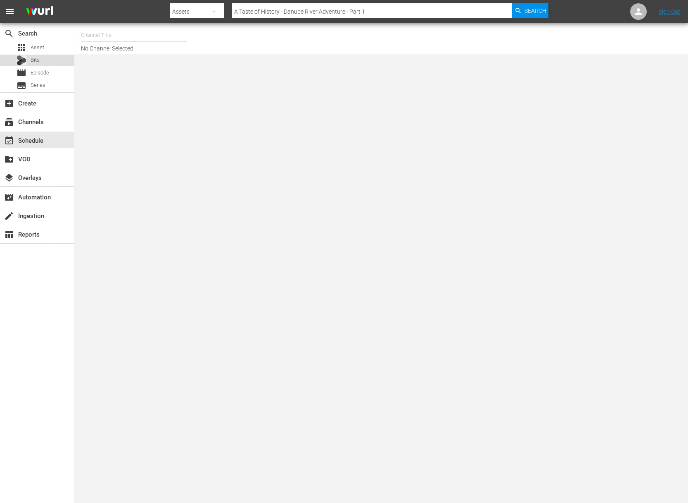
click at [46, 63] on div "Bits" at bounding box center [37, 61] width 74 height 12
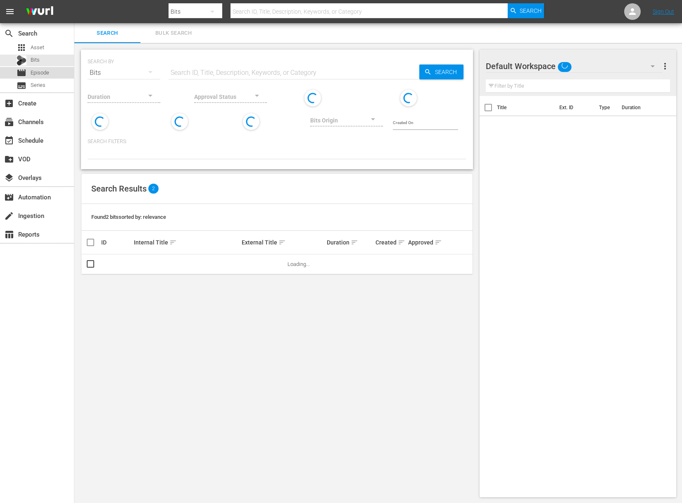
click at [41, 77] on div "movie Episode" at bounding box center [33, 73] width 33 height 12
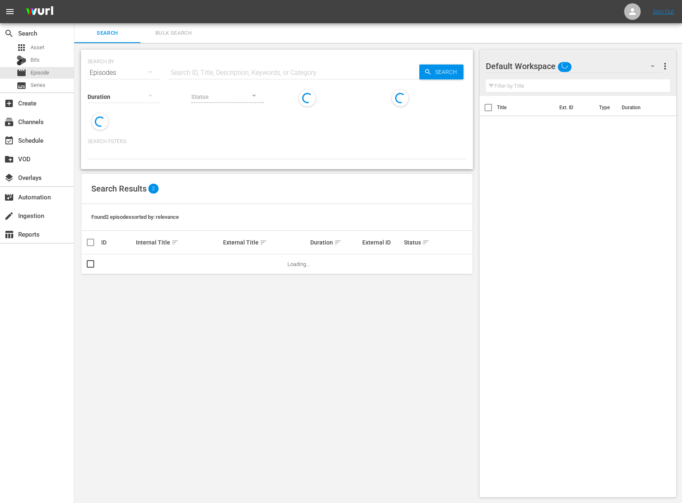
click at [193, 75] on input "text" at bounding box center [294, 73] width 251 height 20
paste input "A Taste of History - Danube River Adventure - Part 1"
type input "A Taste of History - Danube River Adventure - Part 1"
click at [439, 79] on div "SEARCH BY Search By Episodes Search ID, Title, Description, Keywords, or Catego…" at bounding box center [277, 68] width 379 height 30
click at [440, 71] on span "Search" at bounding box center [448, 71] width 32 height 15
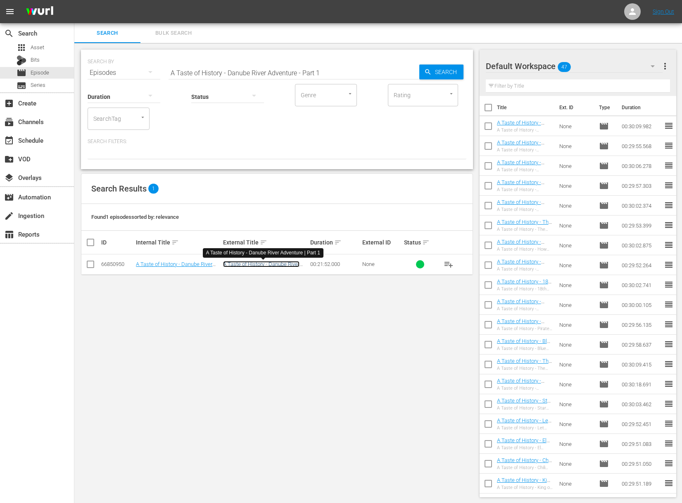
click at [281, 264] on link "A Taste of History - Danube River Adventure | Part 1" at bounding box center [261, 267] width 76 height 12
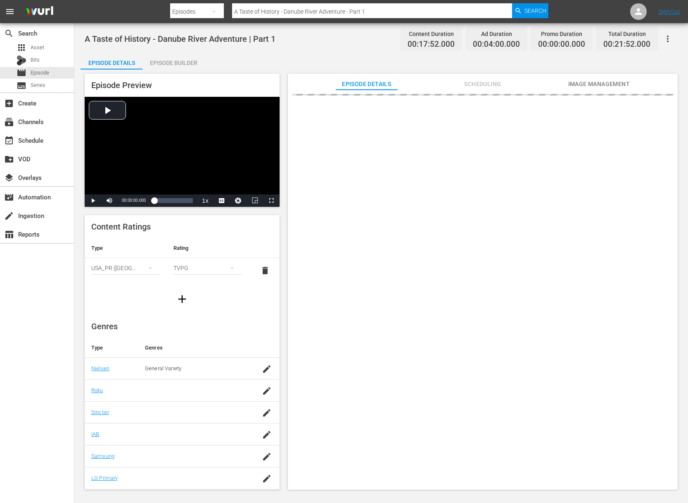
click at [192, 62] on div "Episode Builder" at bounding box center [174, 63] width 62 height 20
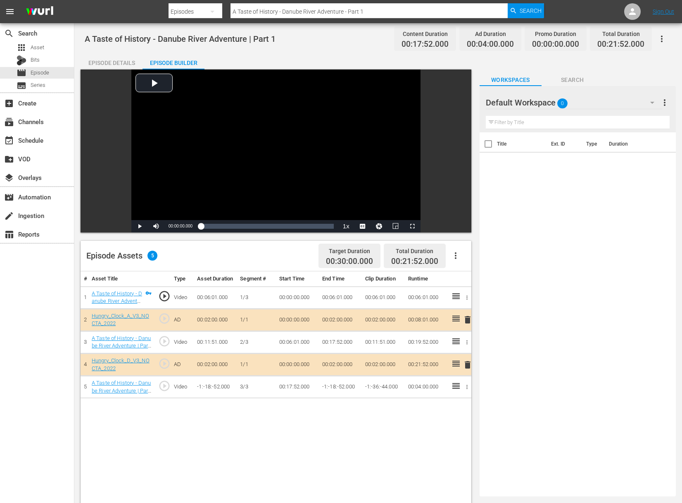
click at [467, 388] on icon "button" at bounding box center [467, 387] width 1 height 4
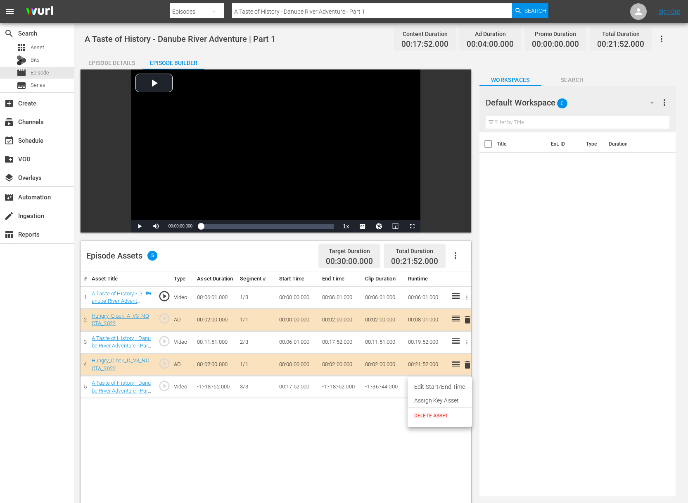
click at [445, 411] on li "DELETE ASSET" at bounding box center [440, 415] width 64 height 16
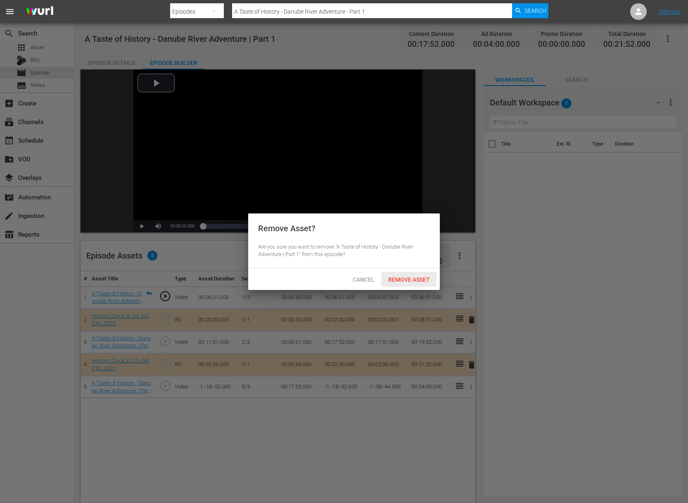
click at [421, 274] on div "Remove Asset" at bounding box center [409, 279] width 55 height 15
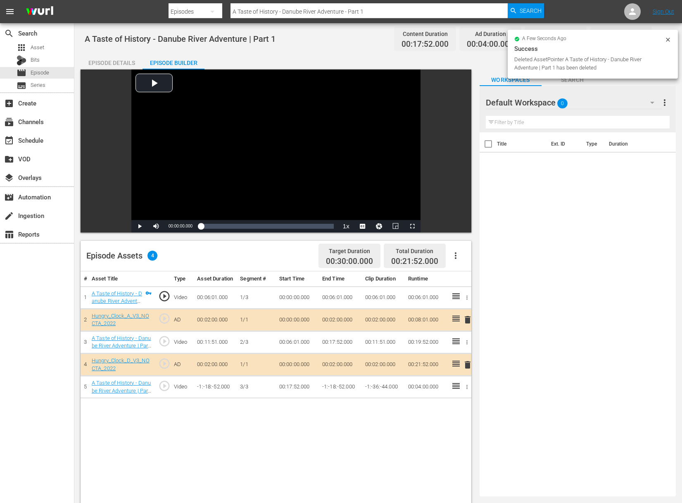
click at [467, 366] on span "delete" at bounding box center [468, 365] width 10 height 10
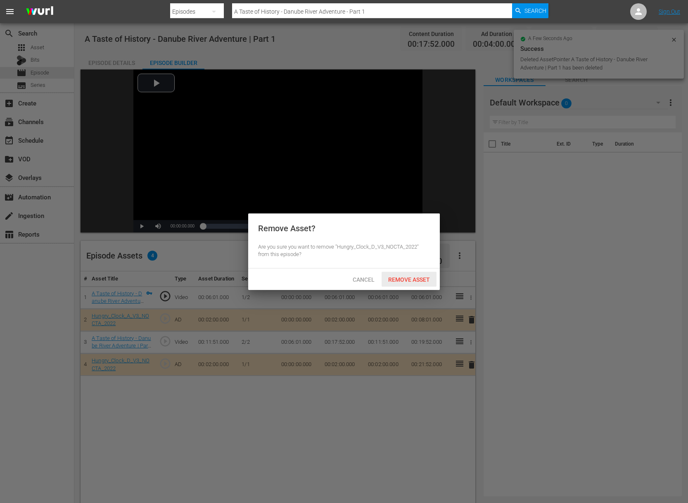
click at [426, 283] on div "Remove Asset" at bounding box center [409, 279] width 55 height 15
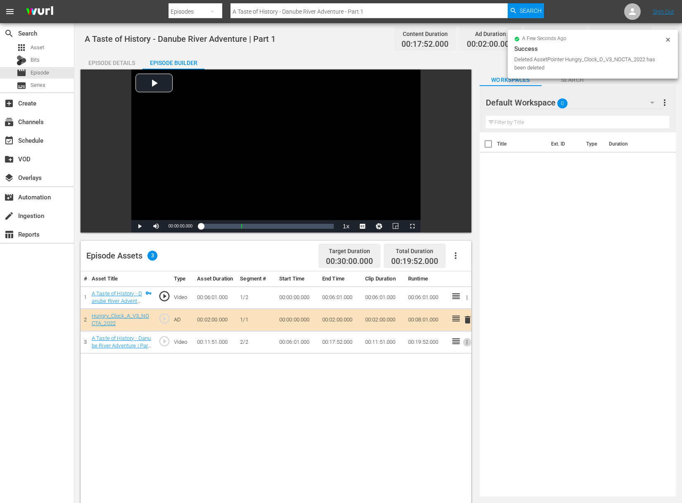
click at [468, 342] on icon "button" at bounding box center [467, 342] width 6 height 6
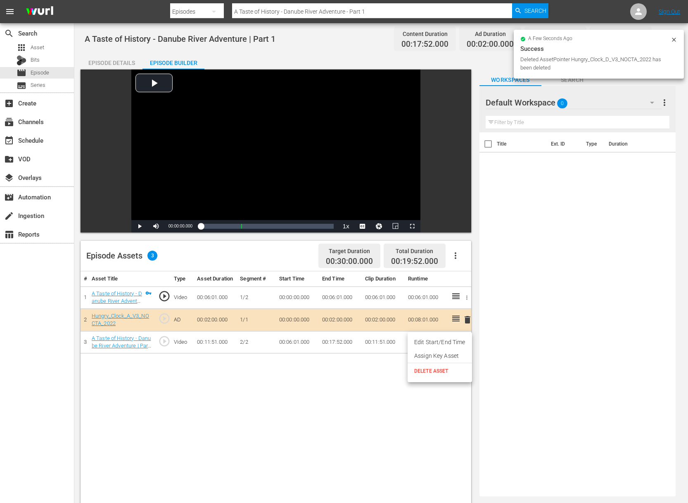
click at [443, 367] on li "DELETE ASSET" at bounding box center [440, 371] width 64 height 16
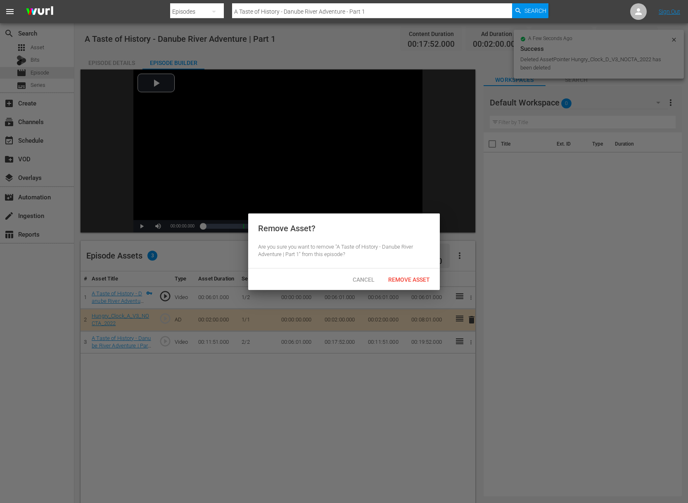
click at [412, 281] on span "Remove Asset" at bounding box center [409, 279] width 55 height 7
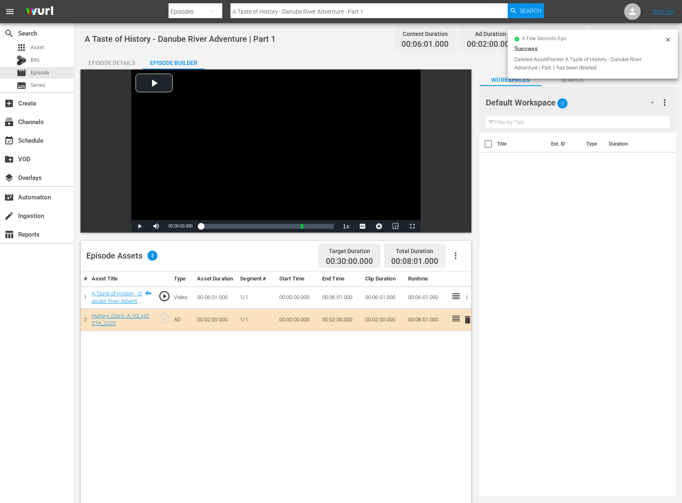
click at [468, 318] on span "delete" at bounding box center [468, 319] width 10 height 10
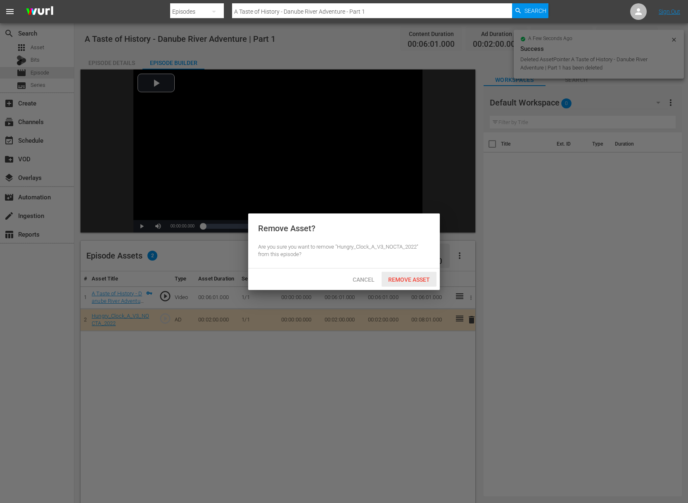
click at [420, 272] on div "Remove Asset" at bounding box center [409, 279] width 55 height 15
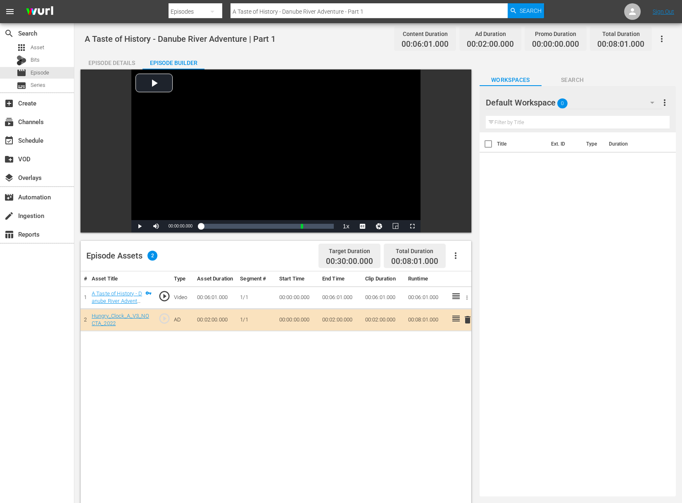
click at [349, 296] on td "00:06:01.000" at bounding box center [340, 297] width 43 height 22
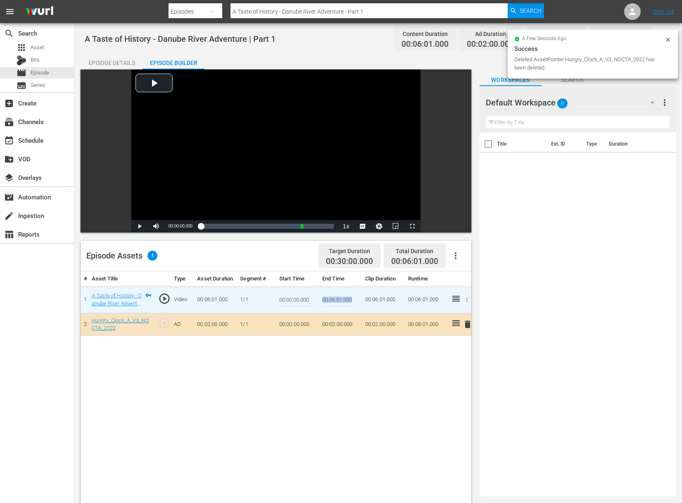
drag, startPoint x: 322, startPoint y: 298, endPoint x: 360, endPoint y: 300, distance: 38.5
click at [360, 300] on td "00:06:01.000" at bounding box center [340, 299] width 43 height 27
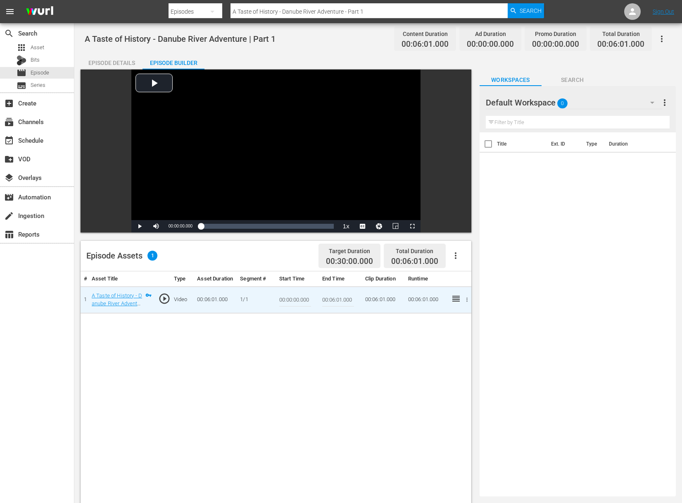
click at [357, 301] on td "00:06:01.000" at bounding box center [340, 299] width 43 height 27
click at [345, 301] on input "00:06:01.000" at bounding box center [338, 300] width 32 height 20
click at [341, 300] on input "00:06:01.000" at bounding box center [338, 300] width 32 height 20
click at [334, 300] on input "00:06:00.000" at bounding box center [338, 300] width 32 height 20
type input "00:00:00.000"
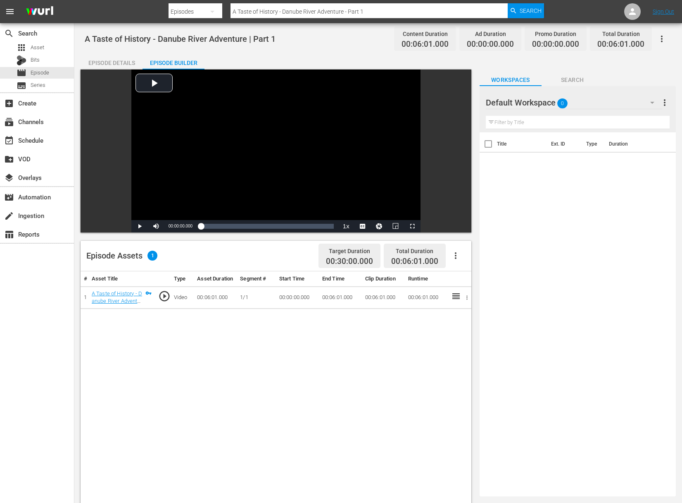
click at [339, 353] on div "# Asset Title Type Asset Duration Segment # Start Time End Time Clip Duration R…" at bounding box center [276, 491] width 391 height 441
click at [212, 295] on td "00:06:01.000" at bounding box center [215, 297] width 43 height 22
click at [207, 298] on td "00:06:01.000" at bounding box center [215, 297] width 43 height 22
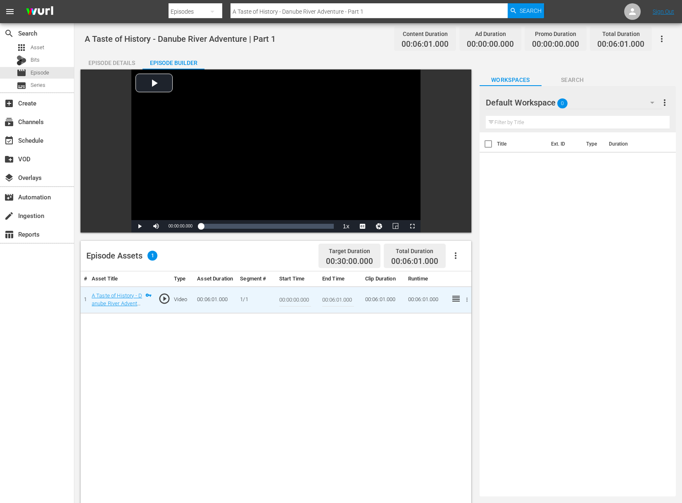
click at [282, 374] on div "# Asset Title Type Asset Duration Segment # Start Time End Time Clip Duration R…" at bounding box center [276, 491] width 391 height 441
click at [260, 369] on div "# Asset Title Type Asset Duration Segment # Start Time End Time Clip Duration R…" at bounding box center [276, 491] width 391 height 441
click at [210, 295] on td "00:06:01.000" at bounding box center [215, 299] width 43 height 27
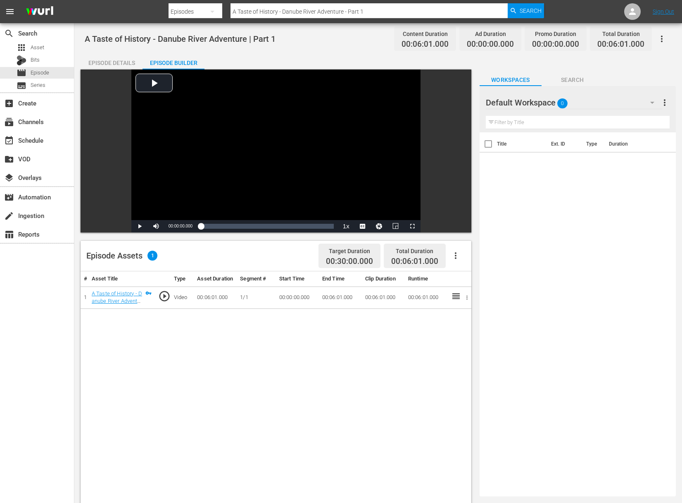
click at [214, 296] on td "00:06:01.000" at bounding box center [215, 297] width 43 height 22
click at [216, 296] on td "00:06:01.000" at bounding box center [215, 297] width 43 height 22
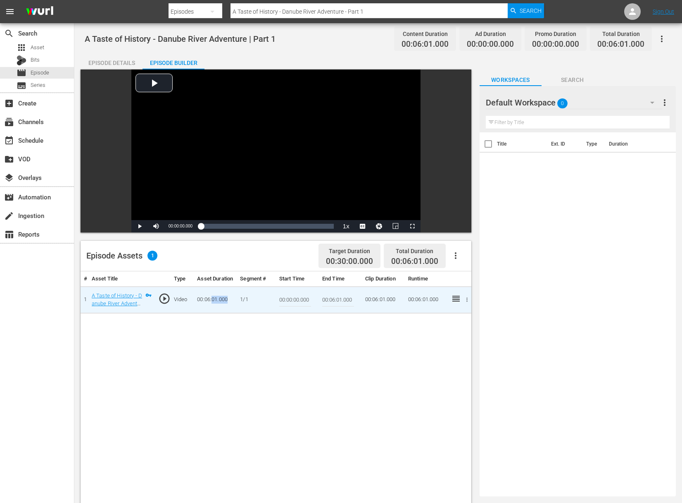
click at [227, 300] on td "00:06:01.000" at bounding box center [215, 299] width 43 height 27
click at [229, 300] on td "00:06:01.000" at bounding box center [215, 299] width 43 height 27
click at [227, 298] on td "00:06:01.000" at bounding box center [215, 299] width 43 height 27
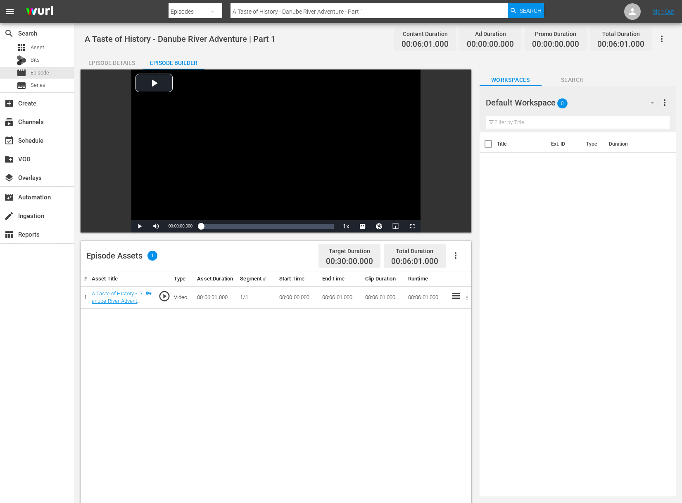
click at [228, 296] on td "00:06:01.000" at bounding box center [215, 297] width 43 height 22
click at [226, 296] on td "00:06:01.000" at bounding box center [215, 297] width 43 height 22
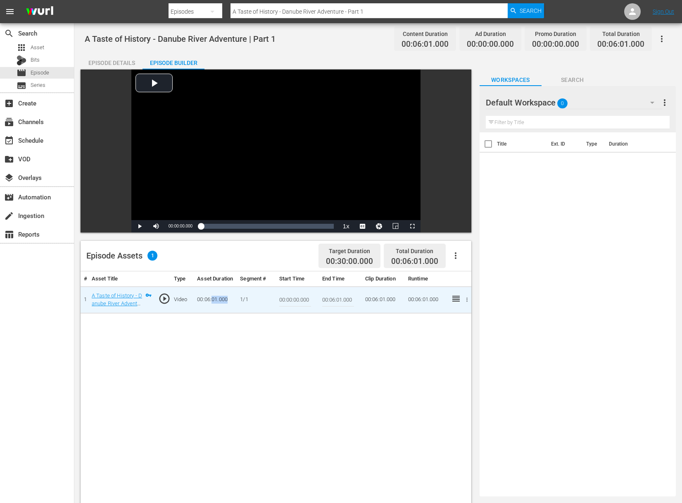
click at [226, 297] on td "00:06:01.000" at bounding box center [215, 299] width 43 height 27
click at [229, 300] on td "00:06:01.000" at bounding box center [215, 299] width 43 height 27
click at [224, 297] on td "00:06:01.000" at bounding box center [215, 299] width 43 height 27
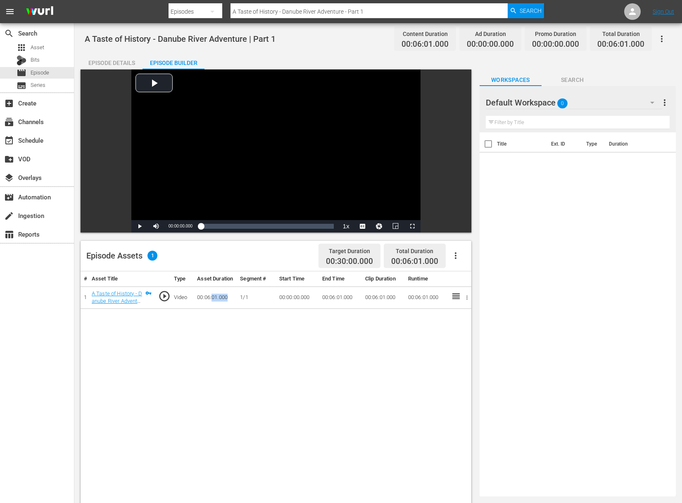
click at [217, 298] on td "00:06:01.000" at bounding box center [215, 297] width 43 height 22
click at [216, 298] on td "00:06:01.000" at bounding box center [215, 297] width 43 height 22
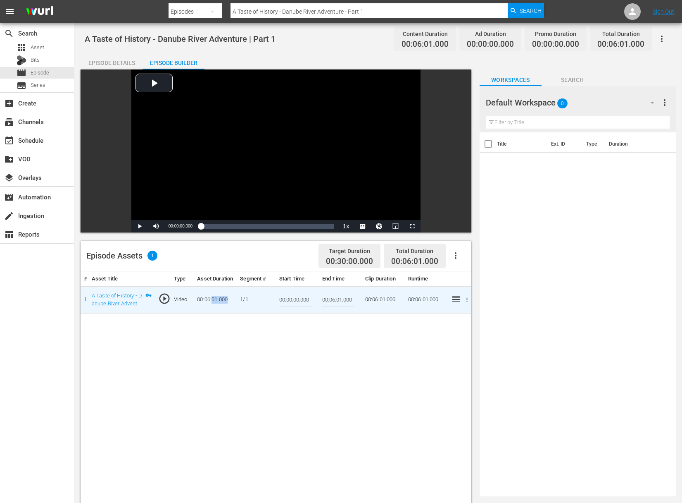
click at [217, 299] on td "00:06:01.000" at bounding box center [215, 299] width 43 height 27
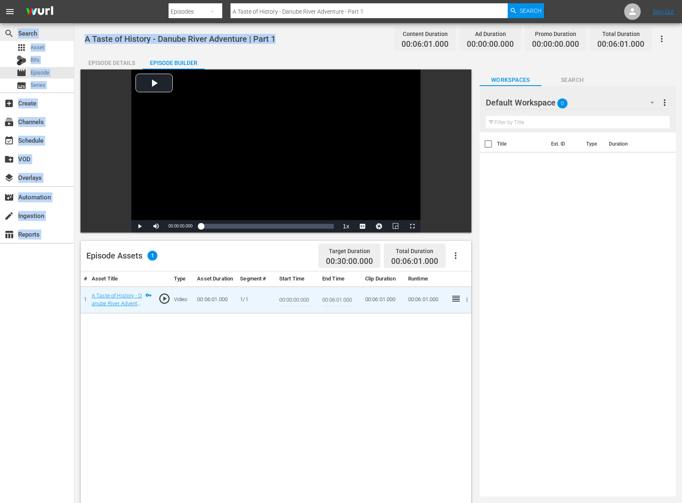
drag, startPoint x: 278, startPoint y: 34, endPoint x: 73, endPoint y: 37, distance: 205.0
click at [74, 0] on div "search Search apps Asset Bits movie Episode subtitles Series add_box Create sub…" at bounding box center [378, 0] width 608 height 0
drag, startPoint x: 120, startPoint y: 44, endPoint x: 114, endPoint y: 43, distance: 6.3
click at [119, 44] on div "A Taste of History - Danube River Adventure | Part 1 Content Duration 00:06:01.…" at bounding box center [378, 38] width 587 height 19
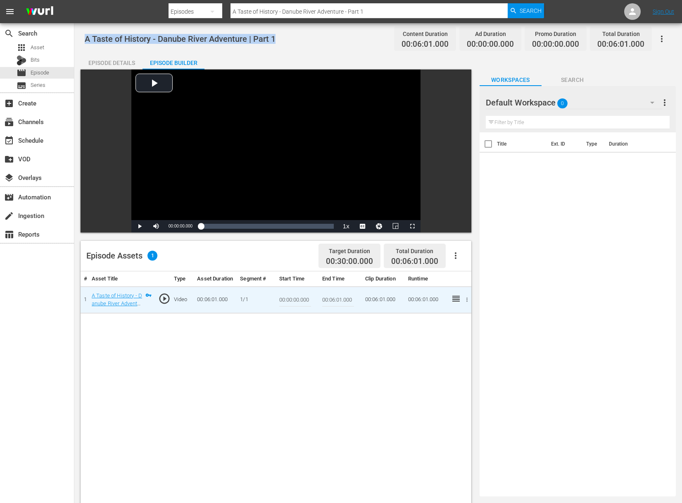
drag, startPoint x: 83, startPoint y: 40, endPoint x: 282, endPoint y: 41, distance: 199.2
click at [282, 41] on div "A Taste of History - Danube River Adventure | Part 1 Content Duration 00:06:01.…" at bounding box center [378, 370] width 608 height 695
copy span "A Taste of History - Danube River Adventure | Part 1"
click at [45, 50] on div "apps Asset" at bounding box center [37, 48] width 74 height 12
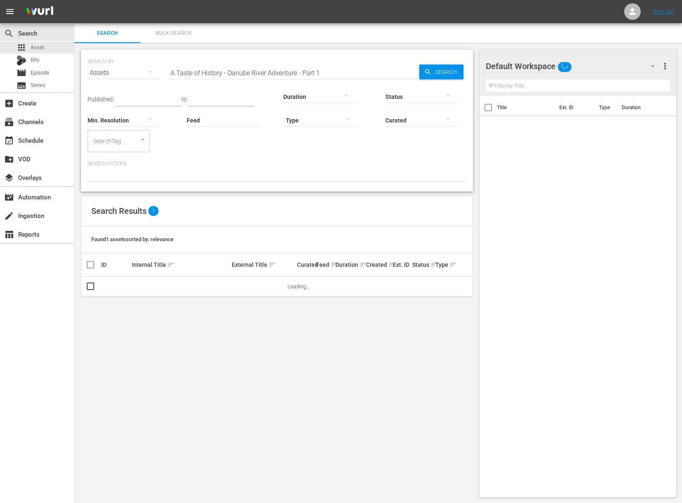
click at [198, 64] on input "A Taste of History - Danube River Adventure - Part 1" at bounding box center [294, 73] width 251 height 20
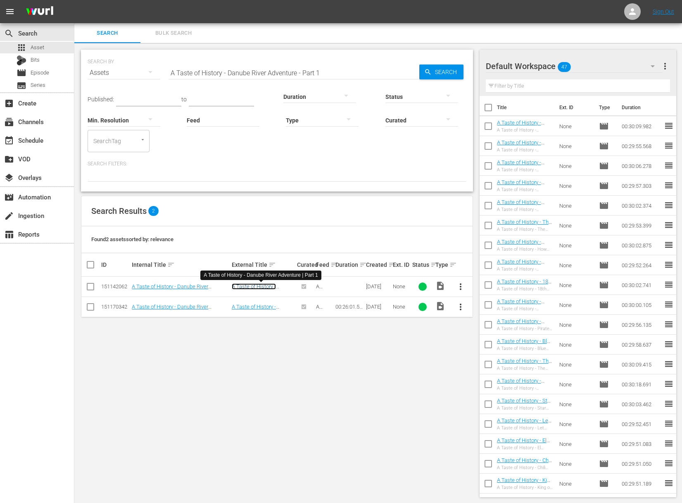
click at [249, 287] on link "A Taste of History - Danube River Adventure | Part 1" at bounding box center [261, 292] width 58 height 19
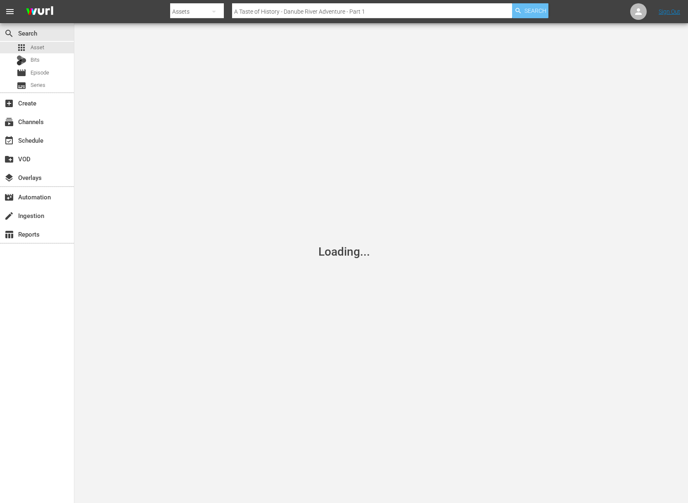
click at [529, 14] on span "Search" at bounding box center [536, 10] width 22 height 15
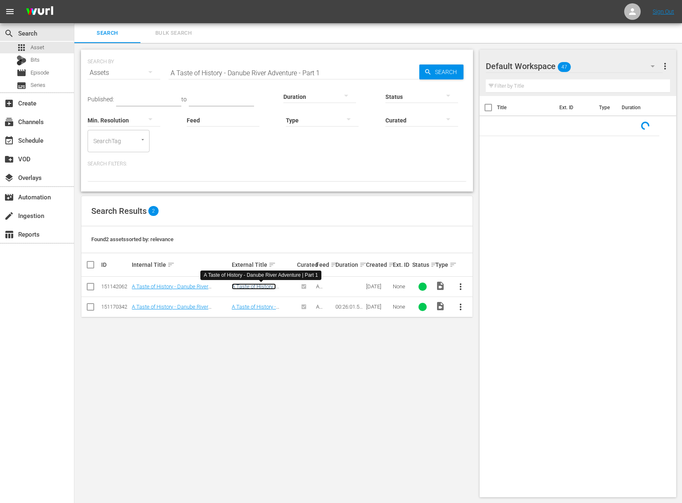
click at [259, 285] on link "A Taste of History - Danube River Adventure | Part 1" at bounding box center [261, 292] width 58 height 19
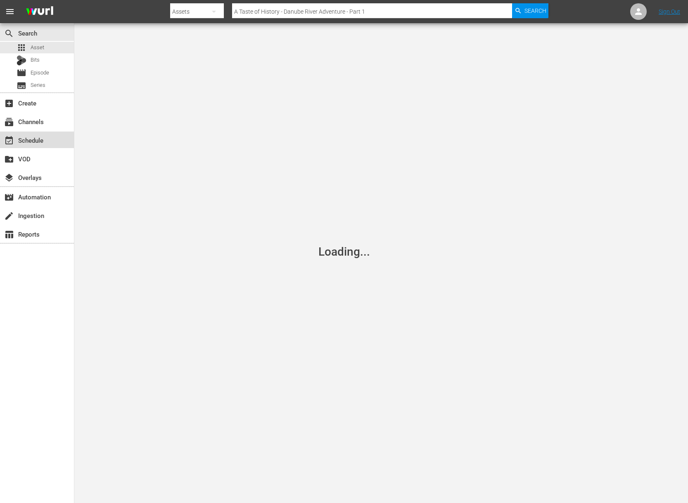
click at [39, 134] on div "event_available Schedule" at bounding box center [37, 139] width 74 height 17
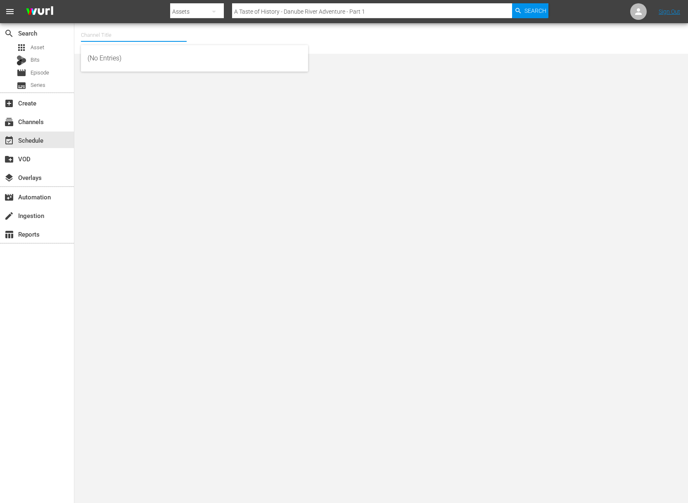
click at [128, 34] on input "text" at bounding box center [134, 35] width 106 height 20
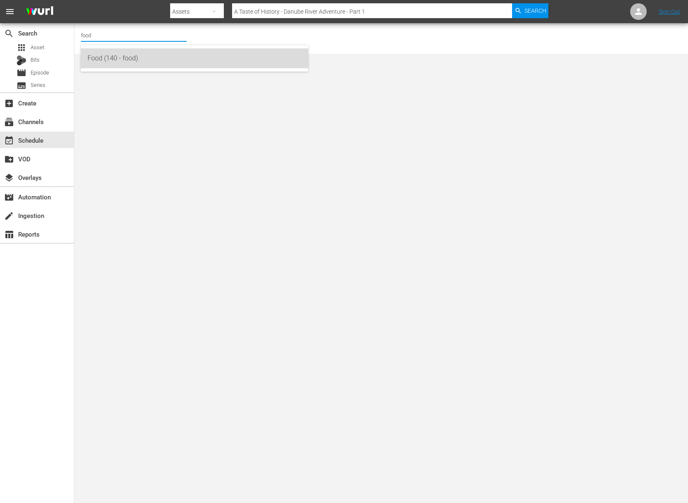
click at [123, 62] on div "Food (140 - food)" at bounding box center [195, 58] width 214 height 20
type input "Food (140 - food)"
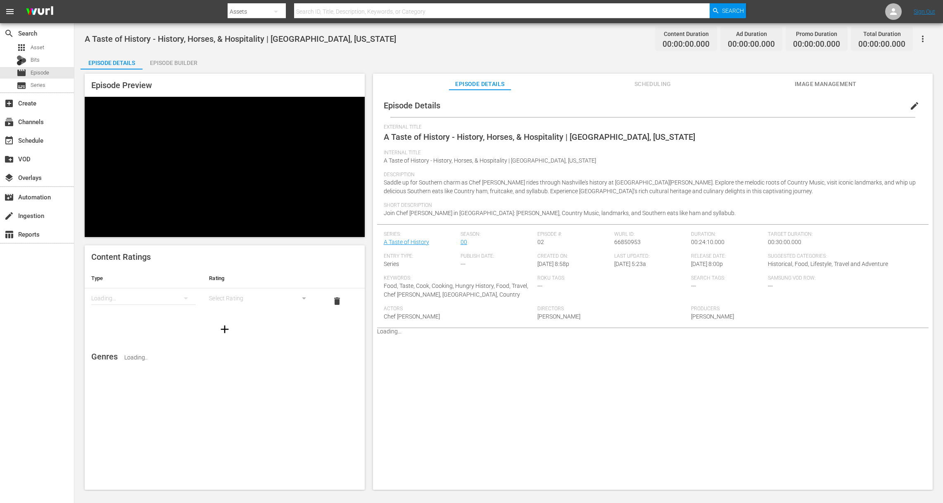
click at [183, 60] on div "Episode Builder" at bounding box center [174, 63] width 62 height 20
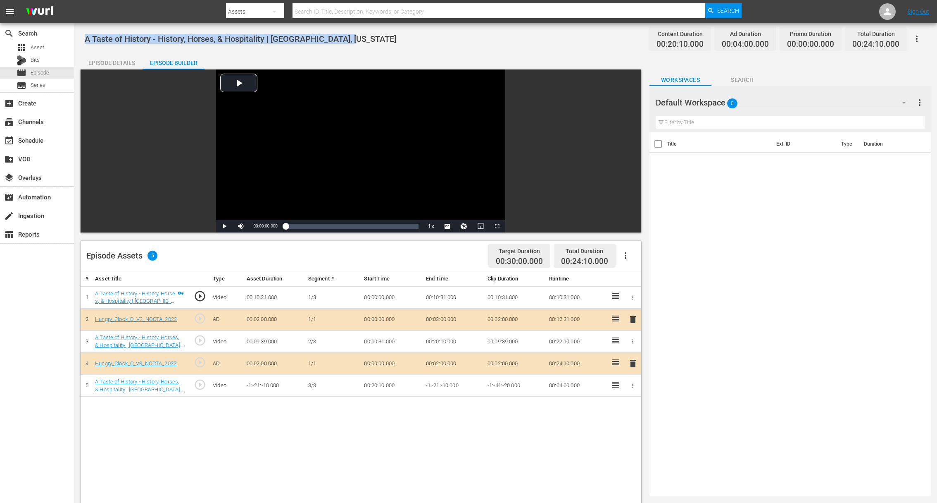
drag, startPoint x: 86, startPoint y: 38, endPoint x: 351, endPoint y: 42, distance: 264.9
click at [351, 42] on div "A Taste of History - History, Horses, & Hospitality | [GEOGRAPHIC_DATA], [US_ST…" at bounding box center [506, 38] width 842 height 19
copy span "A Taste of History - History, Horses, & Hospitality | [GEOGRAPHIC_DATA], [US_ST…"
click at [95, 52] on div "A Taste of History - History, Horses, & Hospitality | [GEOGRAPHIC_DATA], [US_ST…" at bounding box center [505, 370] width 863 height 695
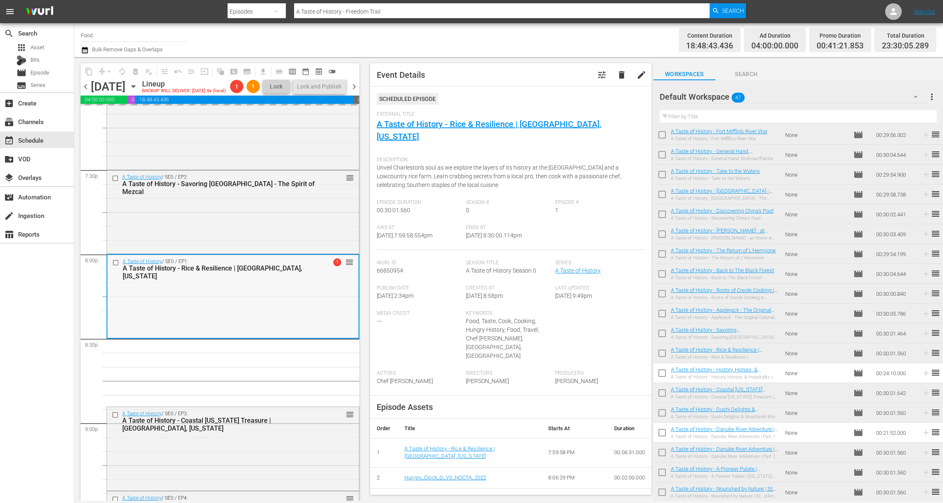
scroll to position [3393, 0]
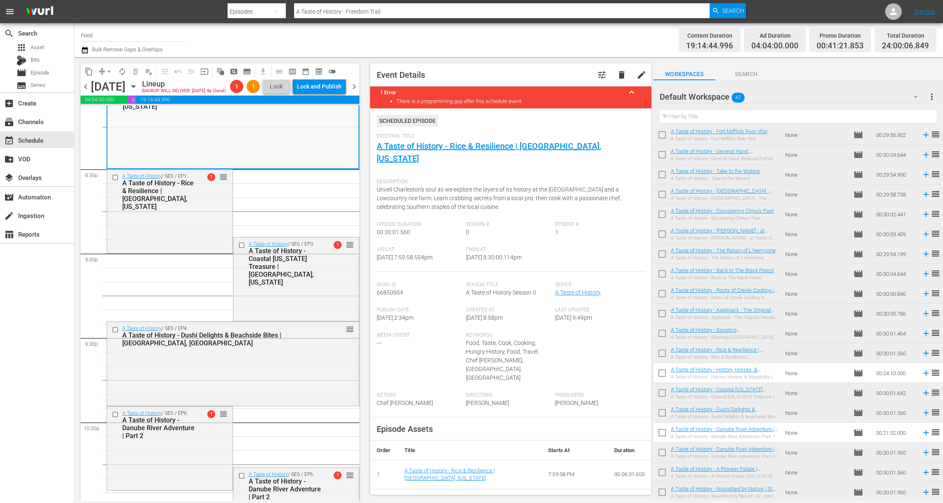
click at [109, 74] on span "arrow_drop_down" at bounding box center [109, 71] width 8 height 8
click at [109, 88] on li "Align to Midnight" at bounding box center [109, 88] width 87 height 14
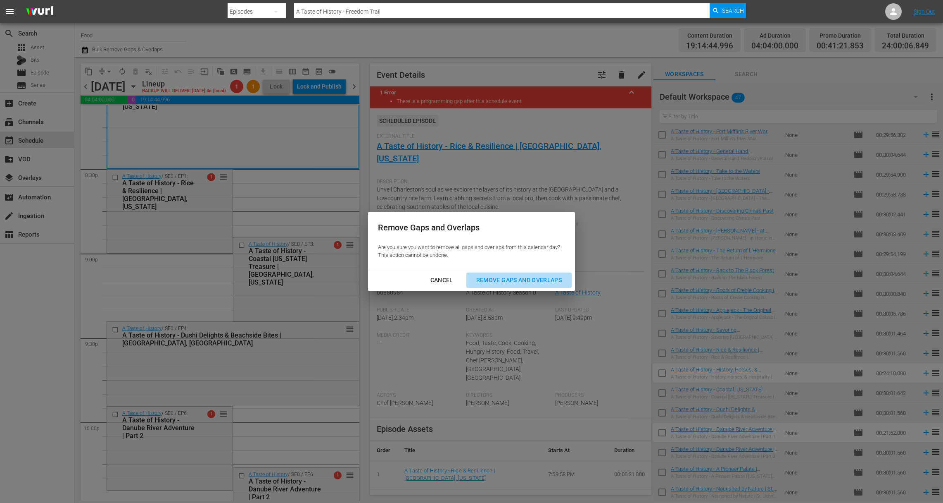
click at [543, 279] on div "Remove Gaps and Overlaps" at bounding box center [519, 280] width 99 height 10
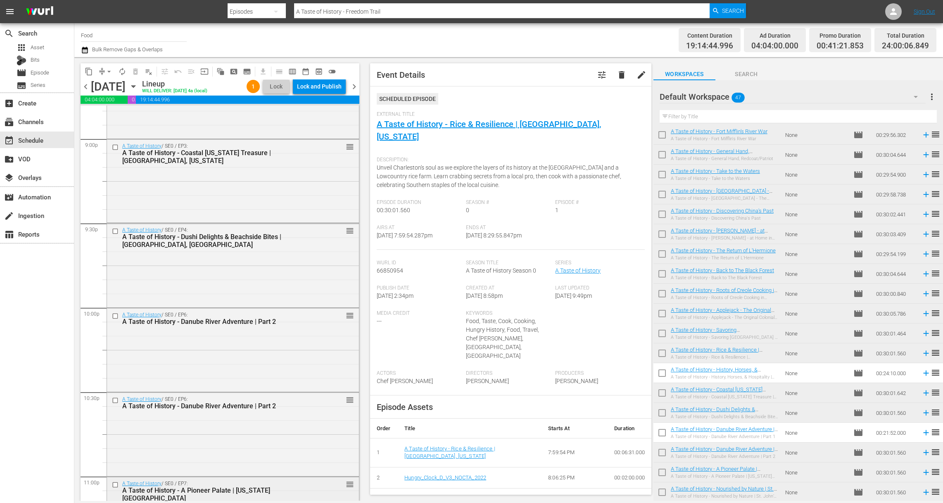
scroll to position [3652, 0]
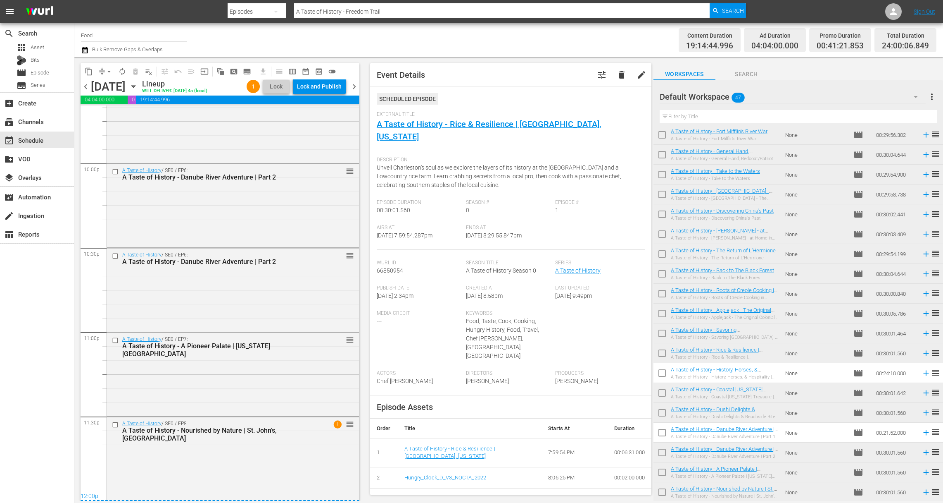
click at [312, 78] on div "content_copy compress arrow_drop_down autorenew_outlined delete_forever_outline…" at bounding box center [211, 71] width 260 height 16
click at [314, 88] on div "Lock and Publish" at bounding box center [319, 86] width 45 height 15
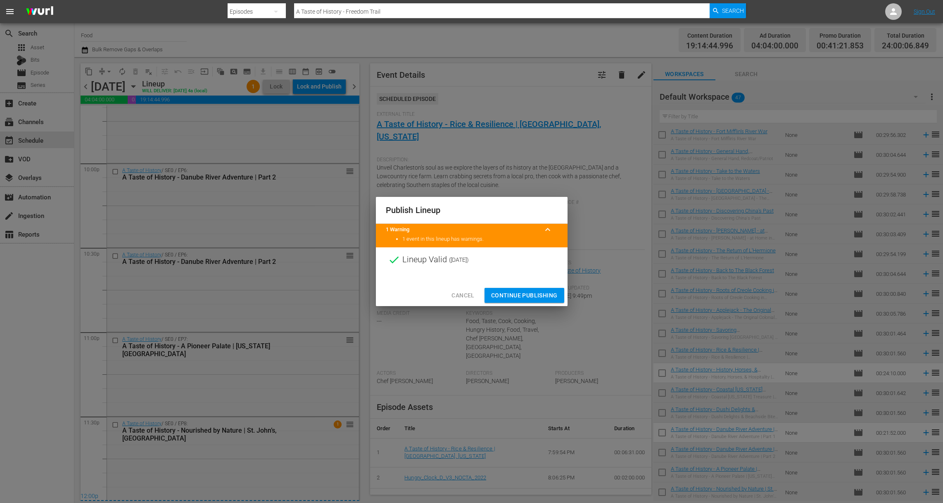
click at [524, 290] on span "Continue Publishing" at bounding box center [524, 295] width 67 height 10
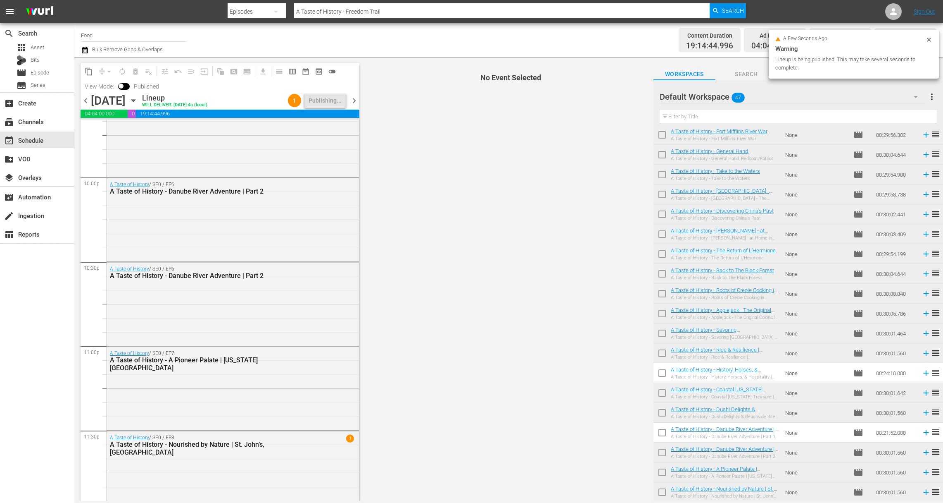
click at [929, 39] on icon at bounding box center [929, 40] width 4 height 4
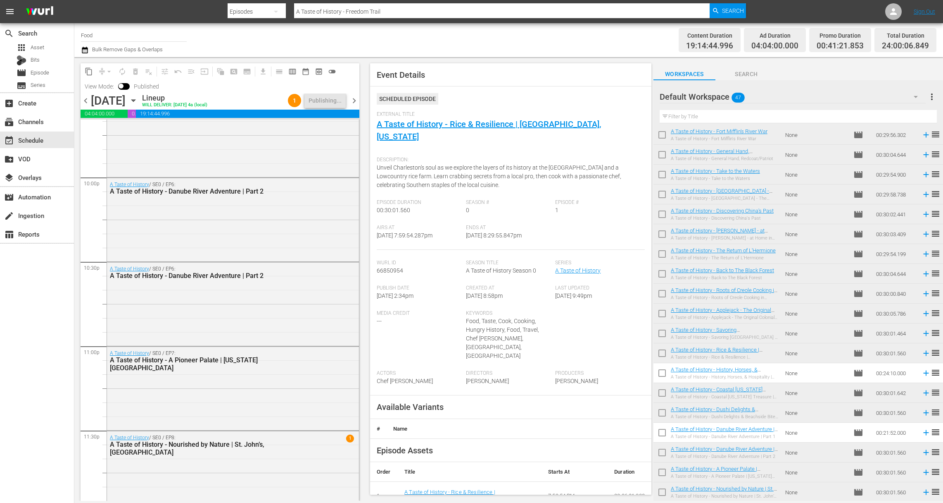
click at [932, 91] on button "more_vert" at bounding box center [932, 97] width 10 height 20
click at [889, 115] on div "Clear All Workspace Items" at bounding box center [878, 112] width 97 height 15
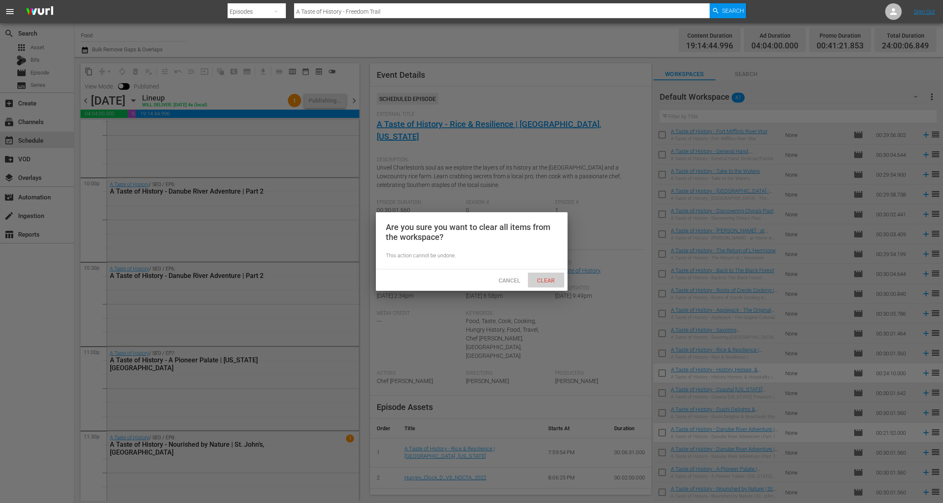
click at [543, 278] on span "Clear" at bounding box center [546, 280] width 31 height 7
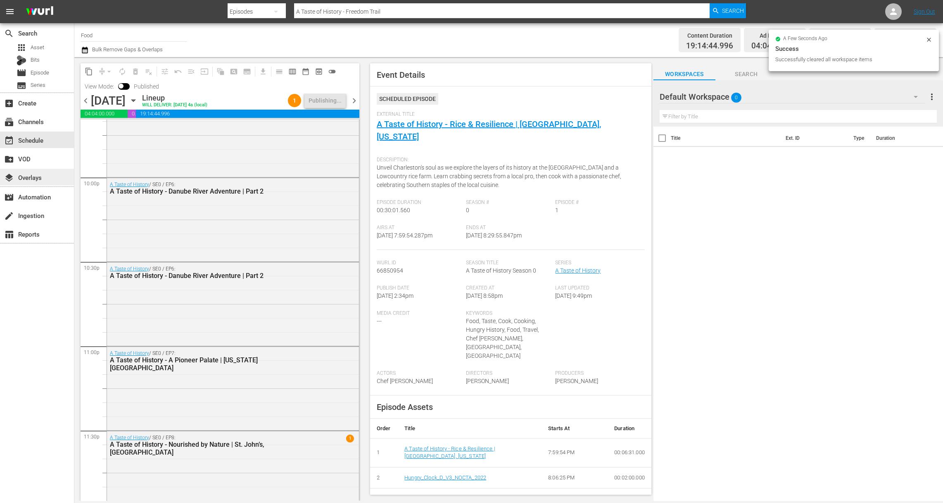
scroll to position [0, 0]
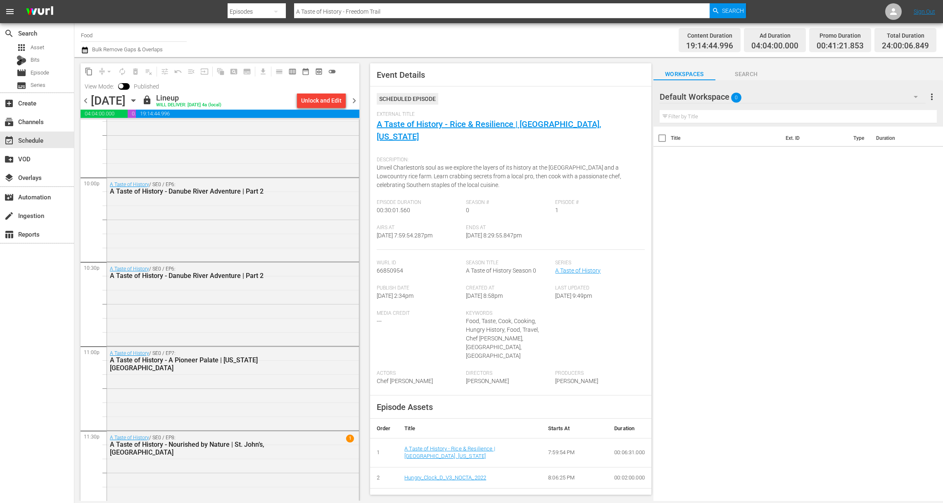
click at [107, 32] on input "Food" at bounding box center [134, 35] width 106 height 20
click at [107, 52] on div "Food (140 - food)" at bounding box center [195, 58] width 214 height 20
type input "Food (140 - food)"
click at [126, 39] on input "Food (140 - food)" at bounding box center [134, 35] width 106 height 20
drag, startPoint x: 128, startPoint y: 36, endPoint x: 73, endPoint y: 20, distance: 57.6
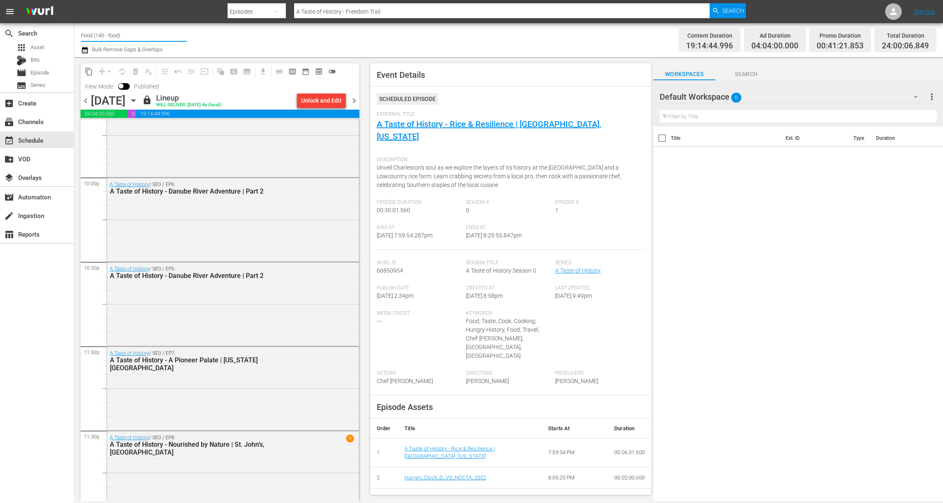
click at [73, 20] on div "menu Search By Episodes Search ID, Title, Description, Keywords, or Category A …" at bounding box center [471, 250] width 943 height 500
click at [118, 58] on div "[DATE] Home (1162 - janson_todayshomeowner_1)" at bounding box center [195, 58] width 214 height 20
type input "[DATE] Home (1162 - janson_todayshomeowner_1)"
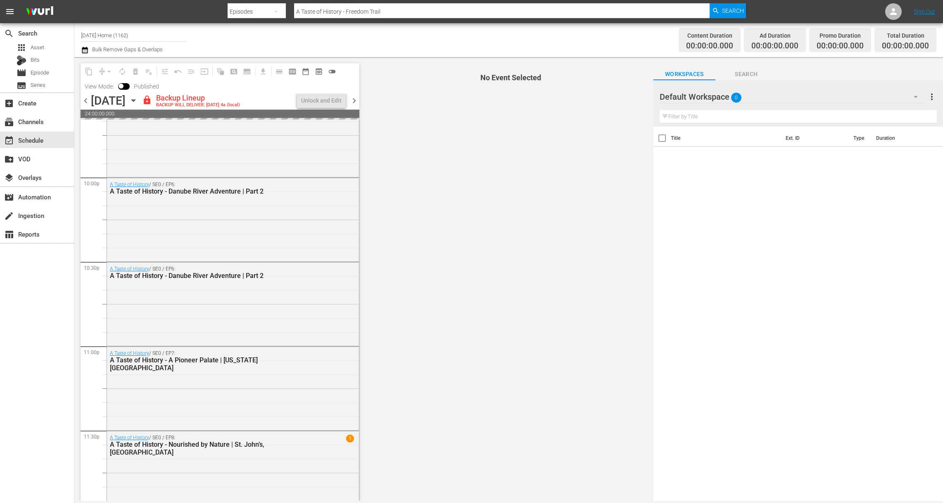
scroll to position [3651, 0]
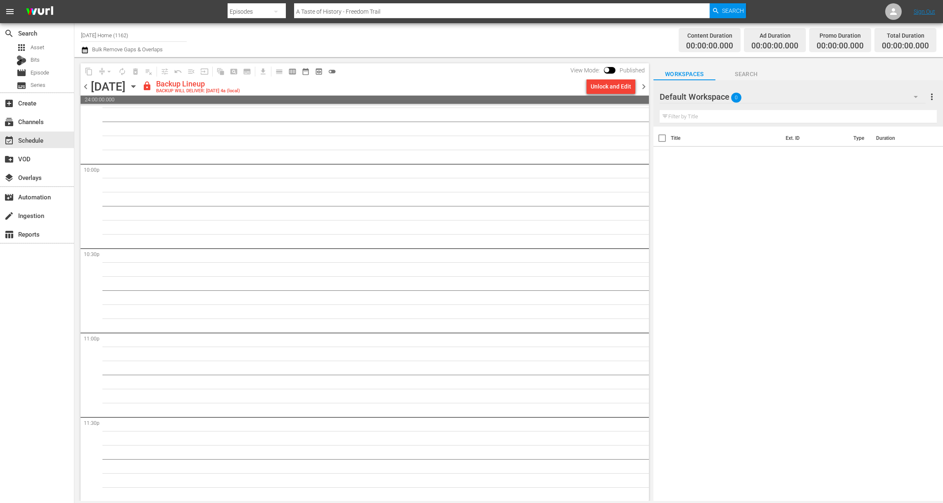
click at [605, 90] on div "Unlock and Edit" at bounding box center [611, 86] width 40 height 15
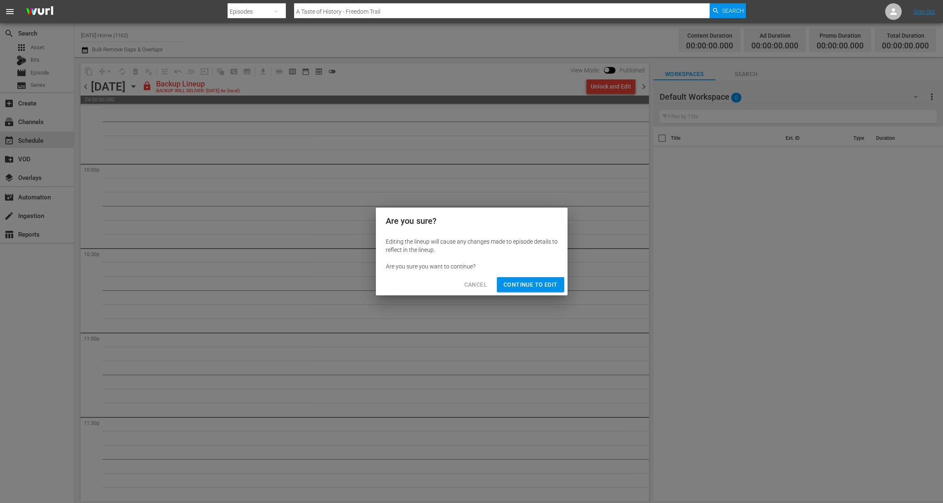
click at [536, 274] on div "Cancel Continue to Edit" at bounding box center [472, 285] width 192 height 22
click at [538, 282] on span "Continue to Edit" at bounding box center [531, 284] width 54 height 10
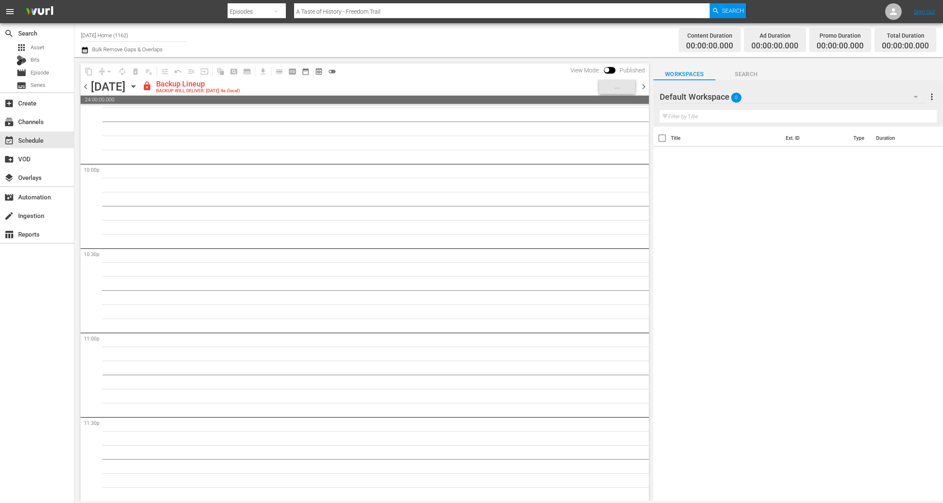
click at [135, 87] on icon "button" at bounding box center [133, 87] width 4 height 2
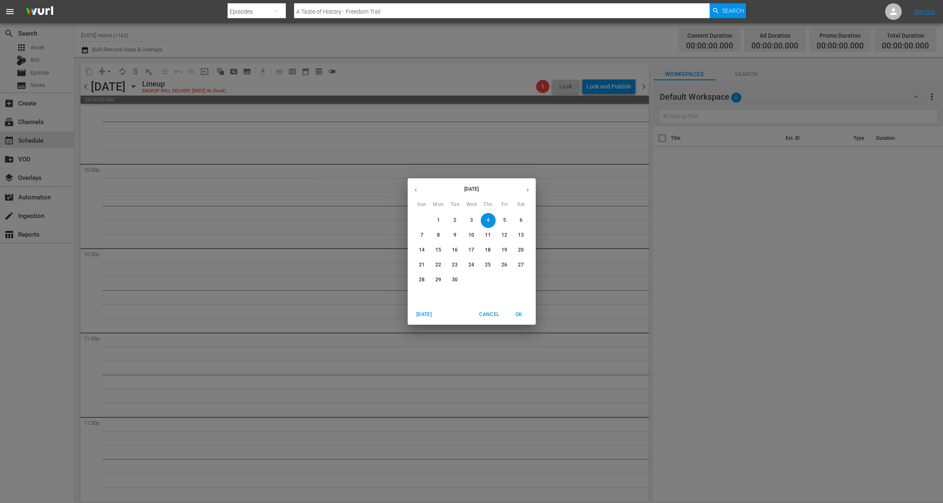
click at [436, 221] on span "1" at bounding box center [438, 220] width 15 height 7
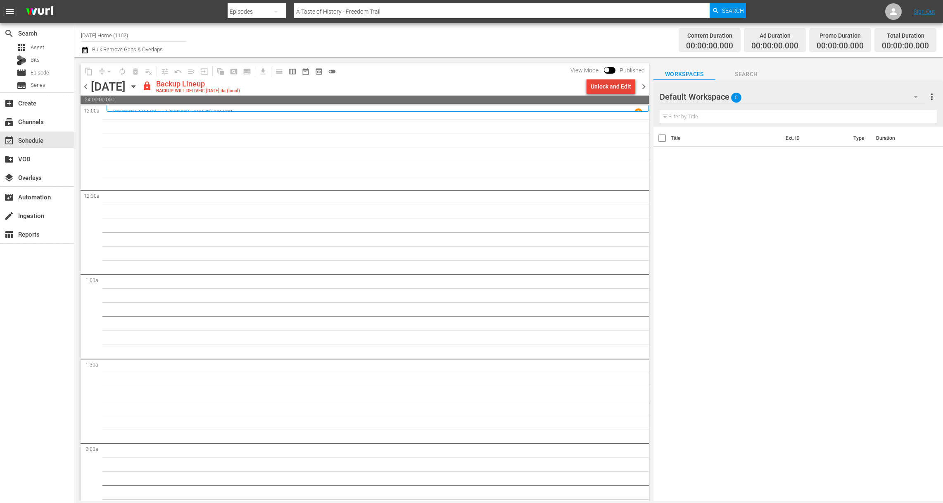
click at [591, 88] on div "Unlock and Edit" at bounding box center [611, 86] width 40 height 15
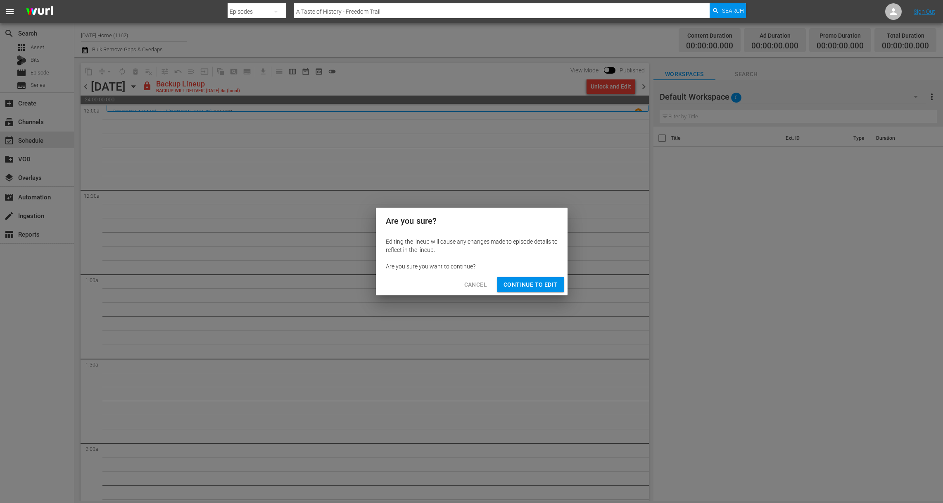
click at [541, 276] on div "Cancel Continue to Edit" at bounding box center [472, 285] width 192 height 22
click at [538, 283] on span "Continue to Edit" at bounding box center [531, 284] width 54 height 10
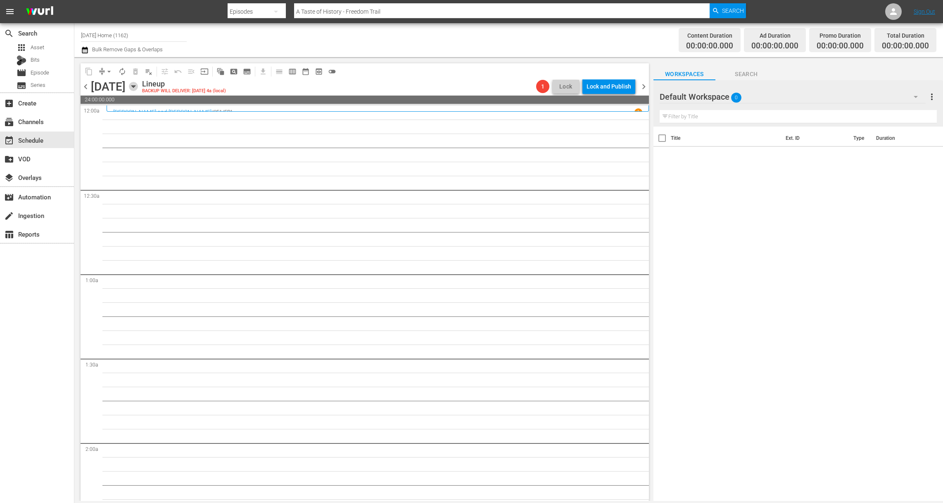
click at [138, 83] on icon "button" at bounding box center [133, 86] width 9 height 9
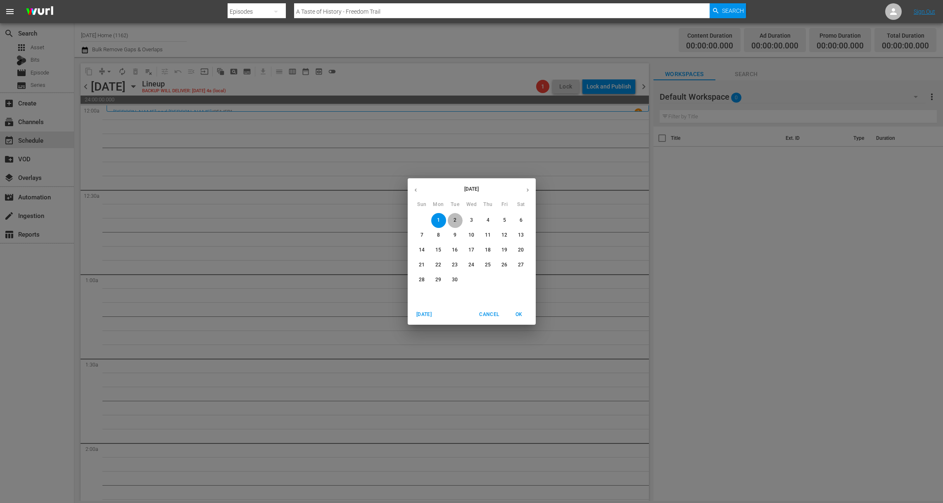
click at [449, 219] on span "2" at bounding box center [455, 220] width 15 height 7
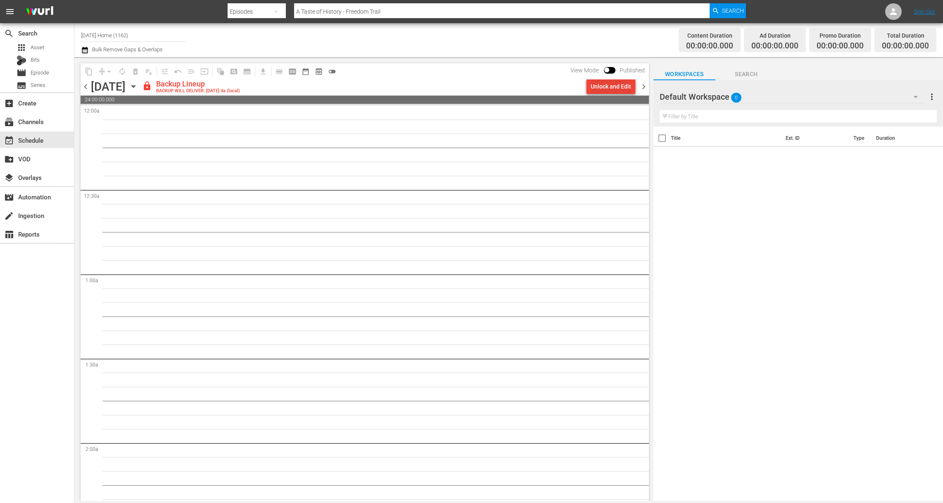
click at [619, 86] on div "Unlock and Edit" at bounding box center [611, 86] width 40 height 15
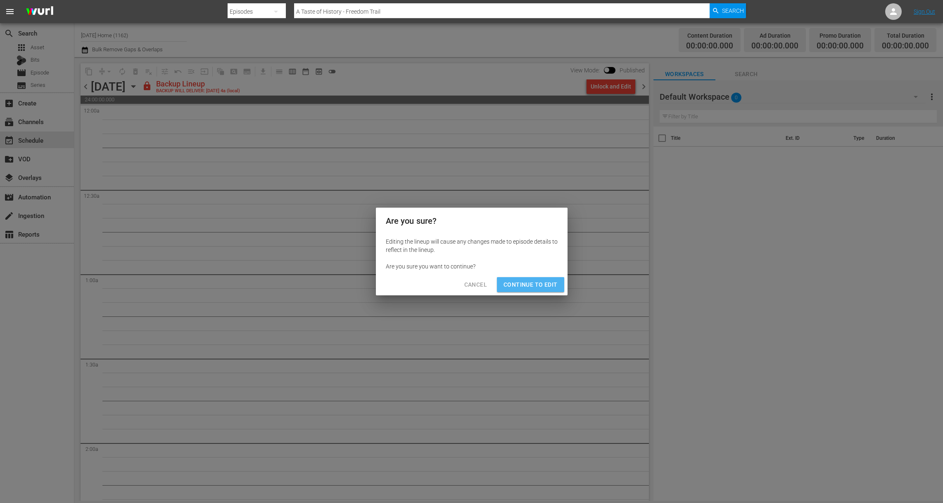
click at [536, 283] on span "Continue to Edit" at bounding box center [531, 284] width 54 height 10
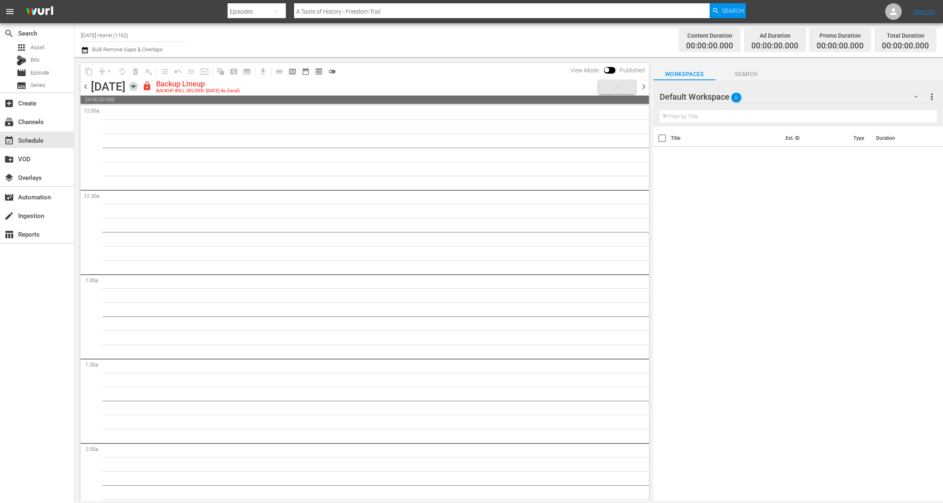
click at [138, 86] on icon "button" at bounding box center [133, 86] width 9 height 9
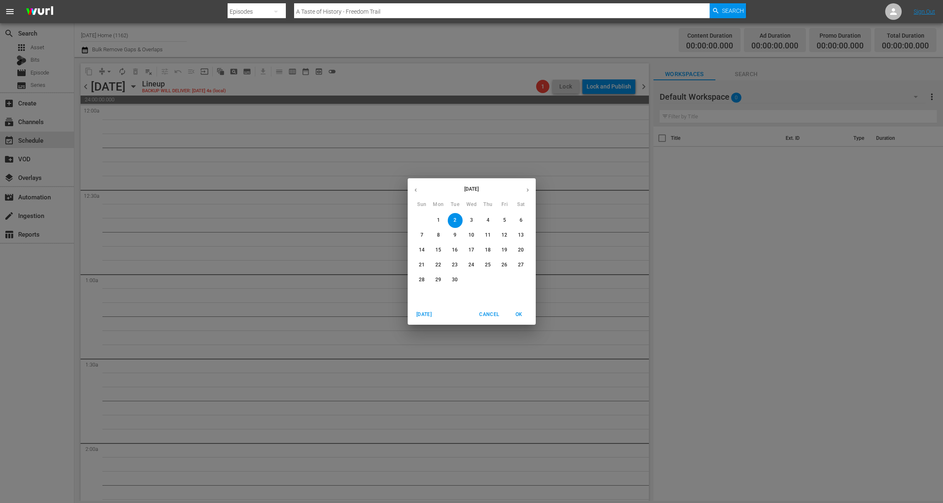
click at [471, 220] on p "3" at bounding box center [471, 220] width 3 height 7
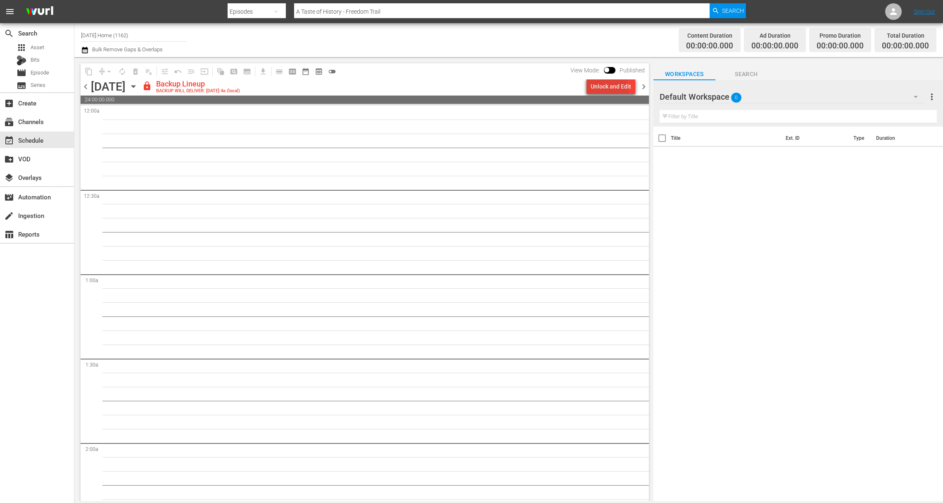
click at [603, 90] on div "Unlock and Edit" at bounding box center [611, 86] width 40 height 15
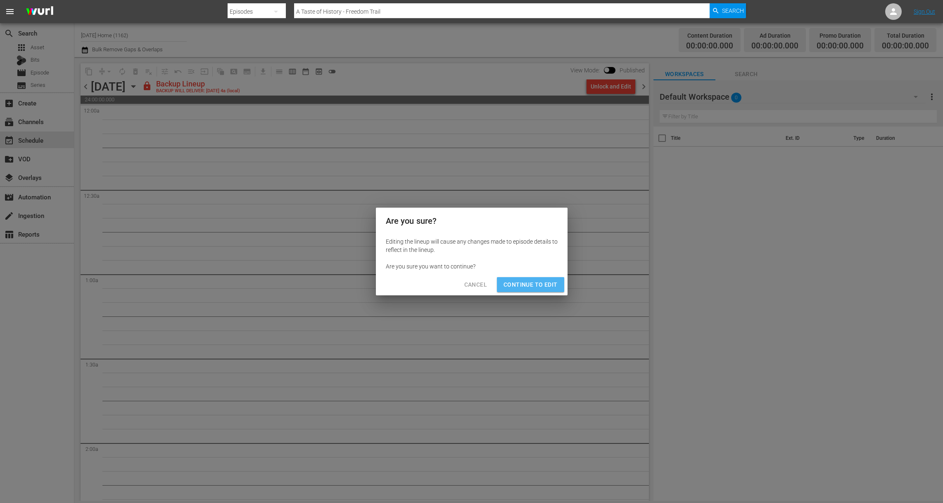
click at [543, 280] on span "Continue to Edit" at bounding box center [531, 284] width 54 height 10
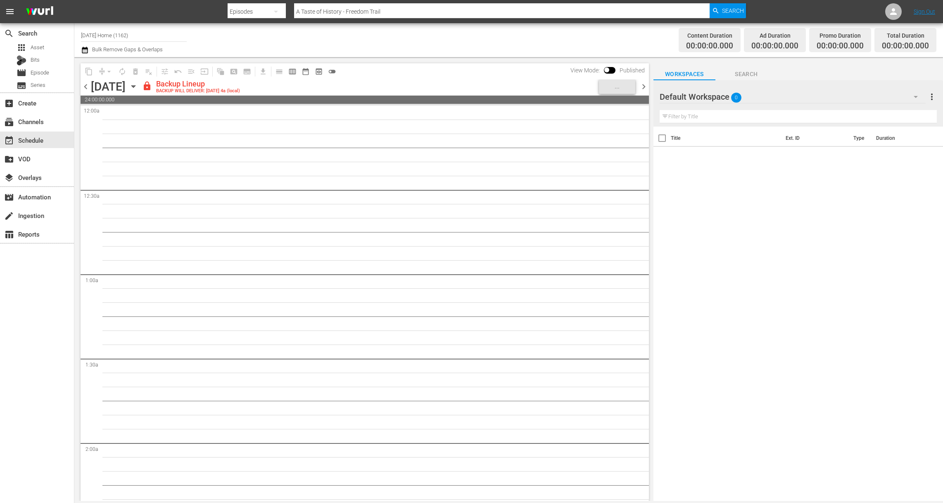
click at [138, 85] on icon "button" at bounding box center [133, 86] width 9 height 9
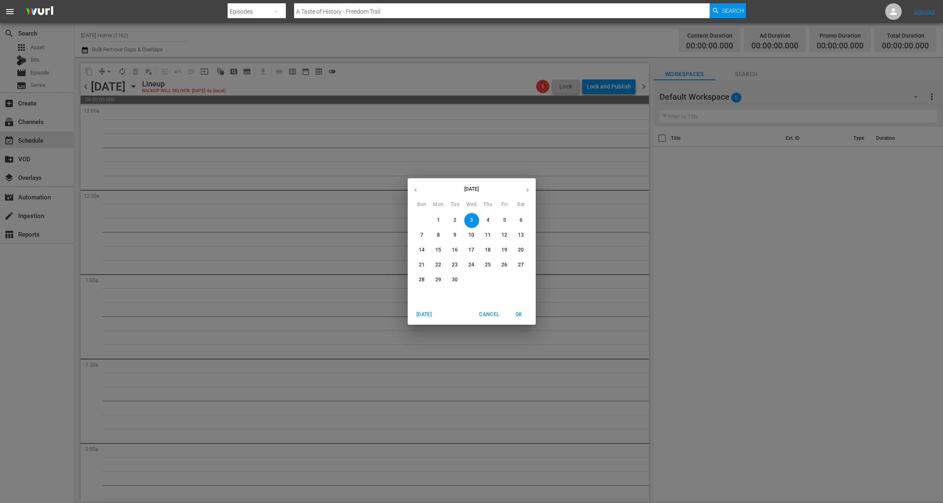
drag, startPoint x: 439, startPoint y: 222, endPoint x: 425, endPoint y: 217, distance: 15.3
click at [439, 222] on p "1" at bounding box center [438, 220] width 3 height 7
